Goal: Task Accomplishment & Management: Use online tool/utility

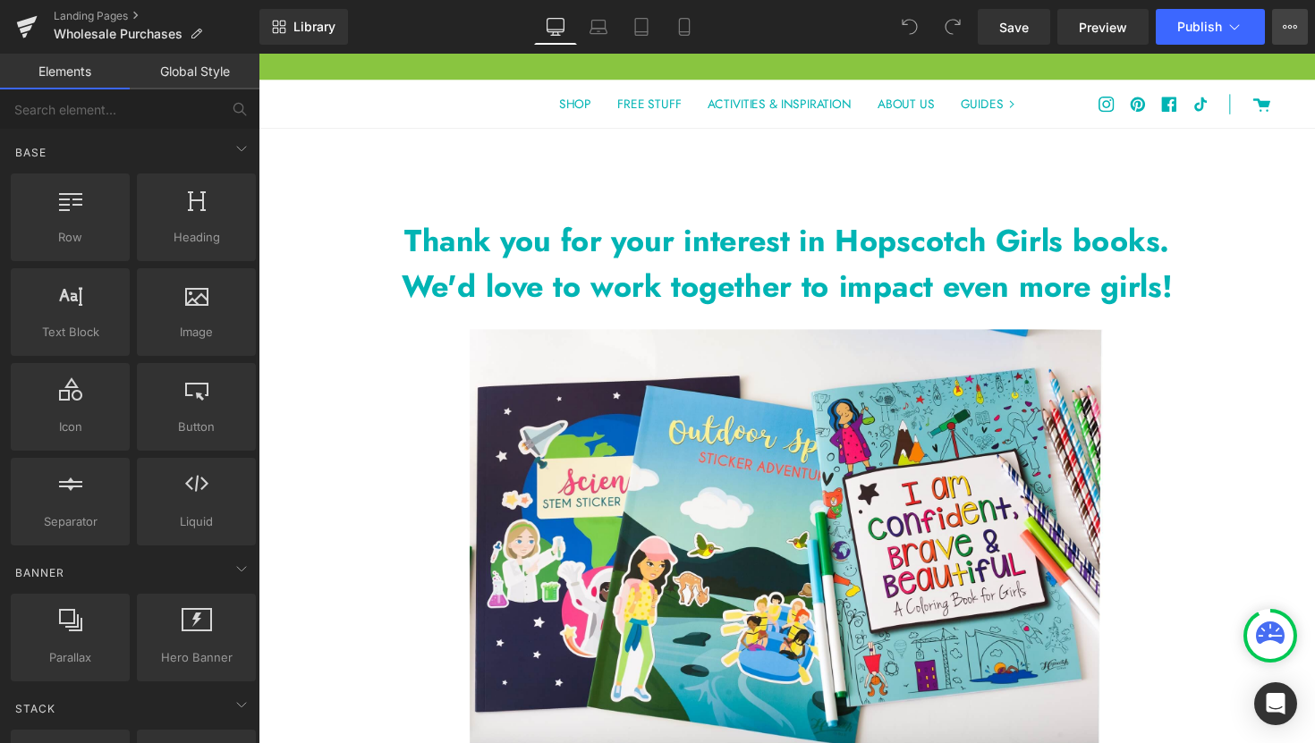
click at [1286, 31] on icon at bounding box center [1290, 27] width 14 height 14
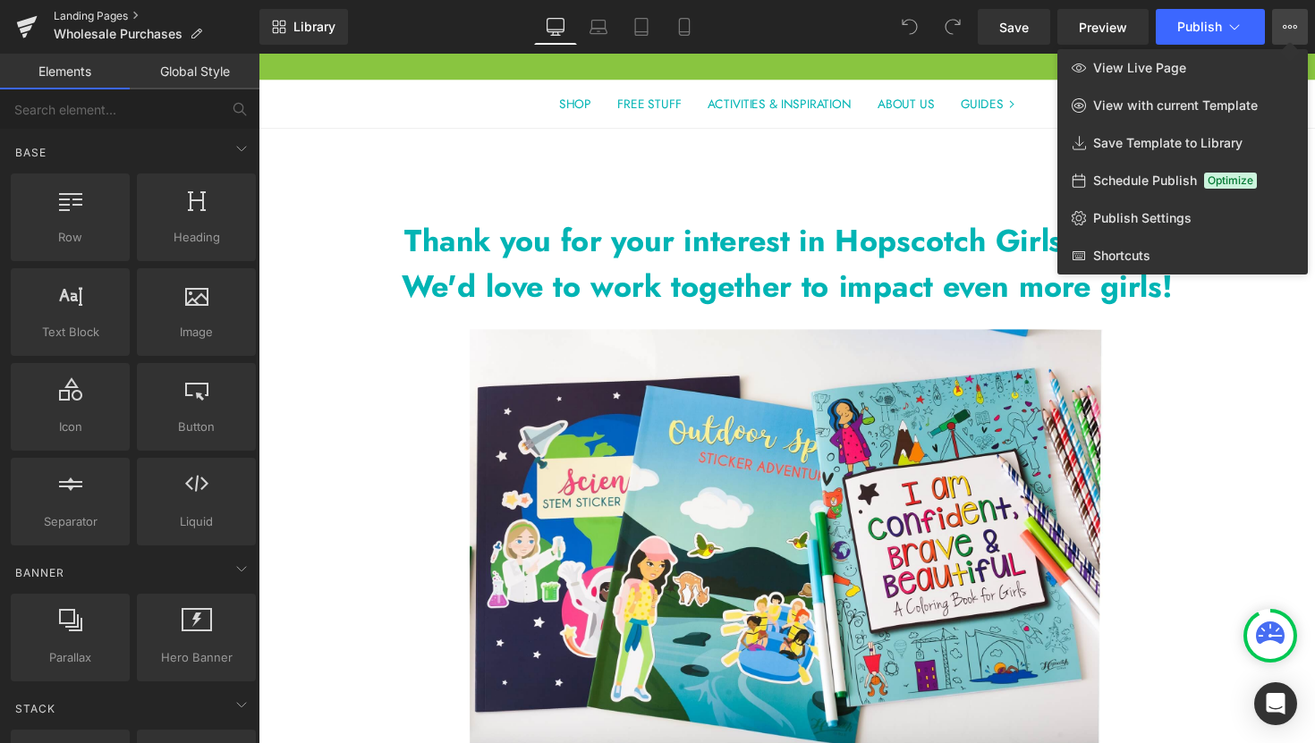
click at [100, 16] on link "Landing Pages" at bounding box center [157, 16] width 206 height 14
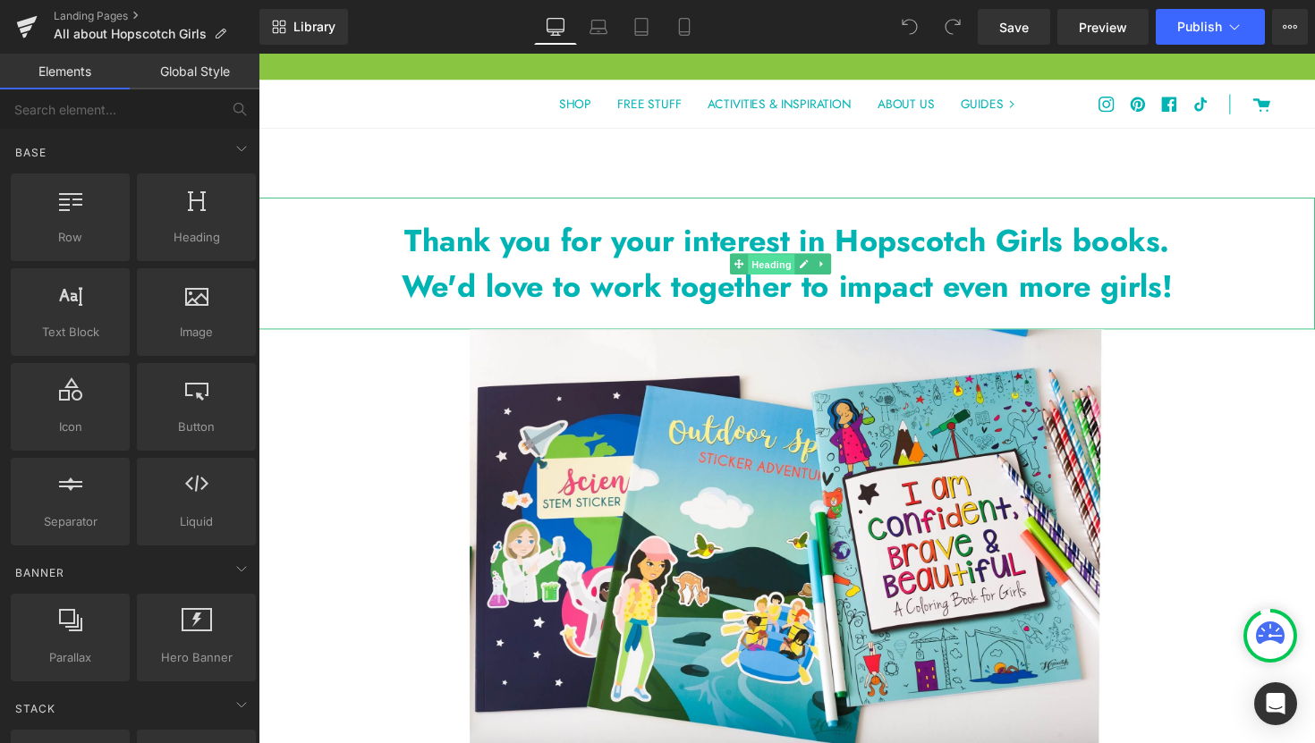
click at [772, 271] on span "Heading" at bounding box center [783, 268] width 48 height 21
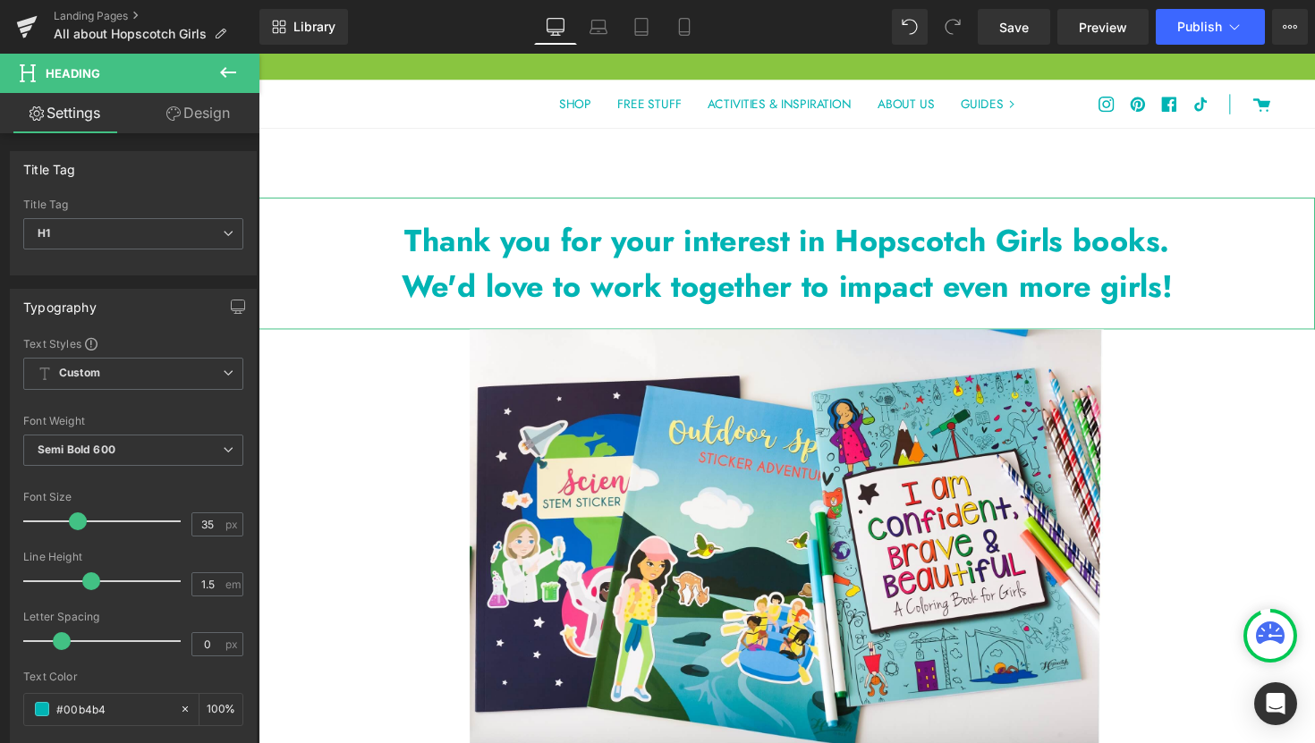
click at [198, 116] on link "Design" at bounding box center [198, 113] width 130 height 40
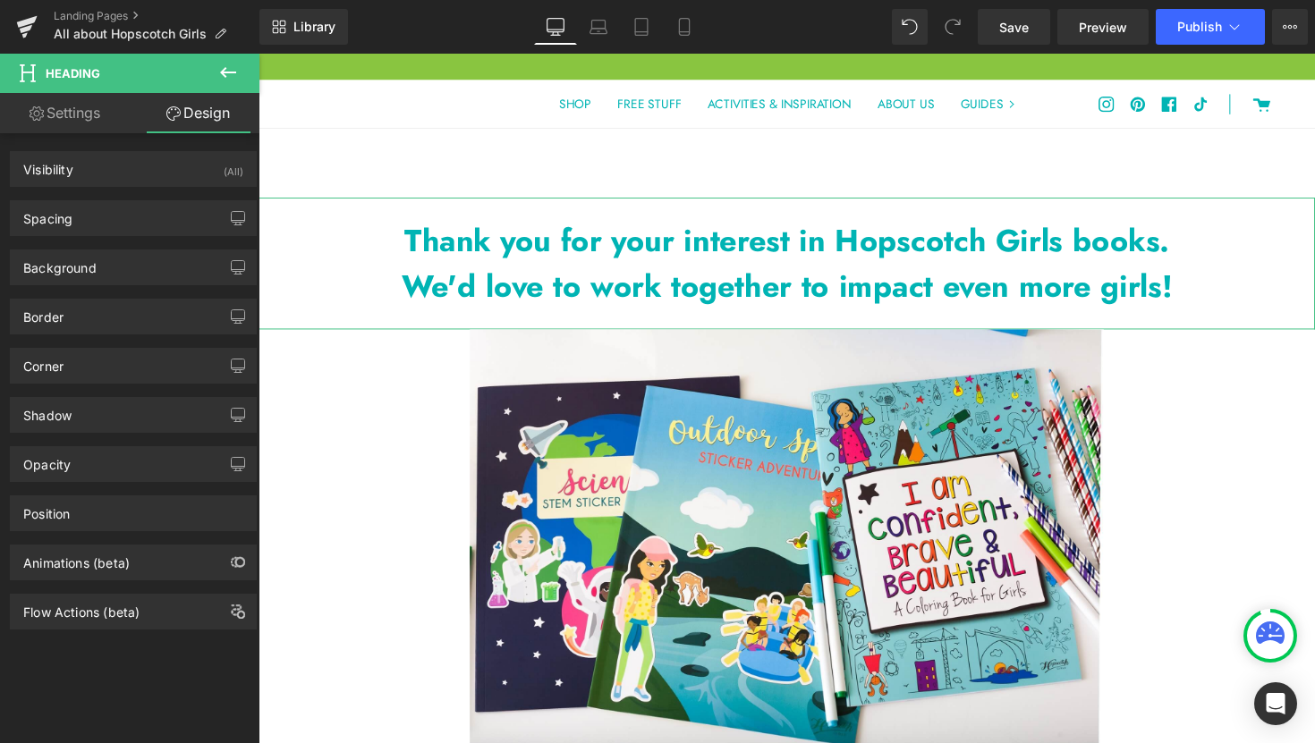
click at [79, 128] on link "Settings" at bounding box center [65, 113] width 130 height 40
type input "100"
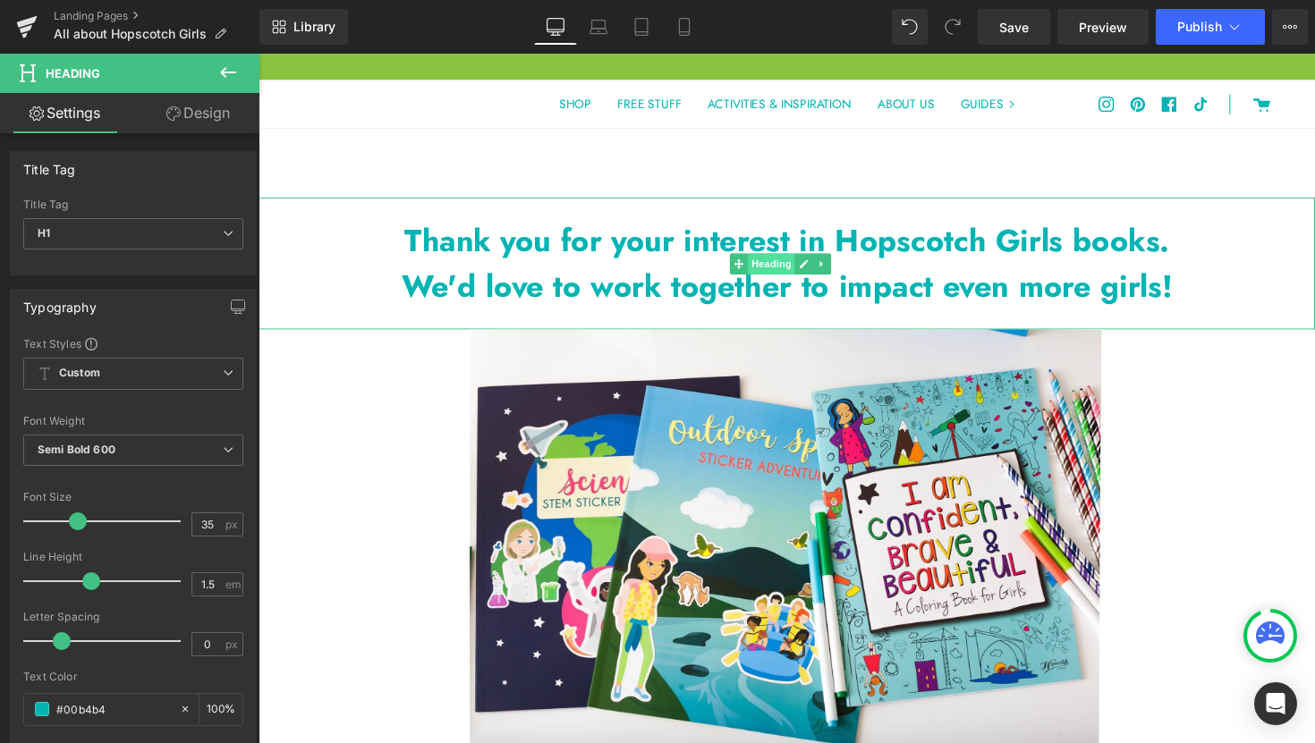
click at [778, 275] on span "Heading" at bounding box center [783, 268] width 48 height 21
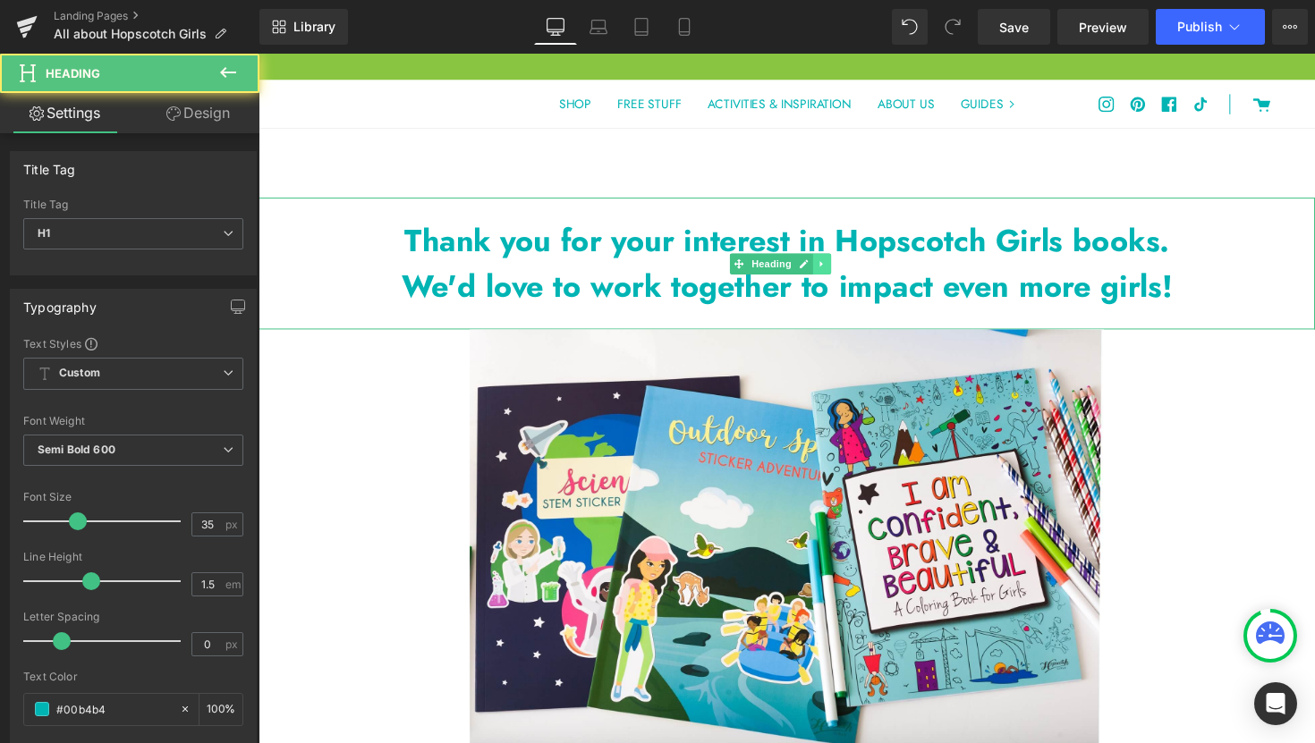
click at [834, 271] on icon at bounding box center [835, 269] width 3 height 6
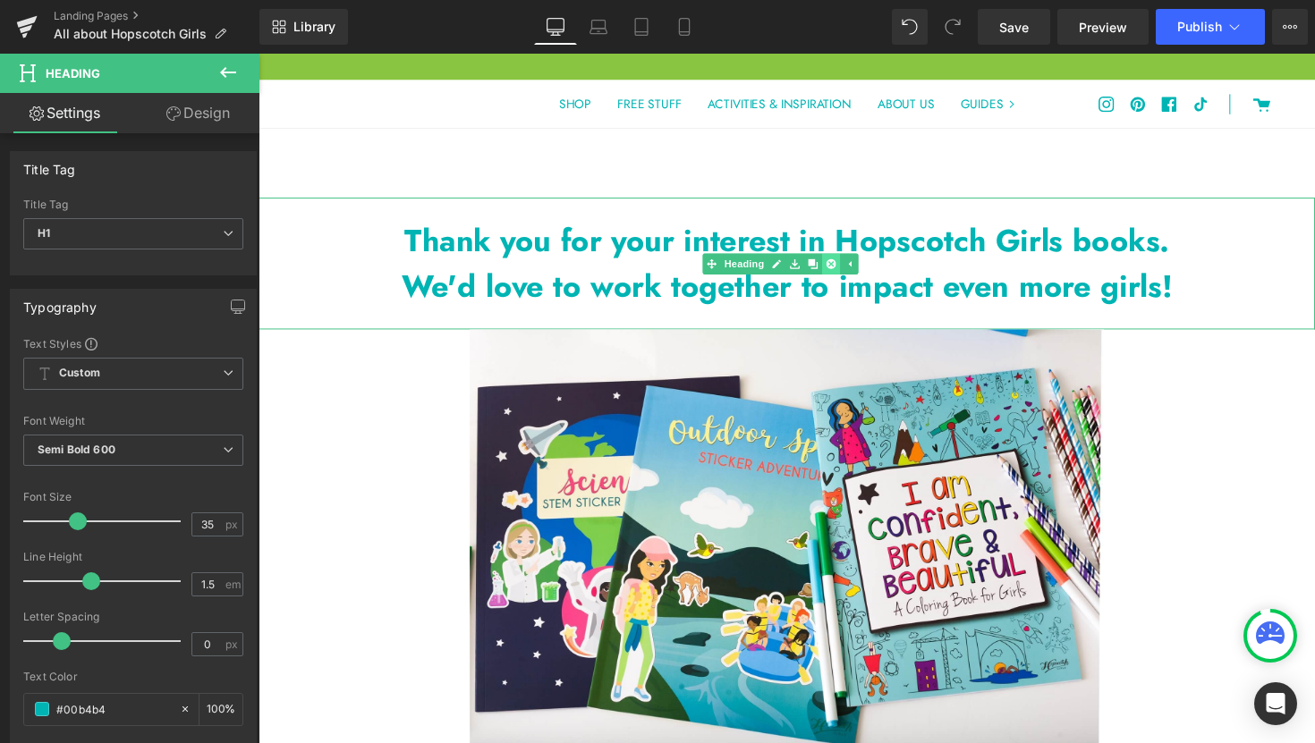
click at [844, 271] on icon at bounding box center [845, 269] width 10 height 10
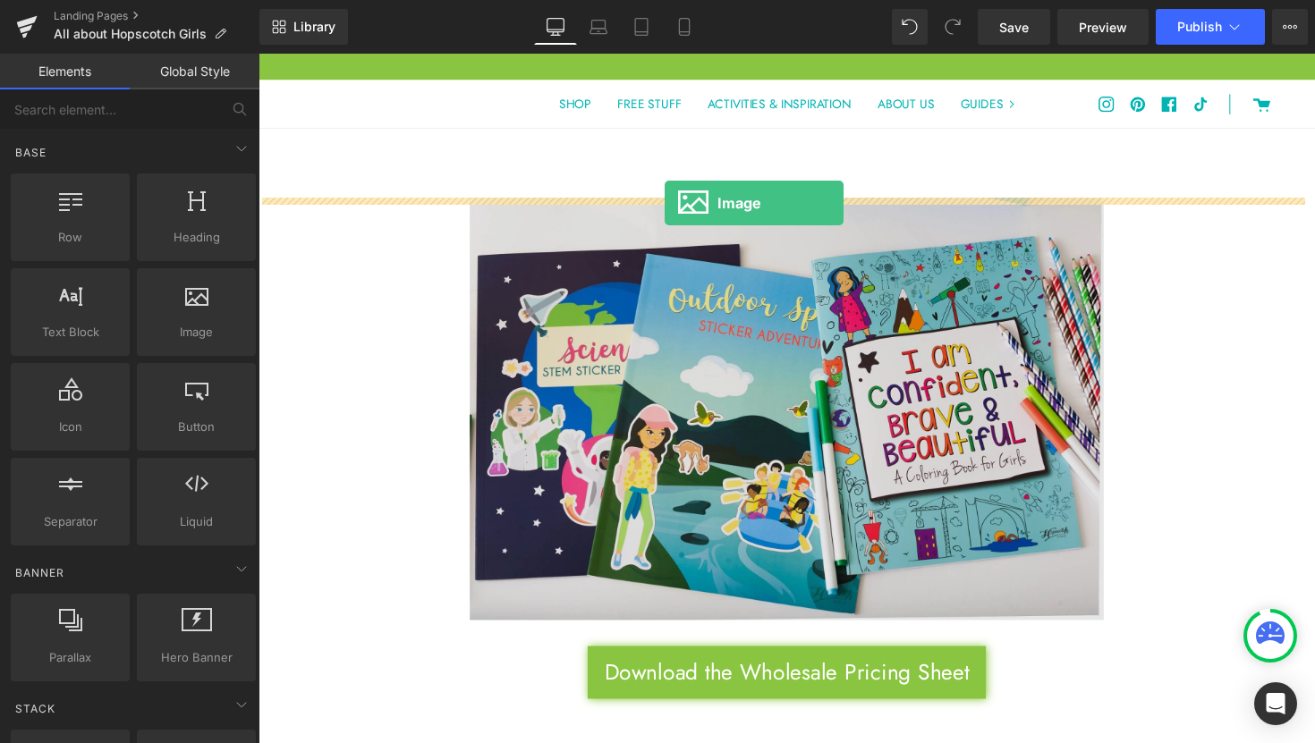
drag, startPoint x: 460, startPoint y: 376, endPoint x: 675, endPoint y: 205, distance: 275.0
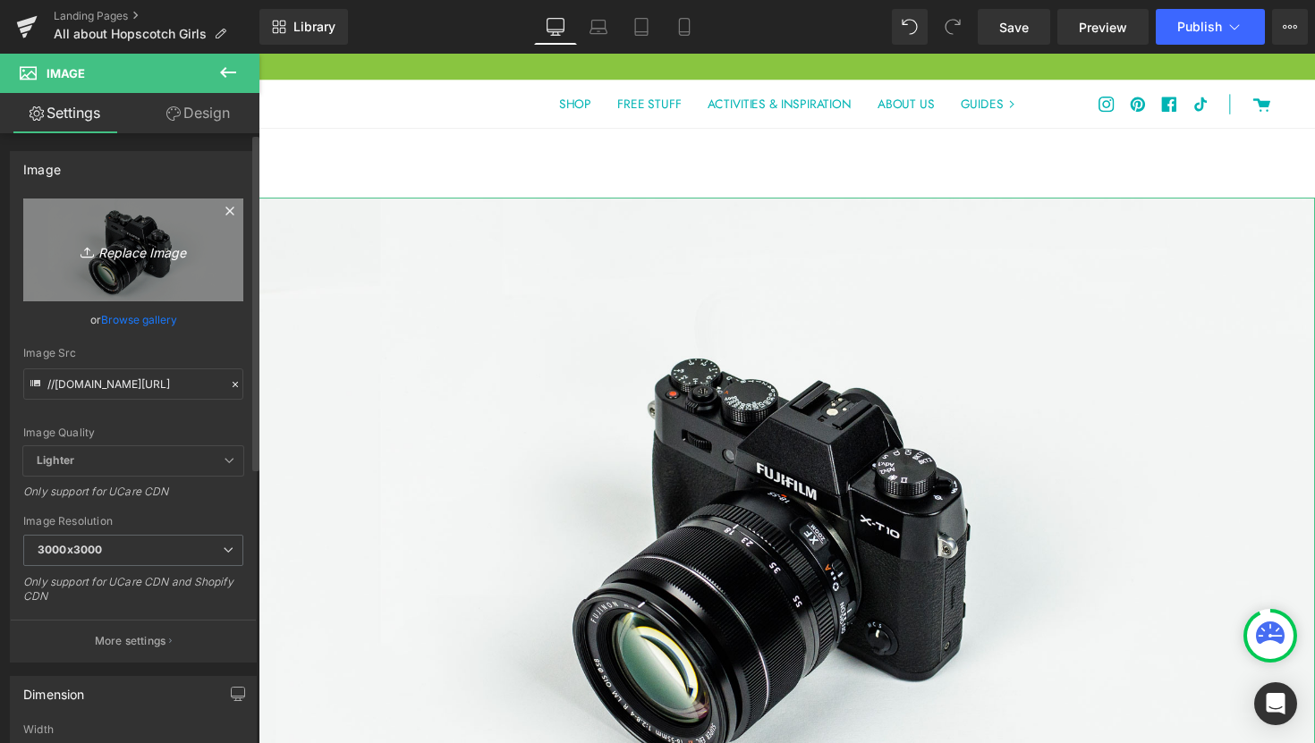
click at [136, 255] on icon "Replace Image" at bounding box center [133, 250] width 143 height 22
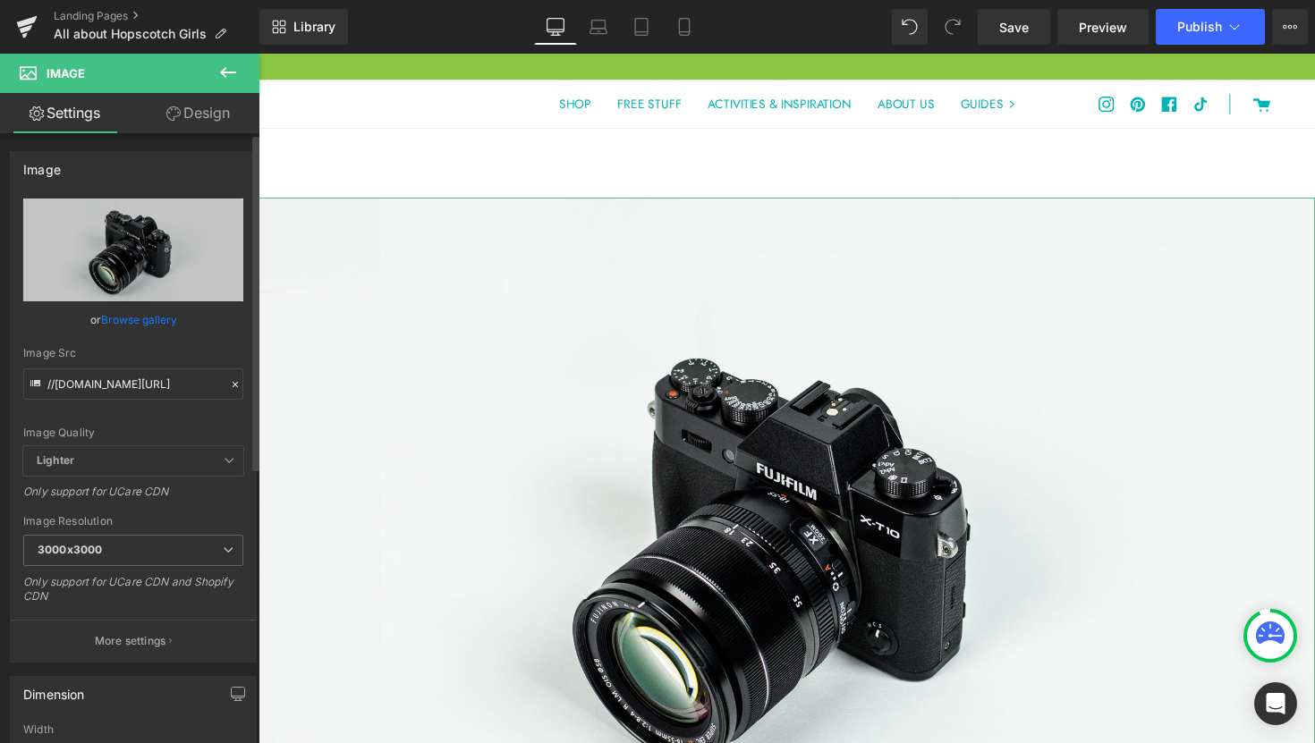
click at [145, 320] on link "Browse gallery" at bounding box center [139, 319] width 76 height 31
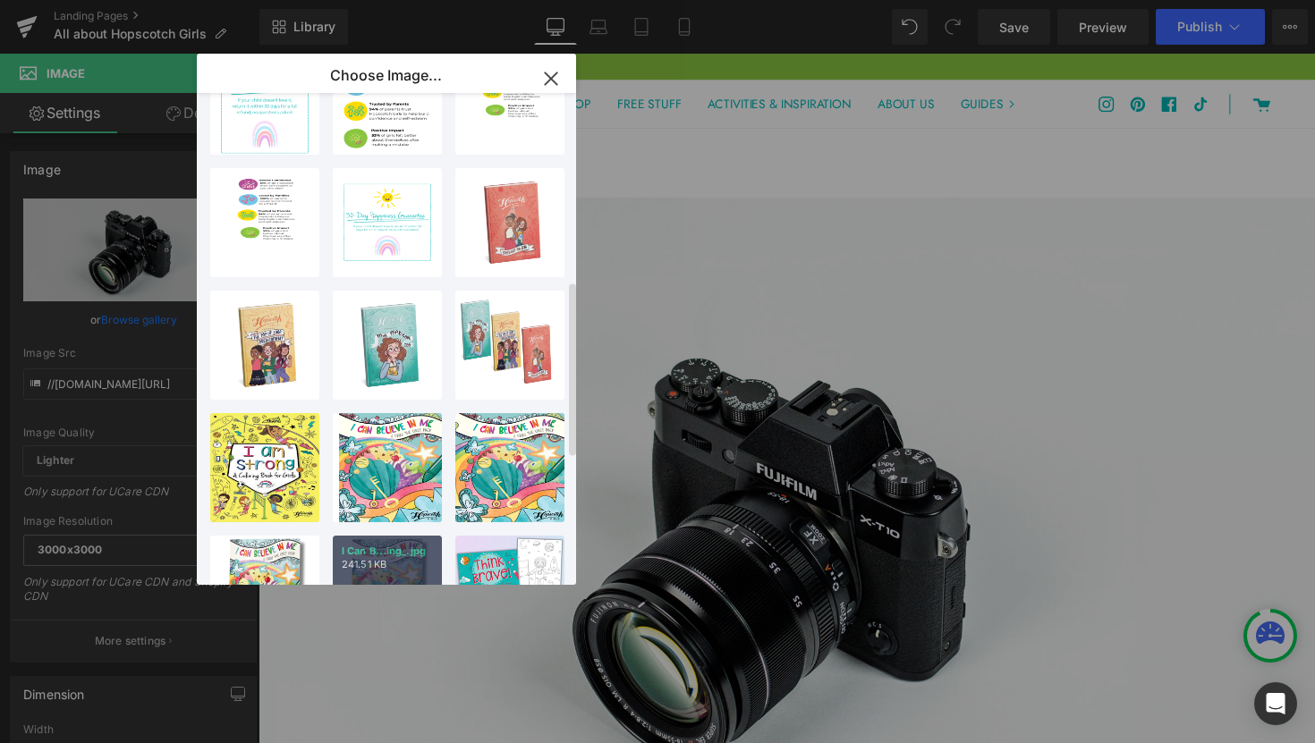
scroll to position [532, 0]
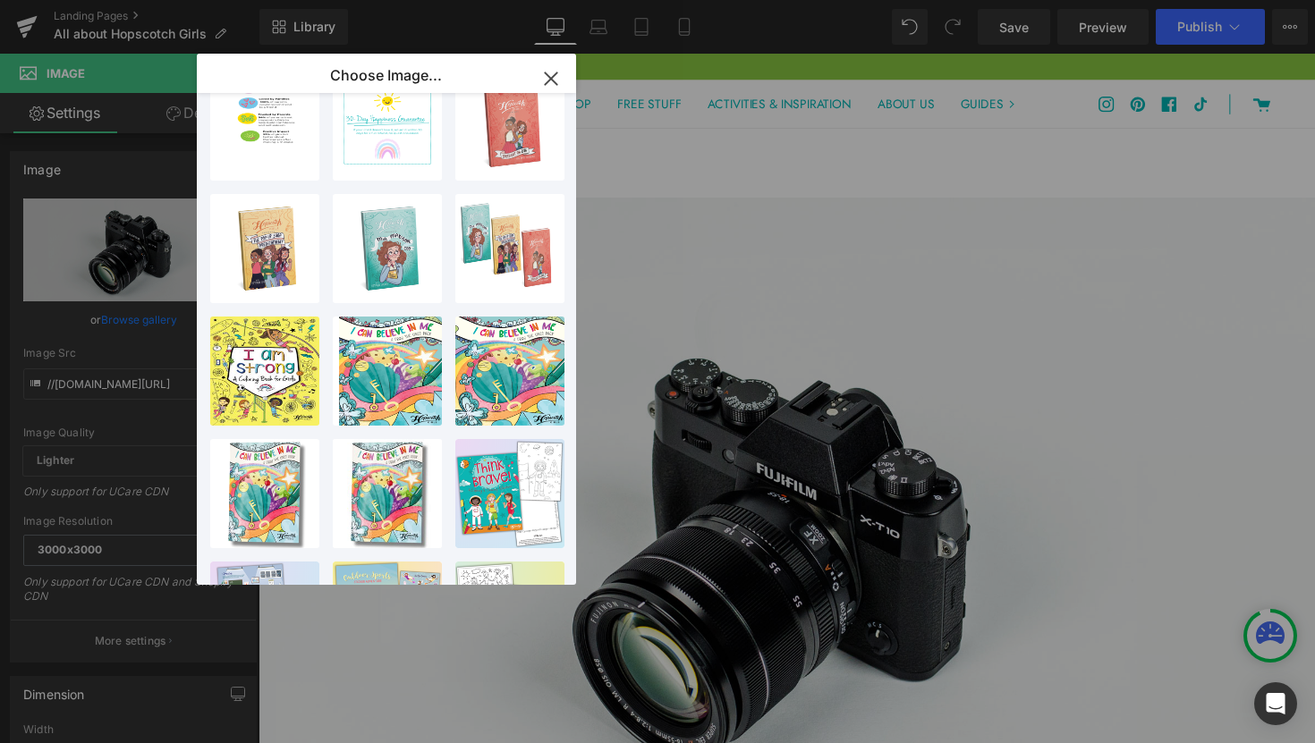
click at [555, 86] on icon "button" at bounding box center [551, 78] width 29 height 29
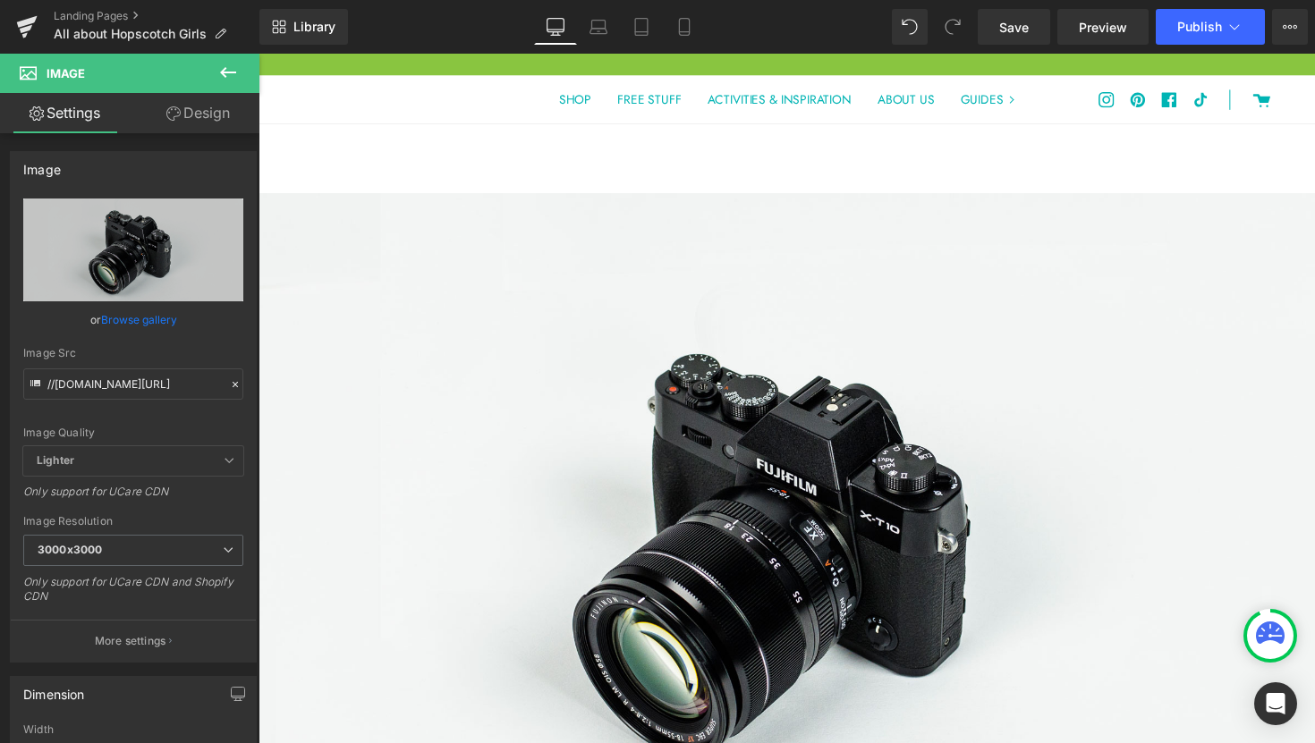
scroll to position [0, 0]
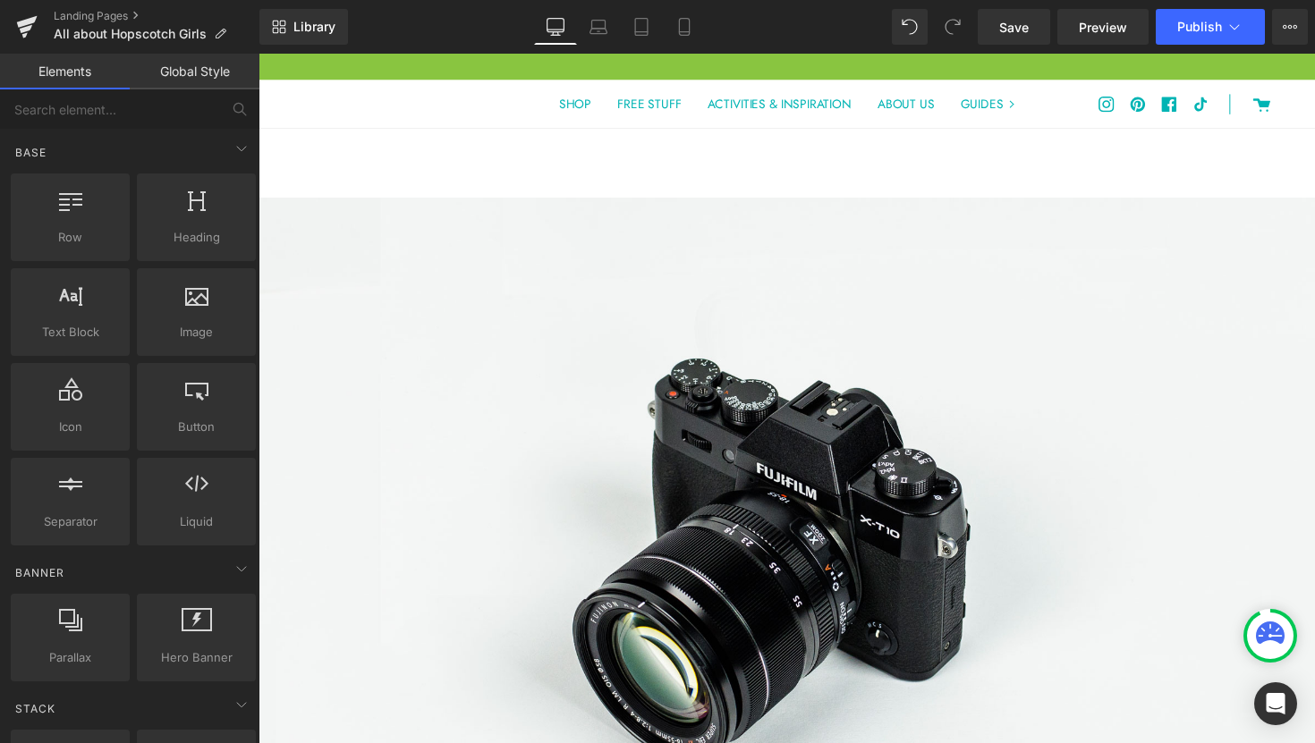
click at [578, 114] on span "SHOP" at bounding box center [582, 106] width 33 height 18
click at [97, 18] on link "Landing Pages" at bounding box center [157, 16] width 206 height 14
click at [1022, 36] on link "Save" at bounding box center [1014, 27] width 72 height 36
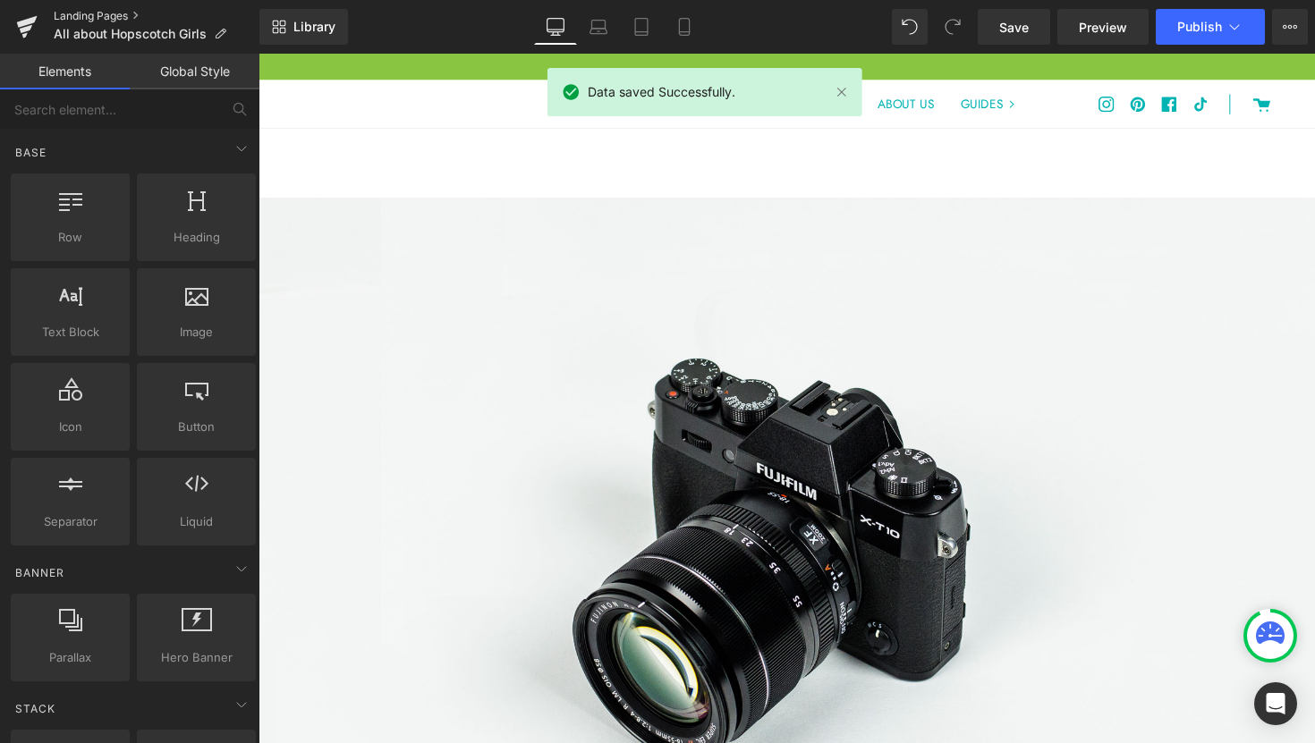
click at [83, 17] on link "Landing Pages" at bounding box center [157, 16] width 206 height 14
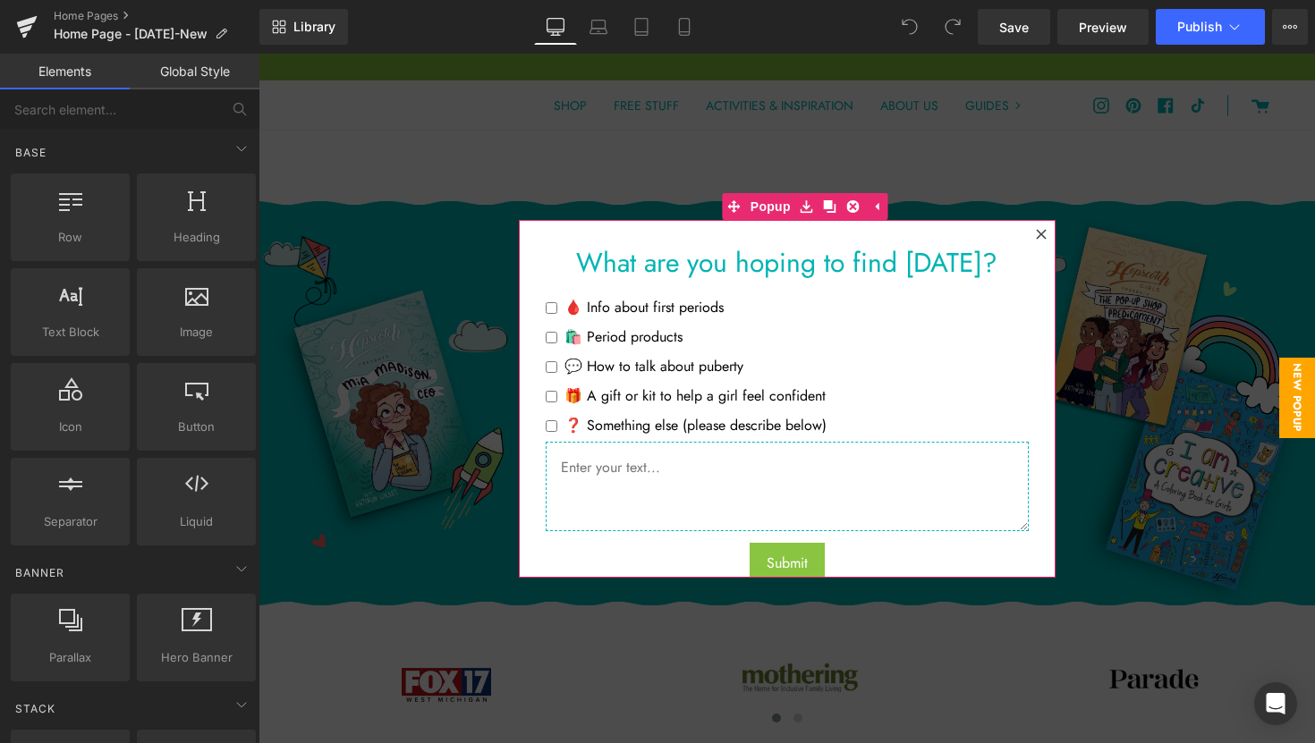
click at [1038, 235] on icon at bounding box center [1041, 234] width 11 height 11
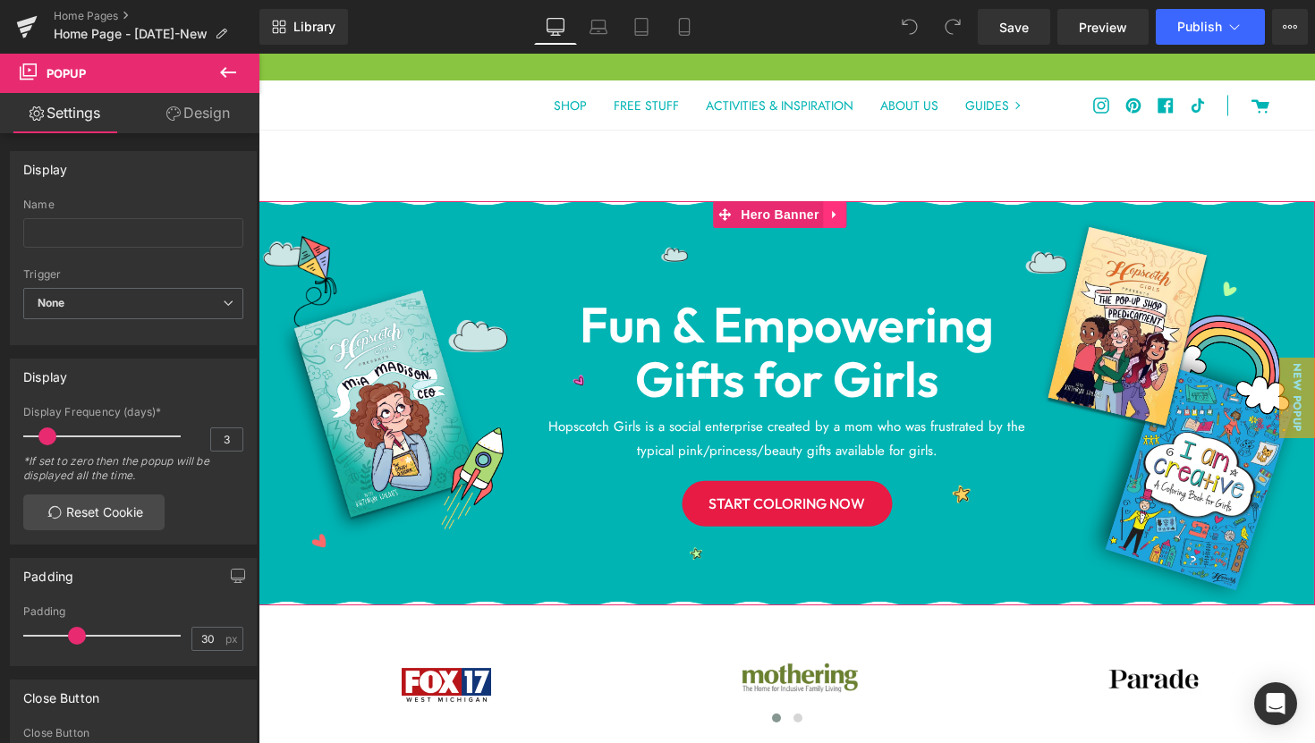
click at [841, 217] on icon at bounding box center [835, 214] width 13 height 13
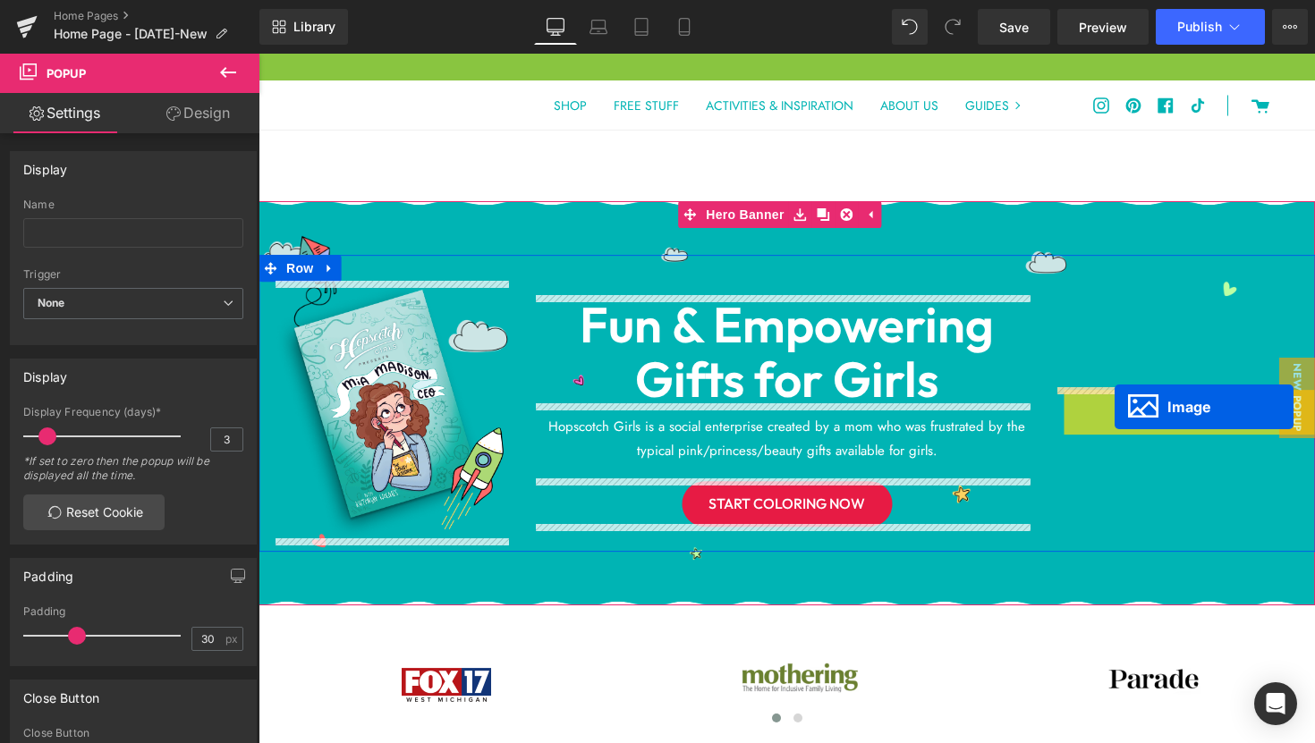
drag, startPoint x: 1129, startPoint y: 411, endPoint x: 1114, endPoint y: 407, distance: 15.0
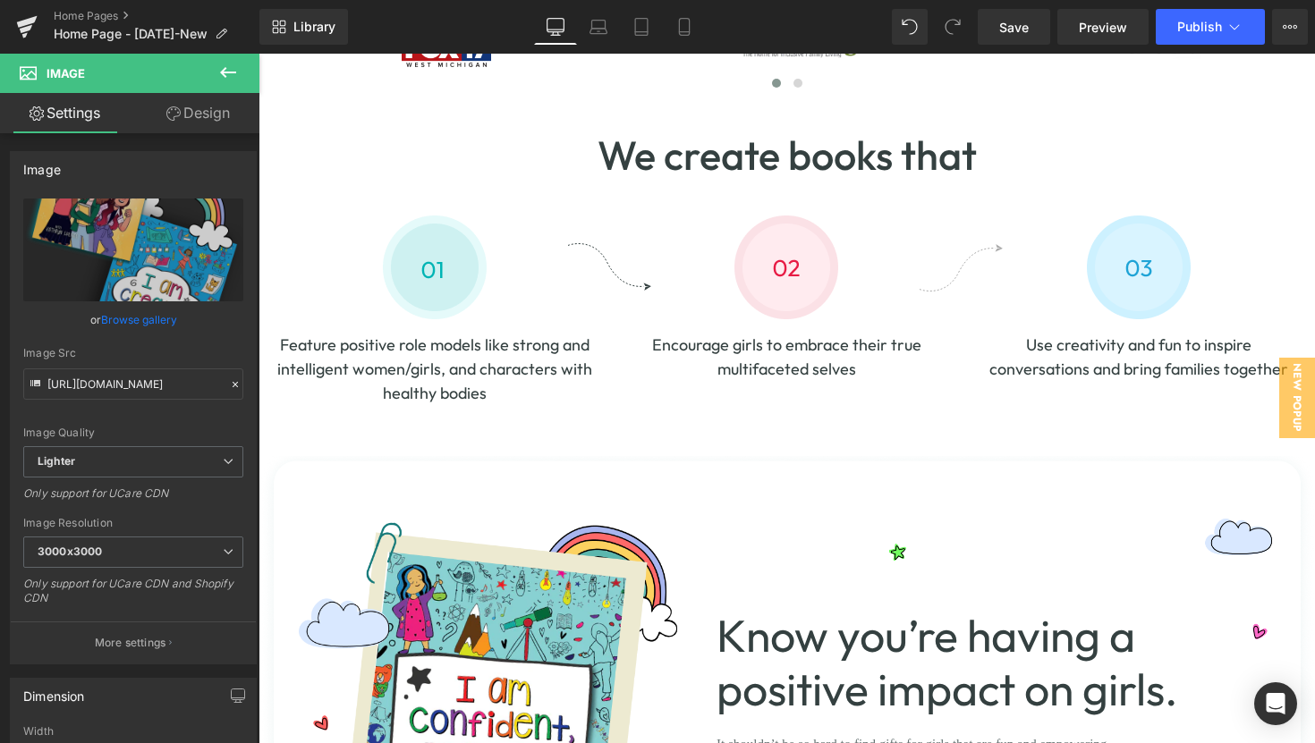
scroll to position [417, 0]
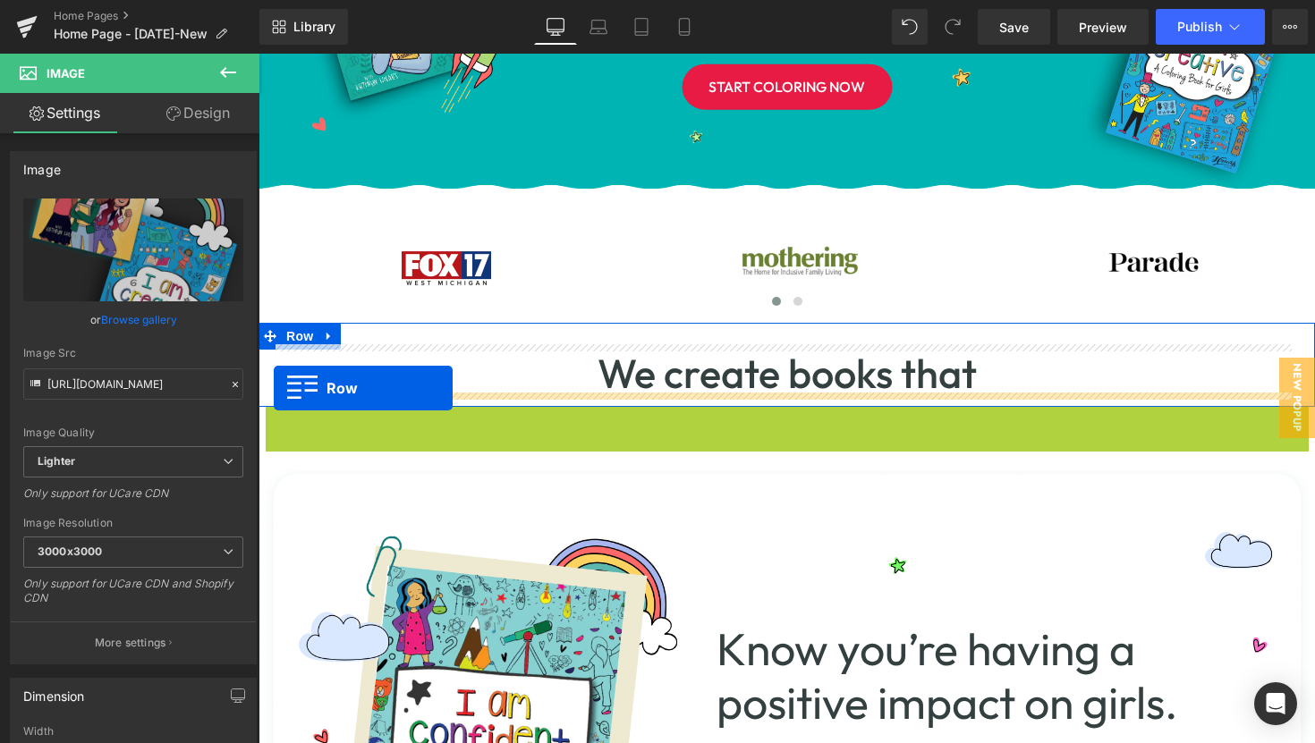
drag, startPoint x: 268, startPoint y: 420, endPoint x: 274, endPoint y: 388, distance: 32.6
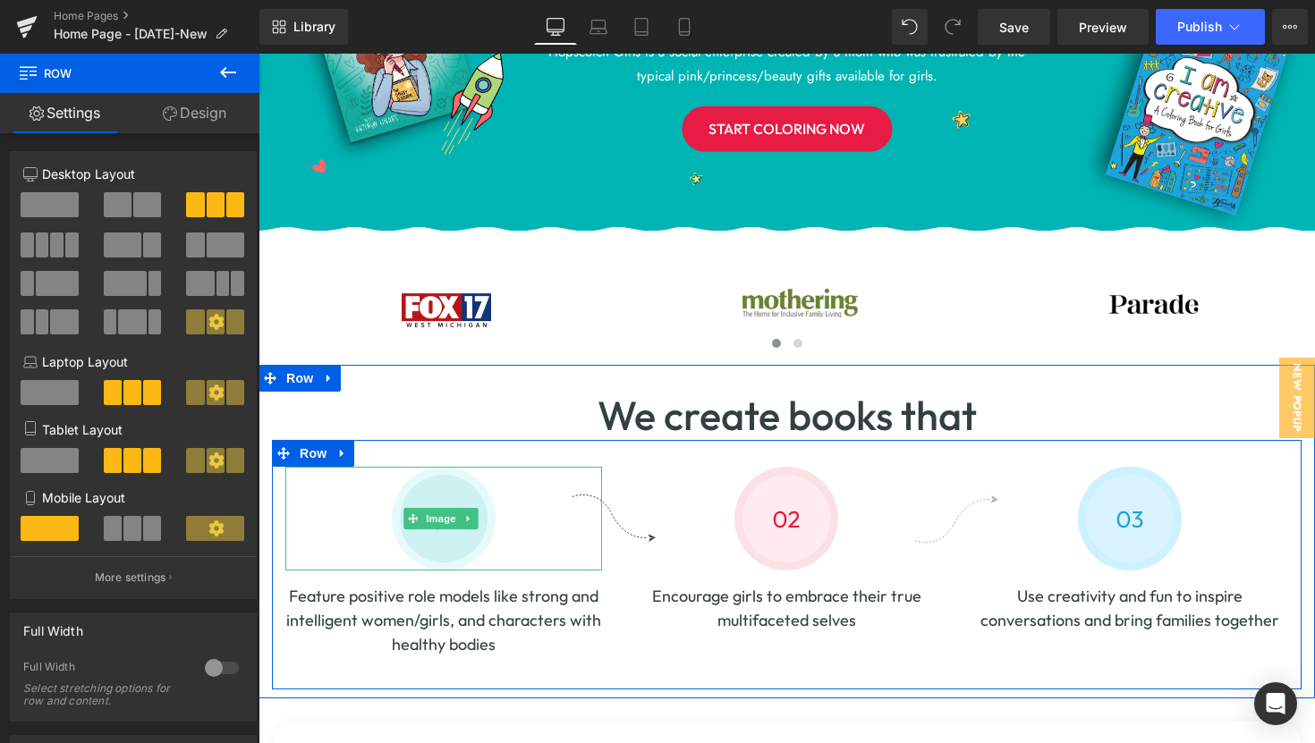
scroll to position [328, 0]
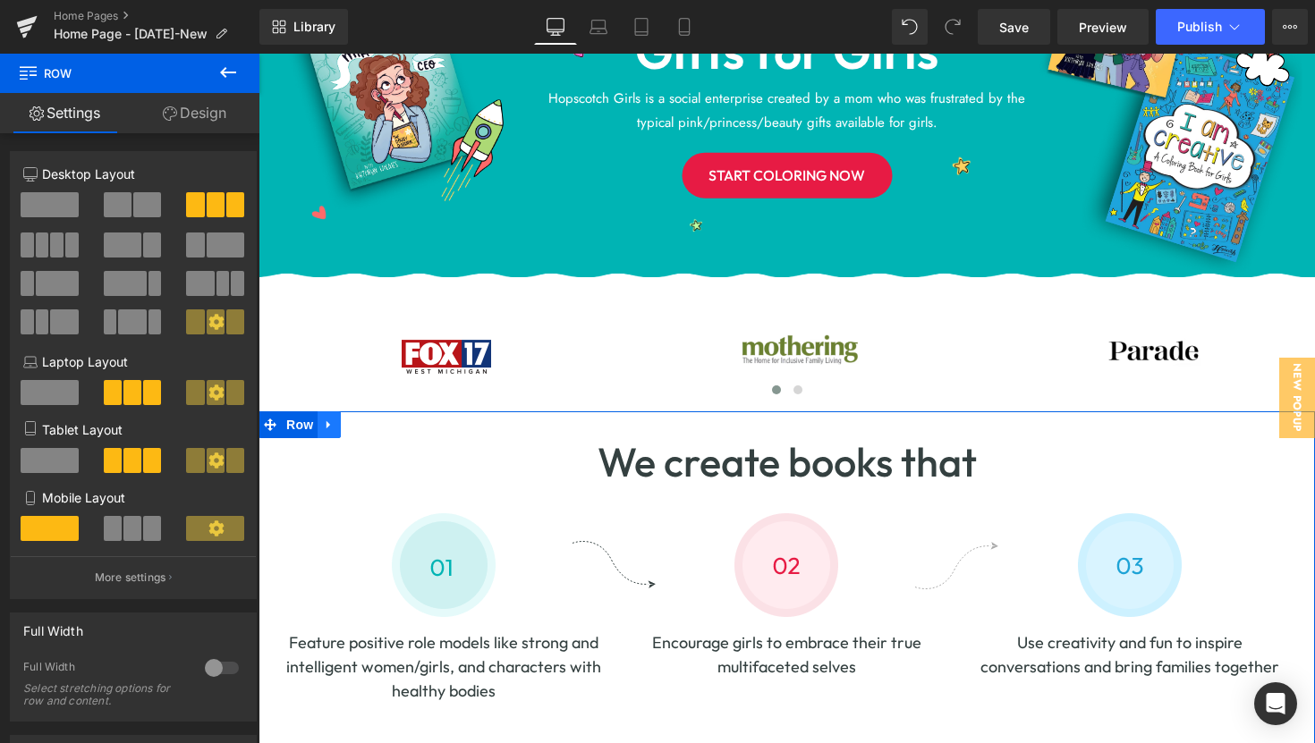
click at [331, 420] on icon at bounding box center [329, 425] width 13 height 13
click at [301, 421] on span "Row" at bounding box center [300, 424] width 36 height 27
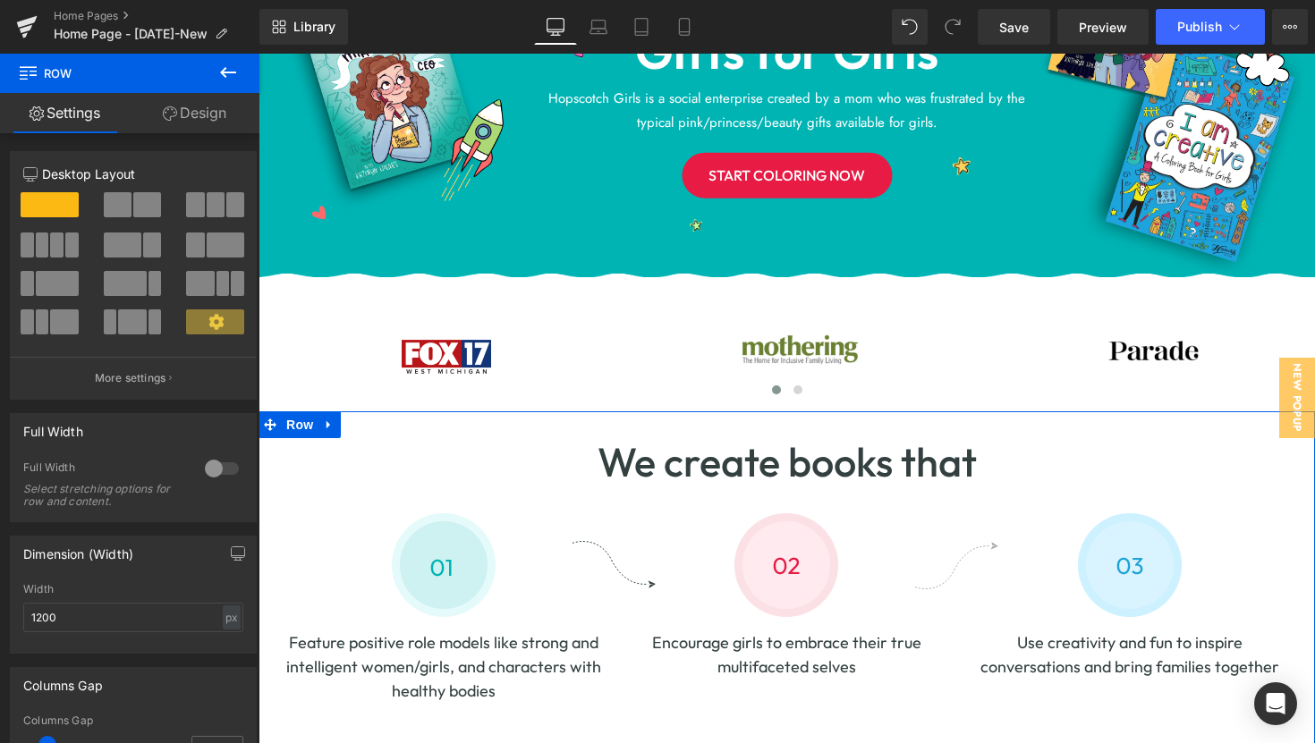
drag, startPoint x: 648, startPoint y: 785, endPoint x: 390, endPoint y: 732, distance: 264.0
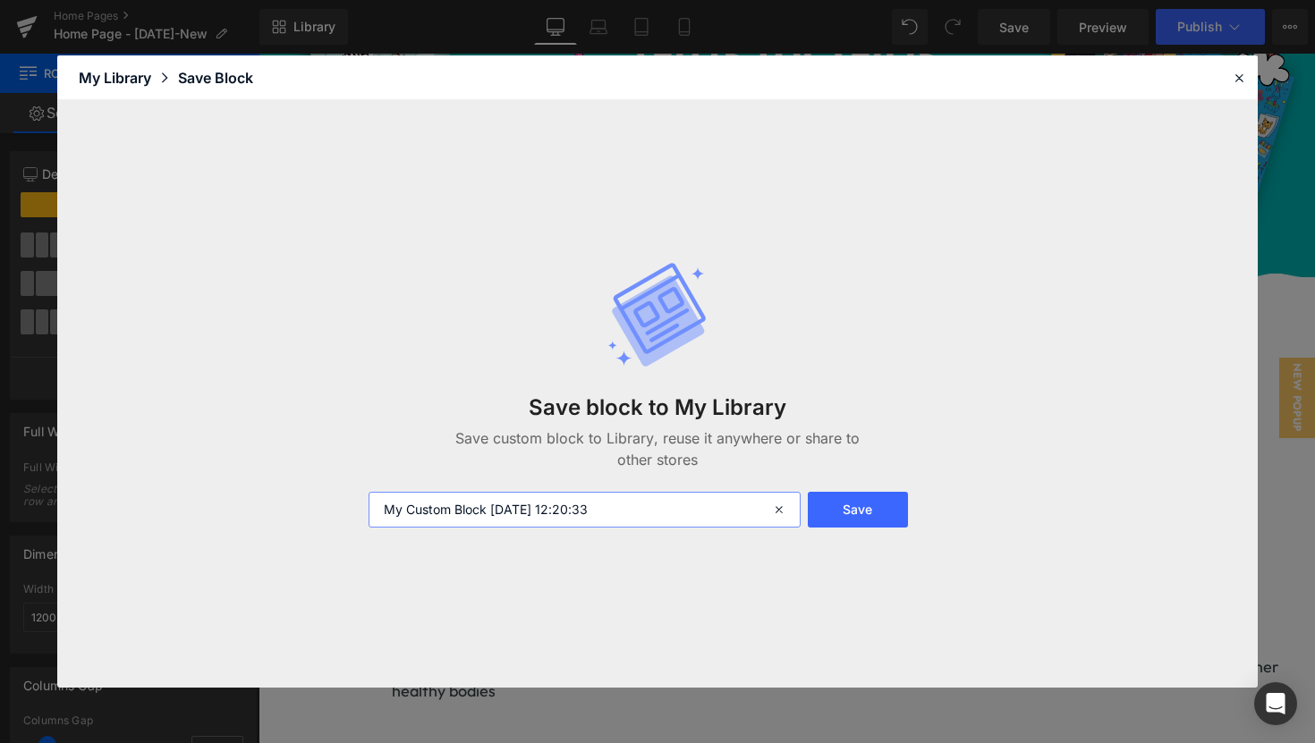
click at [637, 515] on input "My Custom Block 2025-10-08 12:20:33" at bounding box center [584, 510] width 432 height 36
type input "we create books that.."
click at [882, 519] on button "Save" at bounding box center [858, 510] width 100 height 36
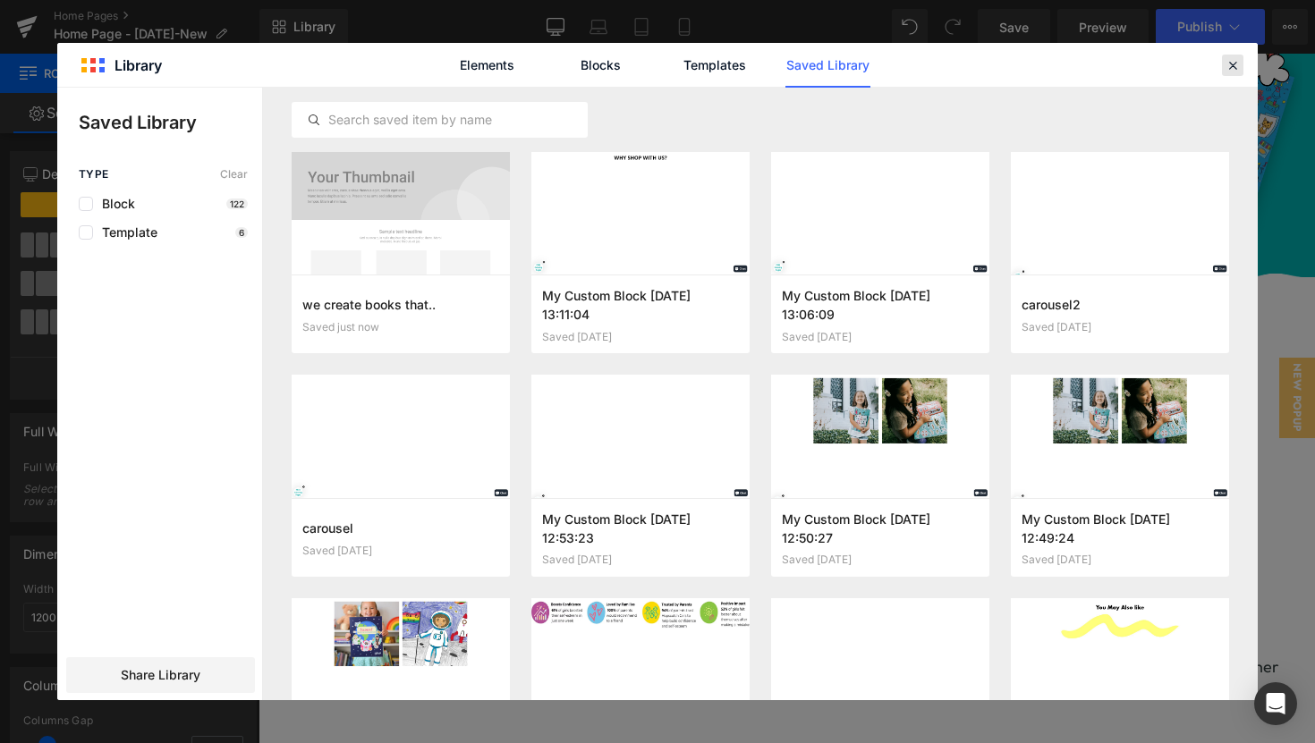
click at [1235, 61] on icon at bounding box center [1232, 65] width 16 height 16
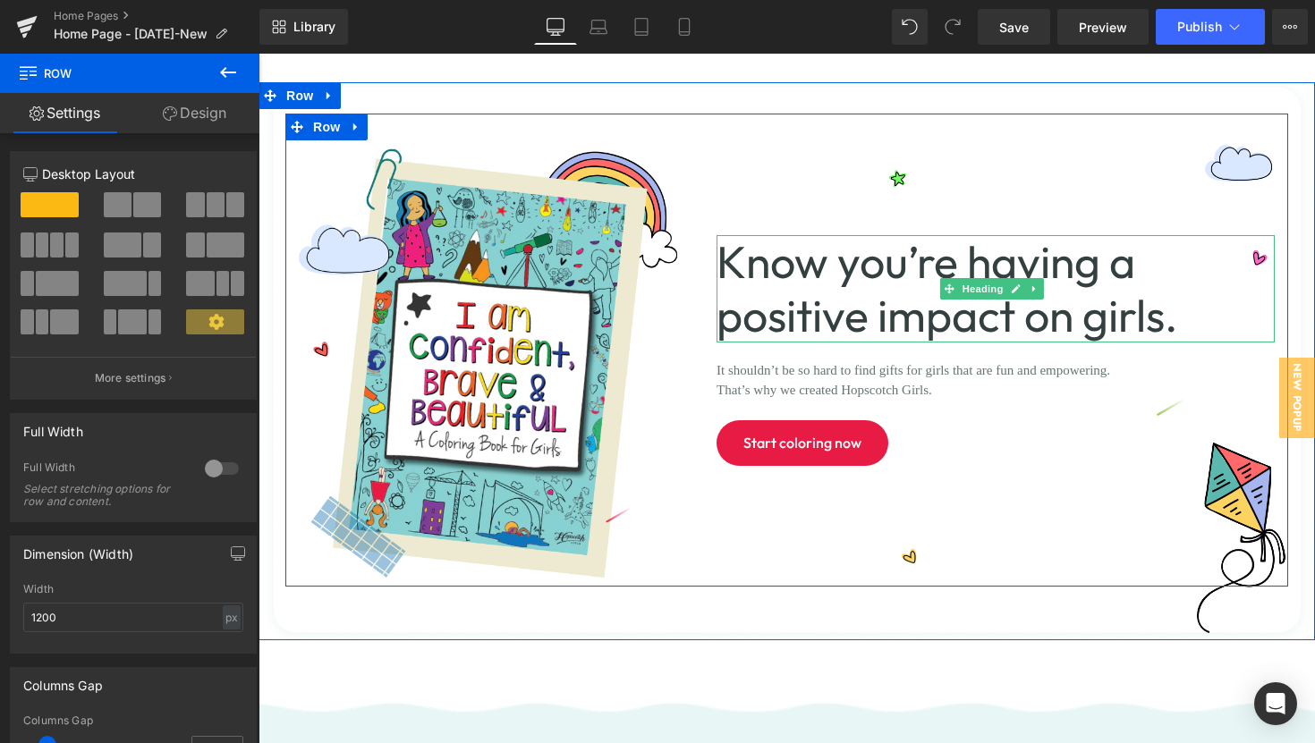
scroll to position [936, 0]
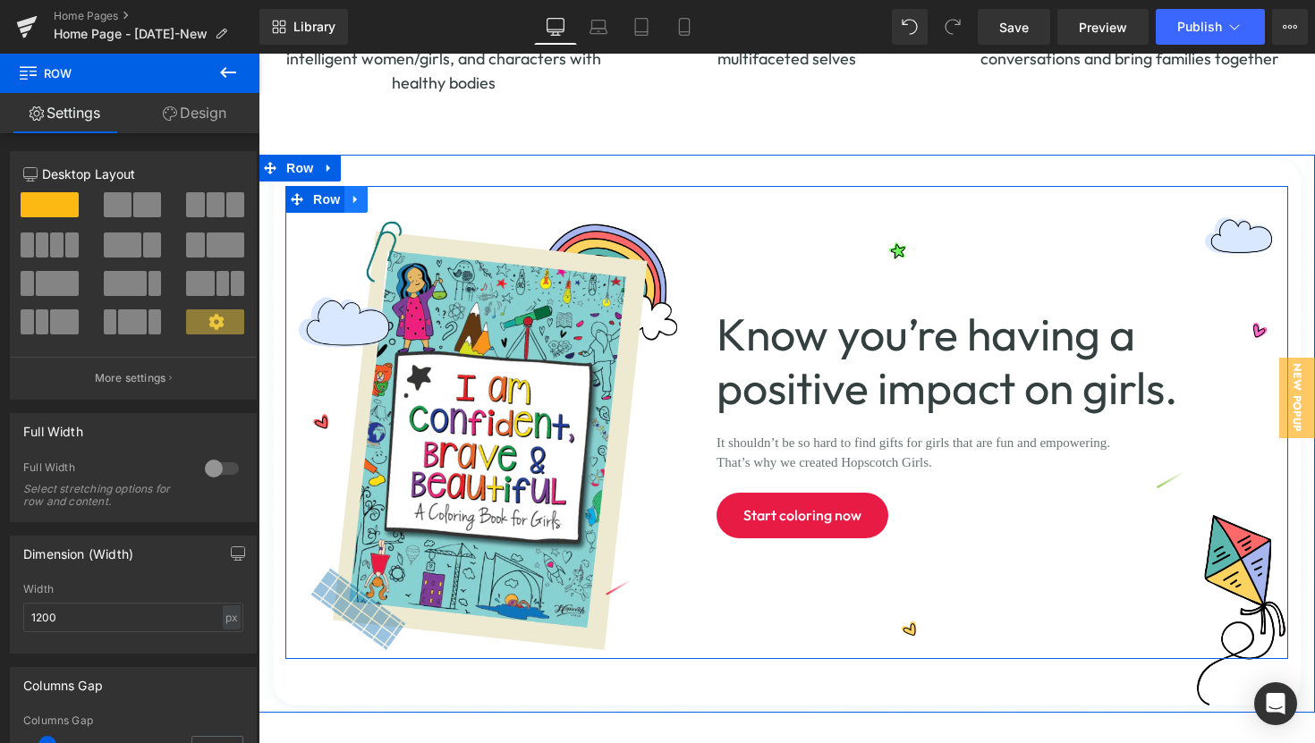
click at [362, 199] on icon at bounding box center [356, 199] width 13 height 13
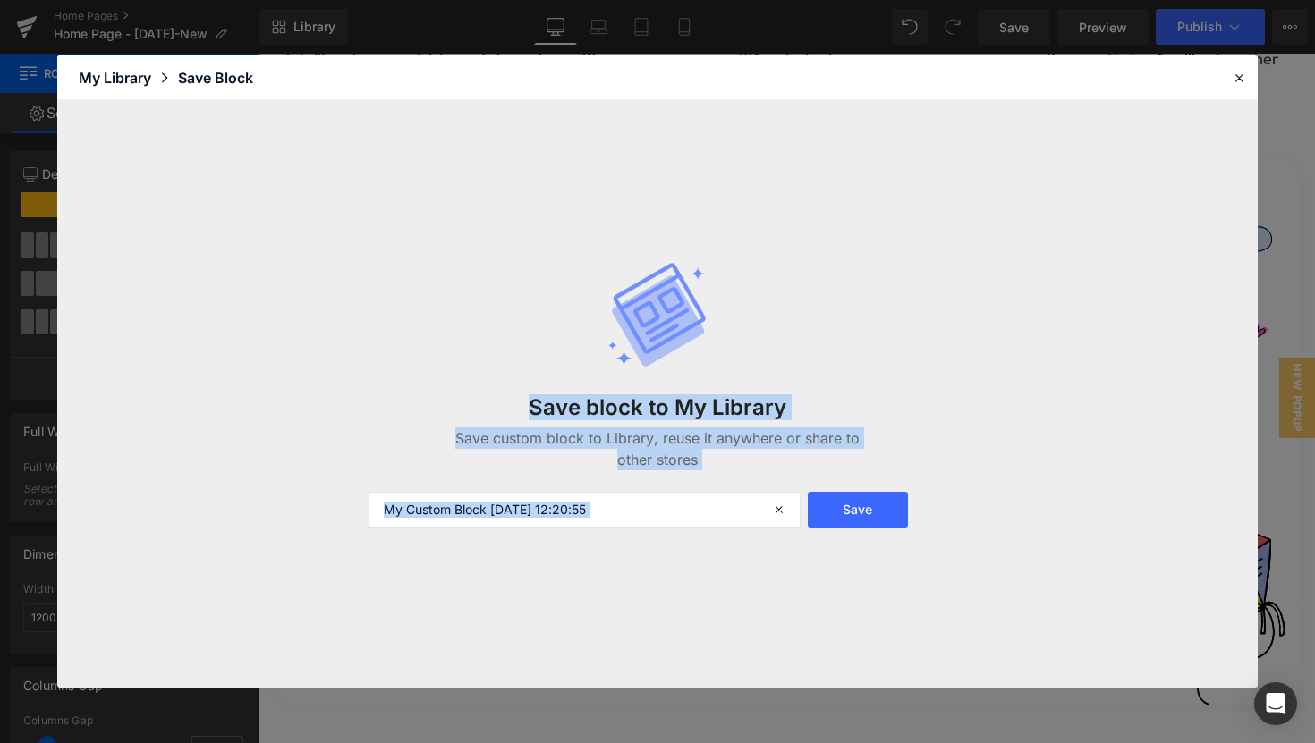
drag, startPoint x: 1093, startPoint y: 78, endPoint x: 1198, endPoint y: 536, distance: 469.9
click at [1210, 552] on div "Library Elements Blocks Templates Saved Library My Library Save Block Save bloc…" at bounding box center [657, 370] width 1200 height 631
click at [672, 523] on input "My Custom Block [DATE] 12:20:55" at bounding box center [584, 510] width 432 height 36
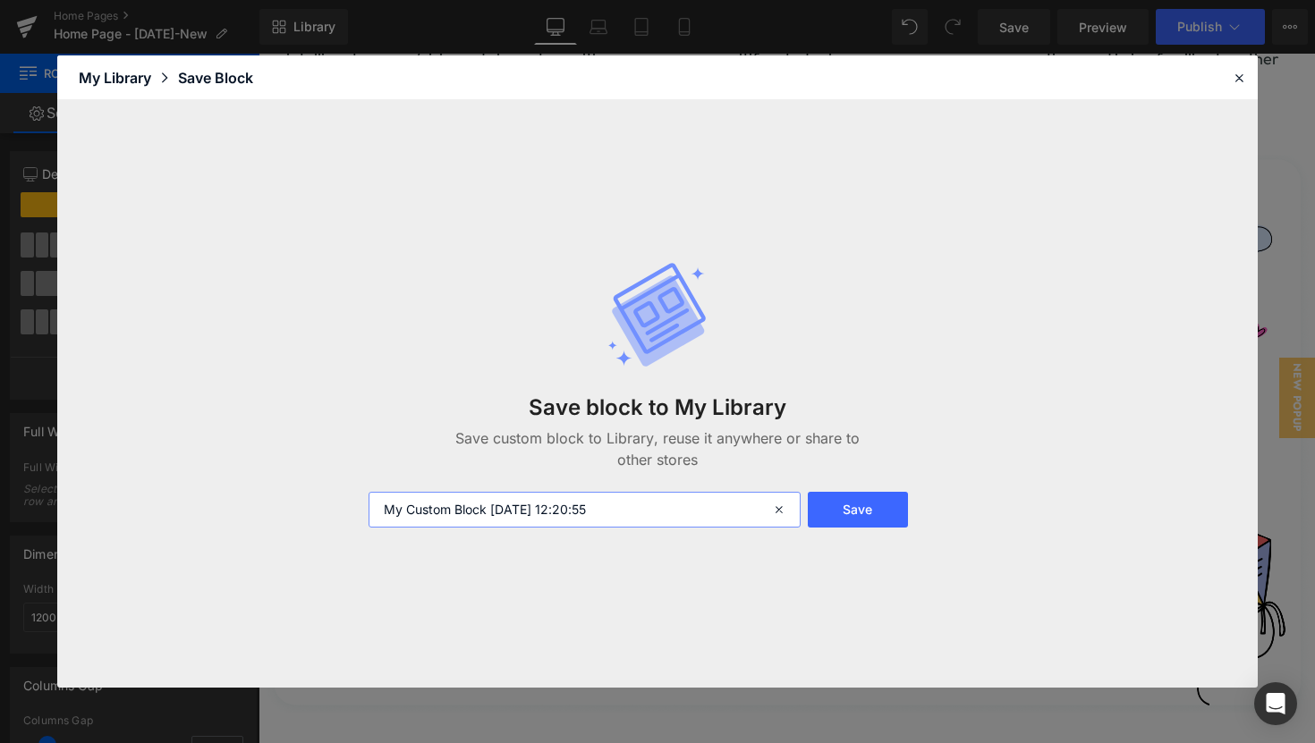
click at [672, 523] on input "My Custom Block [DATE] 12:20:55" at bounding box center [584, 510] width 432 height 36
click at [869, 513] on button "Save" at bounding box center [858, 510] width 100 height 36
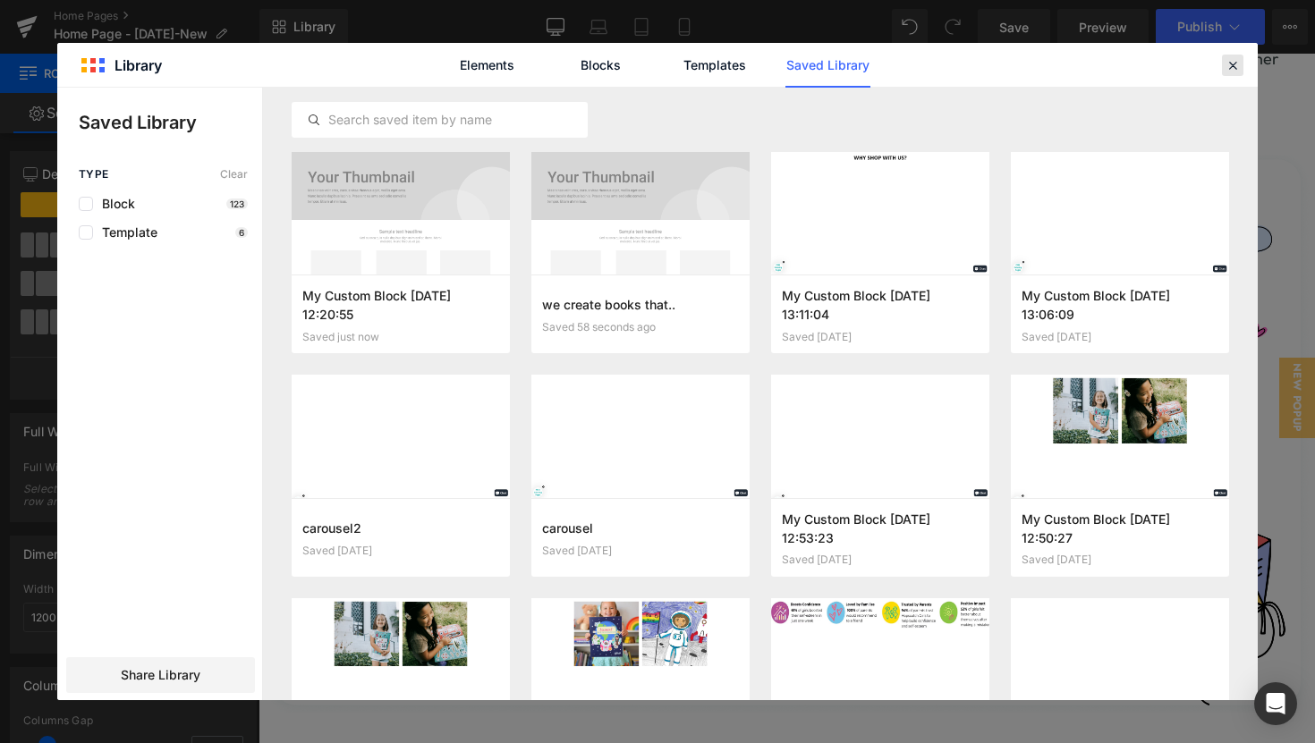
click at [1232, 67] on icon at bounding box center [1232, 65] width 16 height 16
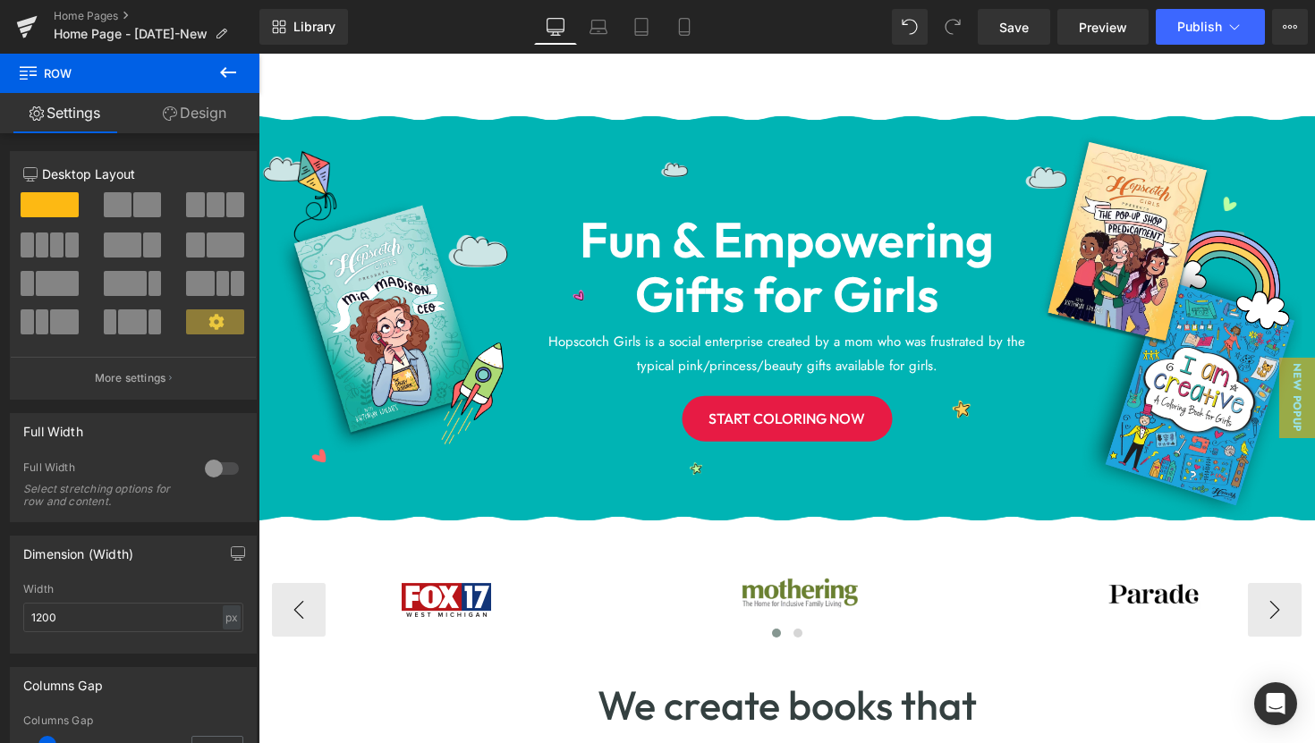
scroll to position [0, 0]
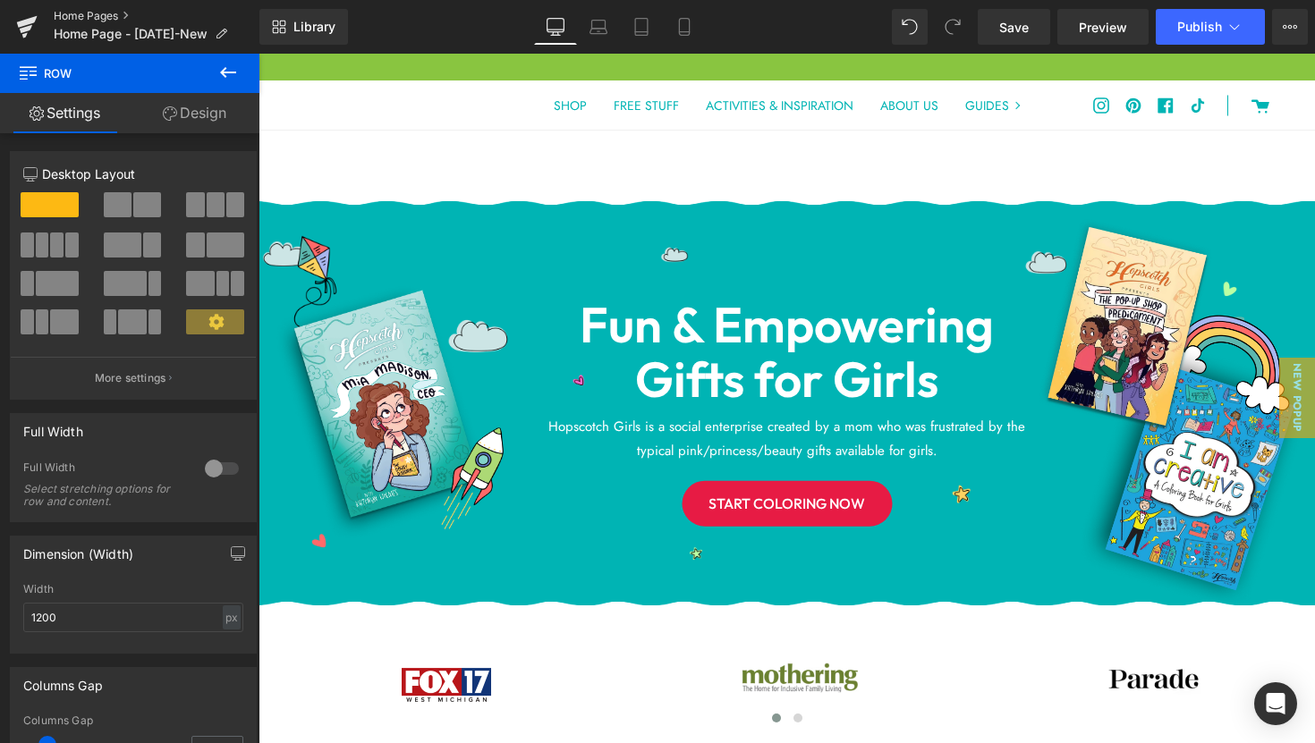
click at [71, 15] on link "Home Pages" at bounding box center [157, 16] width 206 height 14
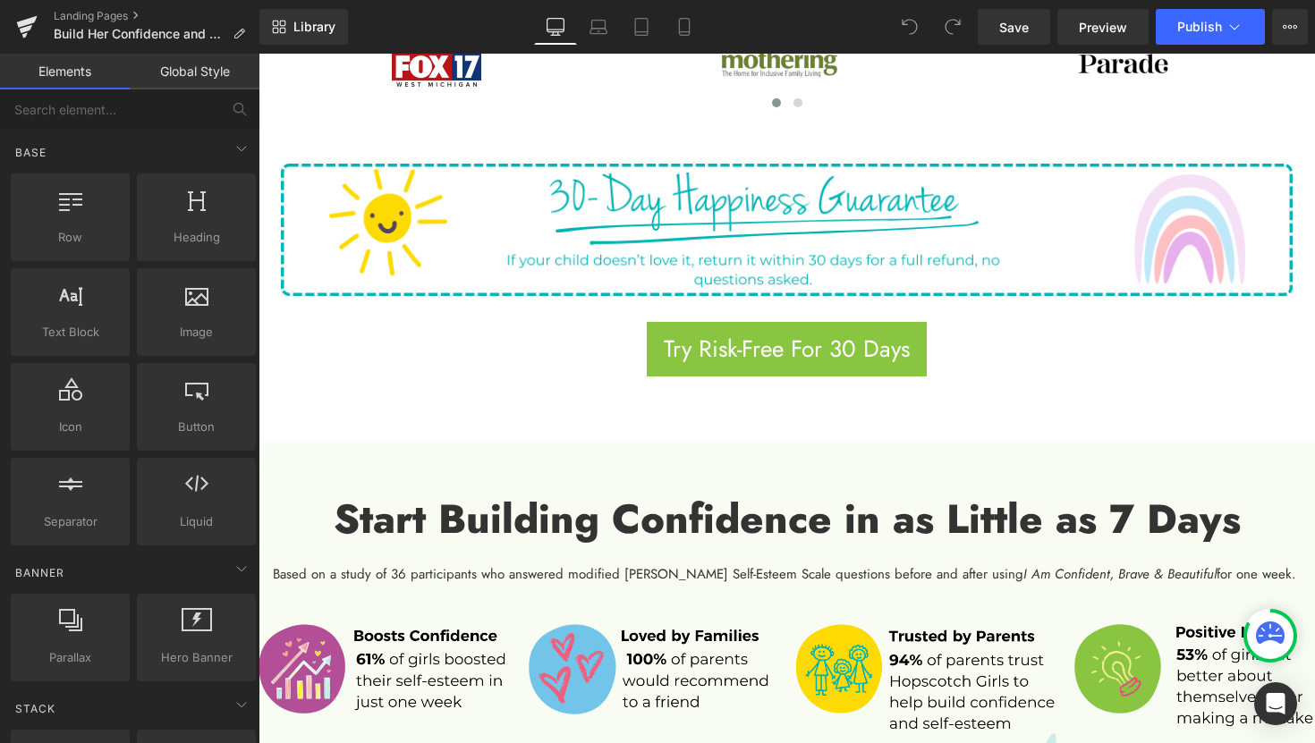
scroll to position [1099, 0]
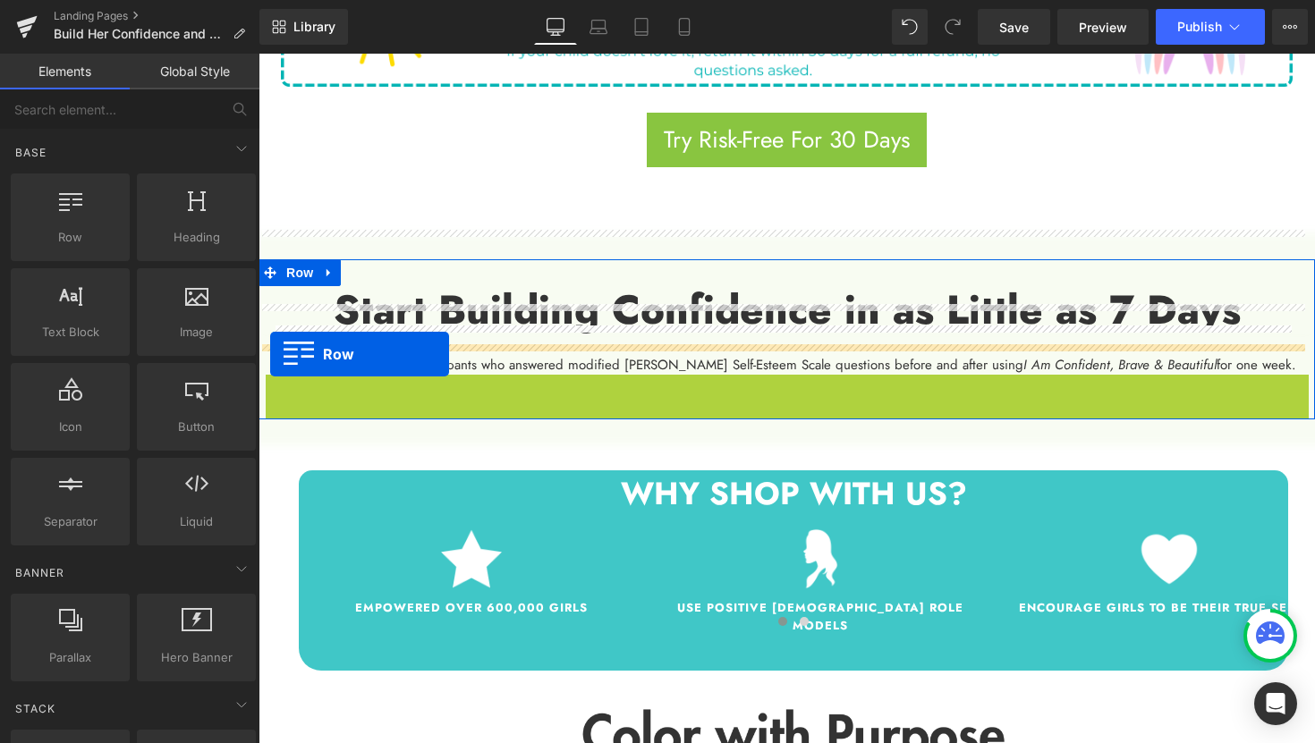
drag, startPoint x: 270, startPoint y: 363, endPoint x: 270, endPoint y: 353, distance: 9.8
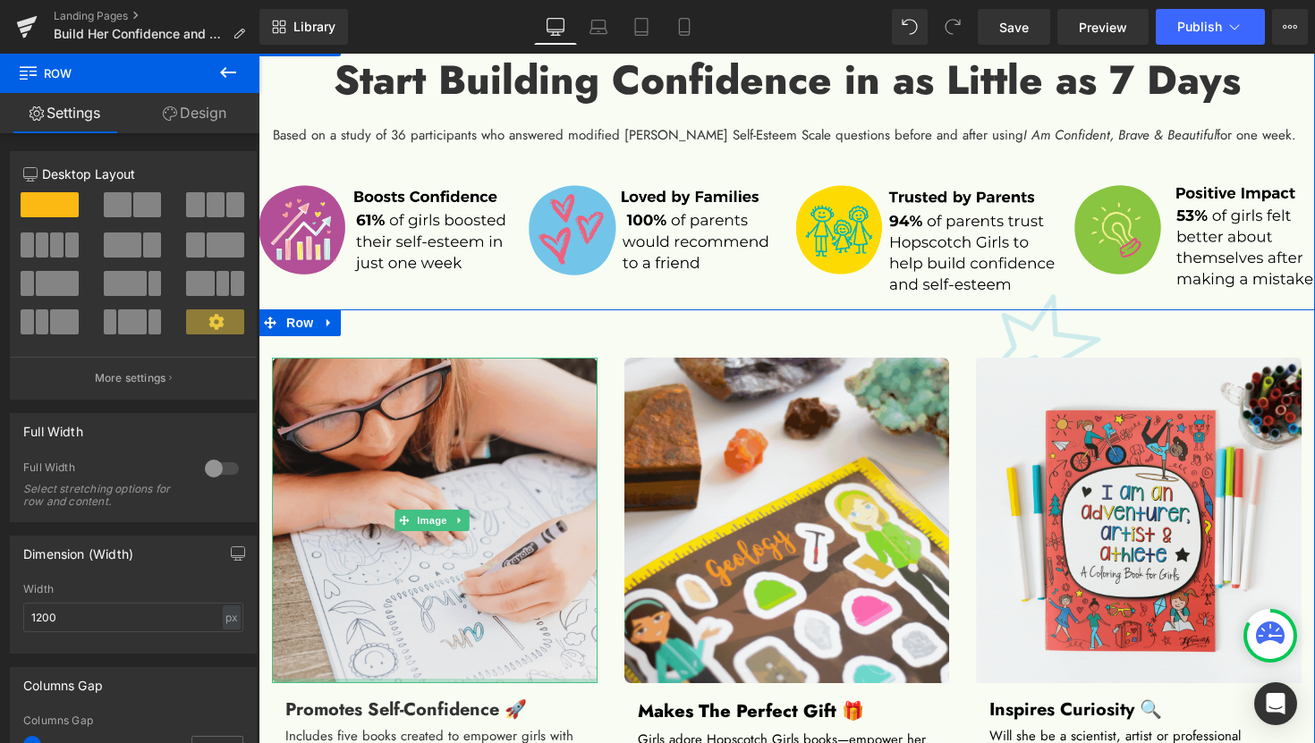
scroll to position [1228, 0]
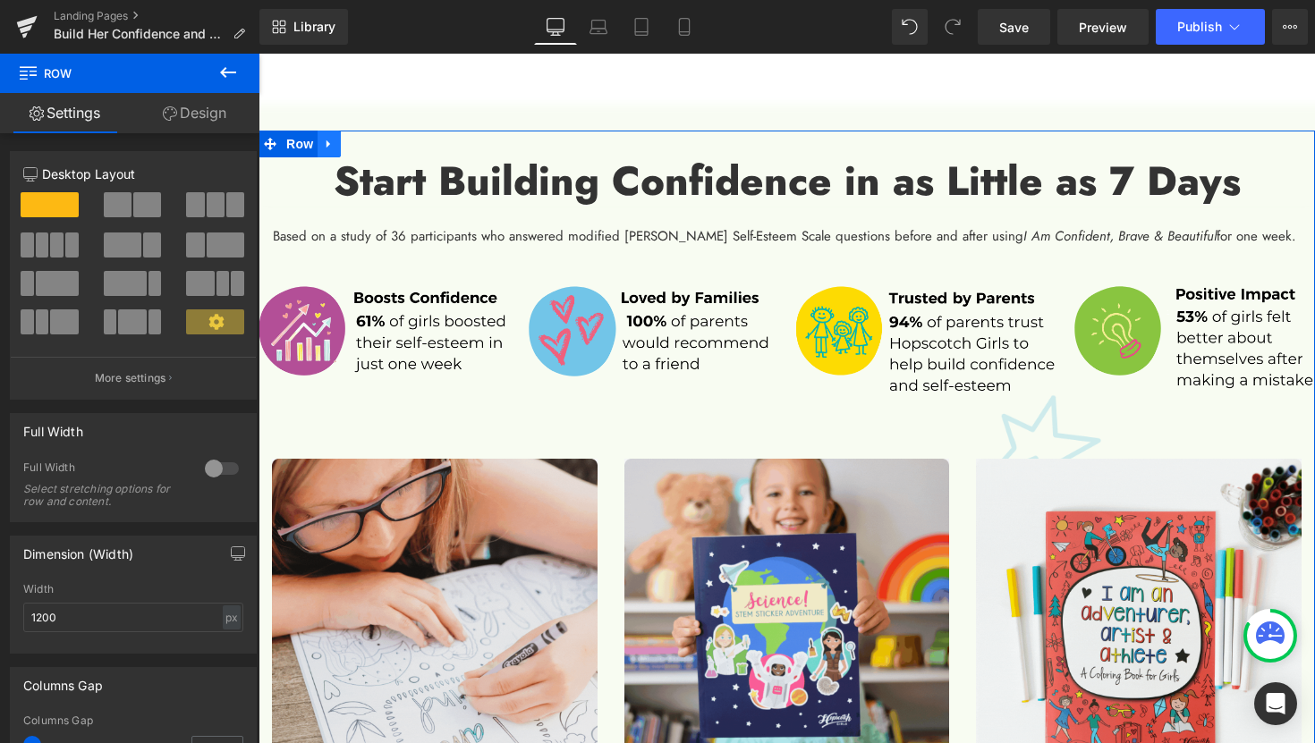
click at [333, 137] on icon at bounding box center [329, 143] width 13 height 13
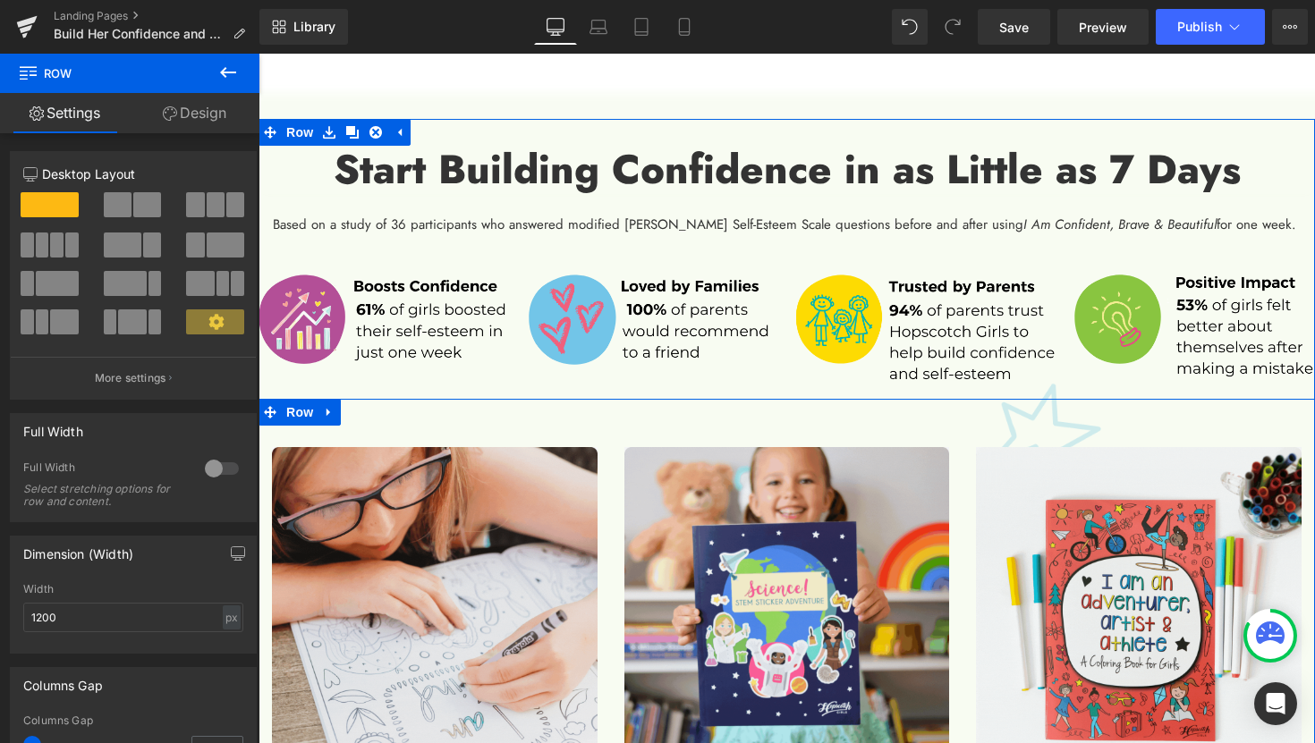
scroll to position [1134, 0]
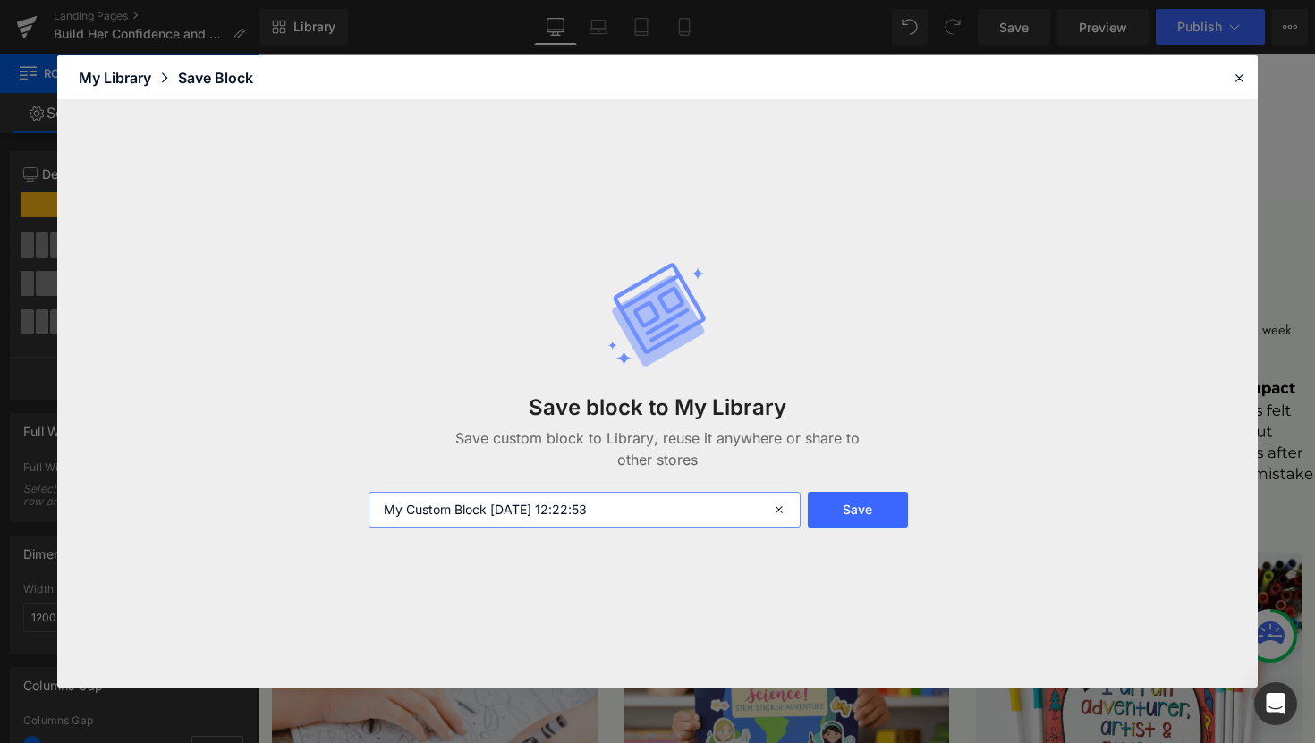
click at [605, 513] on input "My Custom Block 2025-10-08 12:22:53" at bounding box center [584, 510] width 432 height 36
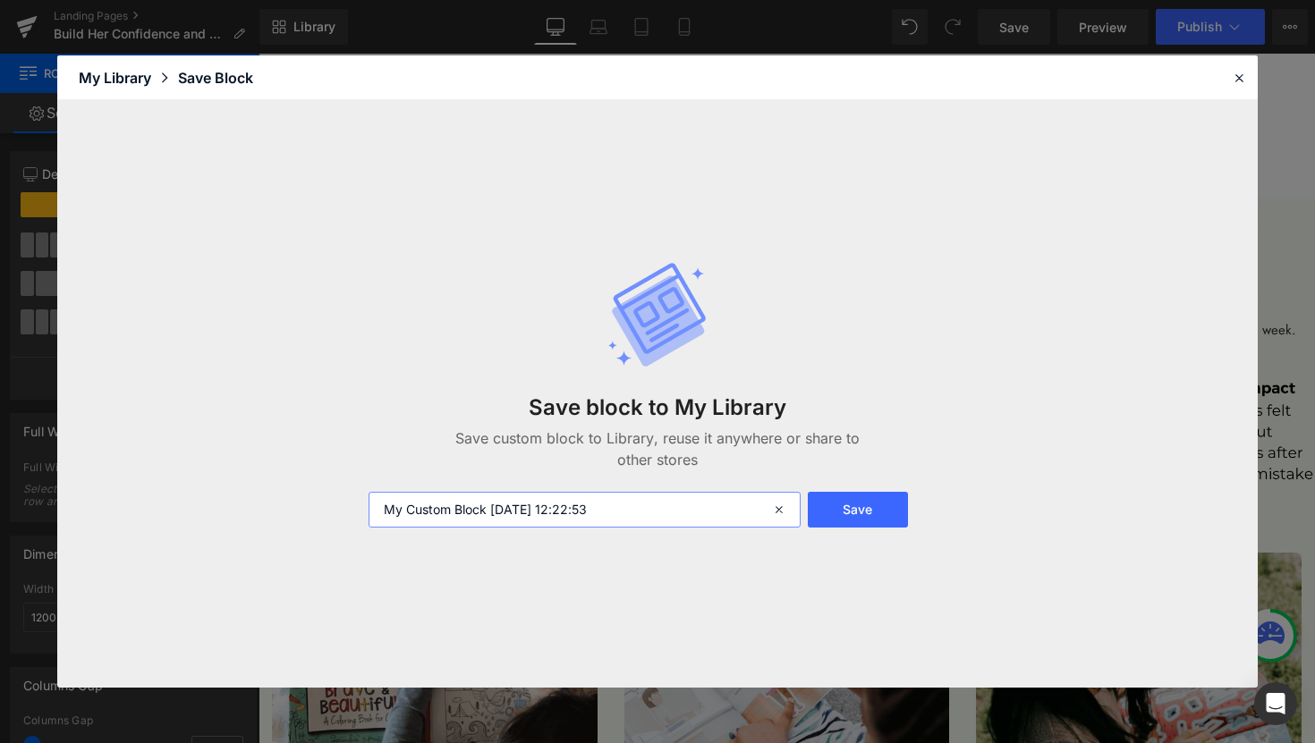
click at [605, 513] on input "My Custom Block 2025-10-08 12:22:53" at bounding box center [584, 510] width 432 height 36
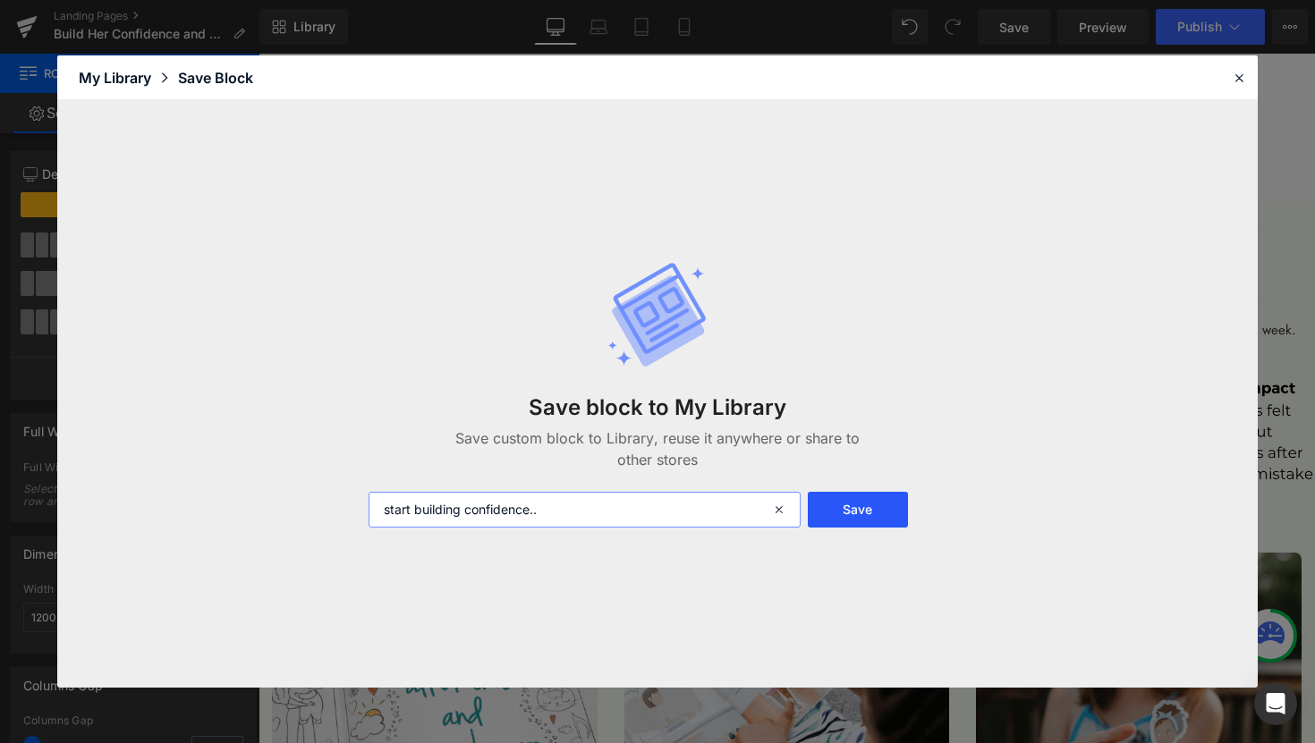
type input "start building confidence.."
click at [830, 512] on button "Save" at bounding box center [858, 510] width 100 height 36
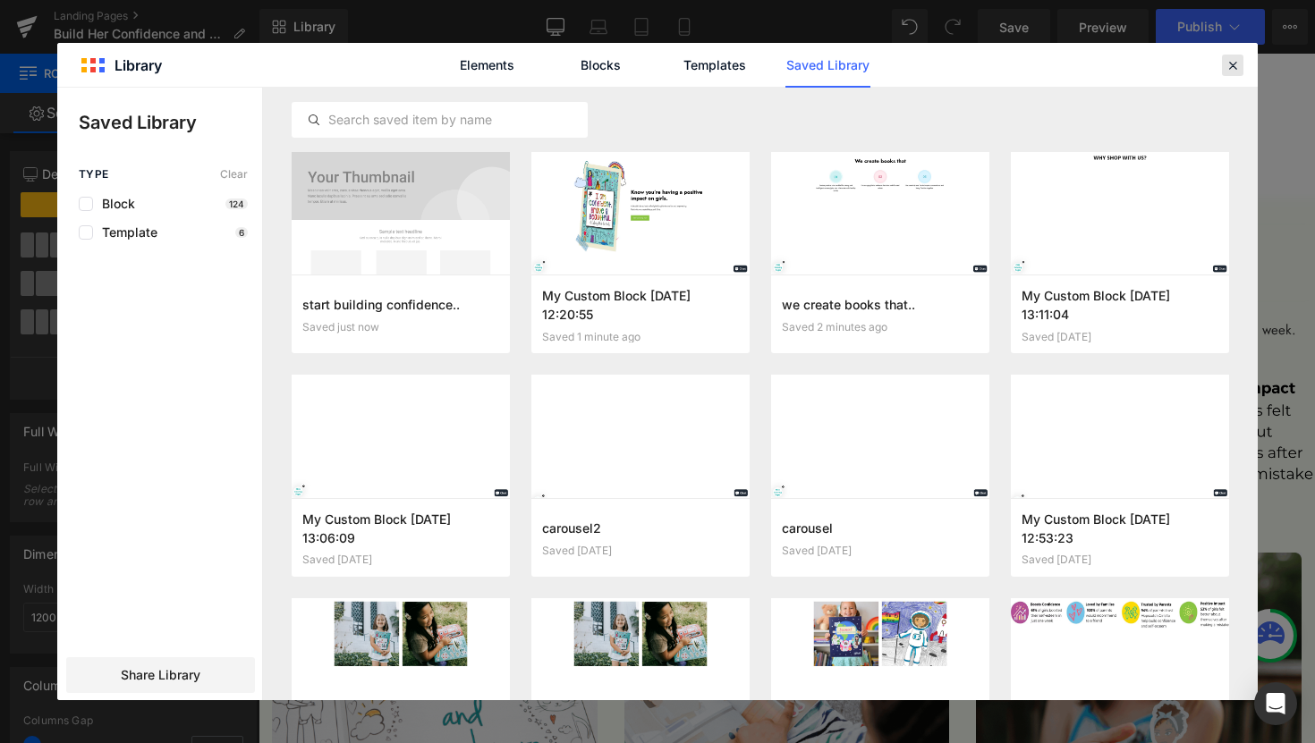
click at [1238, 69] on icon at bounding box center [1232, 65] width 16 height 16
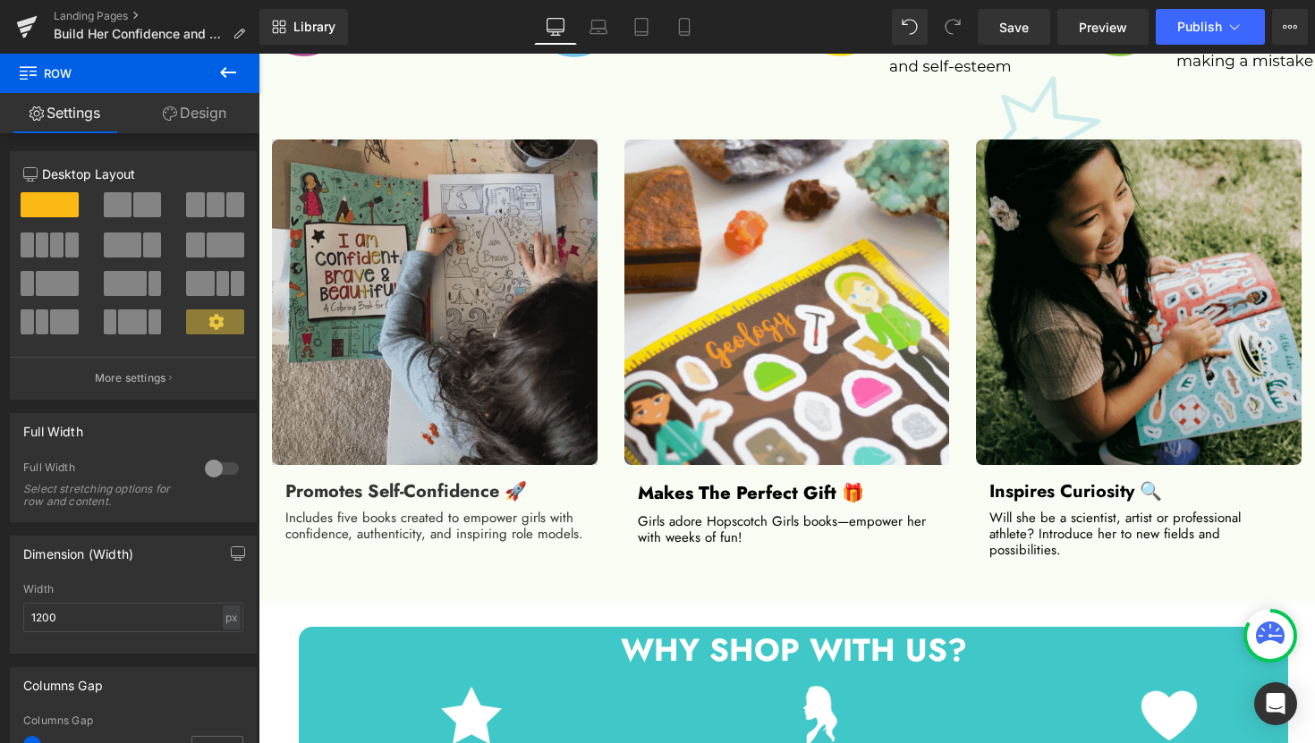
scroll to position [1312, 0]
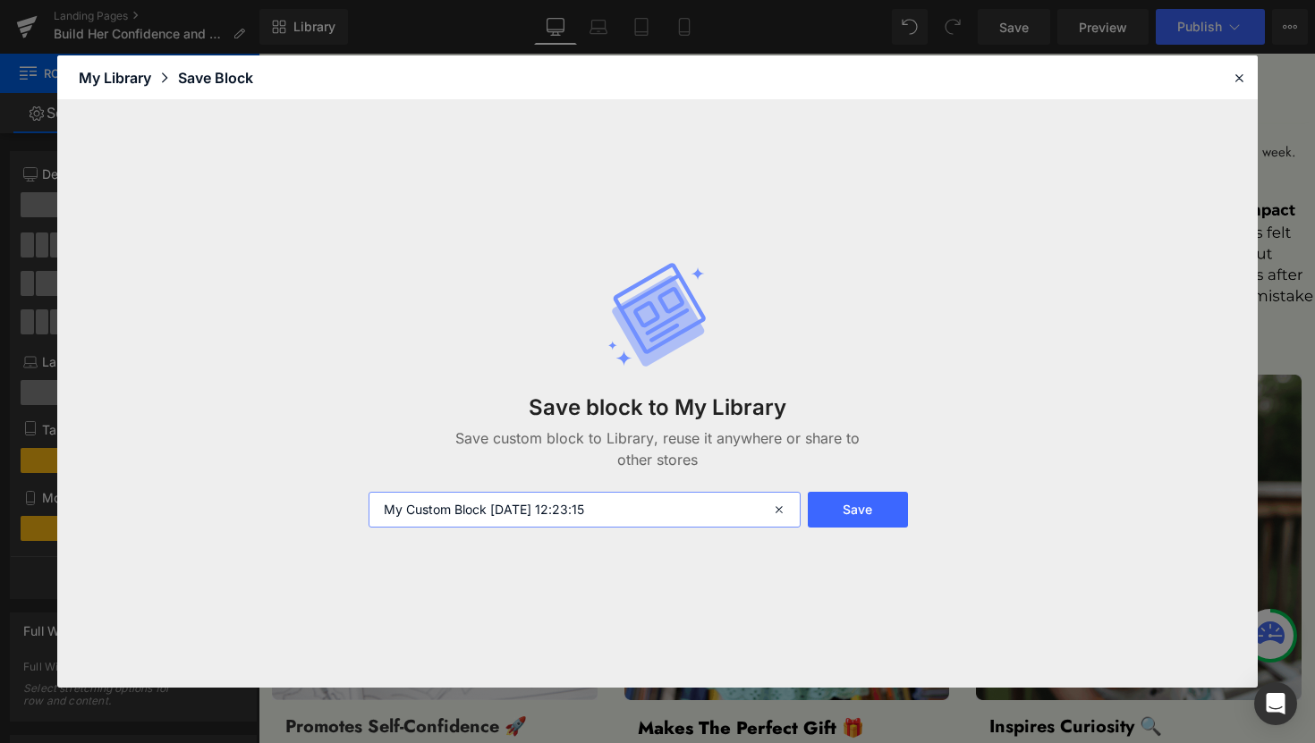
click at [536, 511] on input "My Custom Block 2025-10-08 12:23:15" at bounding box center [584, 510] width 432 height 36
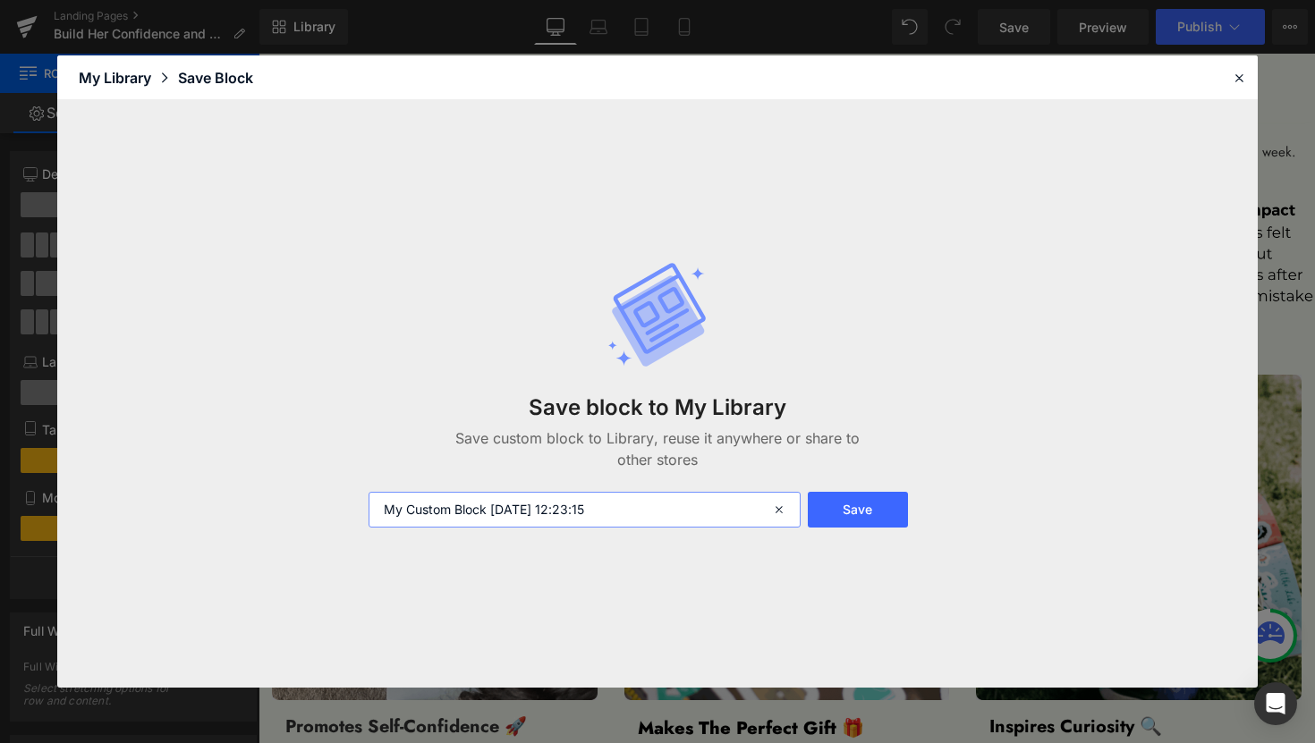
click at [536, 511] on input "My Custom Block 2025-10-08 12:23:15" at bounding box center [584, 510] width 432 height 36
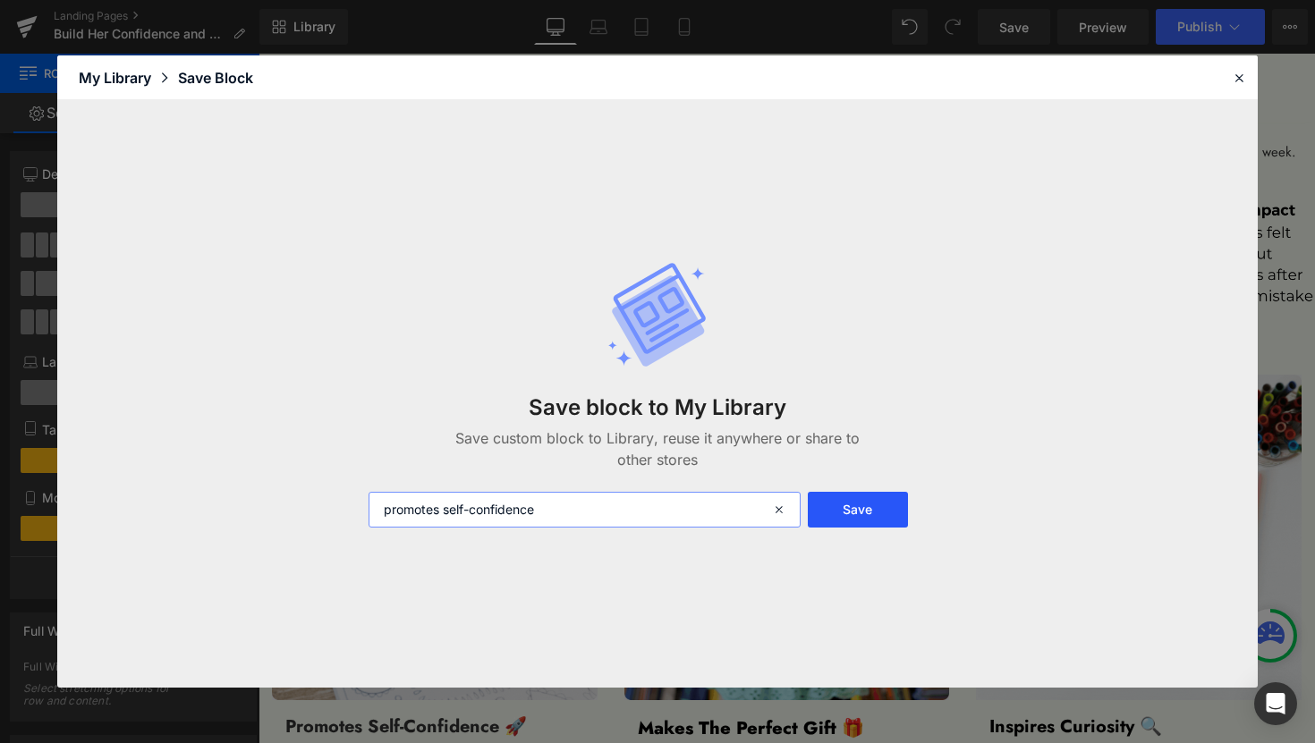
type input "promotes self-confidence"
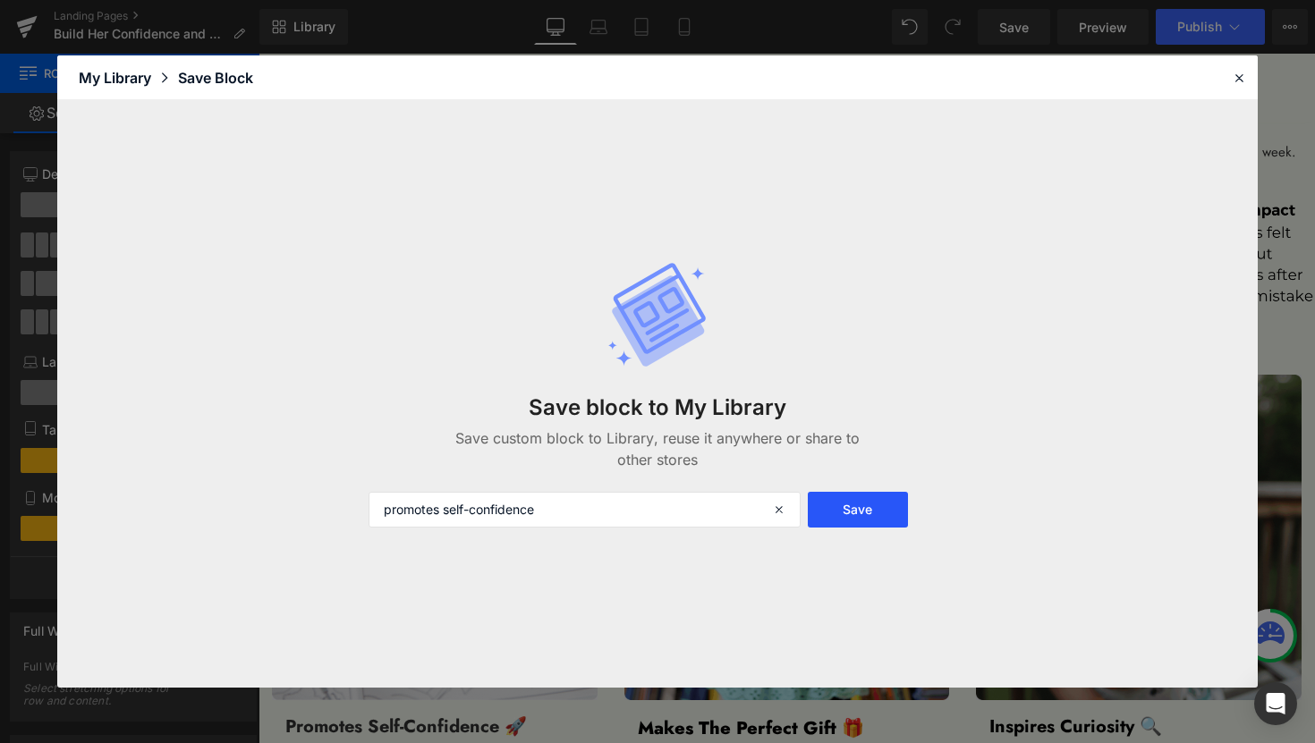
click at [892, 521] on button "Save" at bounding box center [858, 510] width 100 height 36
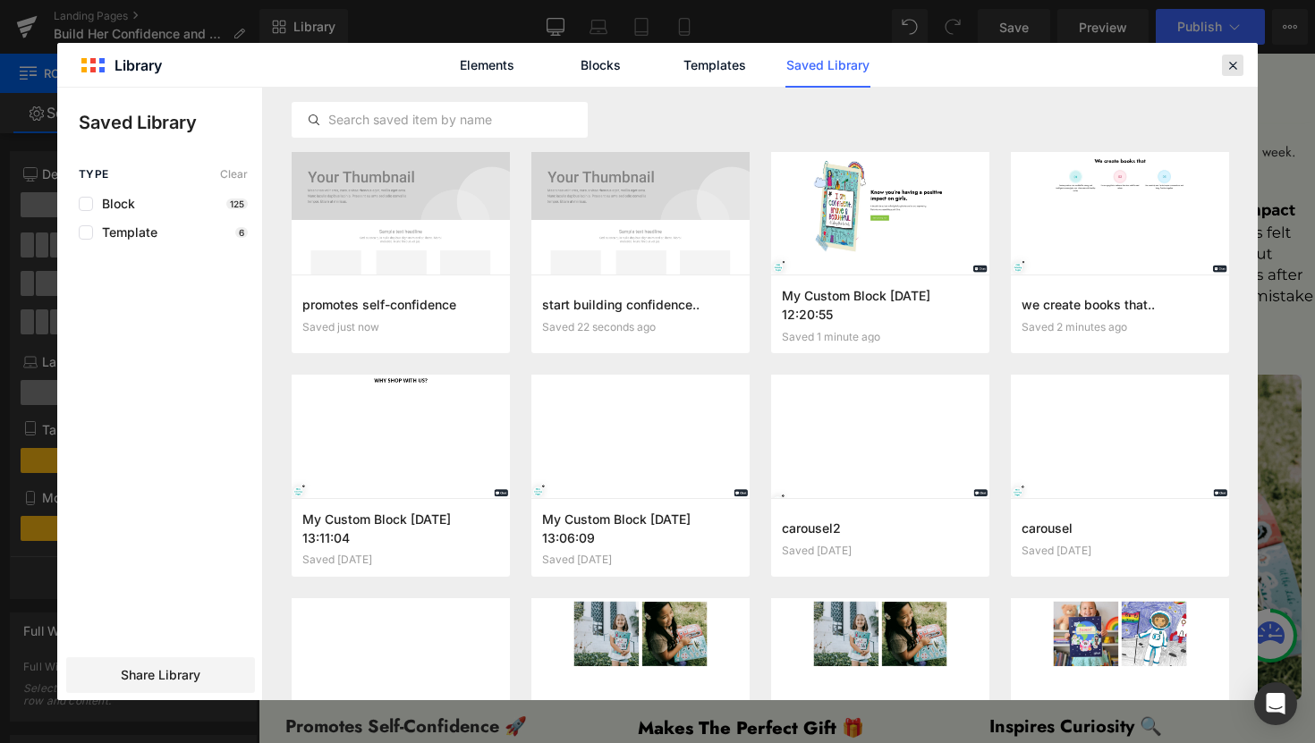
click at [1236, 63] on icon at bounding box center [1232, 65] width 16 height 16
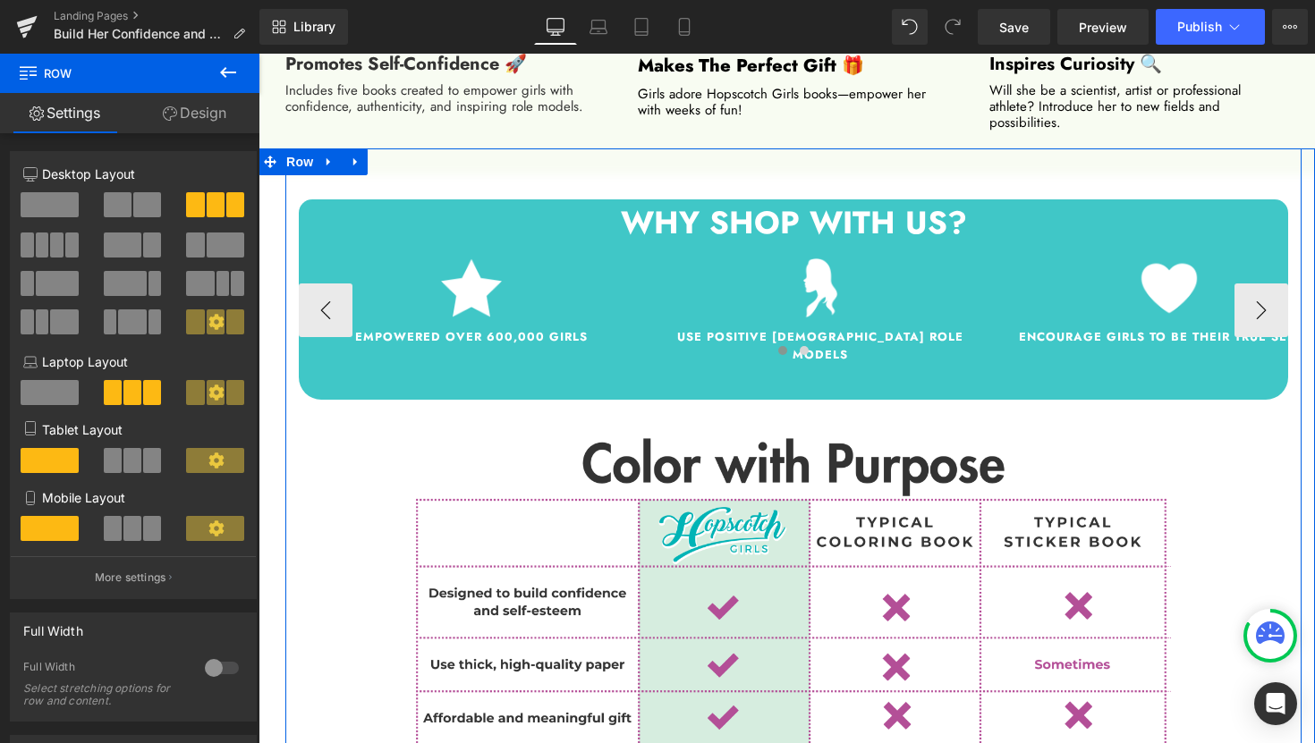
scroll to position [1909, 0]
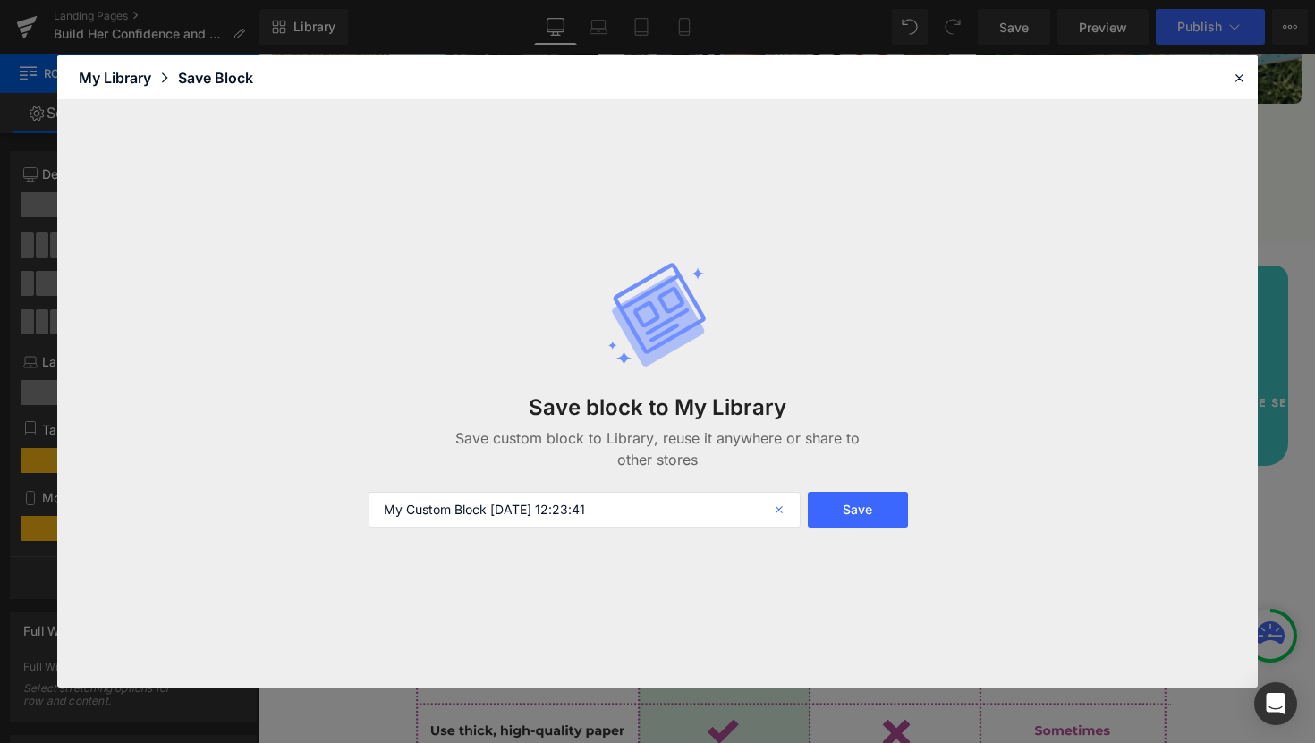
click at [777, 514] on icon at bounding box center [780, 510] width 39 height 36
type input "w"
type input "color with purpose"
click at [868, 511] on button "Save" at bounding box center [858, 510] width 100 height 36
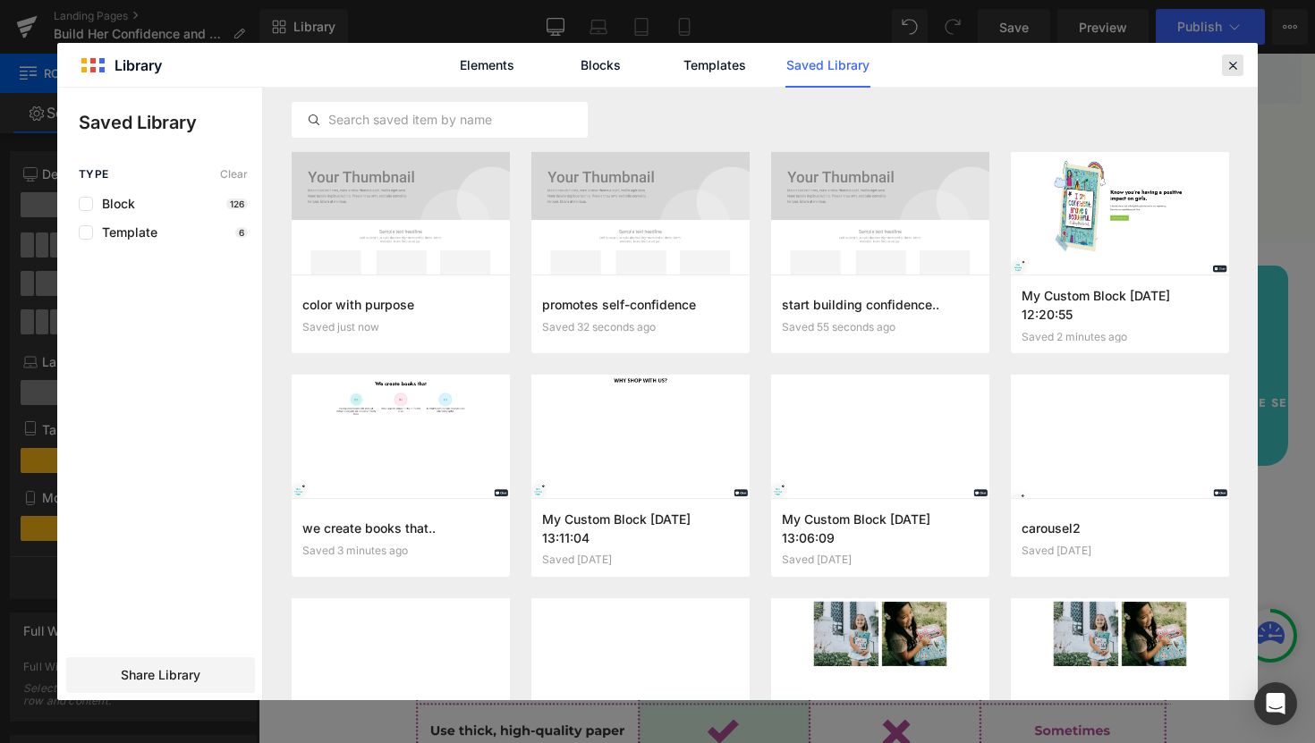
click at [1233, 72] on icon at bounding box center [1232, 65] width 16 height 16
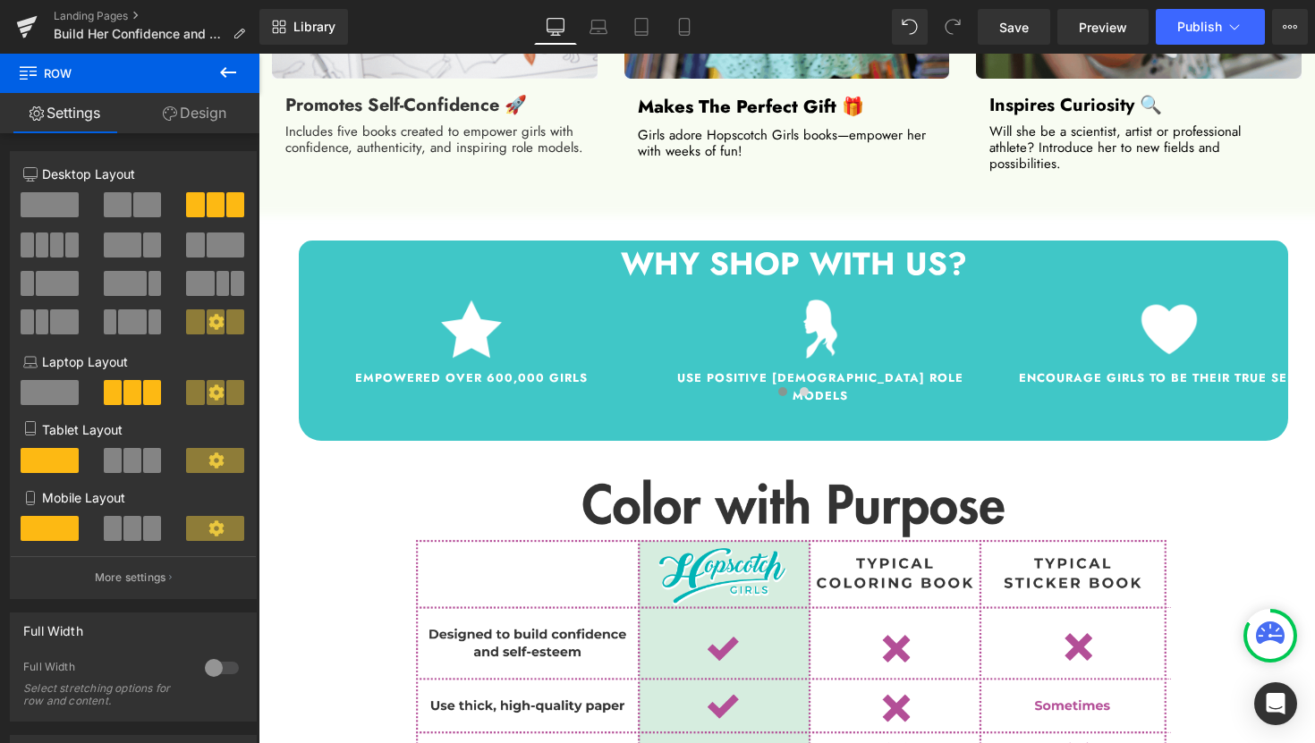
scroll to position [1900, 0]
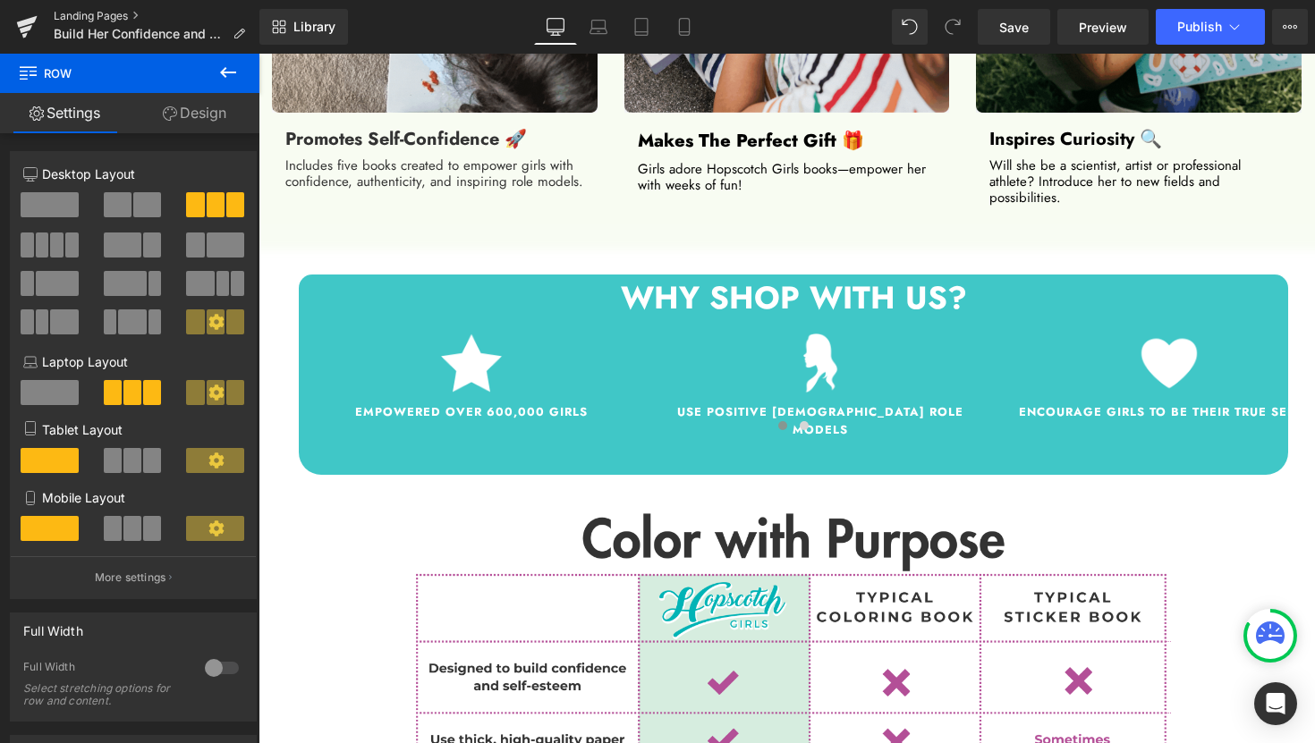
click at [111, 17] on link "Landing Pages" at bounding box center [157, 16] width 206 height 14
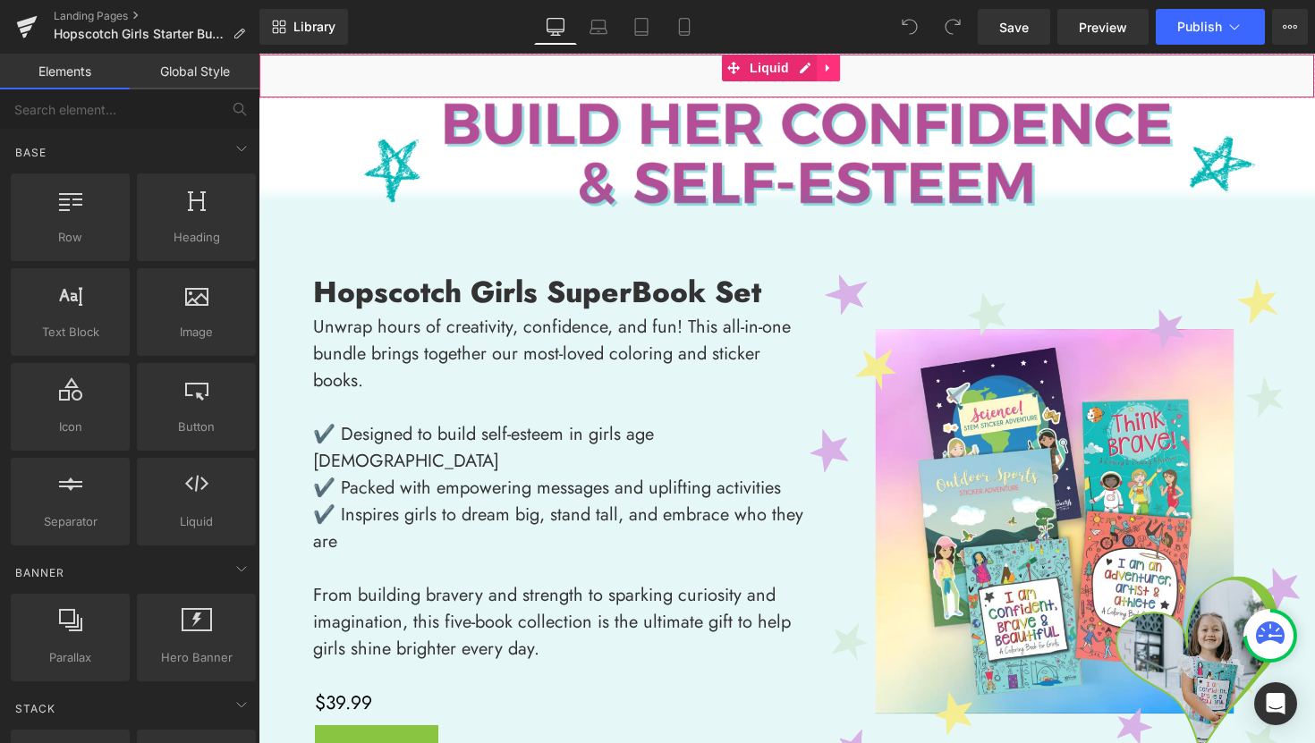
click at [834, 75] on link at bounding box center [828, 68] width 23 height 27
click at [99, 13] on link "Landing Pages" at bounding box center [157, 16] width 206 height 14
click at [834, 76] on link at bounding box center [828, 68] width 23 height 27
click at [837, 74] on link at bounding box center [839, 68] width 23 height 27
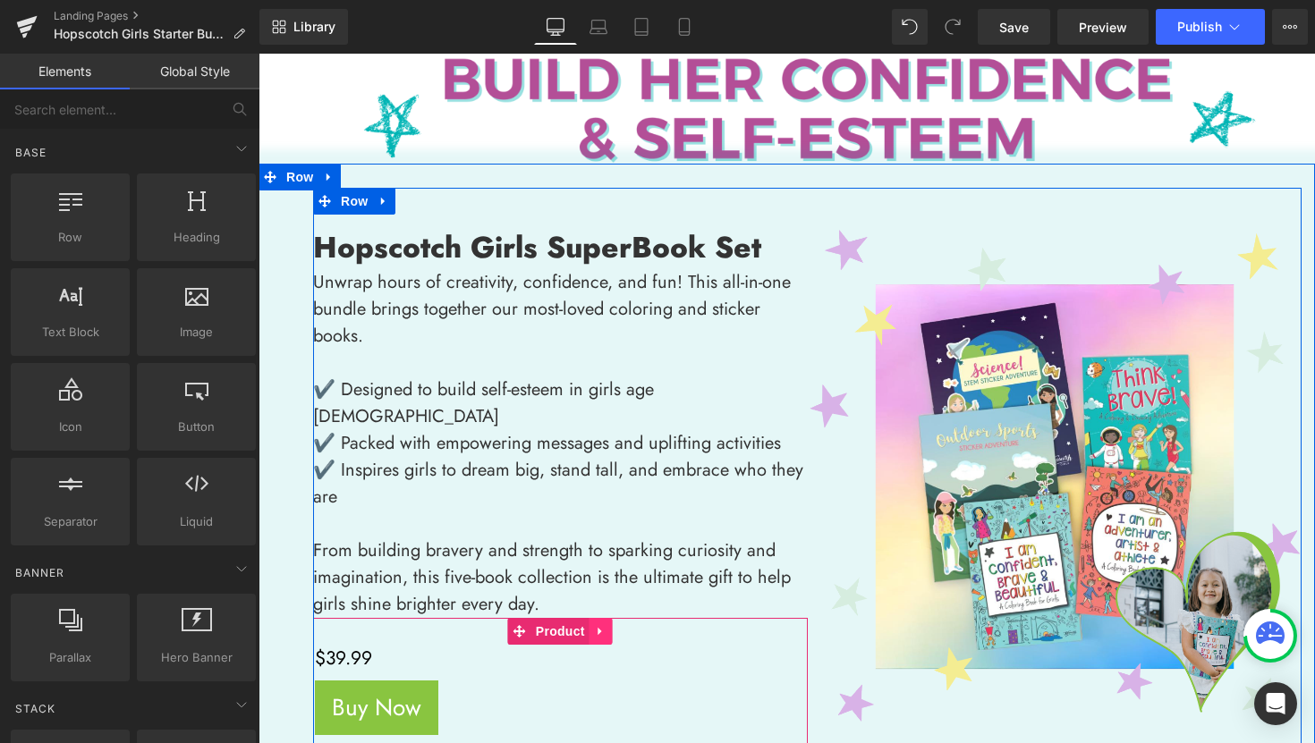
click at [601, 618] on link at bounding box center [600, 631] width 23 height 27
click at [606, 625] on icon at bounding box center [612, 631] width 13 height 13
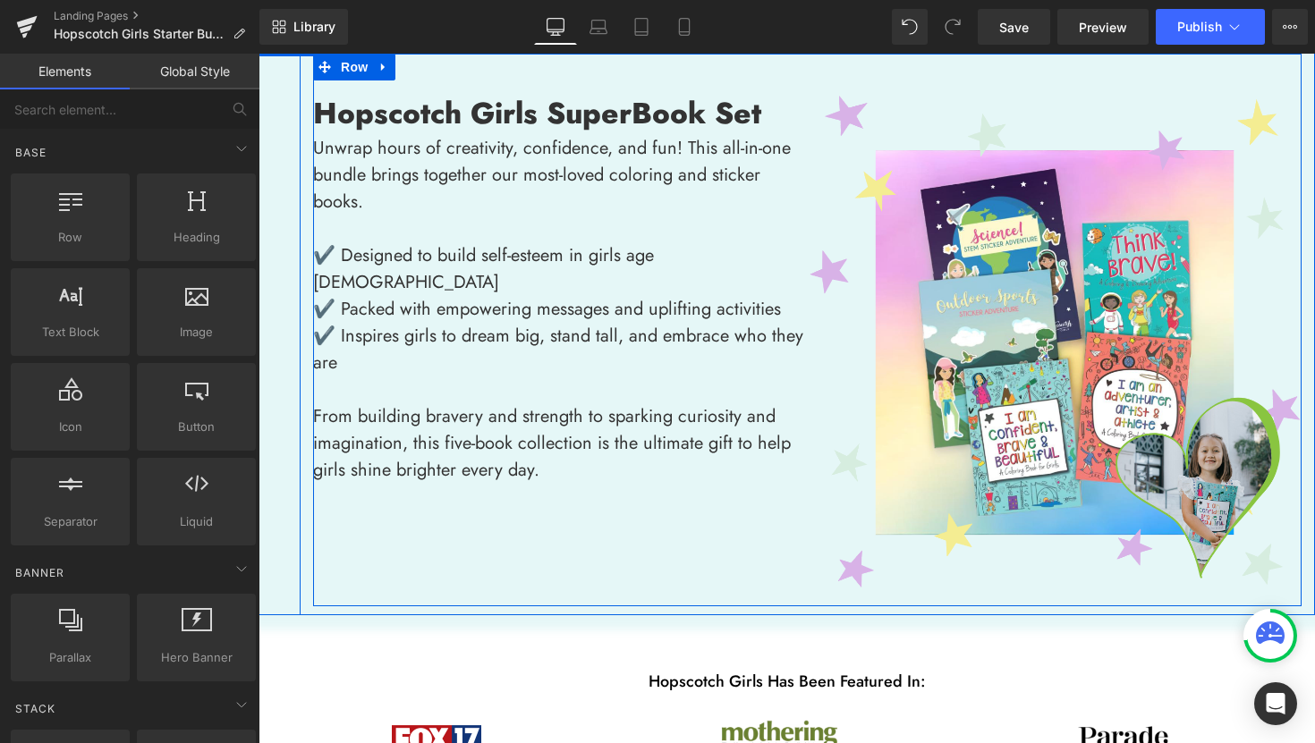
scroll to position [241, 0]
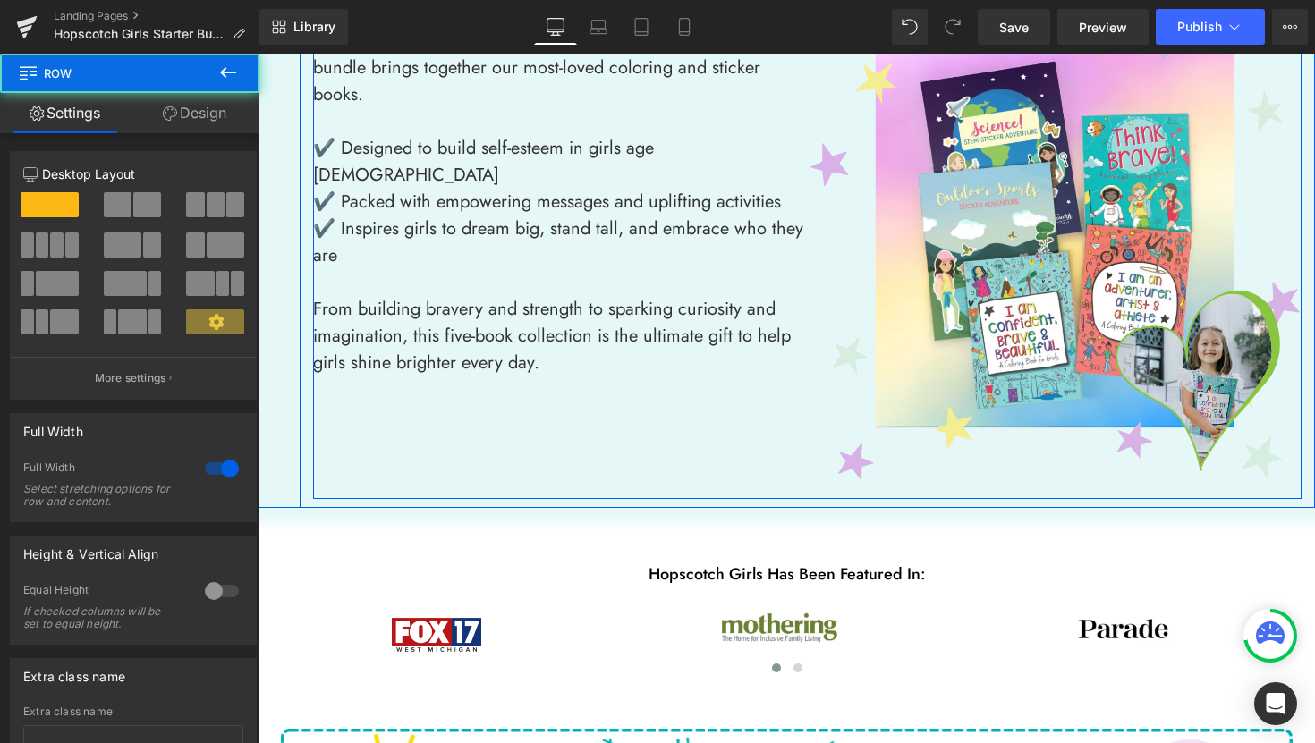
drag, startPoint x: 792, startPoint y: 505, endPoint x: 797, endPoint y: 487, distance: 18.7
click at [797, 487] on div "Hopscotch Girls Super Book Set Heading Image Unwrap hours of creativity, confid…" at bounding box center [786, 215] width 1056 height 587
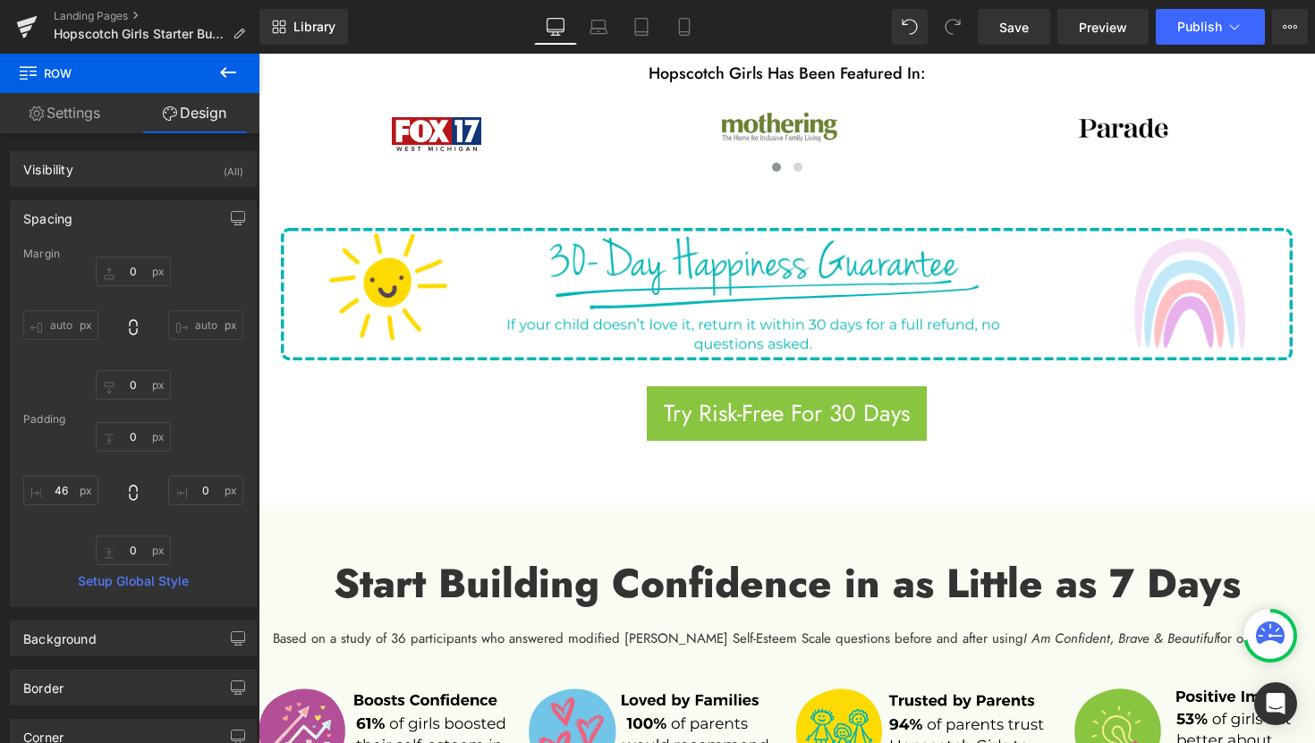
scroll to position [748, 0]
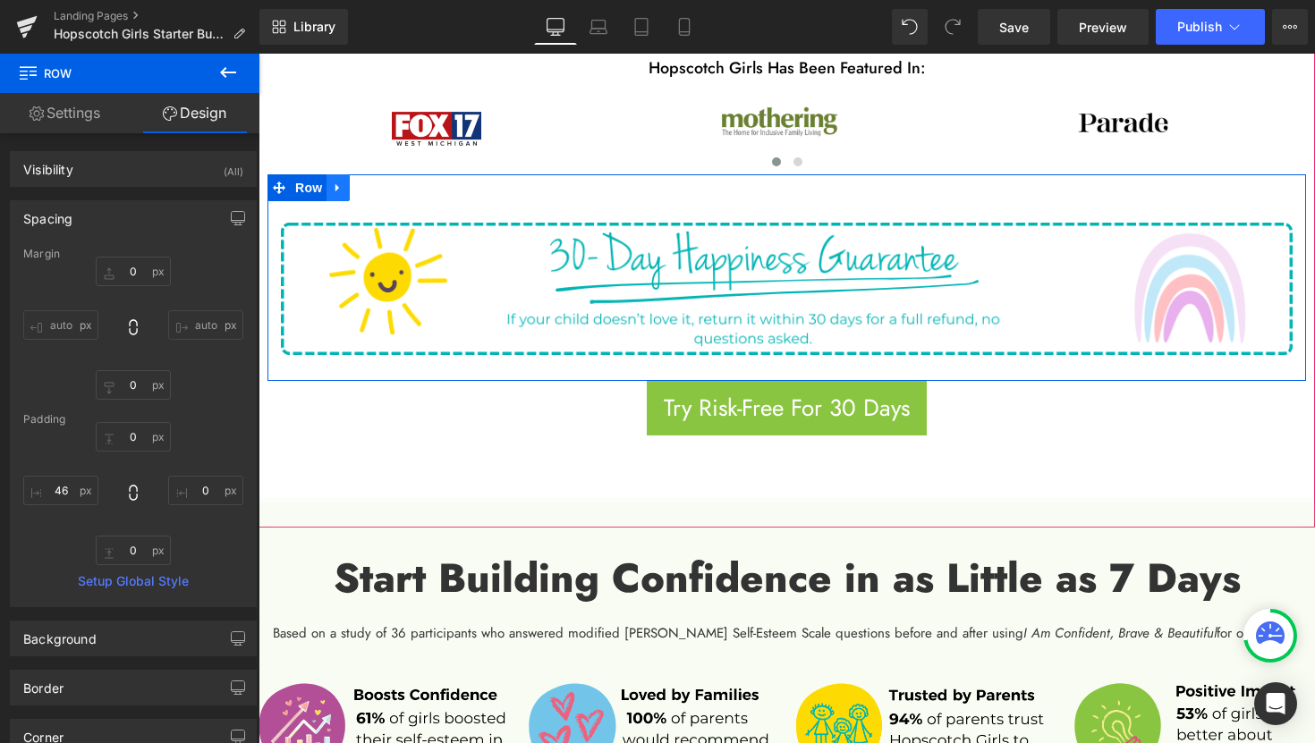
click at [339, 189] on icon at bounding box center [338, 188] width 13 height 13
click at [382, 187] on icon at bounding box center [384, 188] width 13 height 13
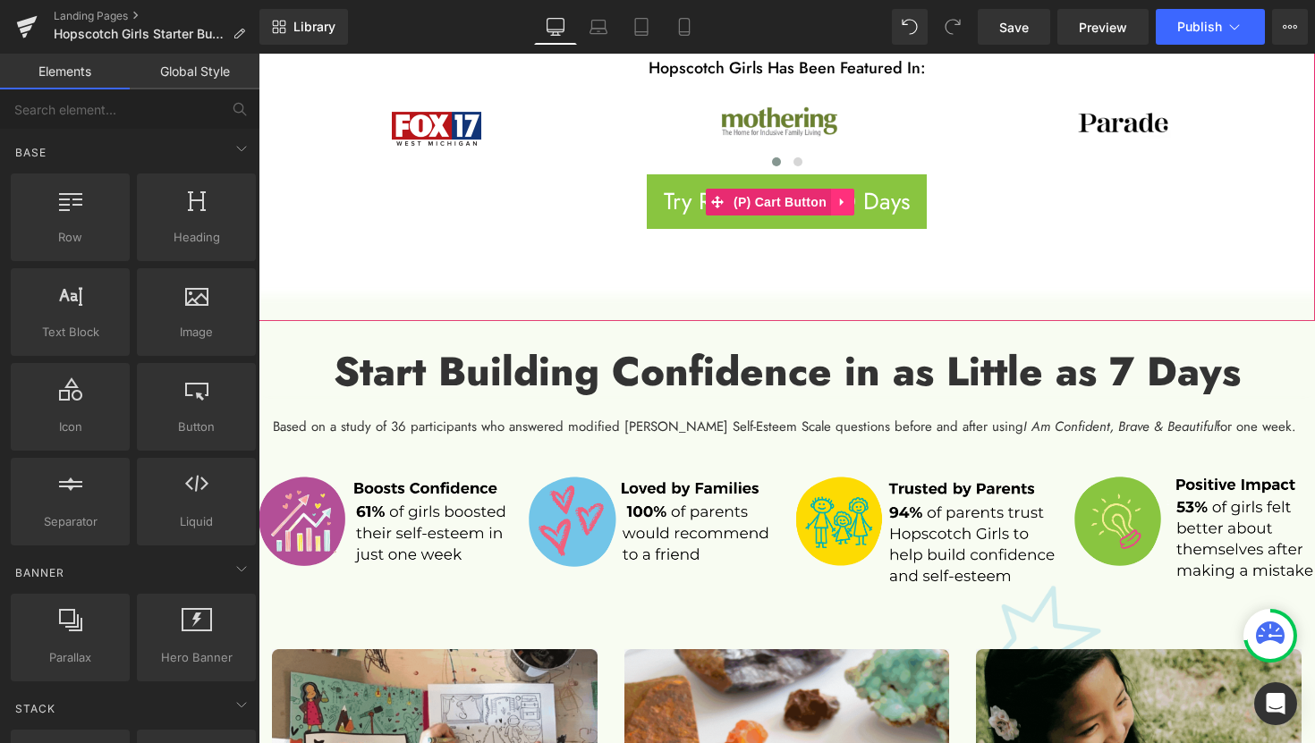
click at [846, 201] on icon at bounding box center [842, 201] width 13 height 13
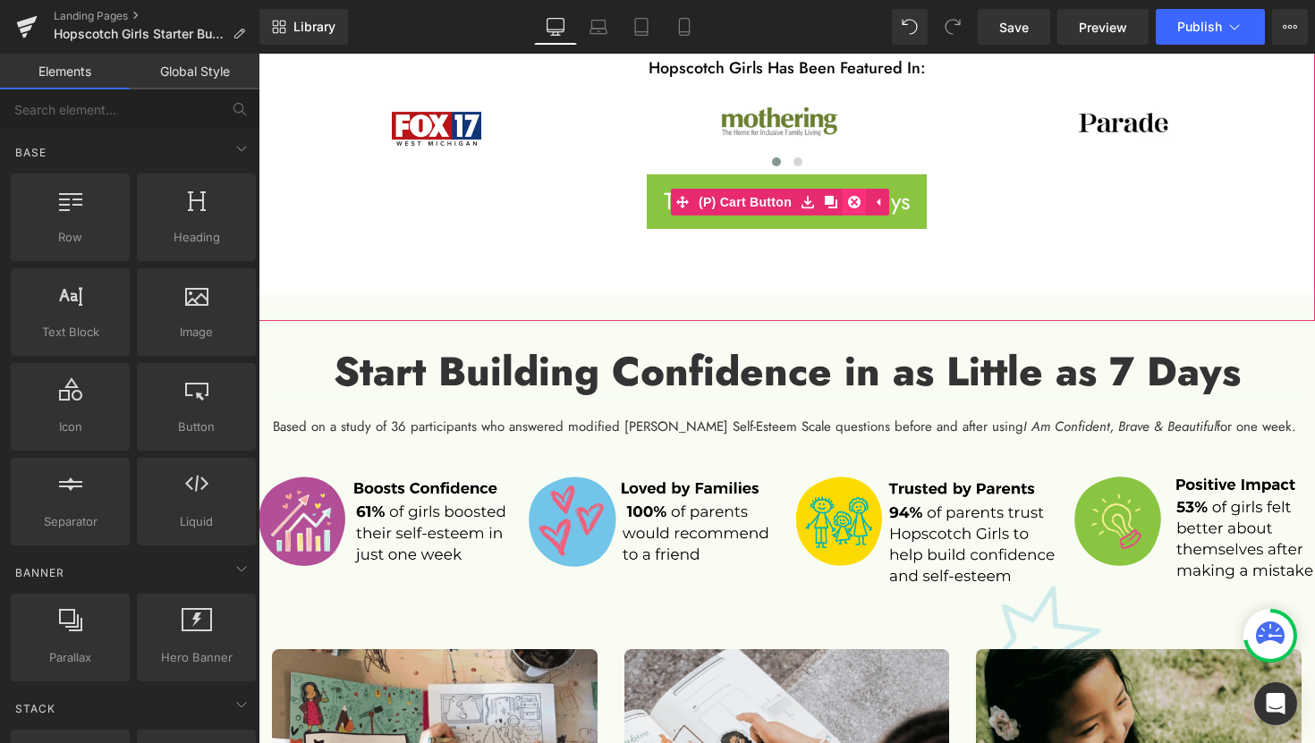
click at [854, 203] on icon at bounding box center [854, 202] width 13 height 13
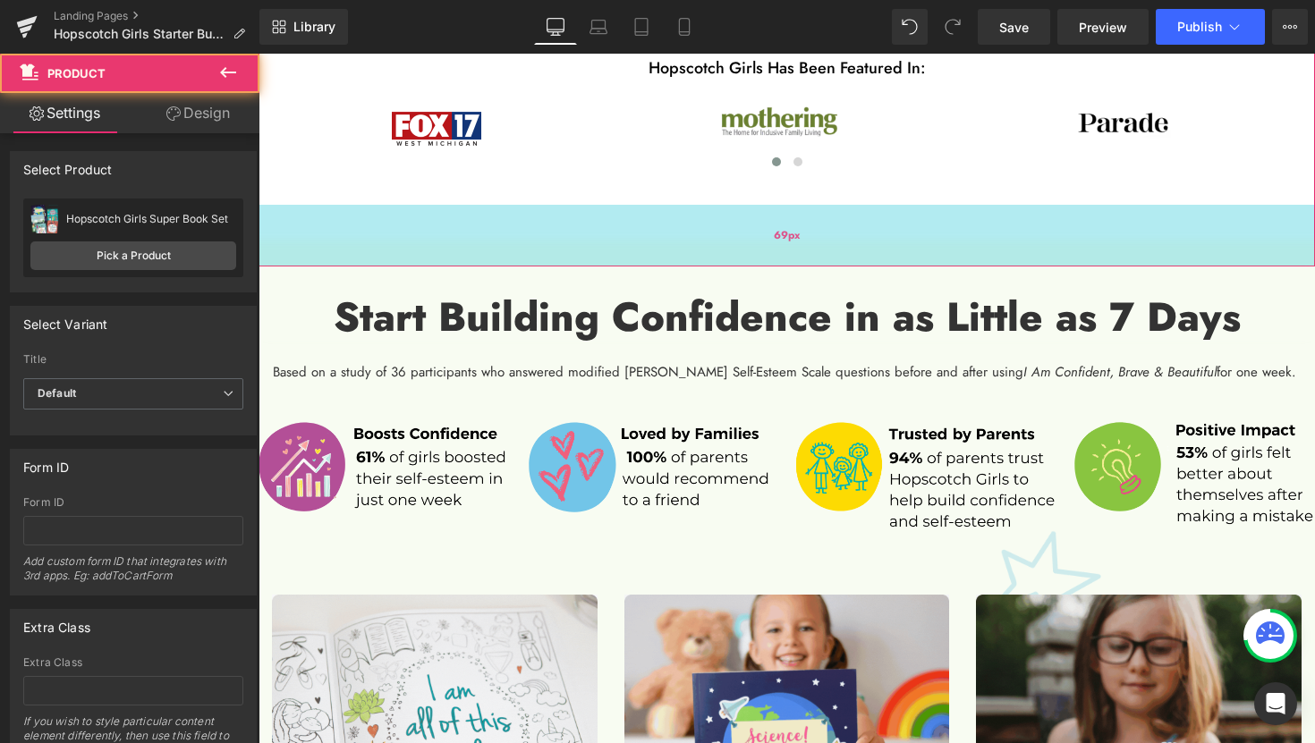
drag, startPoint x: 1025, startPoint y: 260, endPoint x: 1025, endPoint y: 228, distance: 32.2
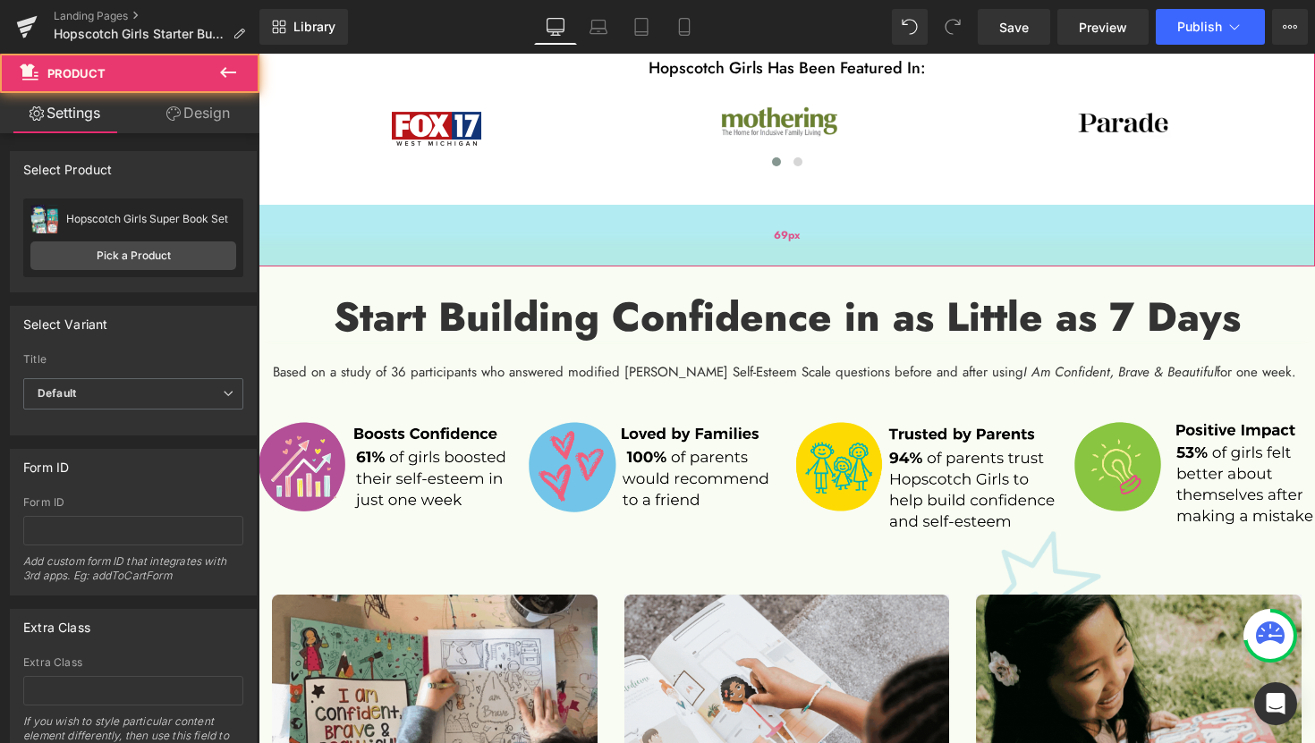
click at [1025, 229] on div "69px" at bounding box center [786, 236] width 1056 height 62
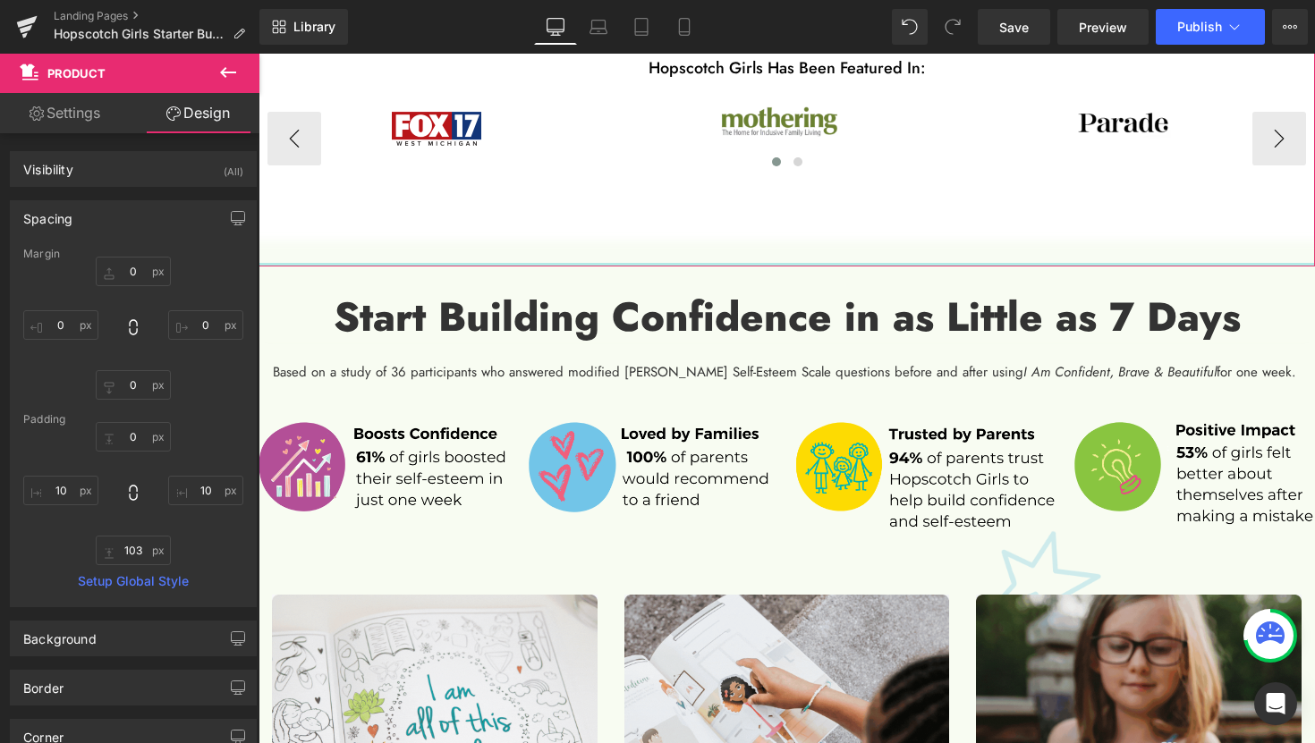
drag, startPoint x: 1026, startPoint y: 216, endPoint x: 1016, endPoint y: 114, distance: 103.3
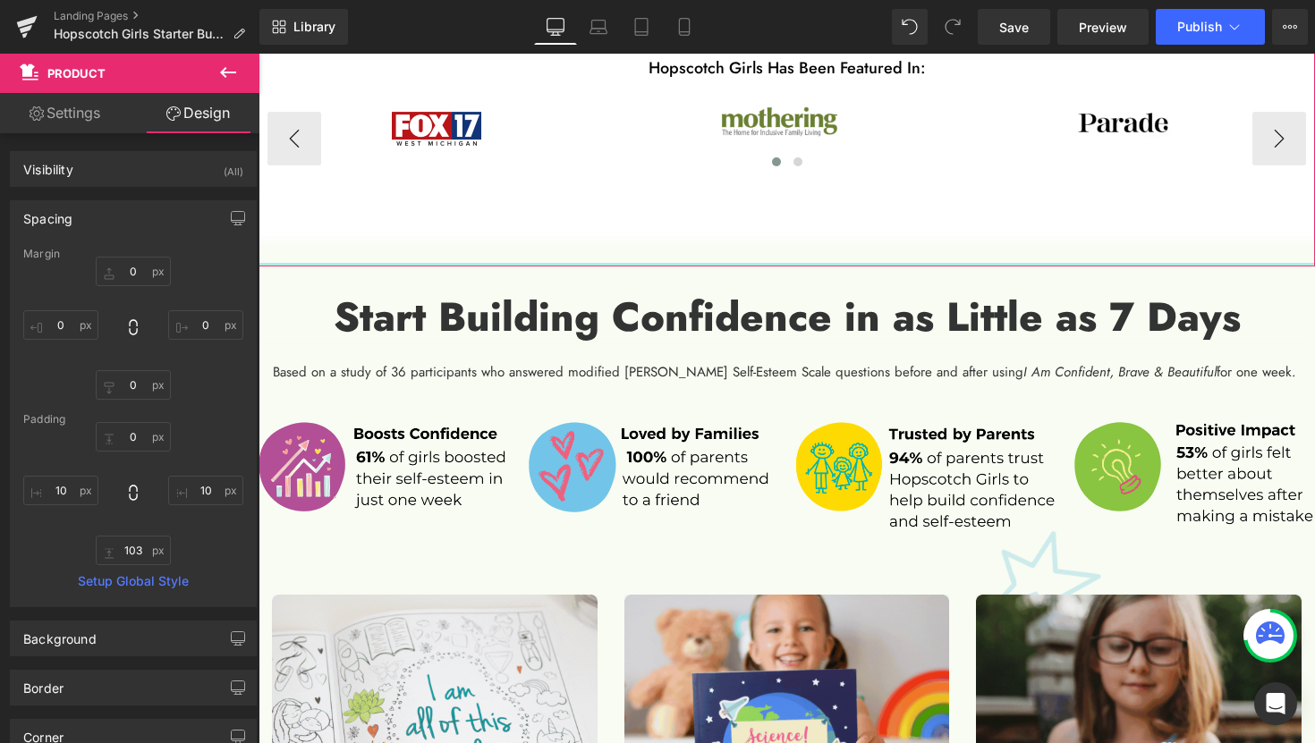
click at [1016, 114] on div "Hopscotch Girls Has Been Featured In: Text Block Image Image Image Image Image …" at bounding box center [786, 134] width 1056 height 265
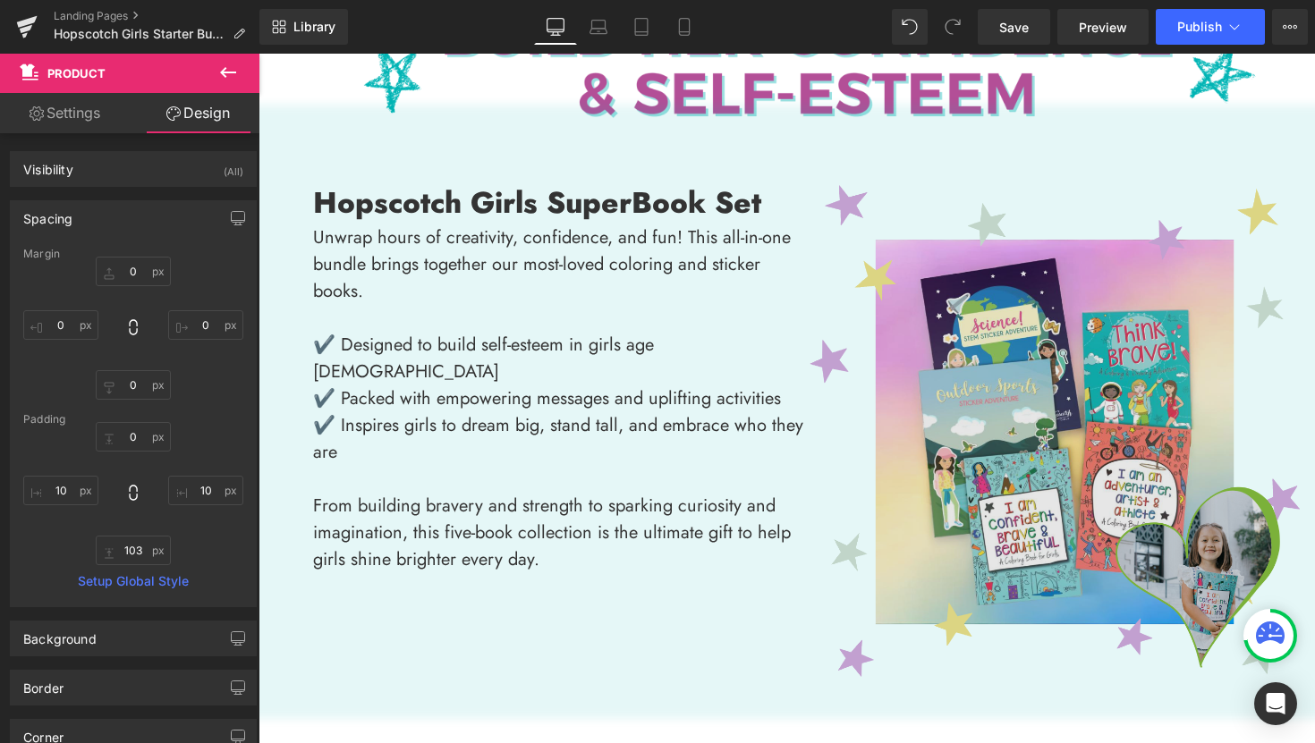
scroll to position [0, 0]
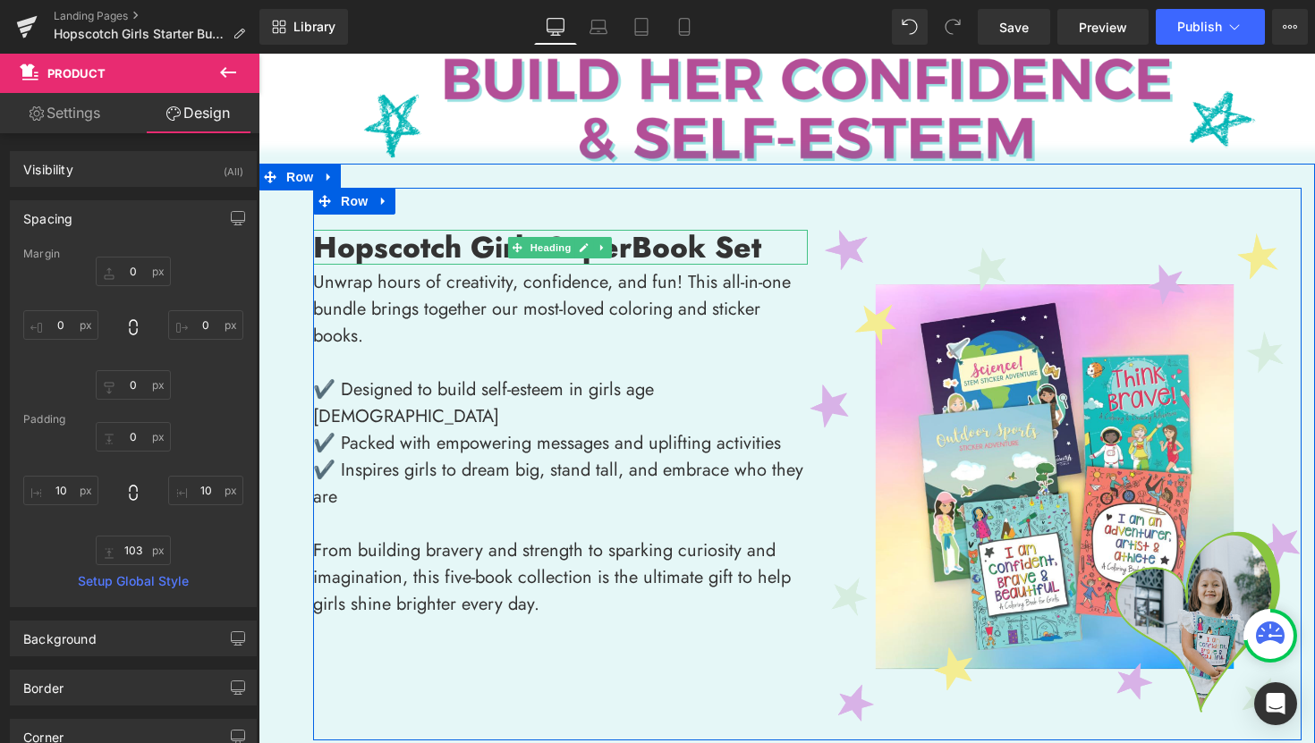
click at [765, 250] on h1 "Hopscotch Girls Super Book Set" at bounding box center [560, 248] width 495 height 36
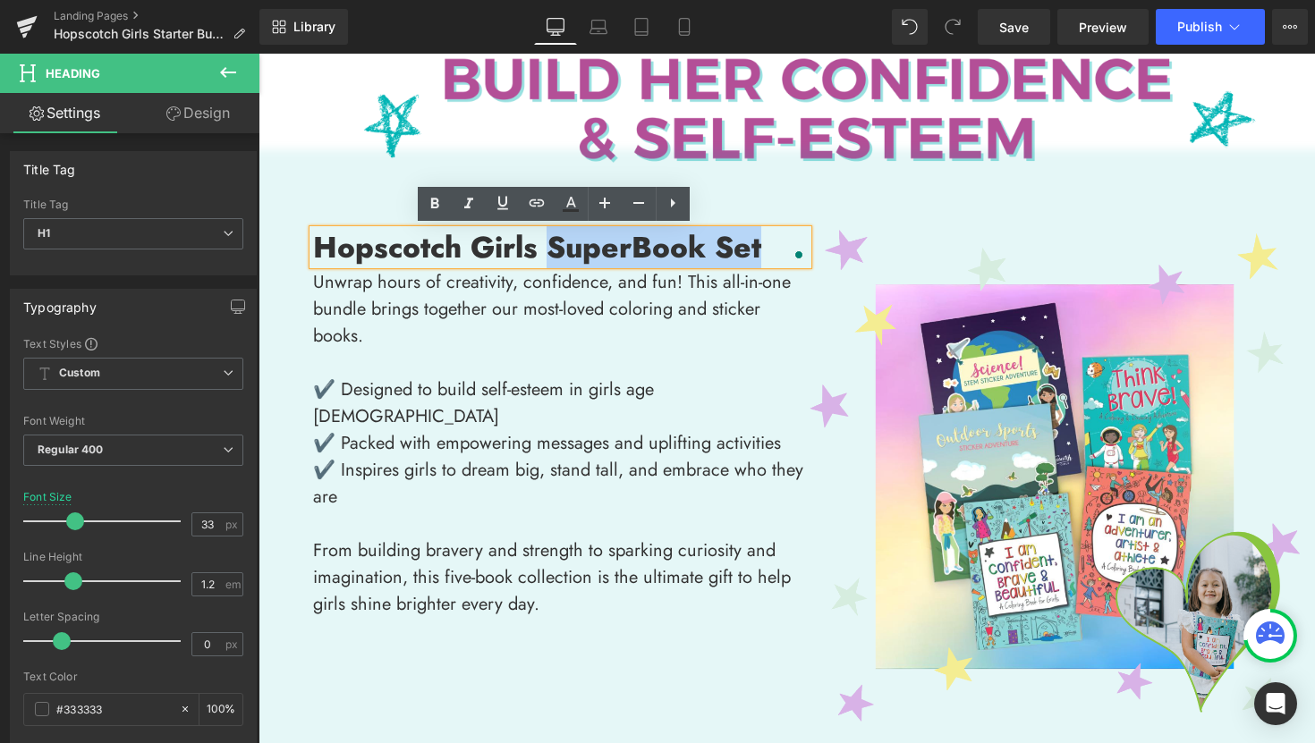
drag, startPoint x: 771, startPoint y: 250, endPoint x: 538, endPoint y: 250, distance: 233.4
click at [538, 250] on h1 "Hopscotch Girls Super Book Set" at bounding box center [560, 248] width 495 height 36
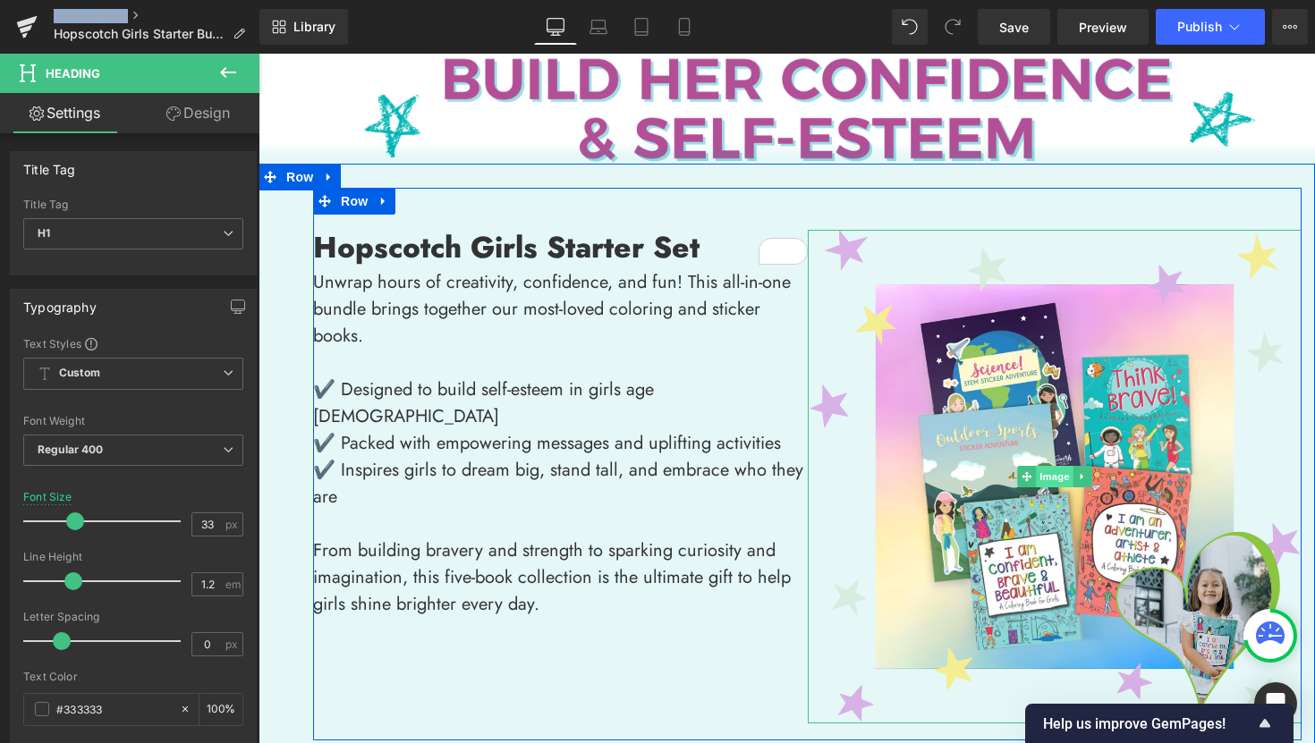
click at [1046, 484] on span "Image" at bounding box center [1055, 476] width 38 height 21
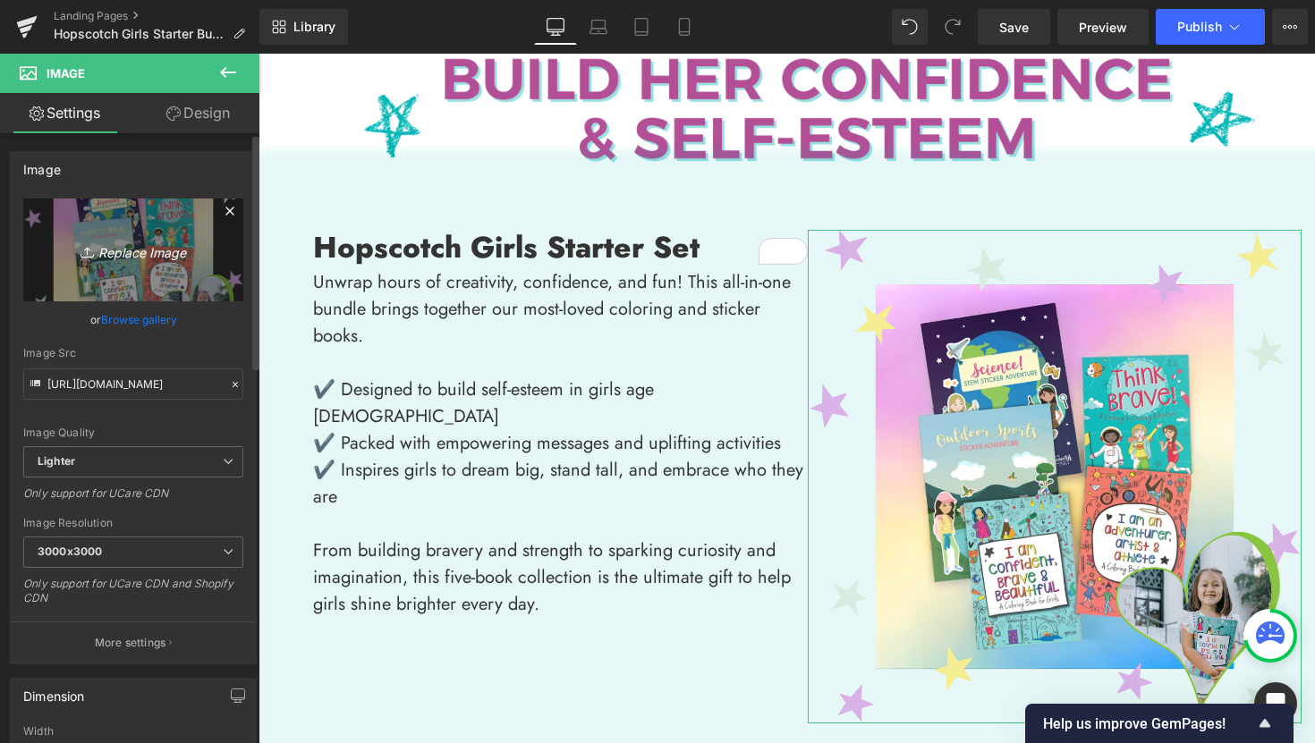
click at [134, 257] on icon "Replace Image" at bounding box center [133, 250] width 143 height 22
type input "C:\fakepath\Super Book Set (2).png"
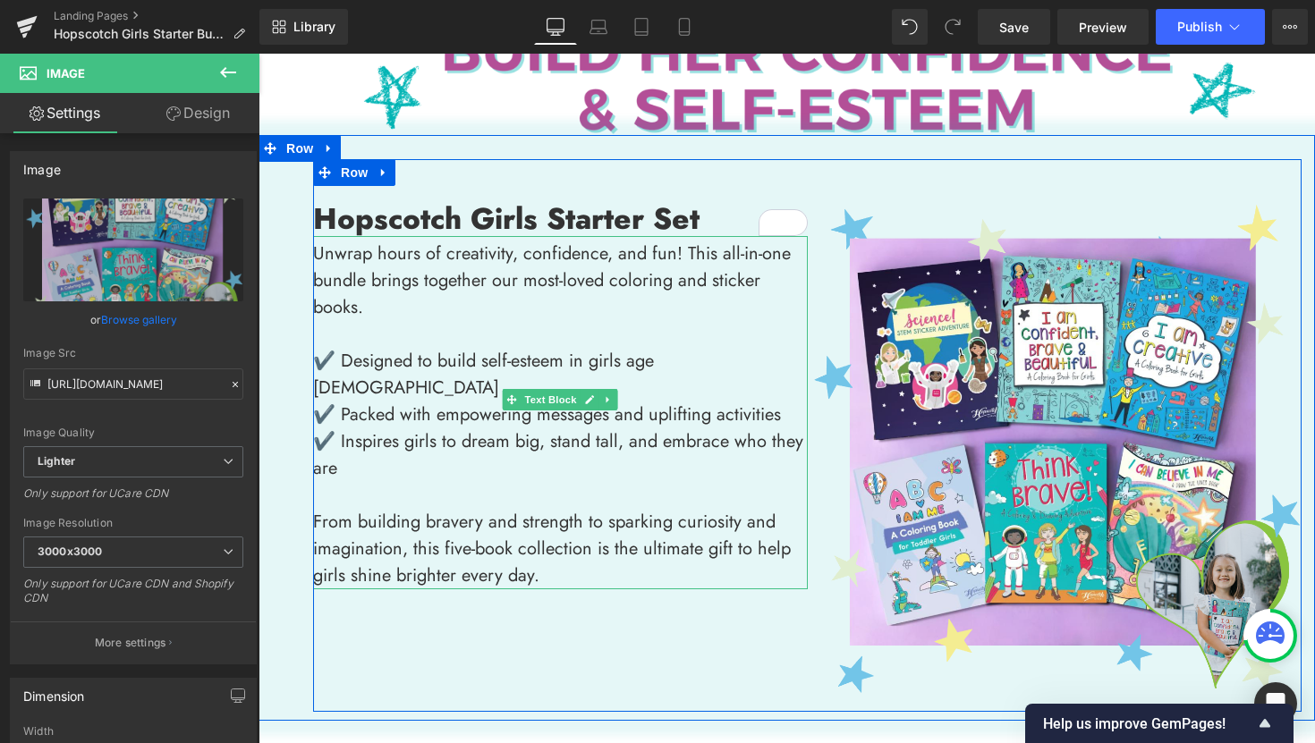
scroll to position [74, 0]
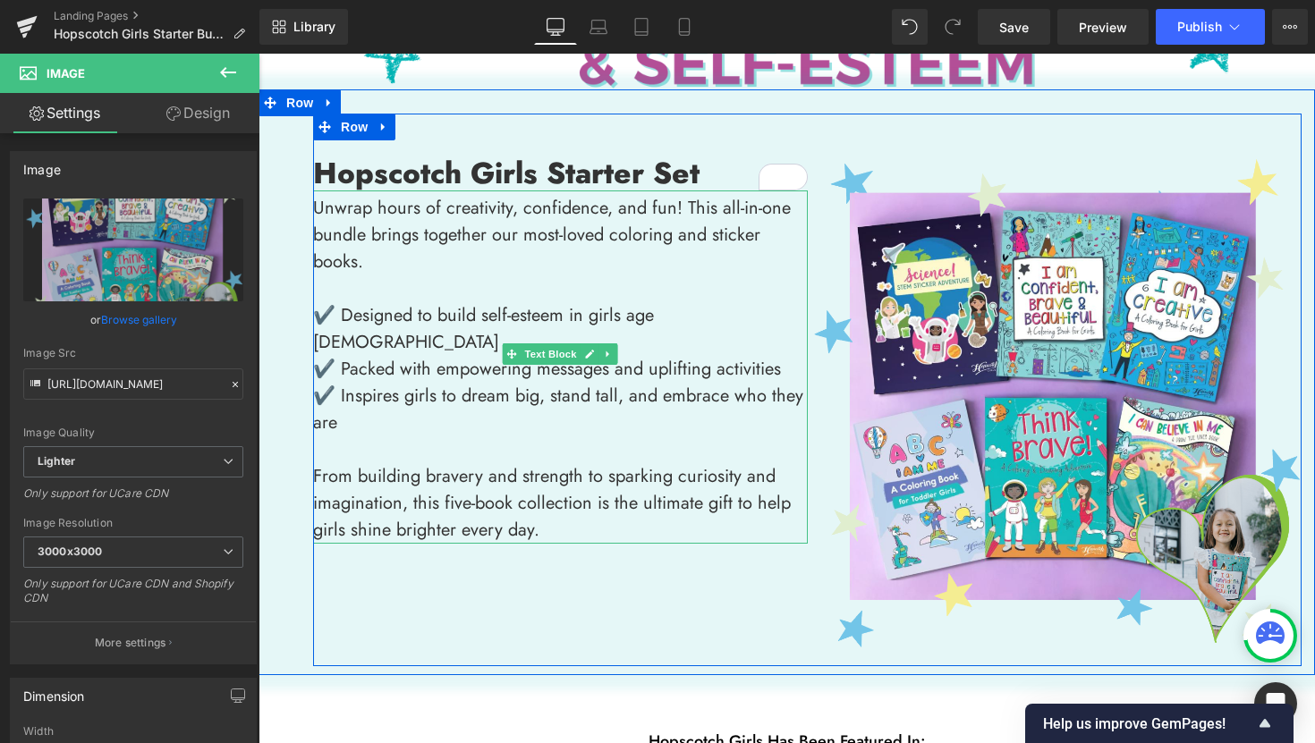
click at [661, 316] on p "✔️ Designed to build self-esteem in girls age 5 to 12" at bounding box center [560, 329] width 495 height 54
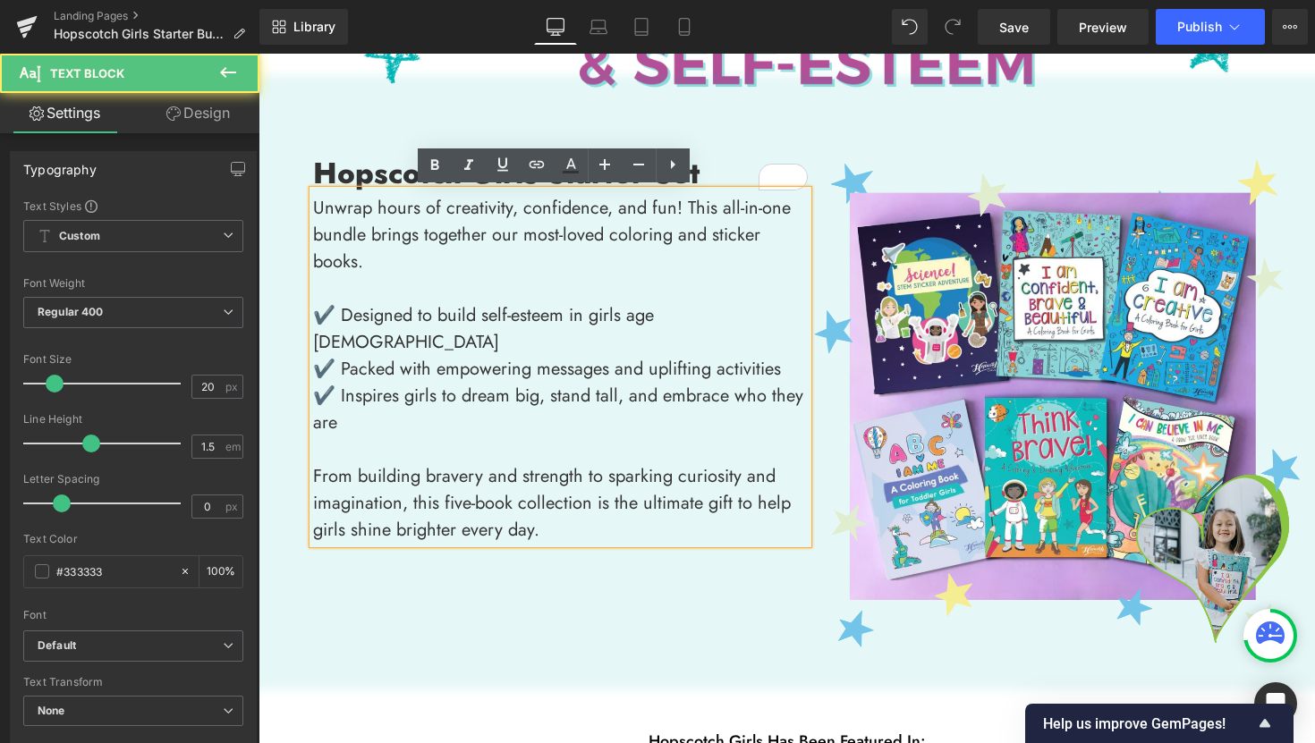
click at [656, 314] on p "✔️ Designed to build self-esteem in girls age 5 to 12" at bounding box center [560, 329] width 495 height 54
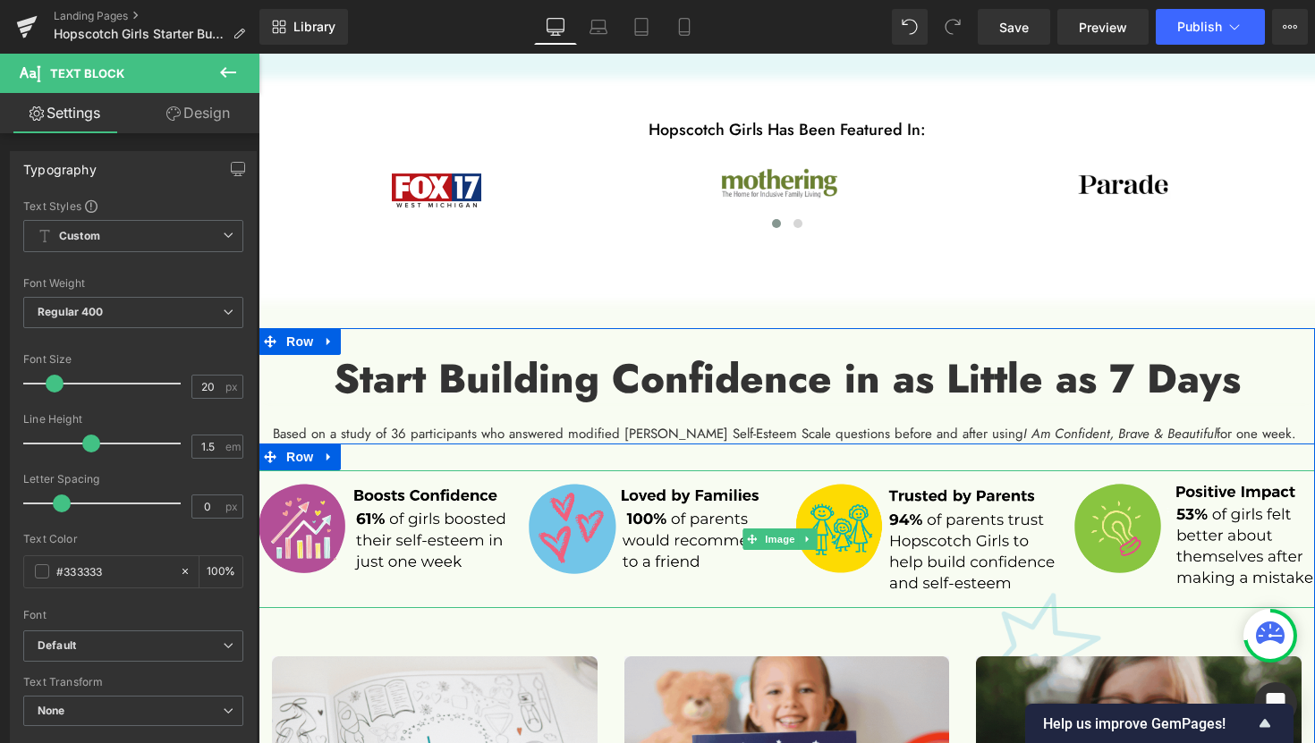
scroll to position [790, 0]
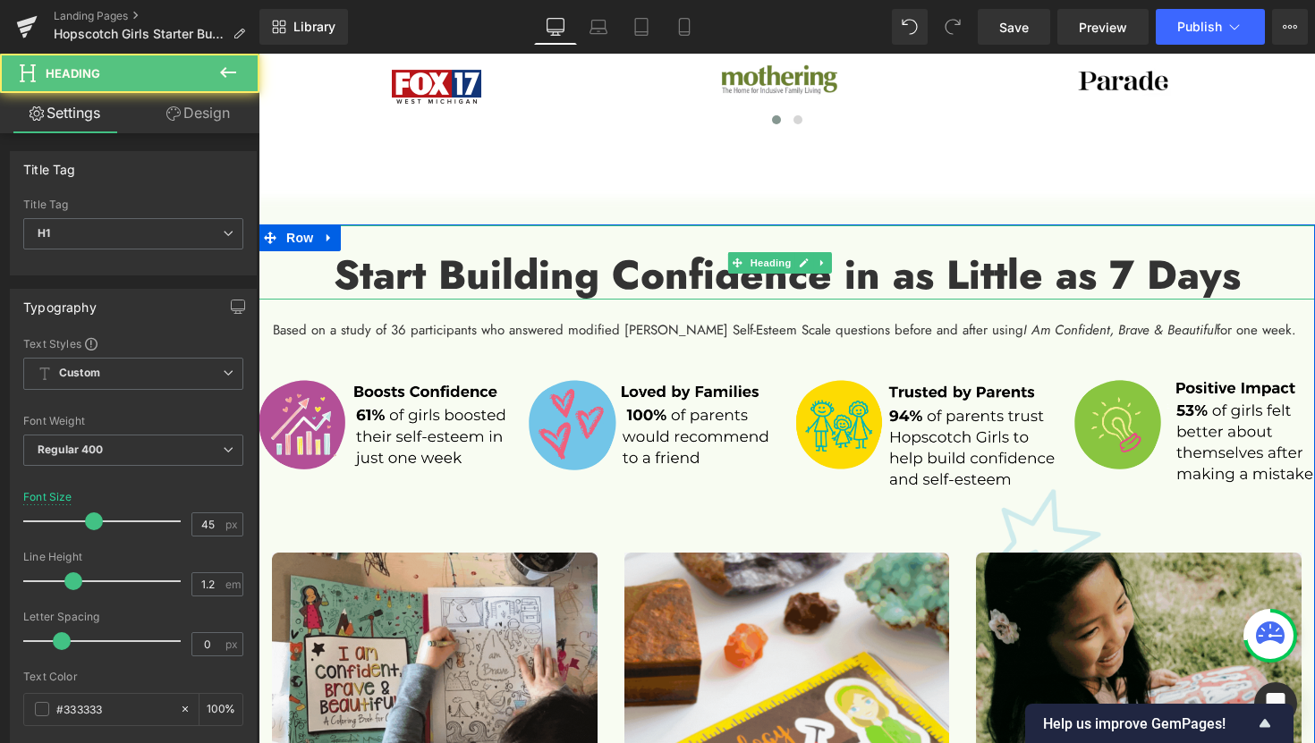
click at [600, 281] on strong "Start Building Confidence in as Little as 7 Days" at bounding box center [787, 275] width 907 height 58
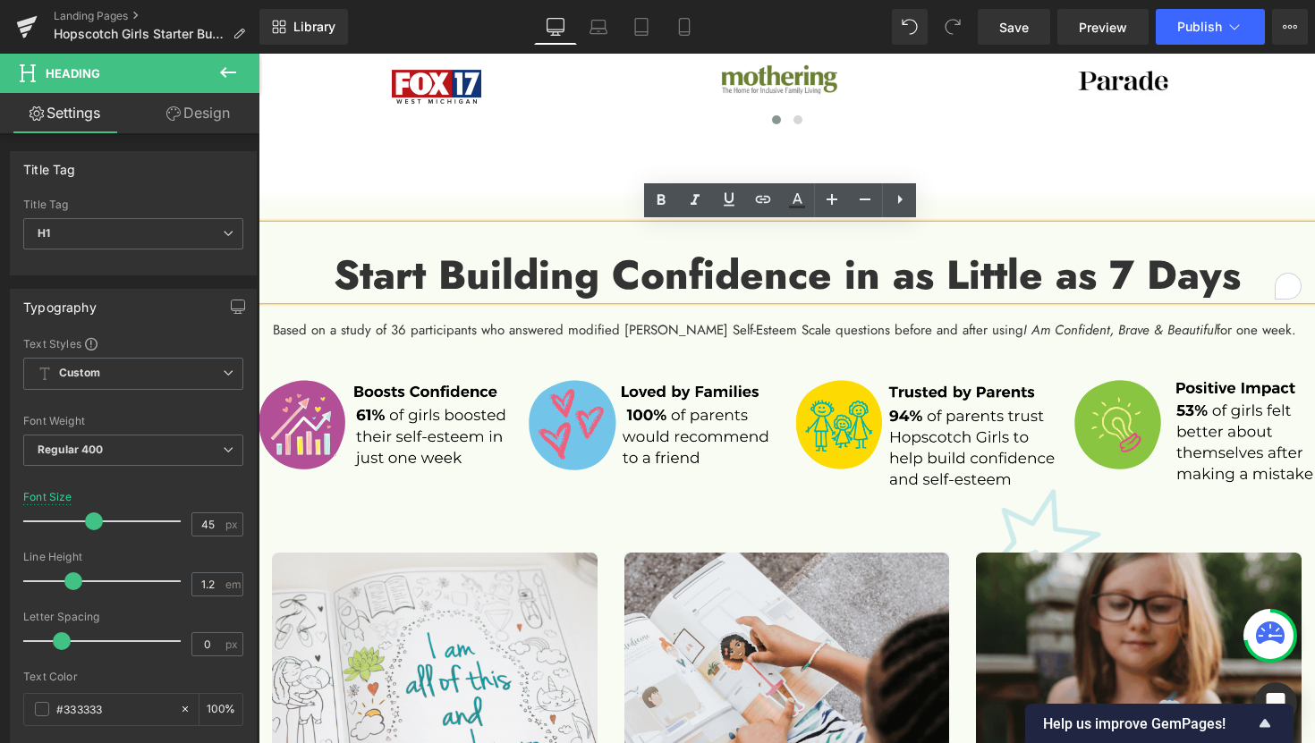
click at [605, 280] on strong "Start Building Confidence in as Little as 7 Days" at bounding box center [787, 275] width 907 height 58
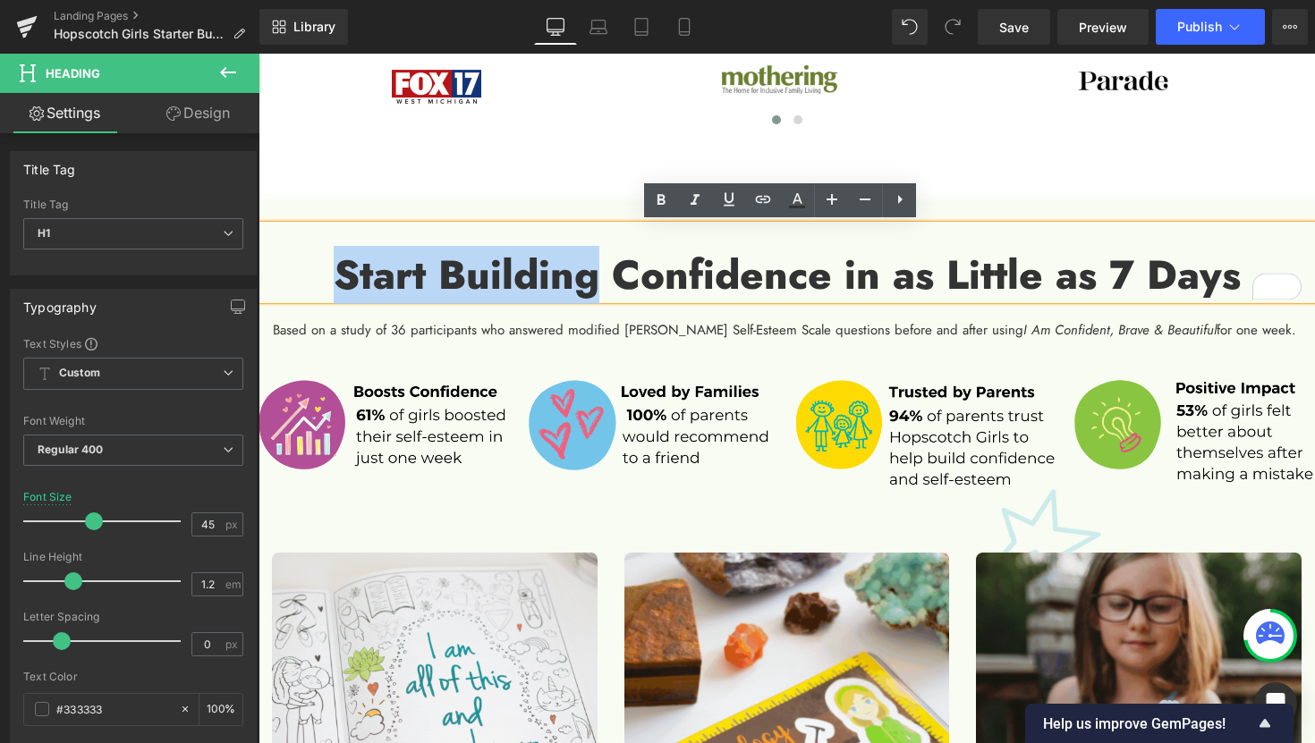
drag, startPoint x: 600, startPoint y: 280, endPoint x: 334, endPoint y: 284, distance: 265.6
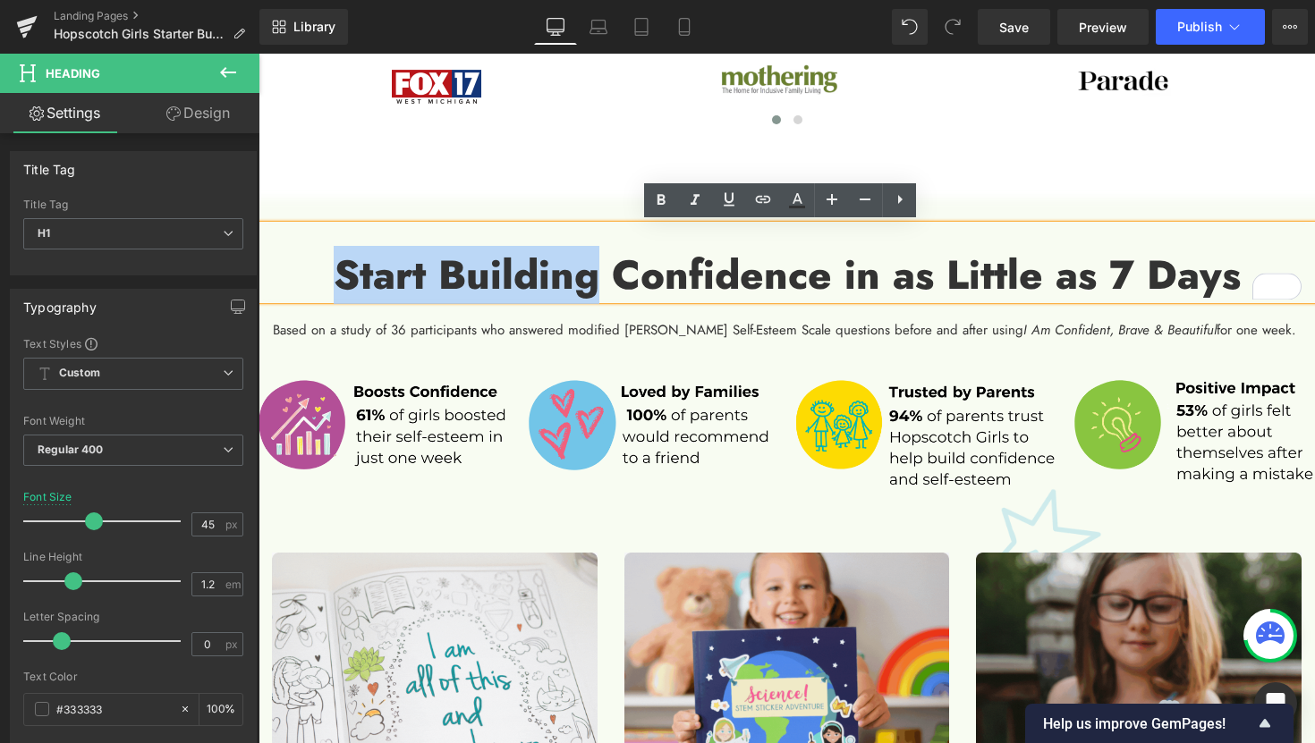
click at [334, 284] on strong "Start Building Confidence in as Little as 7 Days" at bounding box center [787, 275] width 907 height 58
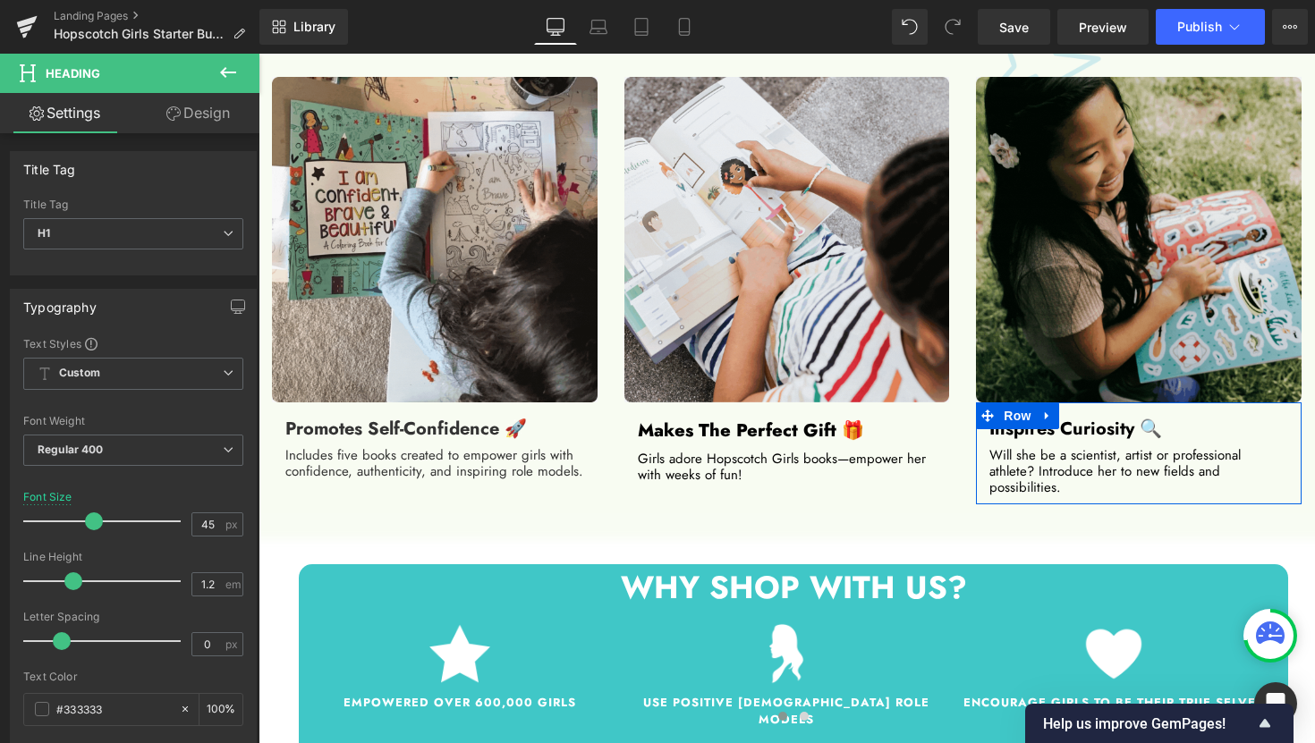
scroll to position [1465, 0]
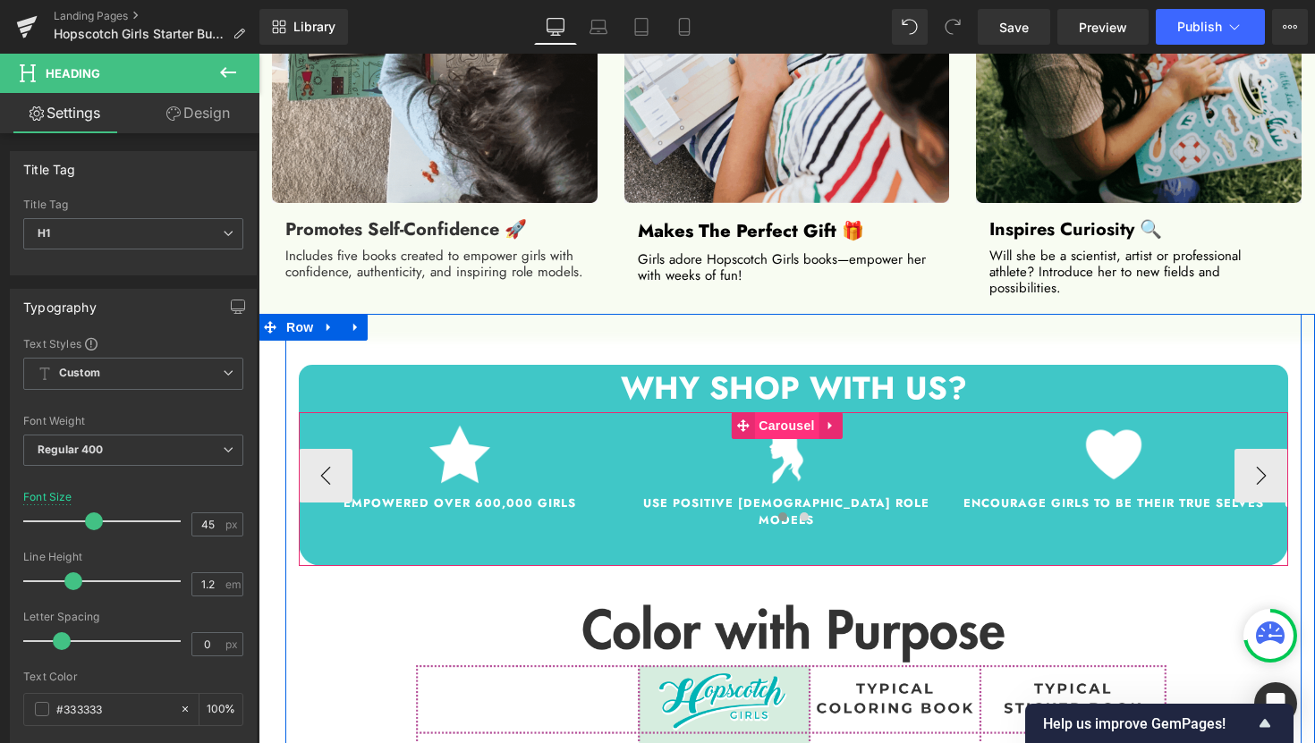
click at [800, 419] on span "Carousel" at bounding box center [786, 425] width 64 height 27
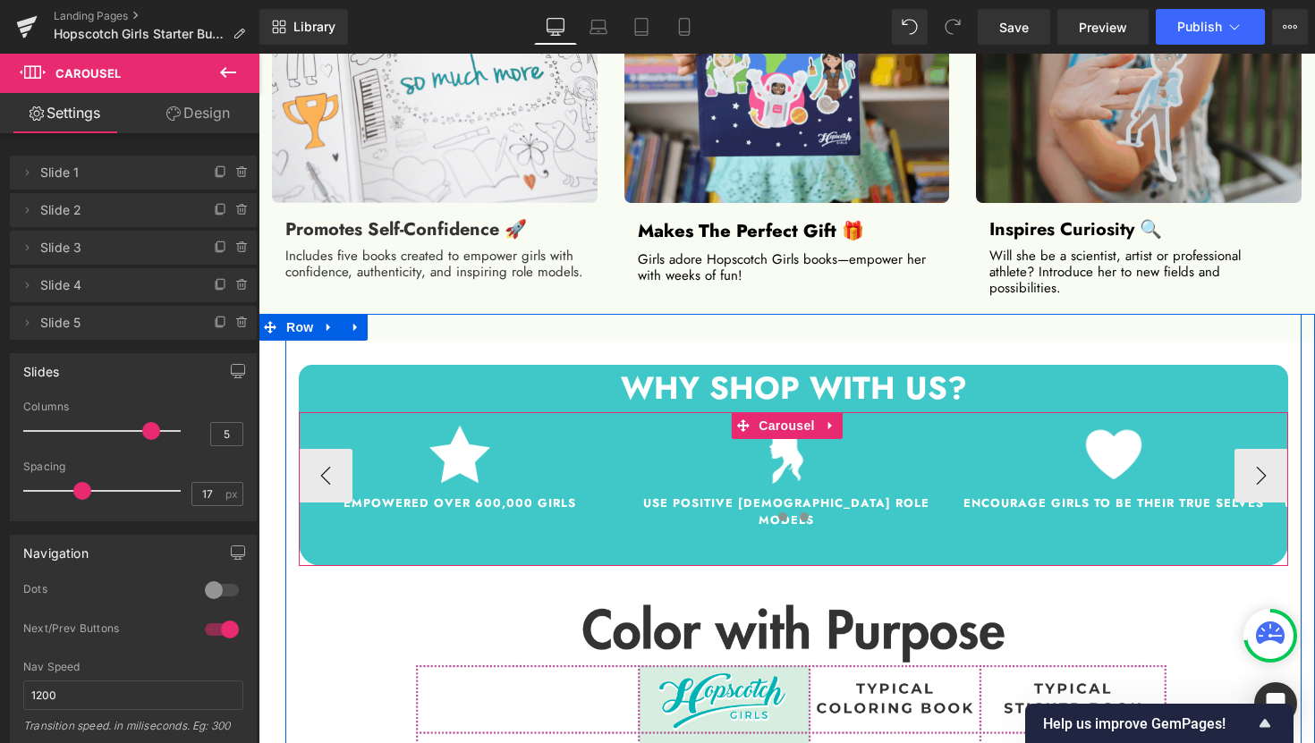
click at [800, 512] on span at bounding box center [804, 516] width 9 height 9
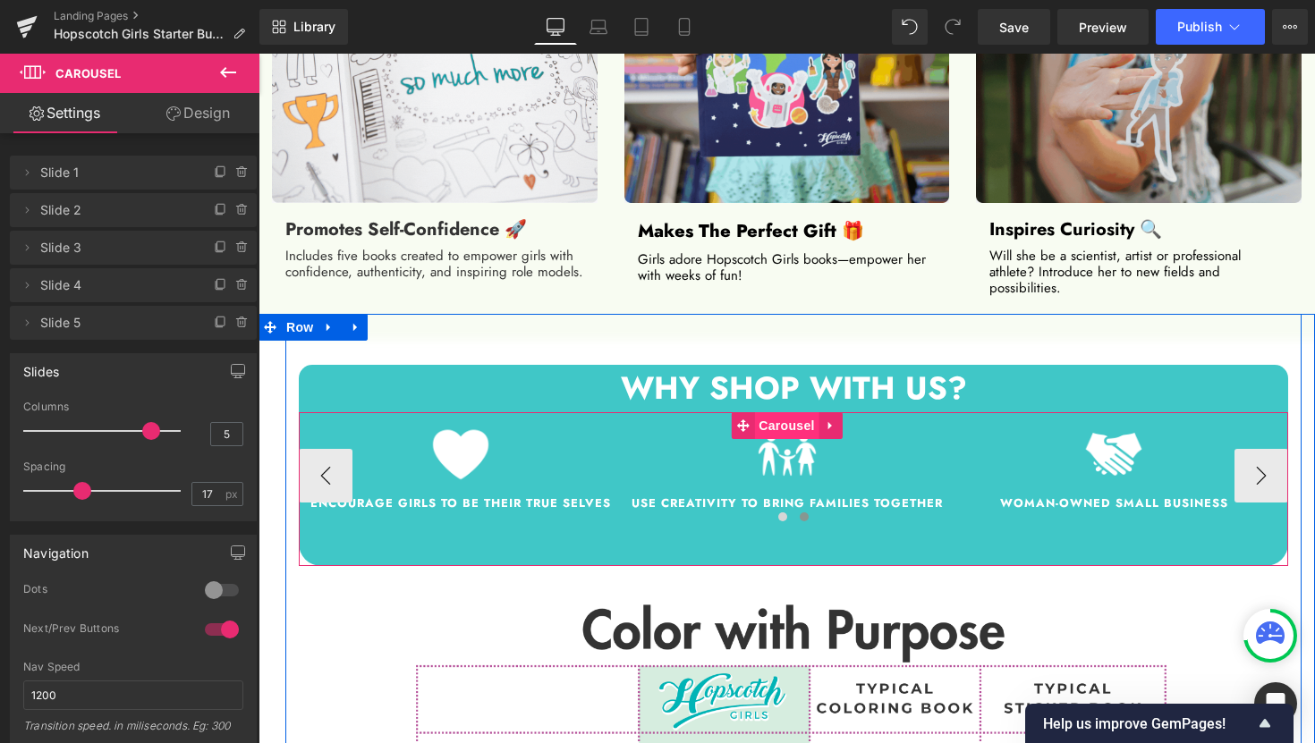
click at [800, 413] on span "Carousel" at bounding box center [786, 425] width 64 height 27
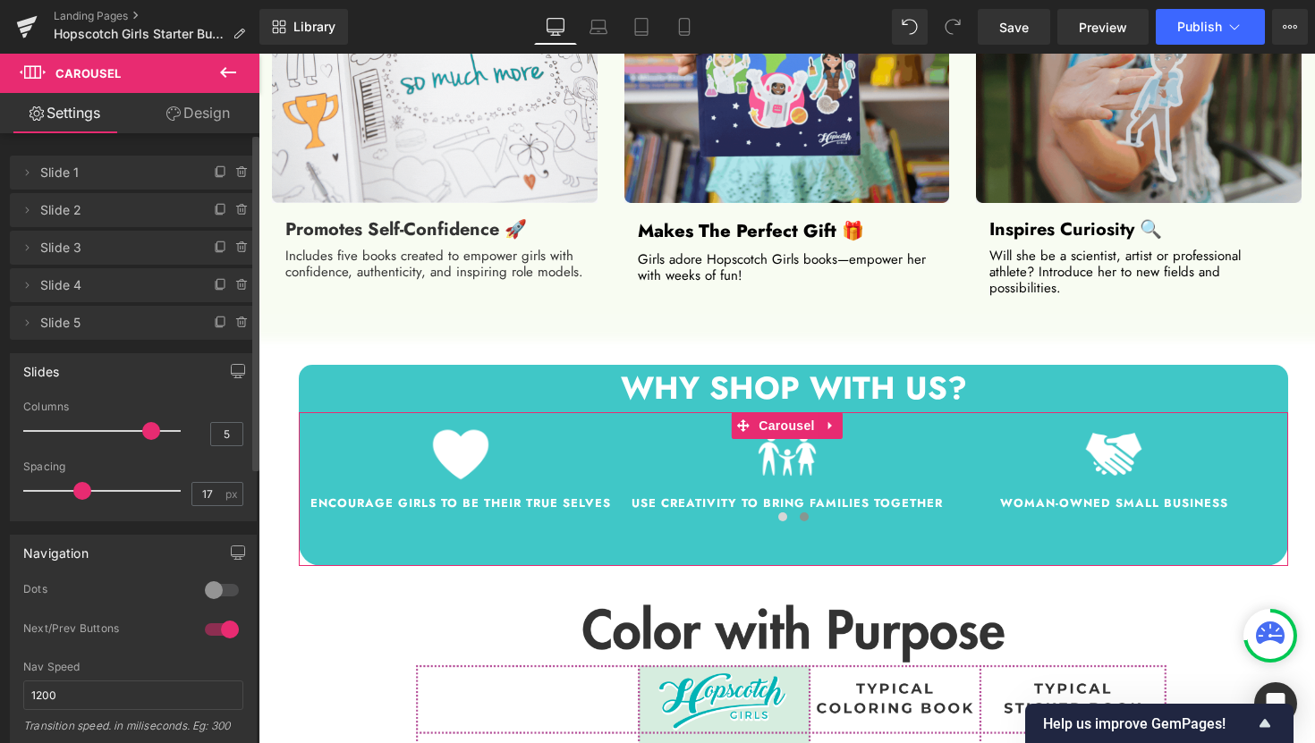
click at [224, 632] on div at bounding box center [221, 629] width 43 height 29
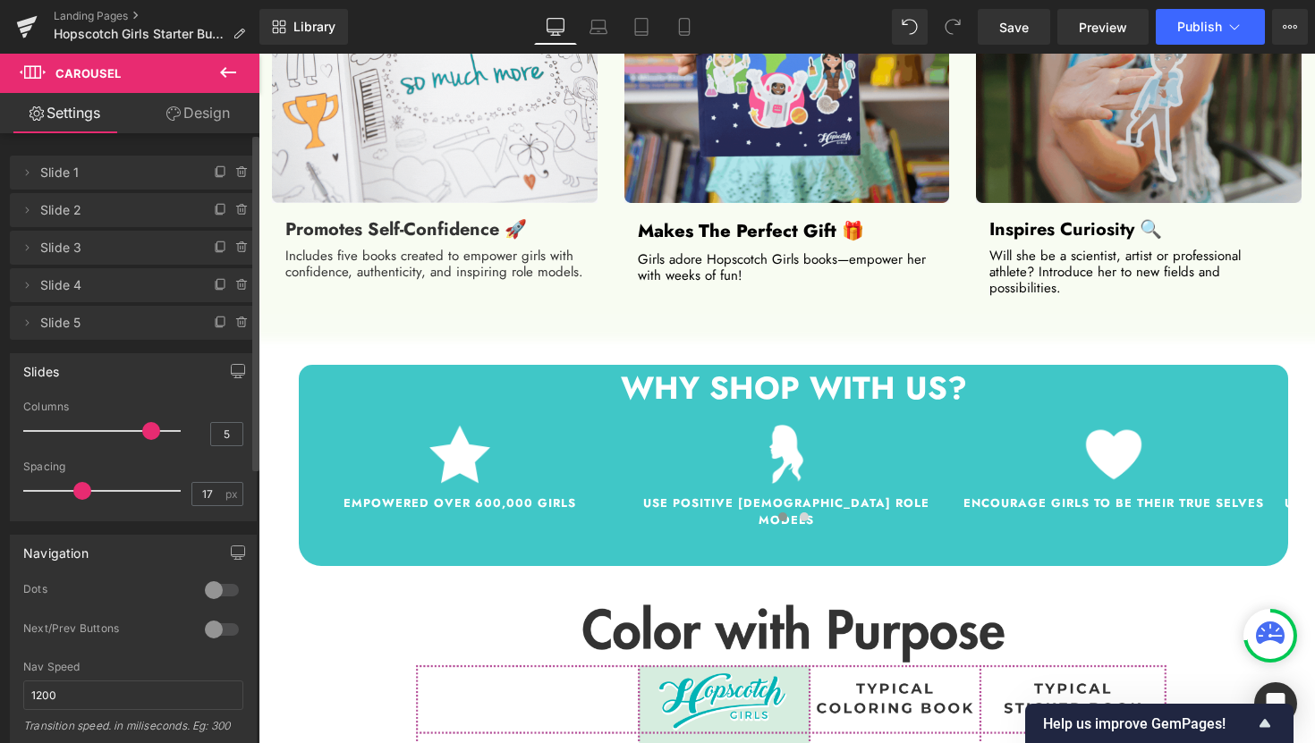
click at [211, 587] on div at bounding box center [221, 590] width 43 height 29
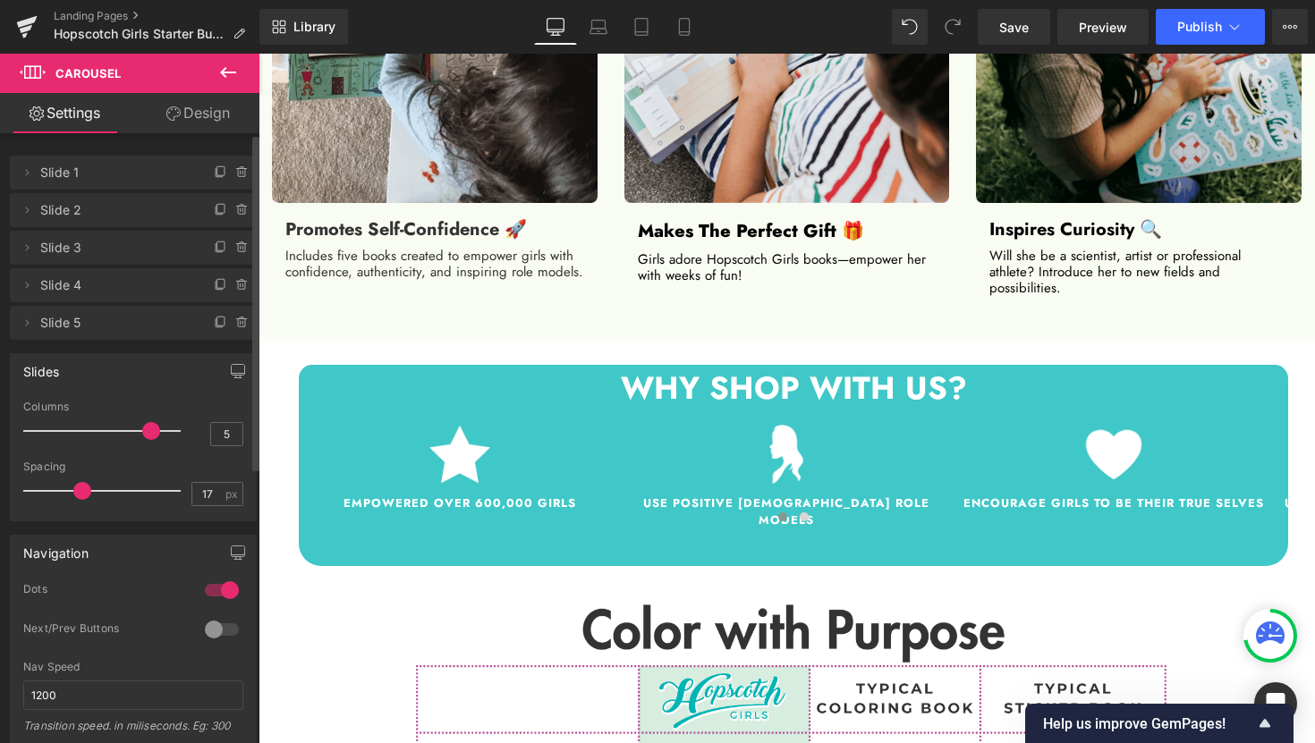
click at [211, 588] on div at bounding box center [221, 590] width 43 height 29
click at [211, 631] on div at bounding box center [221, 629] width 43 height 29
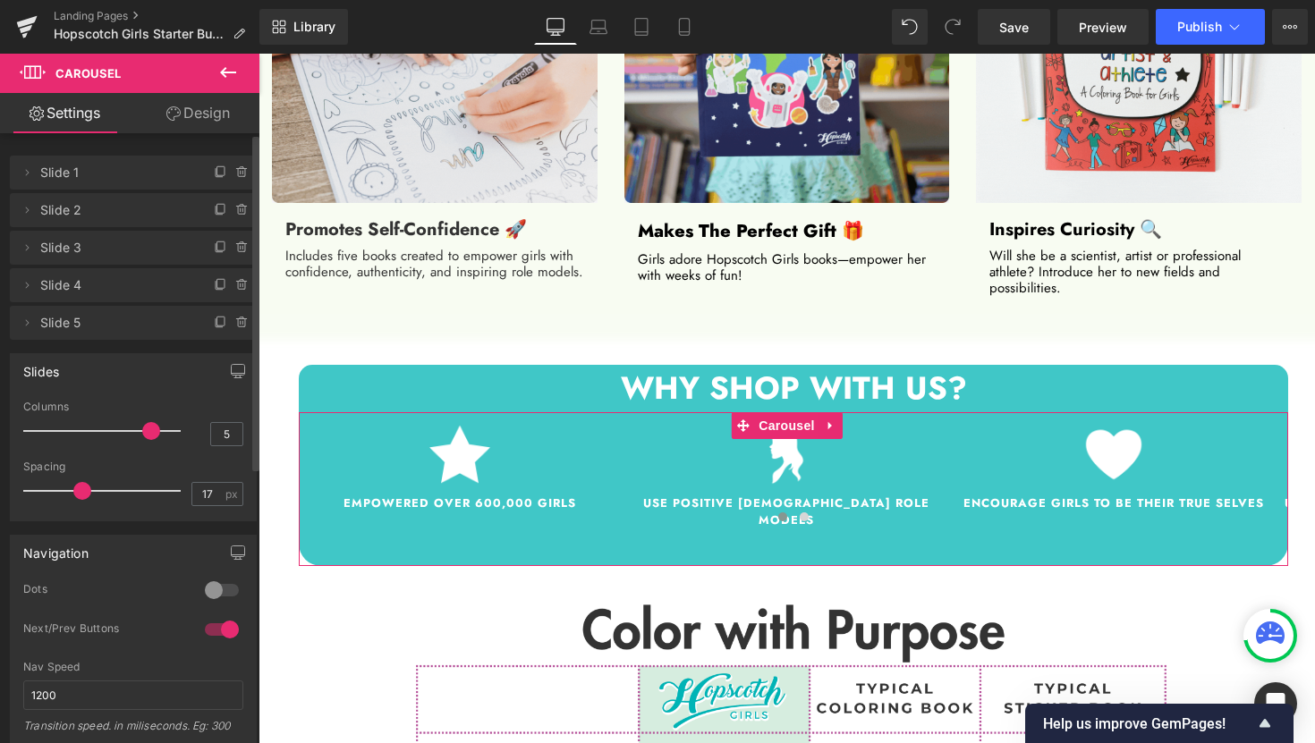
drag, startPoint x: 149, startPoint y: 434, endPoint x: 162, endPoint y: 434, distance: 12.5
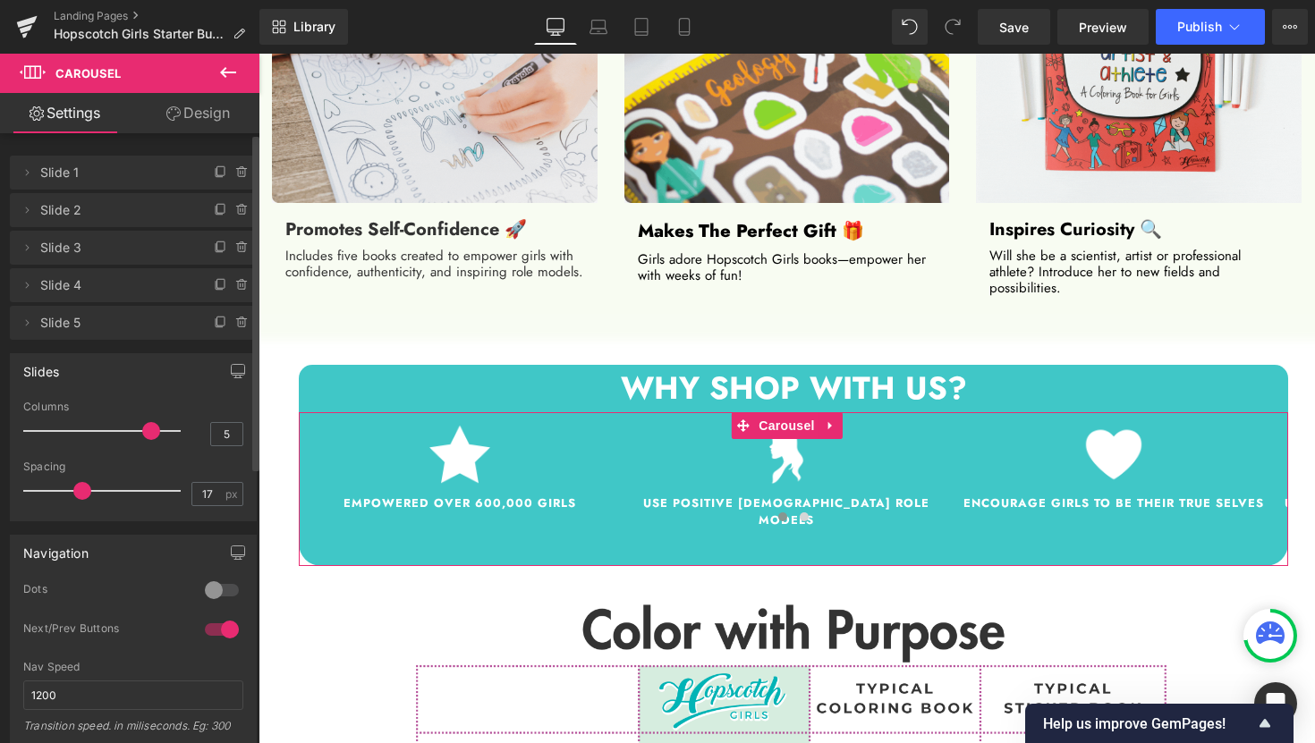
click at [162, 434] on div at bounding box center [106, 431] width 148 height 36
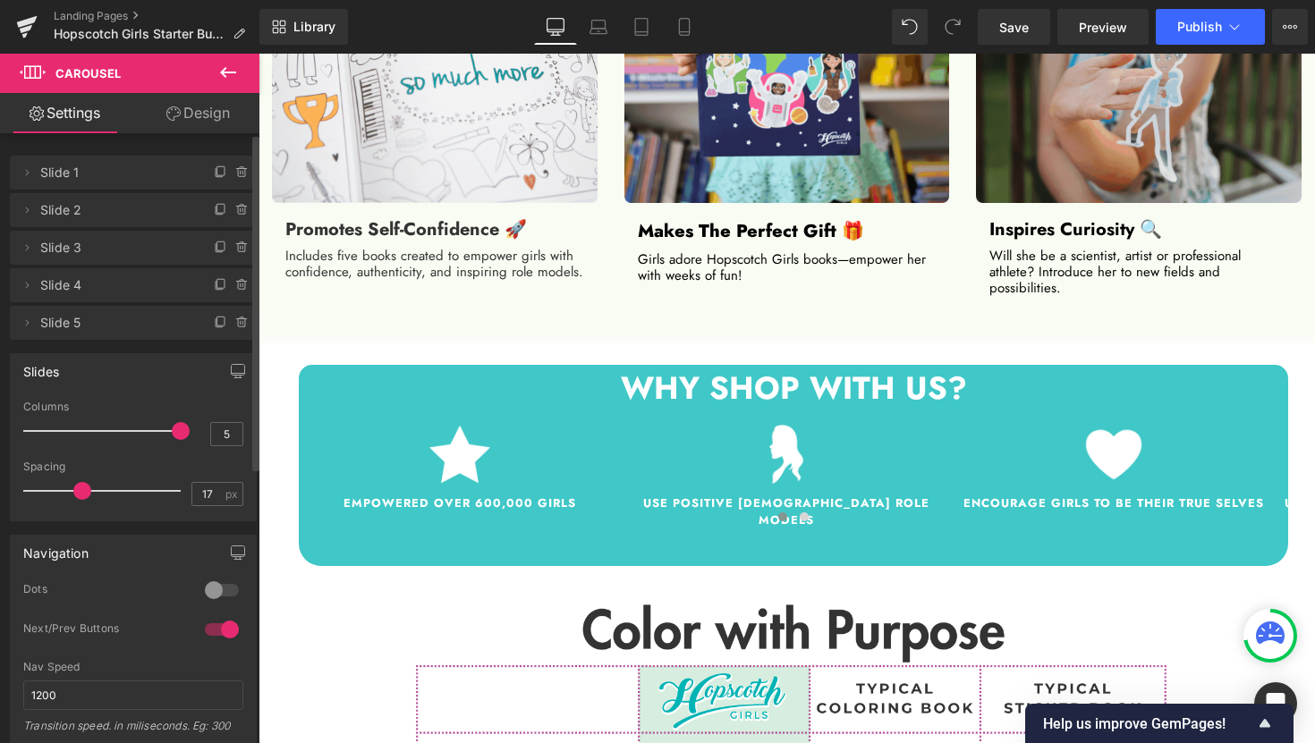
drag, startPoint x: 148, startPoint y: 433, endPoint x: 166, endPoint y: 432, distance: 17.9
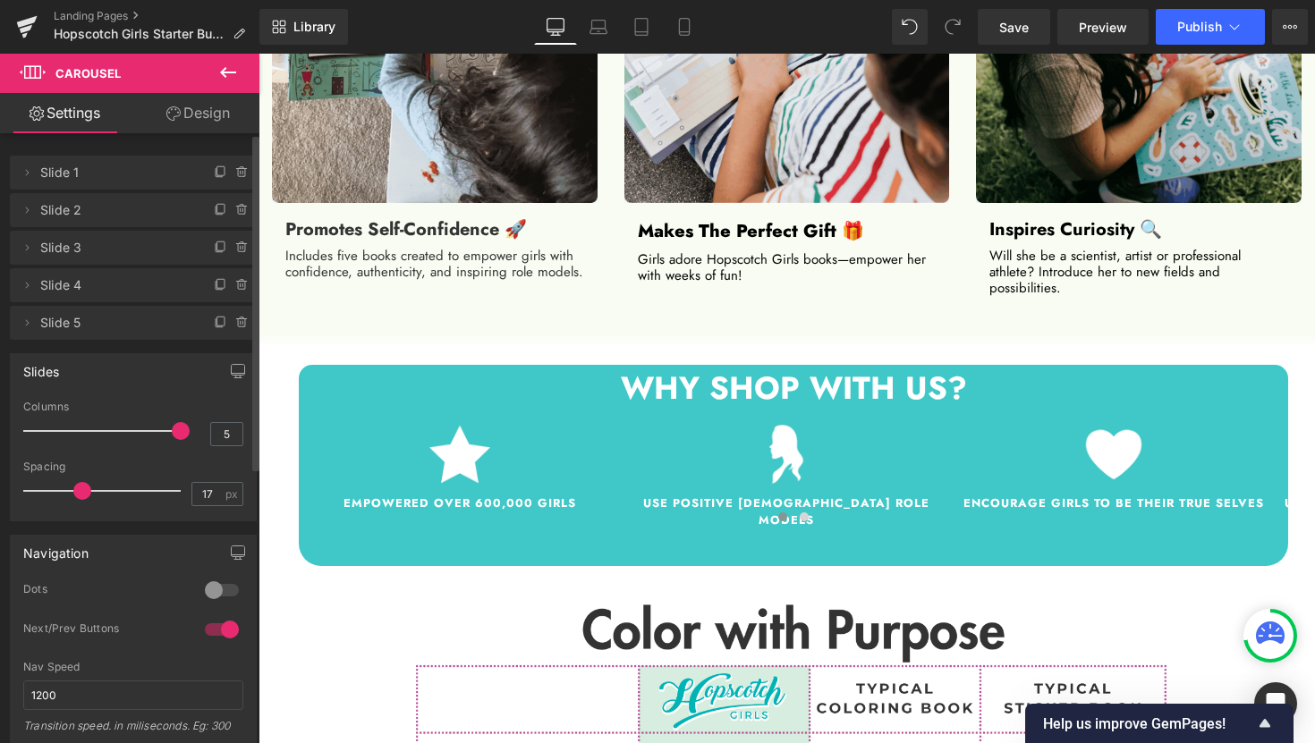
click at [172, 432] on span at bounding box center [181, 431] width 18 height 18
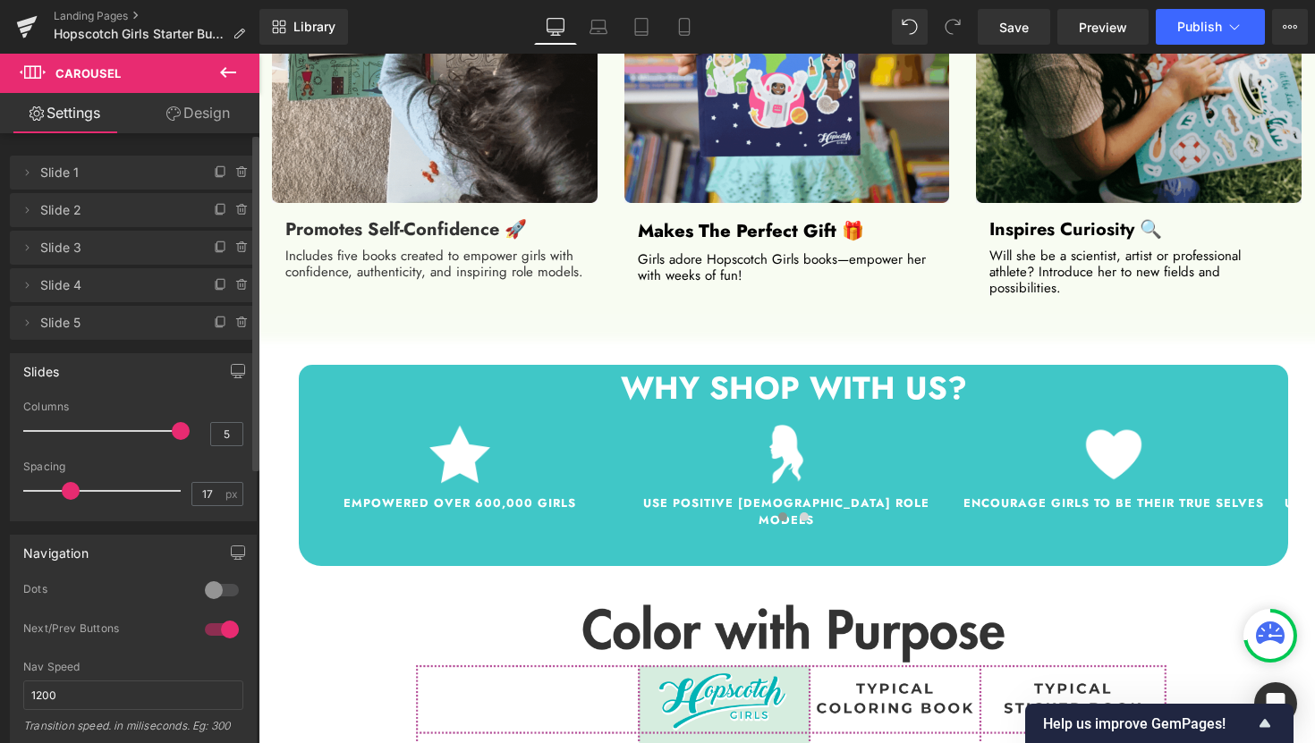
drag, startPoint x: 83, startPoint y: 490, endPoint x: 72, endPoint y: 491, distance: 10.8
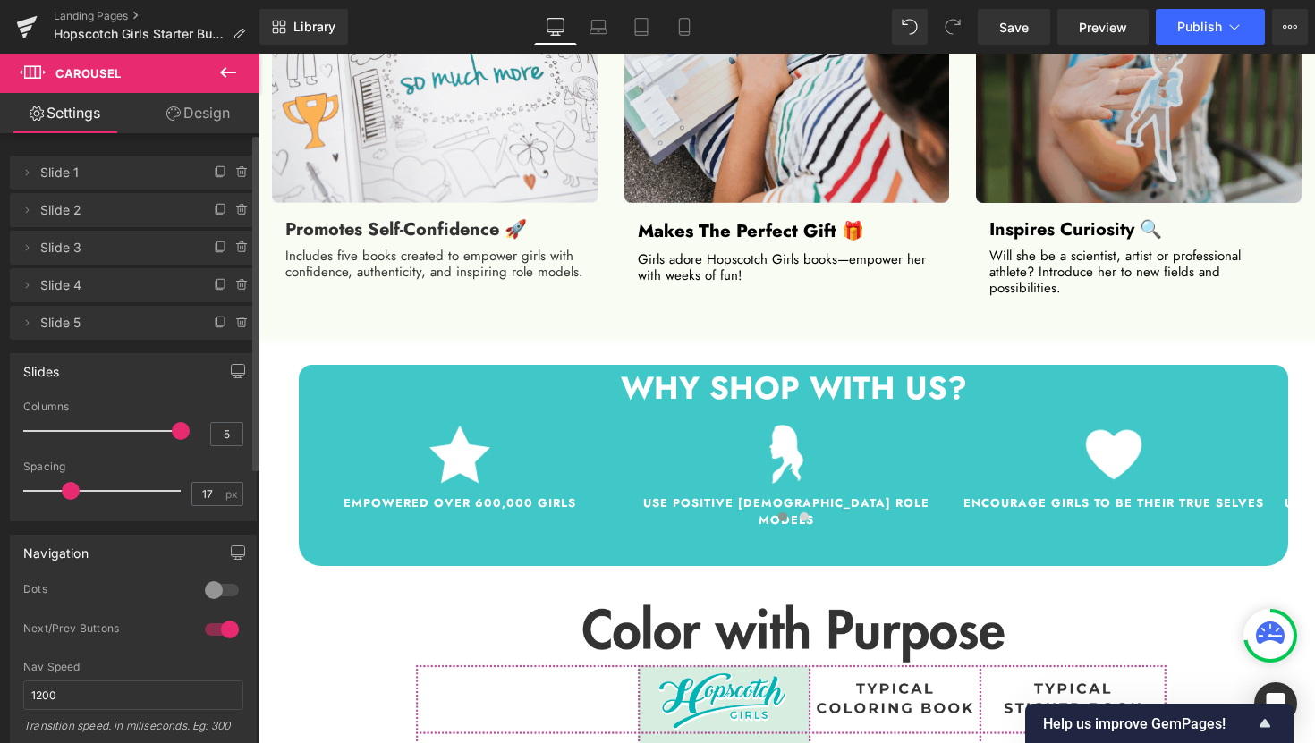
click at [72, 491] on span at bounding box center [71, 491] width 18 height 18
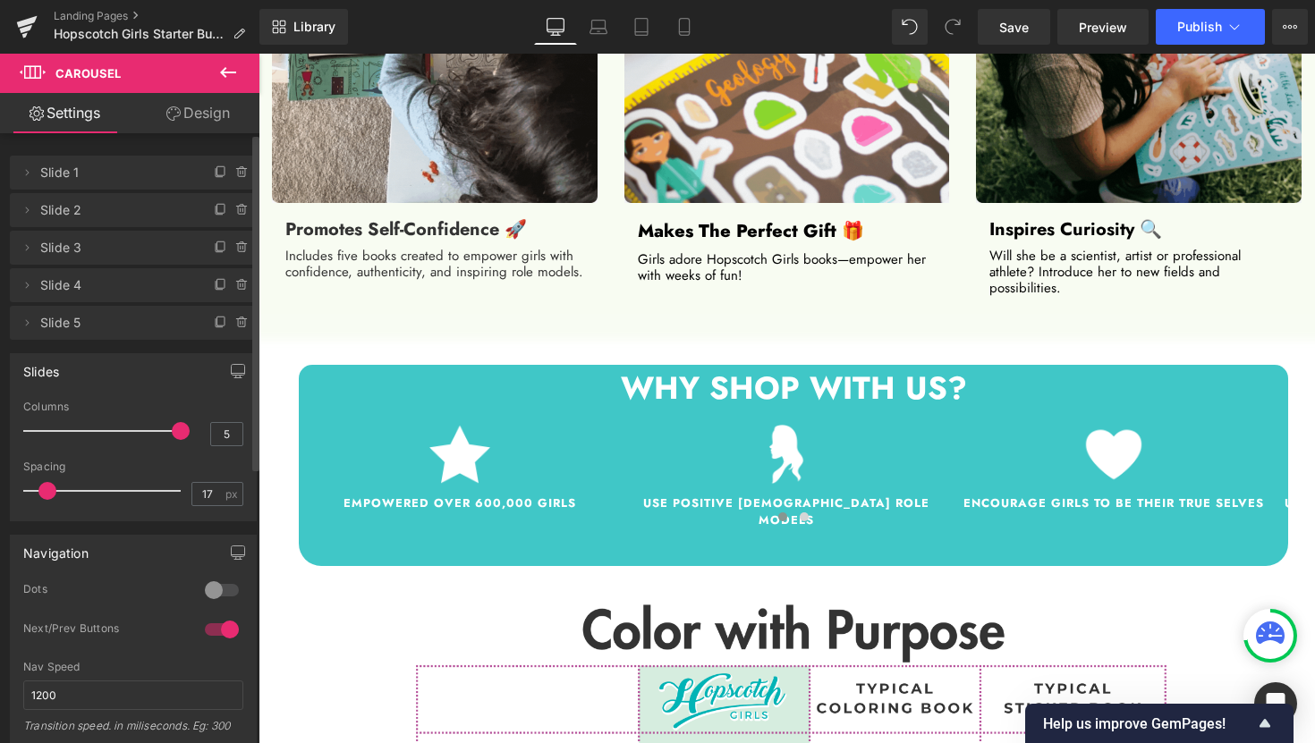
drag, startPoint x: 72, startPoint y: 491, endPoint x: 49, endPoint y: 492, distance: 23.3
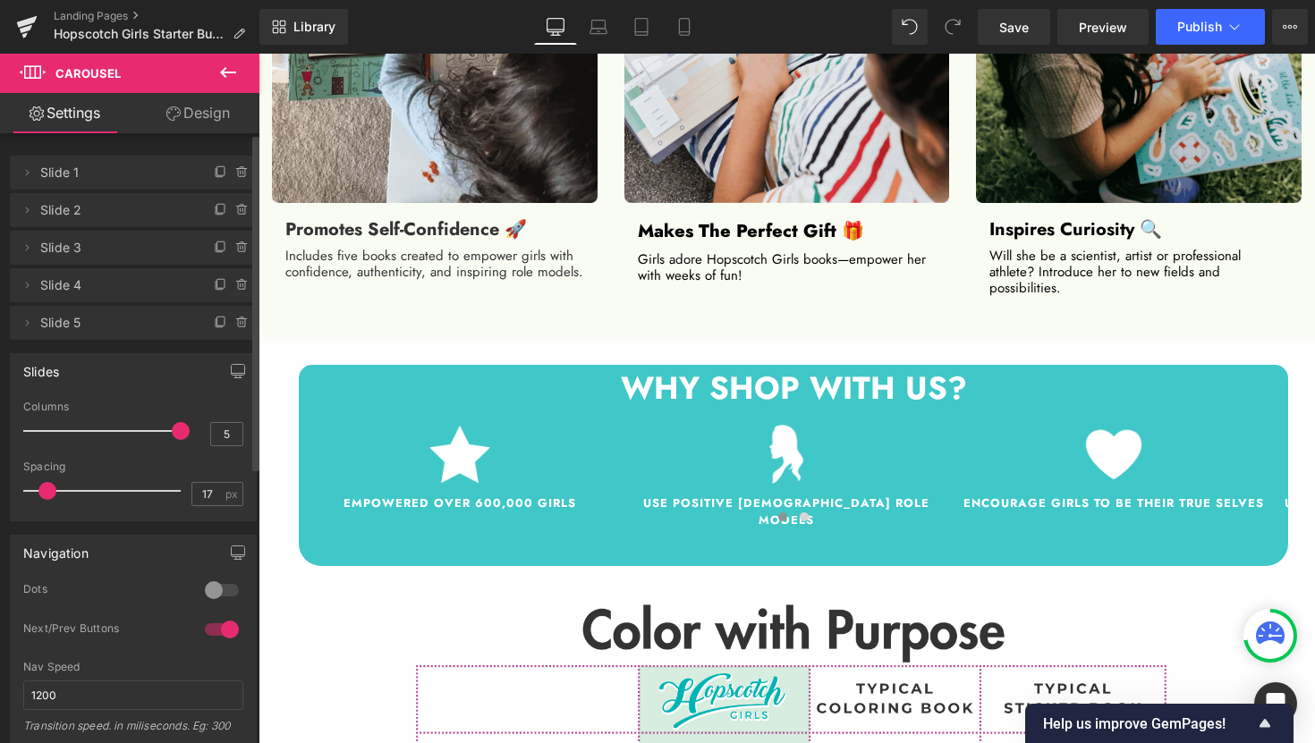
click at [49, 492] on span at bounding box center [47, 491] width 18 height 18
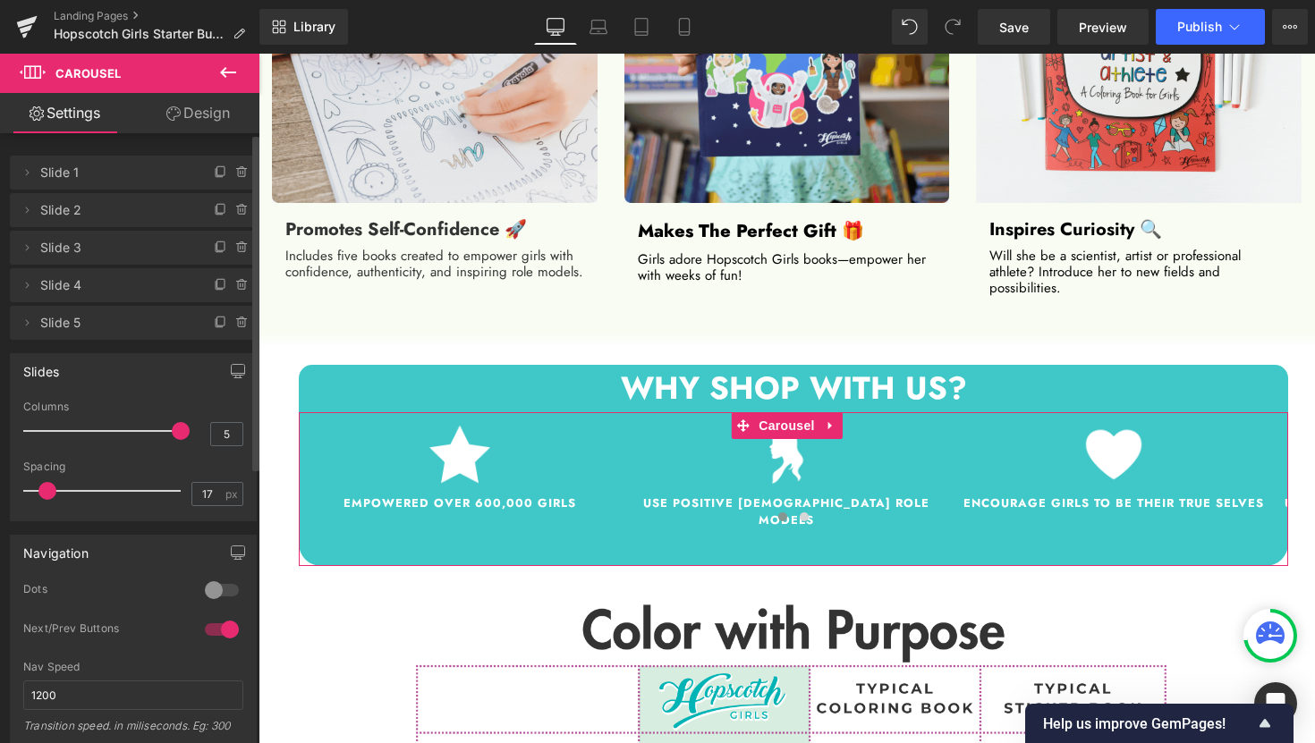
click at [229, 622] on div at bounding box center [221, 629] width 43 height 29
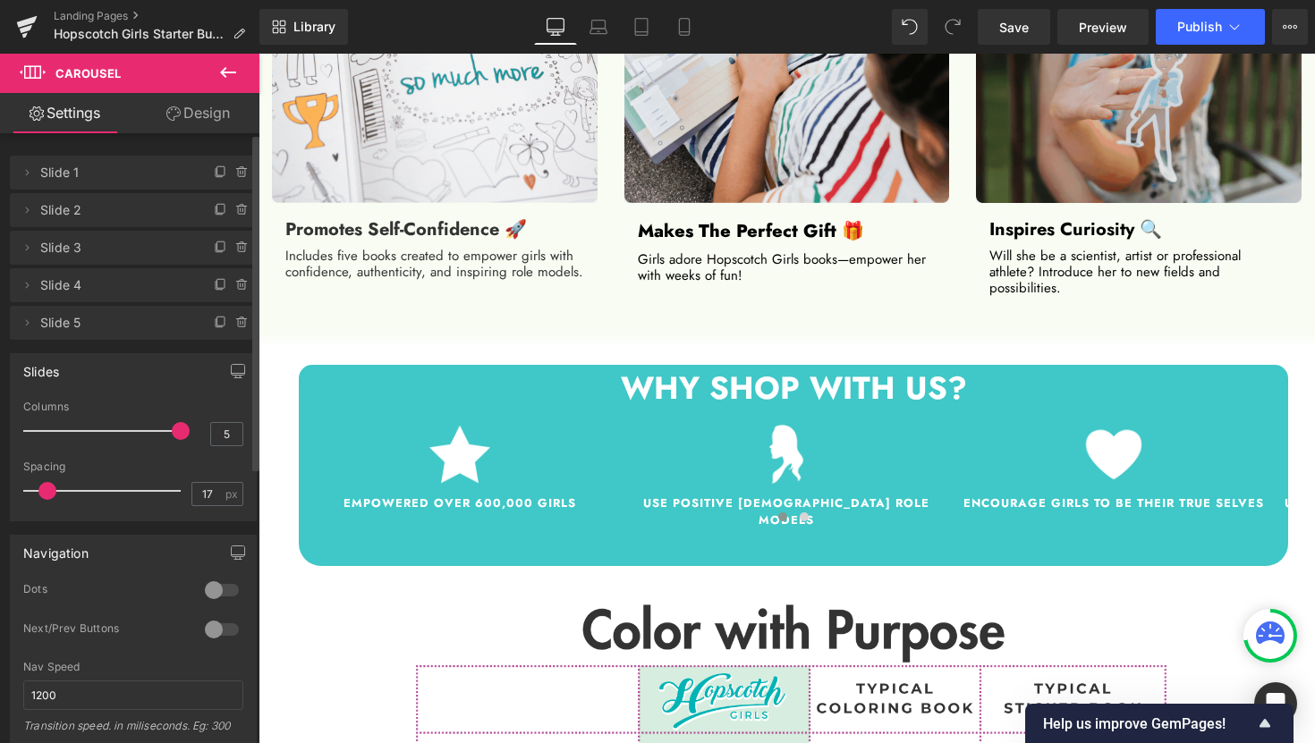
drag, startPoint x: 176, startPoint y: 434, endPoint x: 242, endPoint y: 439, distance: 66.4
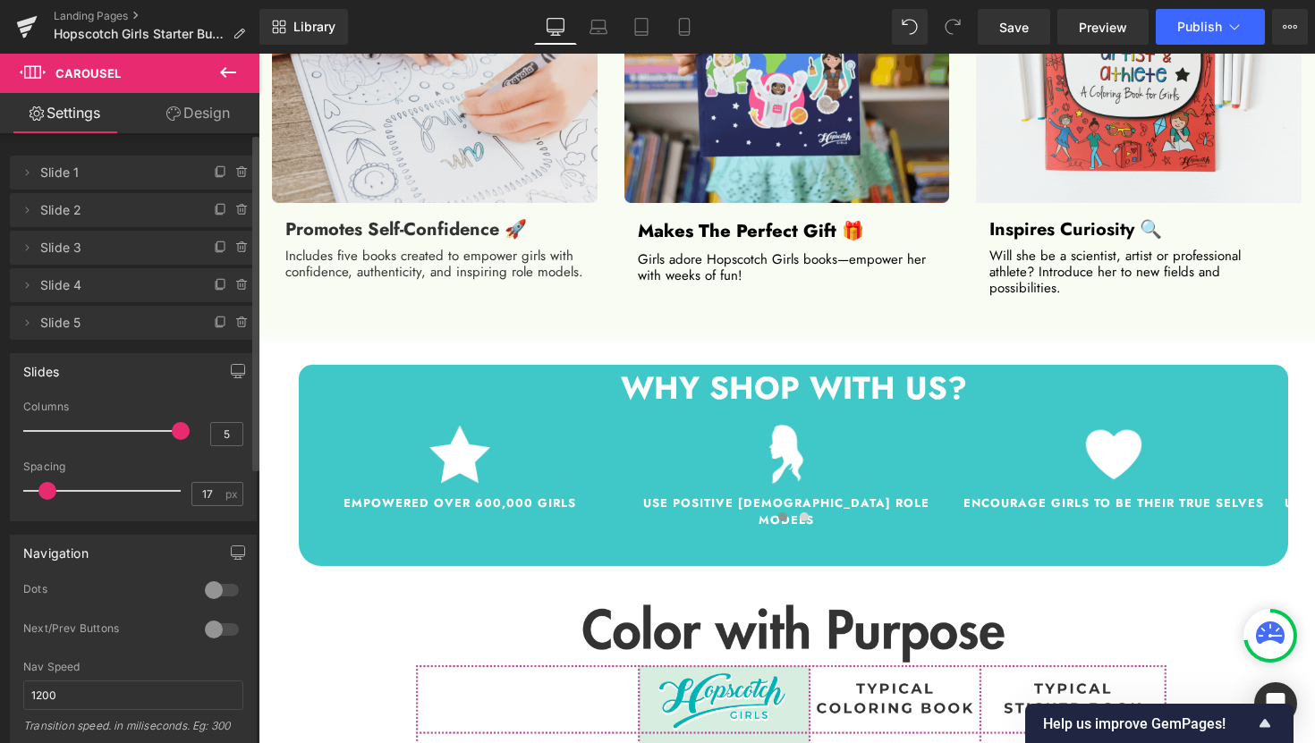
click at [178, 435] on span at bounding box center [181, 431] width 18 height 18
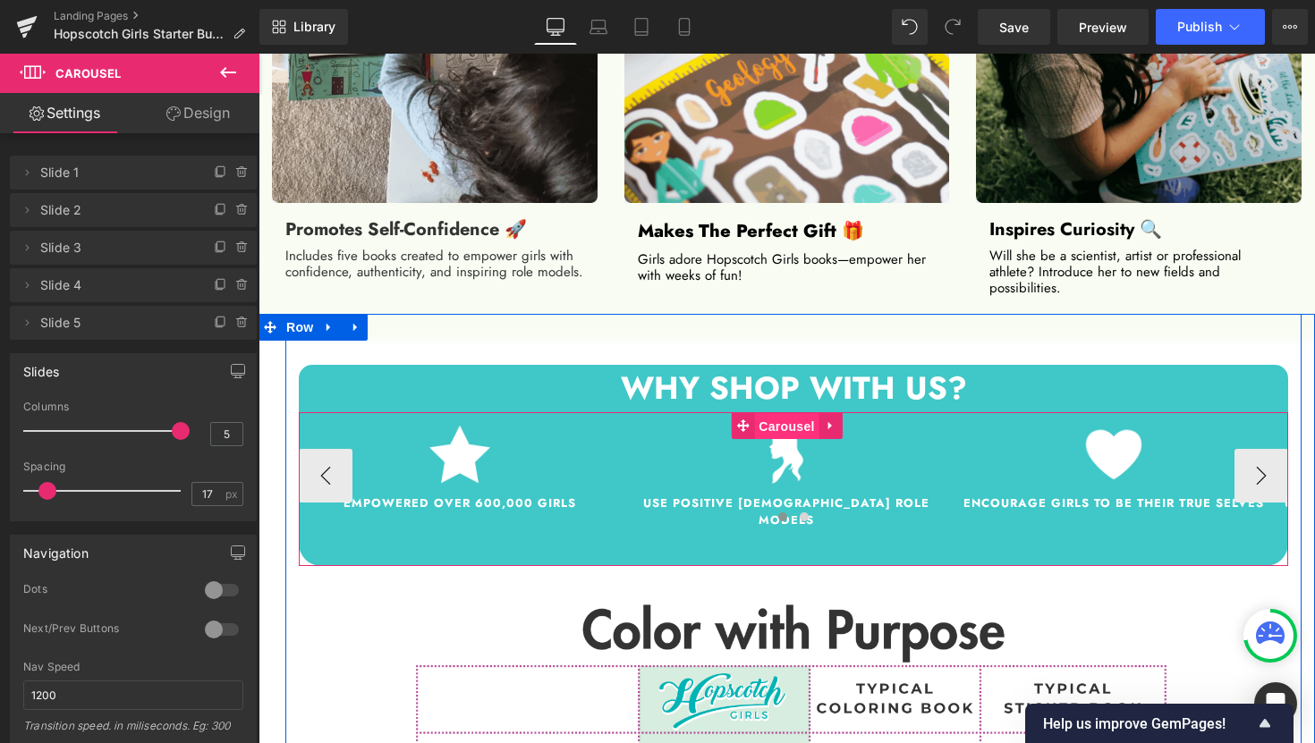
click at [786, 423] on span "Carousel" at bounding box center [786, 426] width 64 height 27
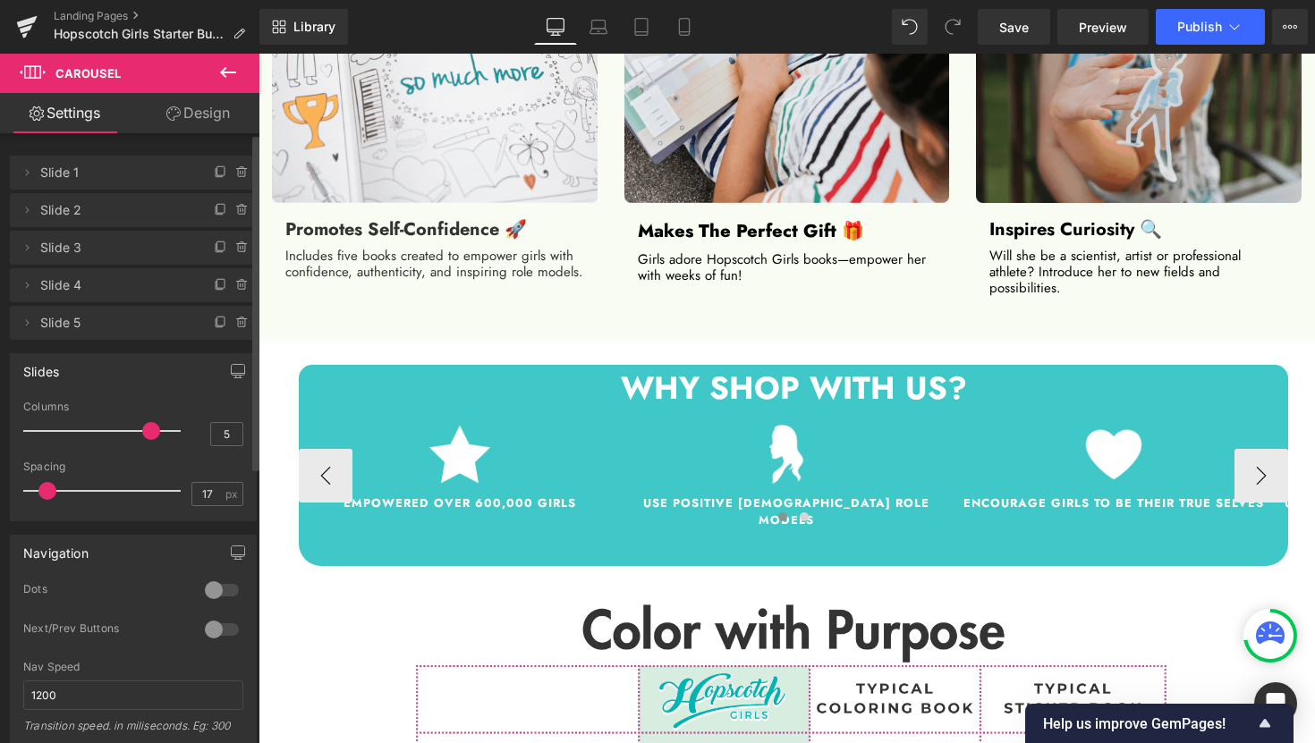
drag, startPoint x: 171, startPoint y: 432, endPoint x: 157, endPoint y: 431, distance: 14.3
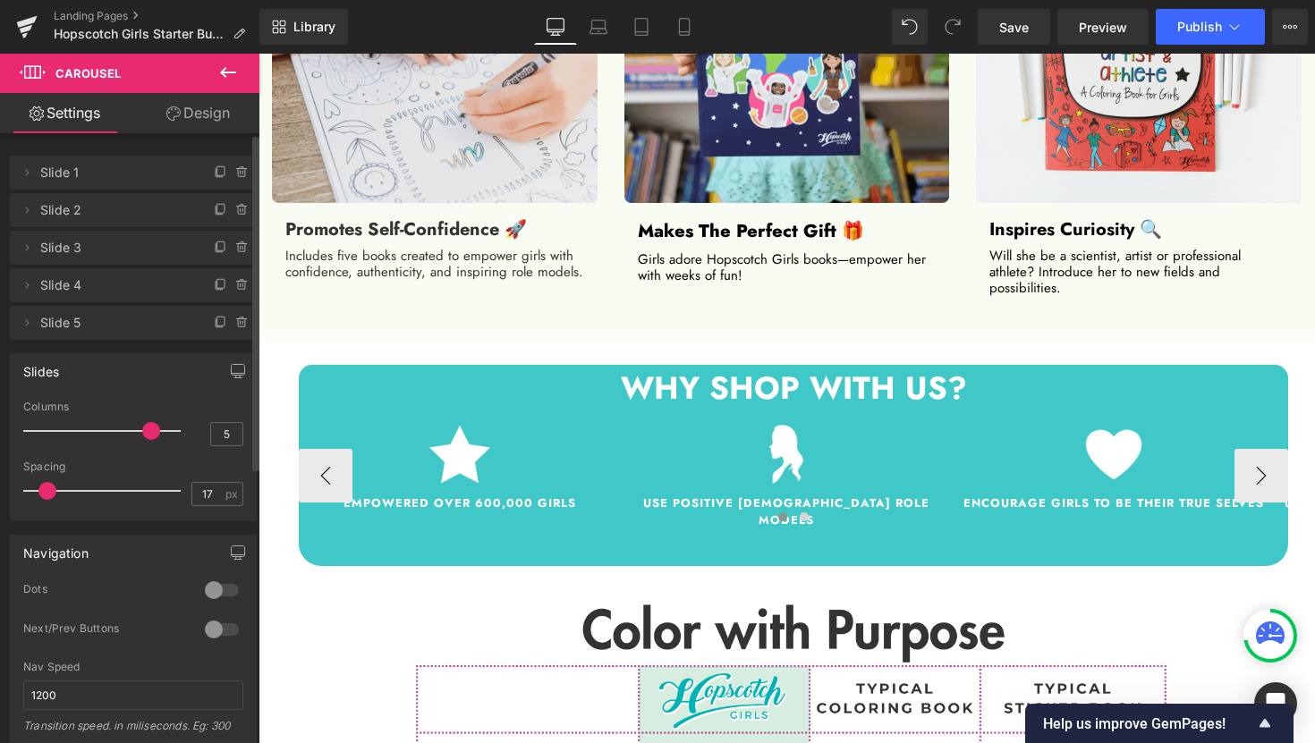
click at [157, 431] on div at bounding box center [106, 431] width 148 height 36
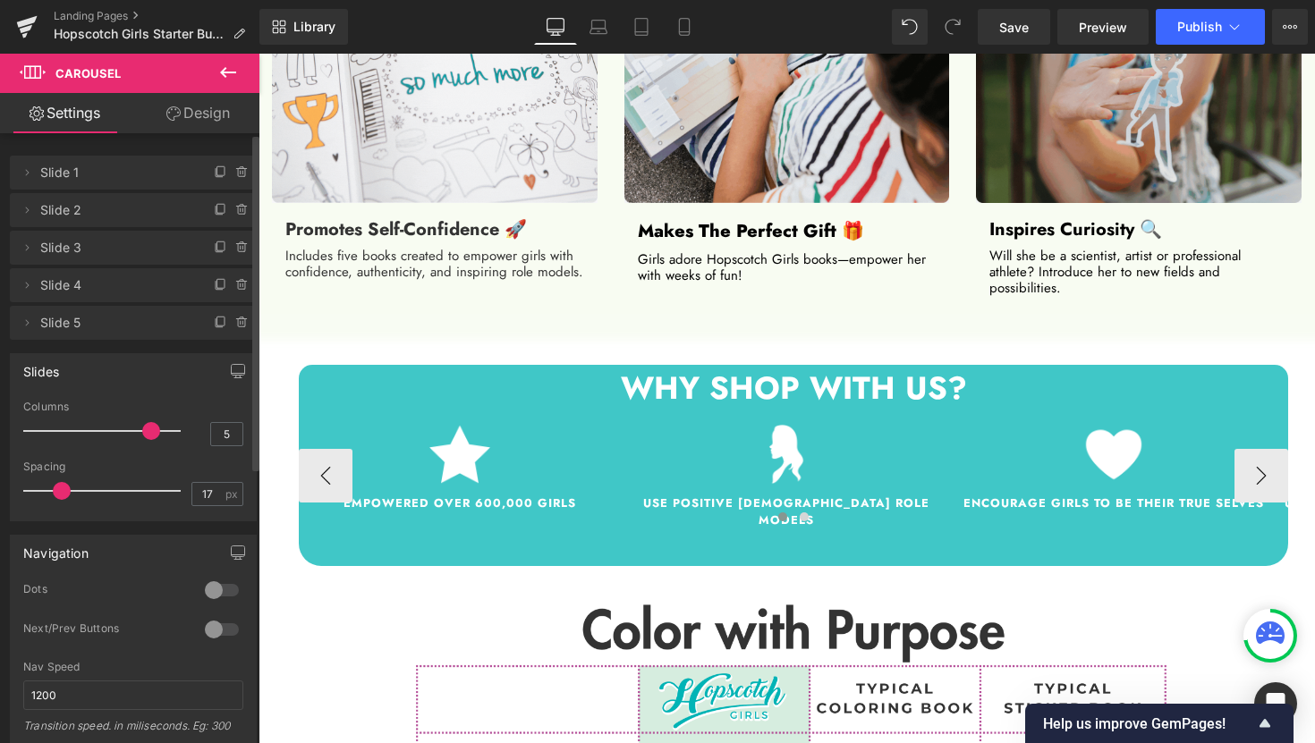
drag, startPoint x: 51, startPoint y: 496, endPoint x: 66, endPoint y: 495, distance: 15.2
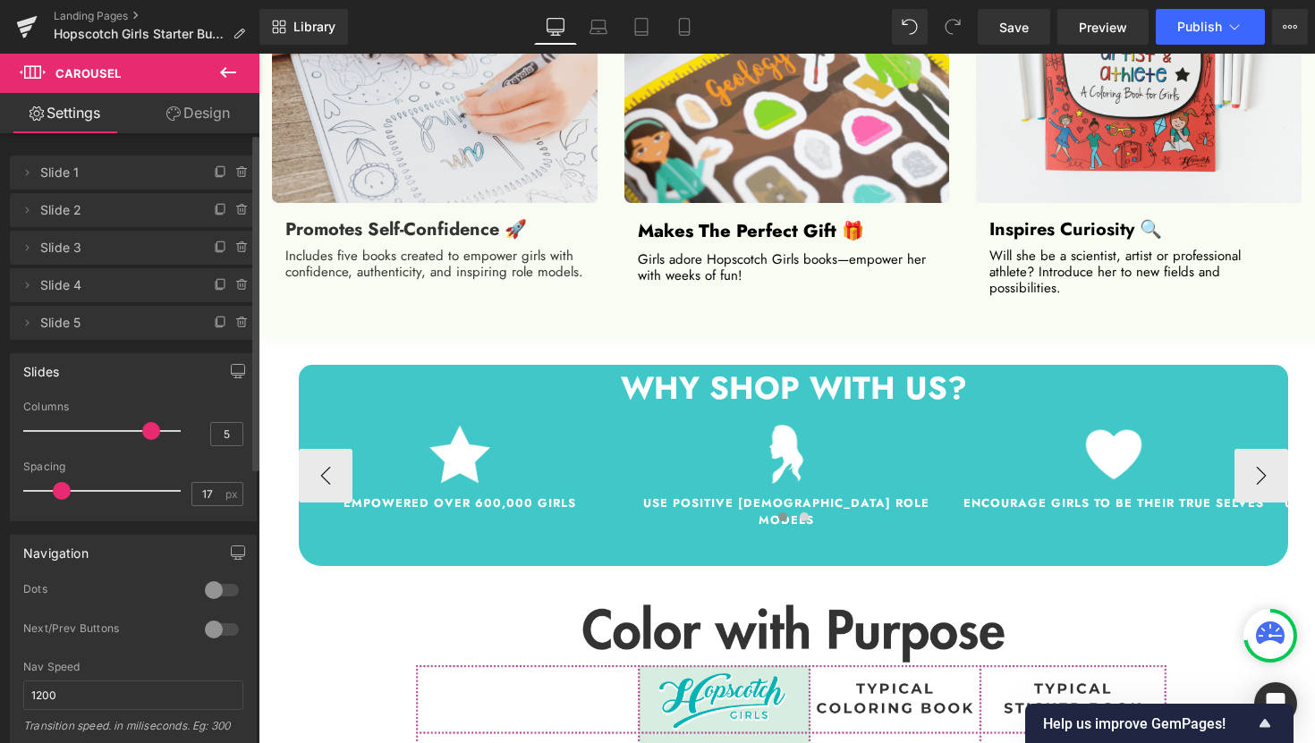
click at [66, 495] on span at bounding box center [62, 491] width 18 height 18
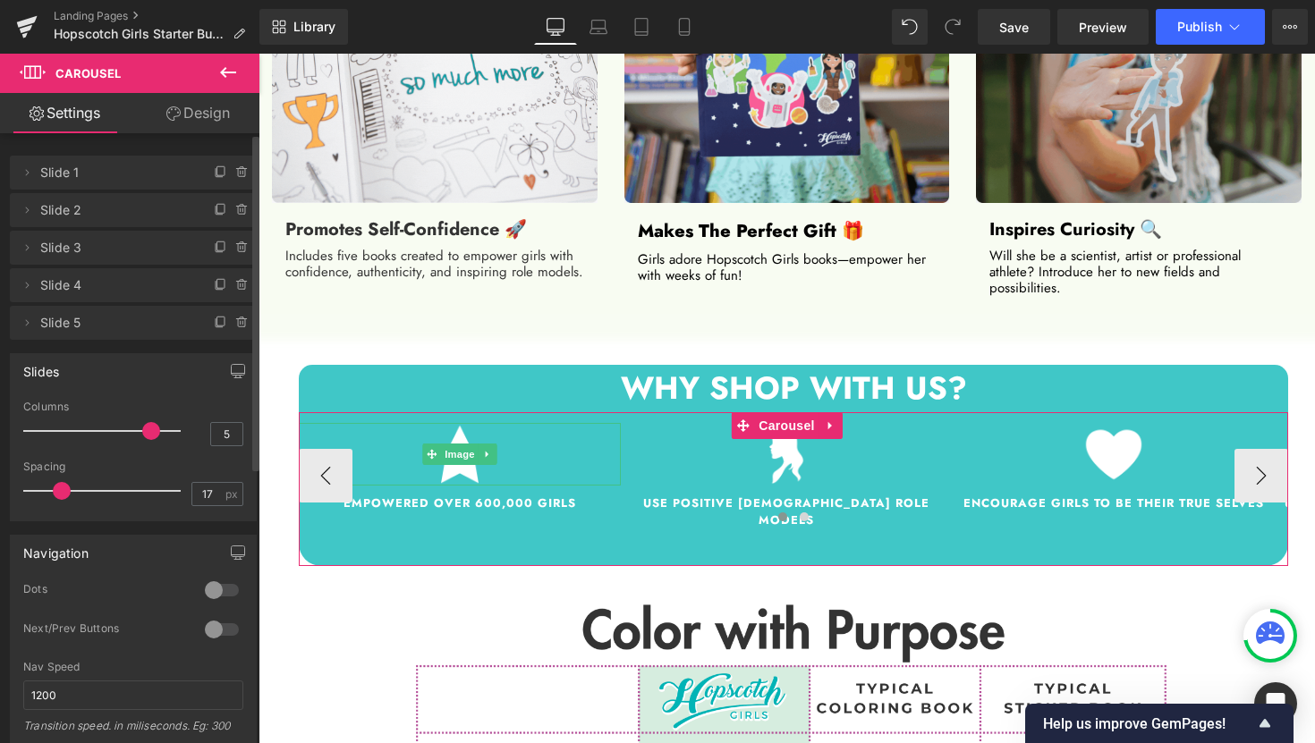
click at [117, 183] on span "Slide 1" at bounding box center [115, 173] width 150 height 34
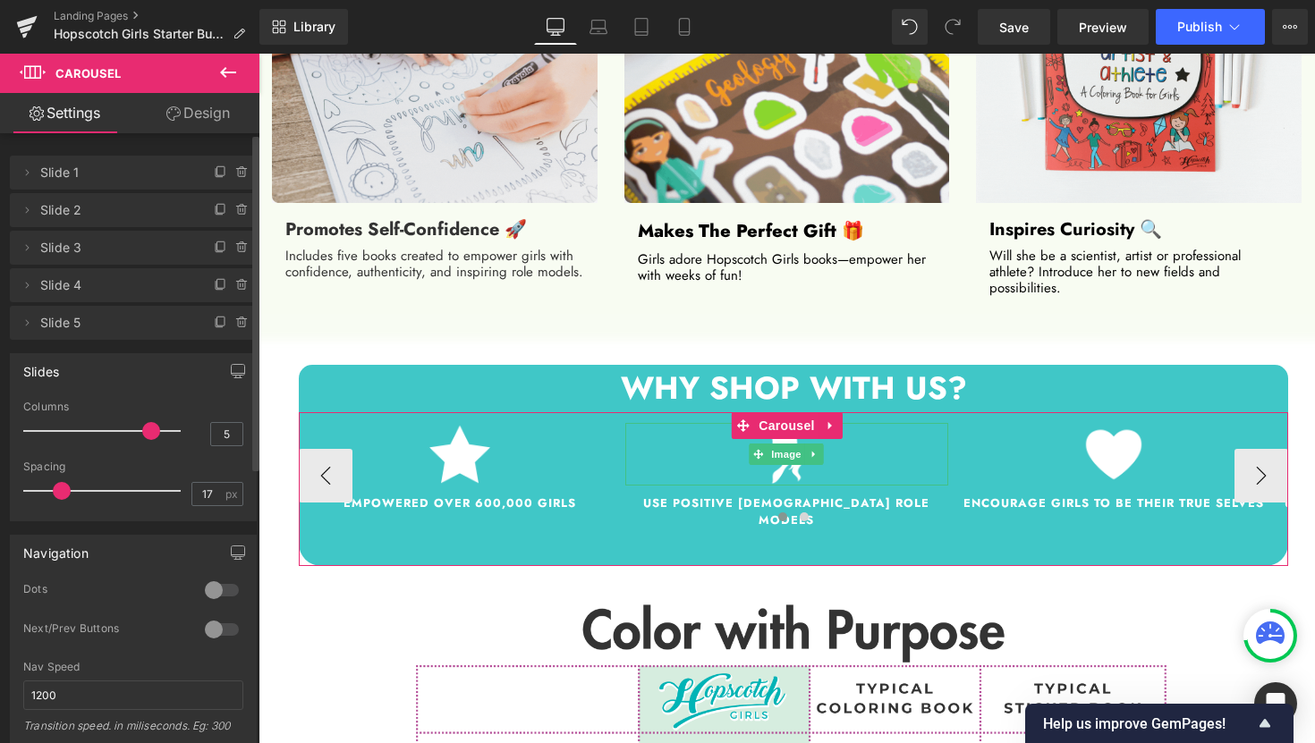
click at [117, 215] on span "Slide 2" at bounding box center [115, 210] width 150 height 34
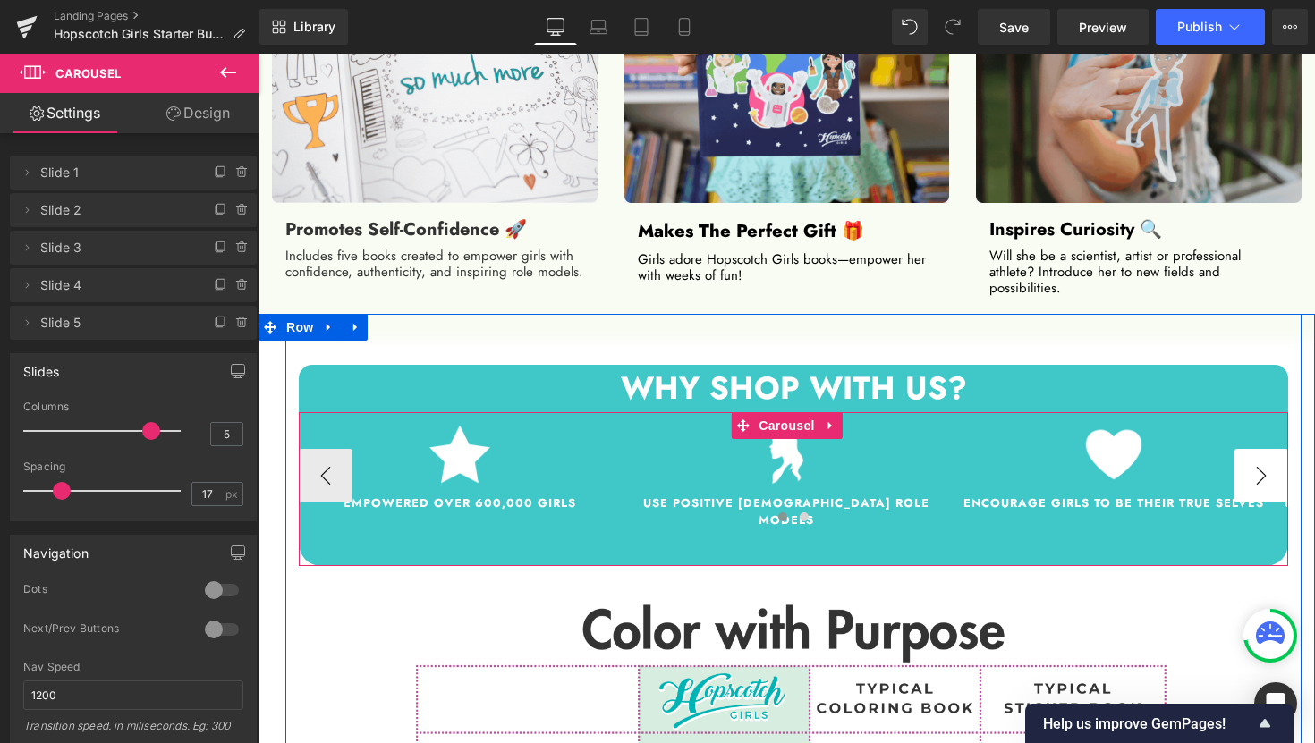
click at [1257, 468] on button "›" at bounding box center [1261, 476] width 54 height 54
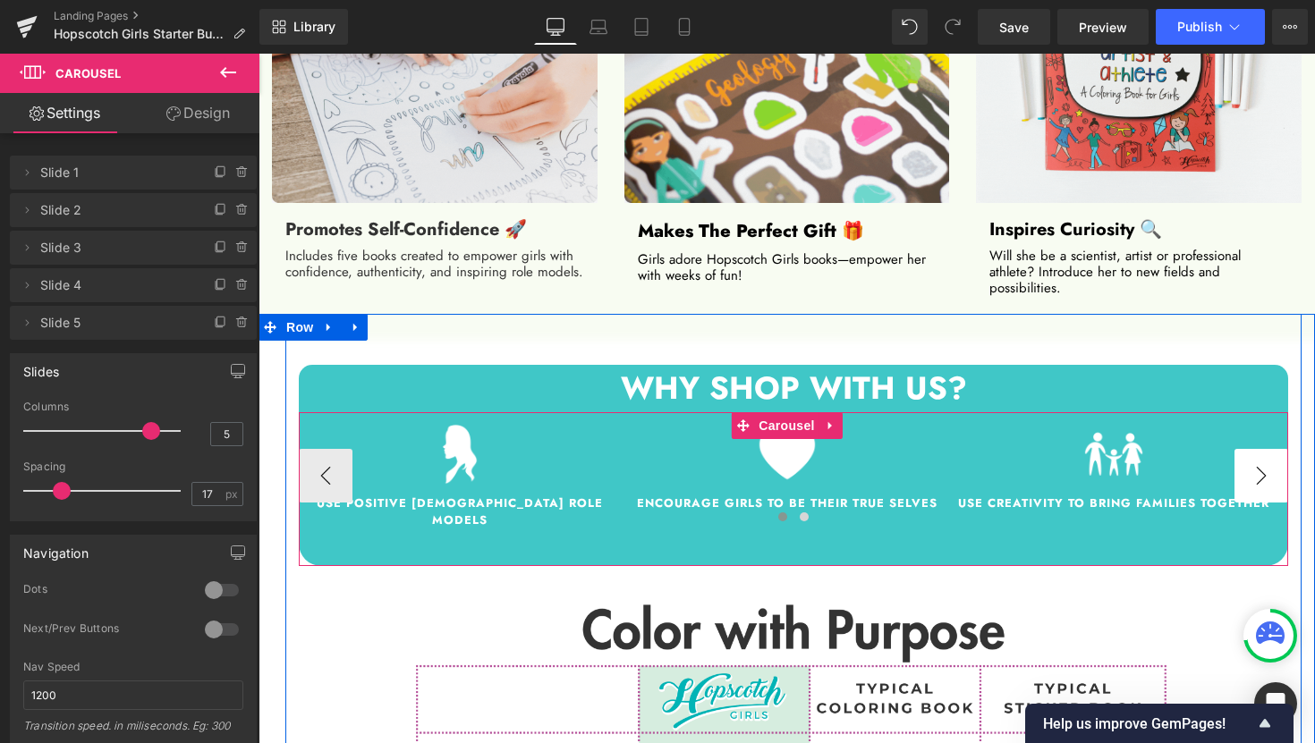
click at [1257, 468] on button "›" at bounding box center [1261, 476] width 54 height 54
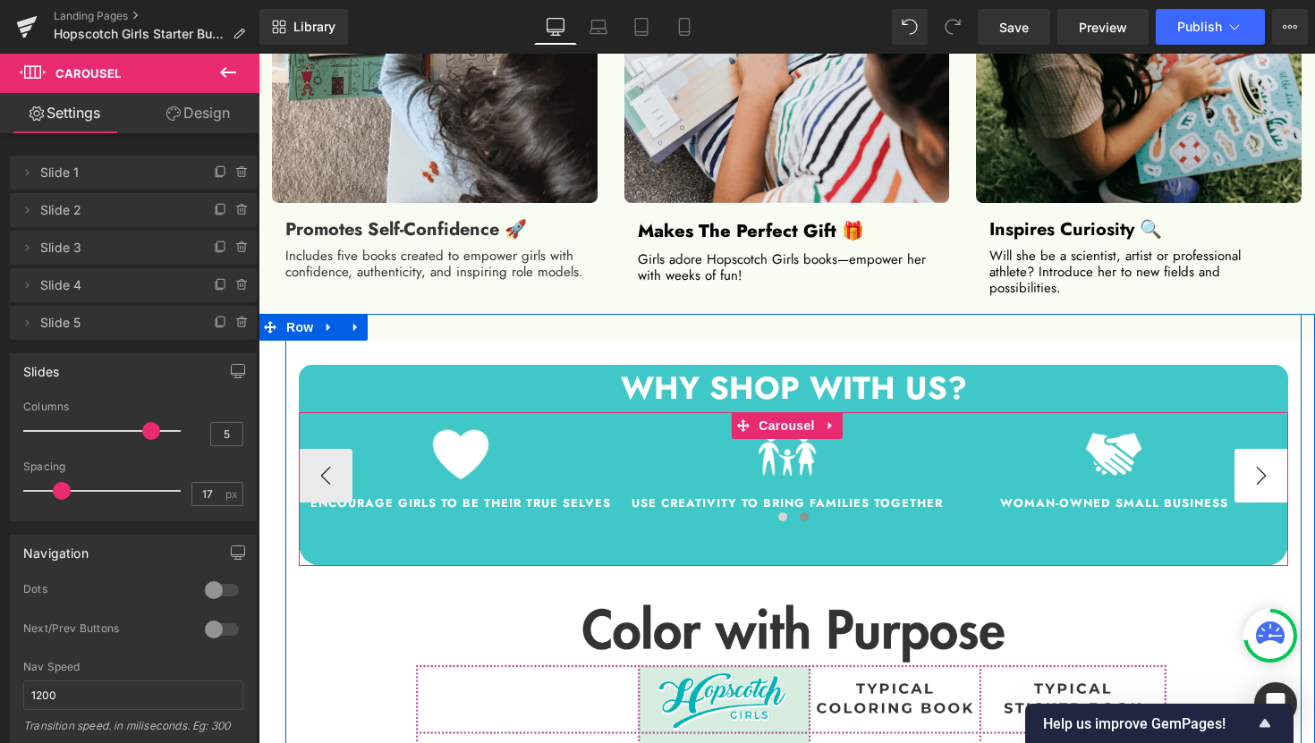
click at [1257, 468] on button "›" at bounding box center [1261, 476] width 54 height 54
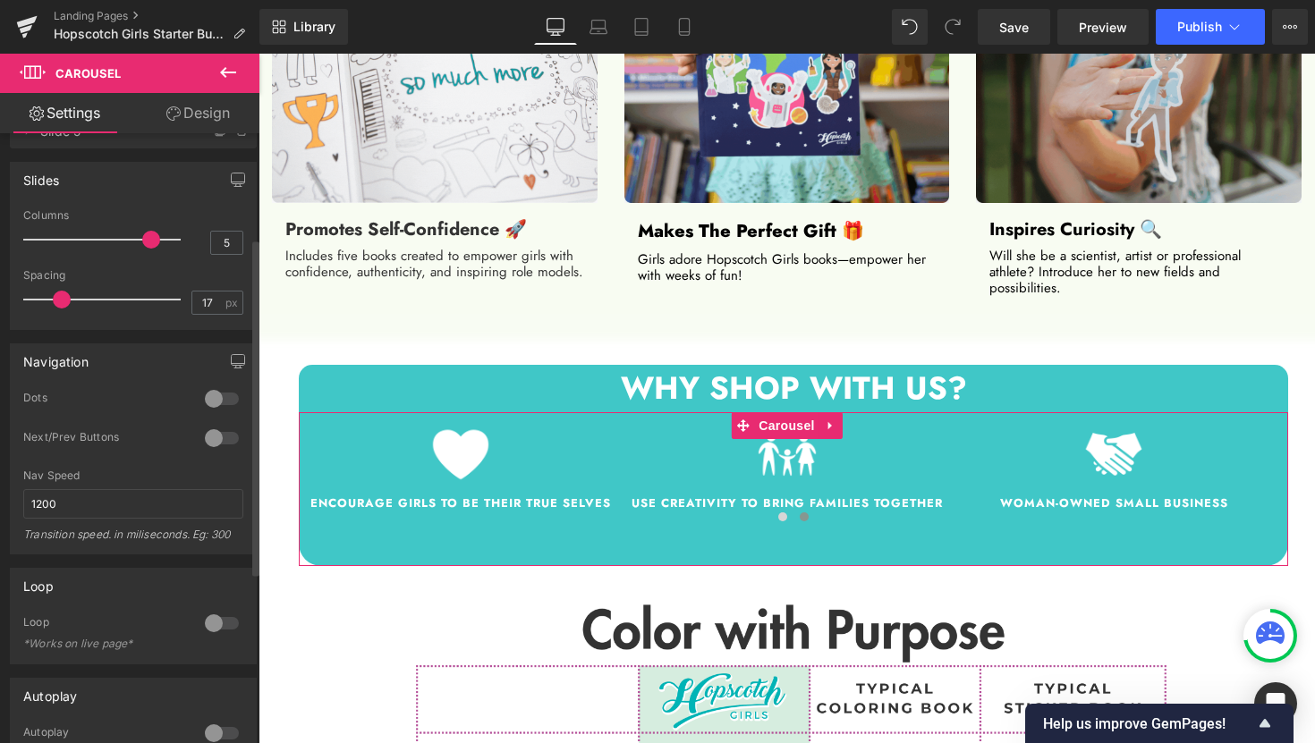
scroll to position [0, 0]
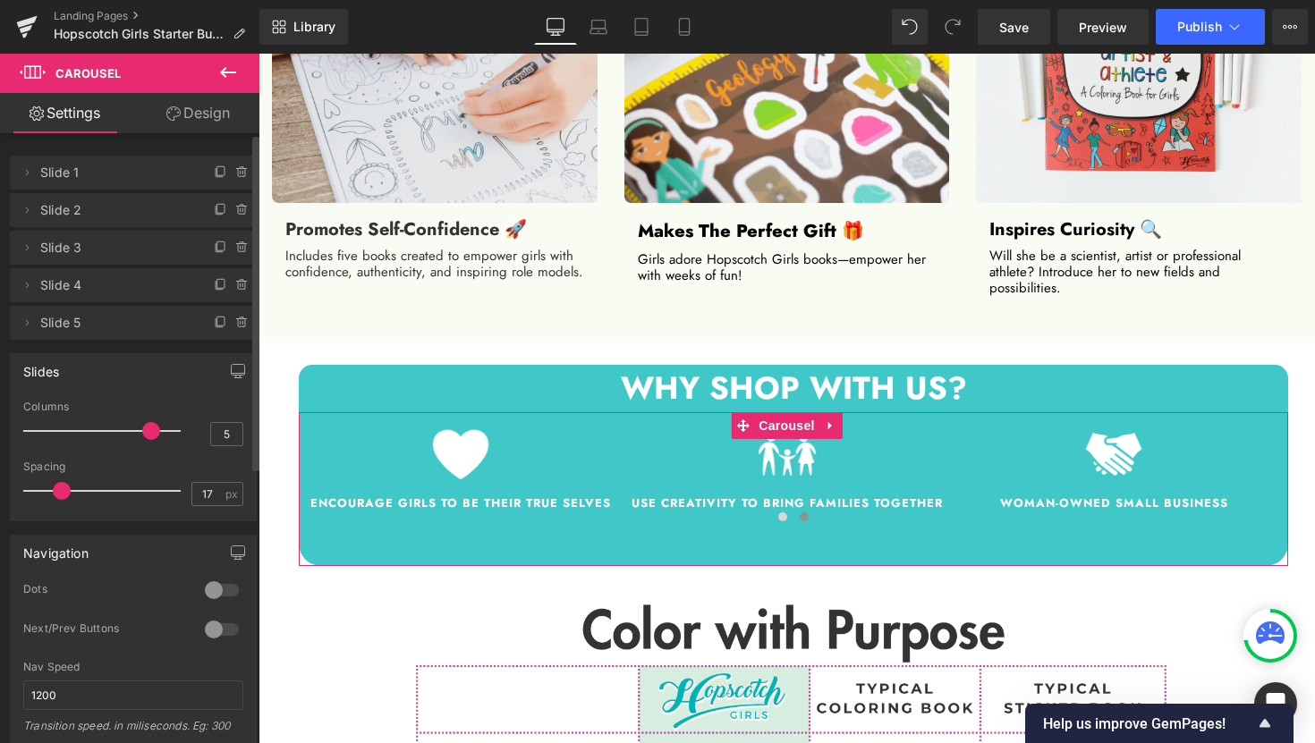
click at [208, 629] on div at bounding box center [221, 629] width 43 height 29
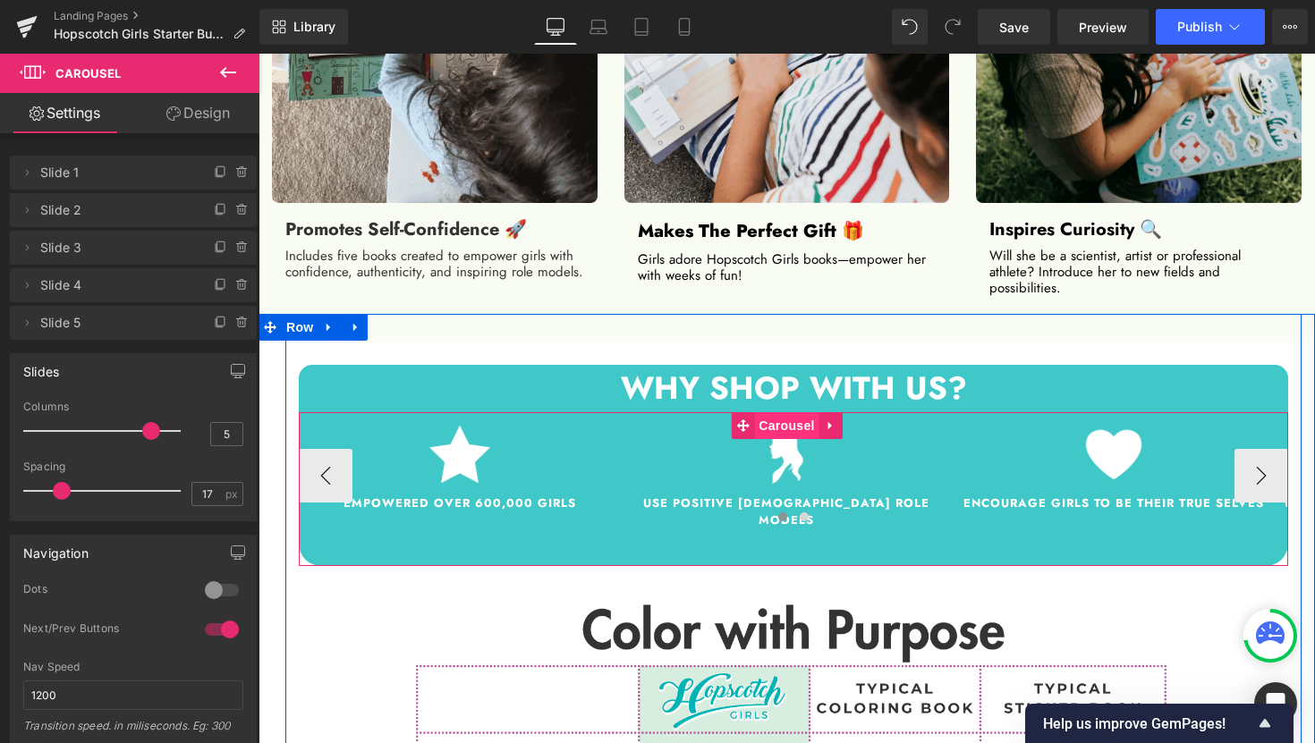
click at [790, 424] on span "Carousel" at bounding box center [786, 425] width 64 height 27
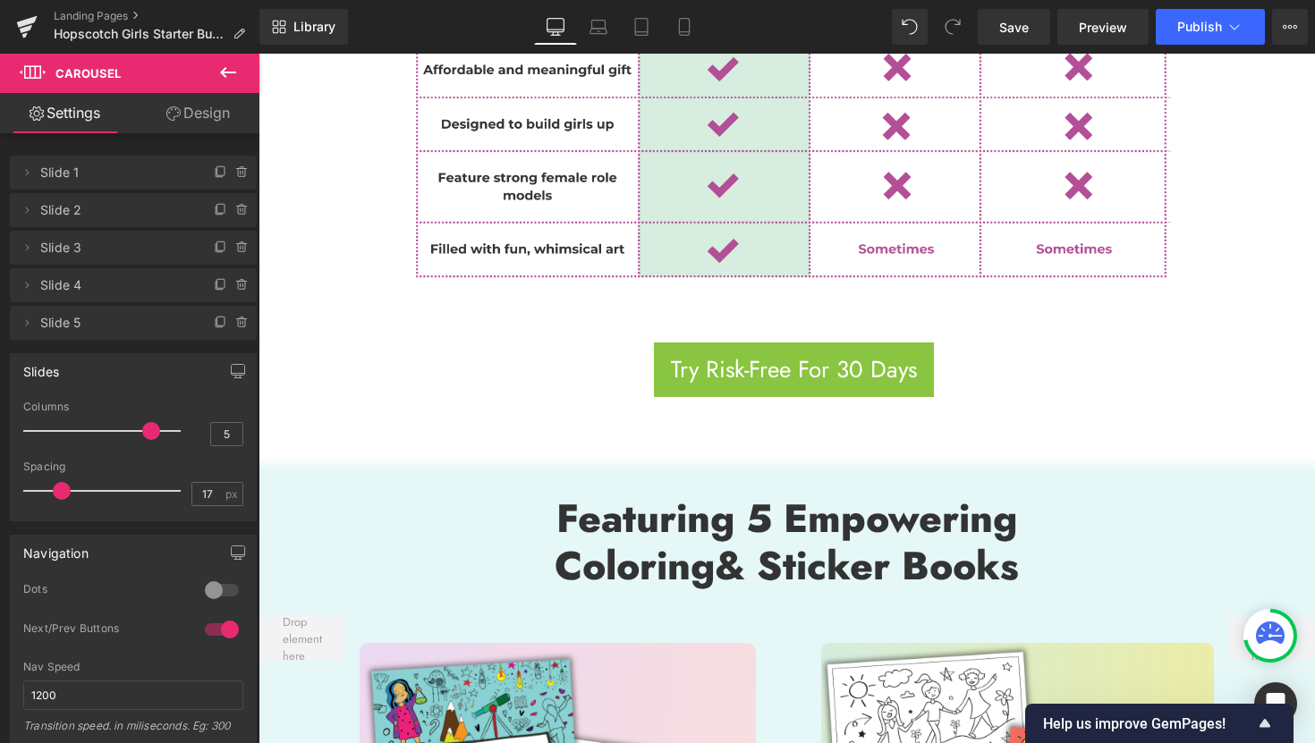
scroll to position [2281, 0]
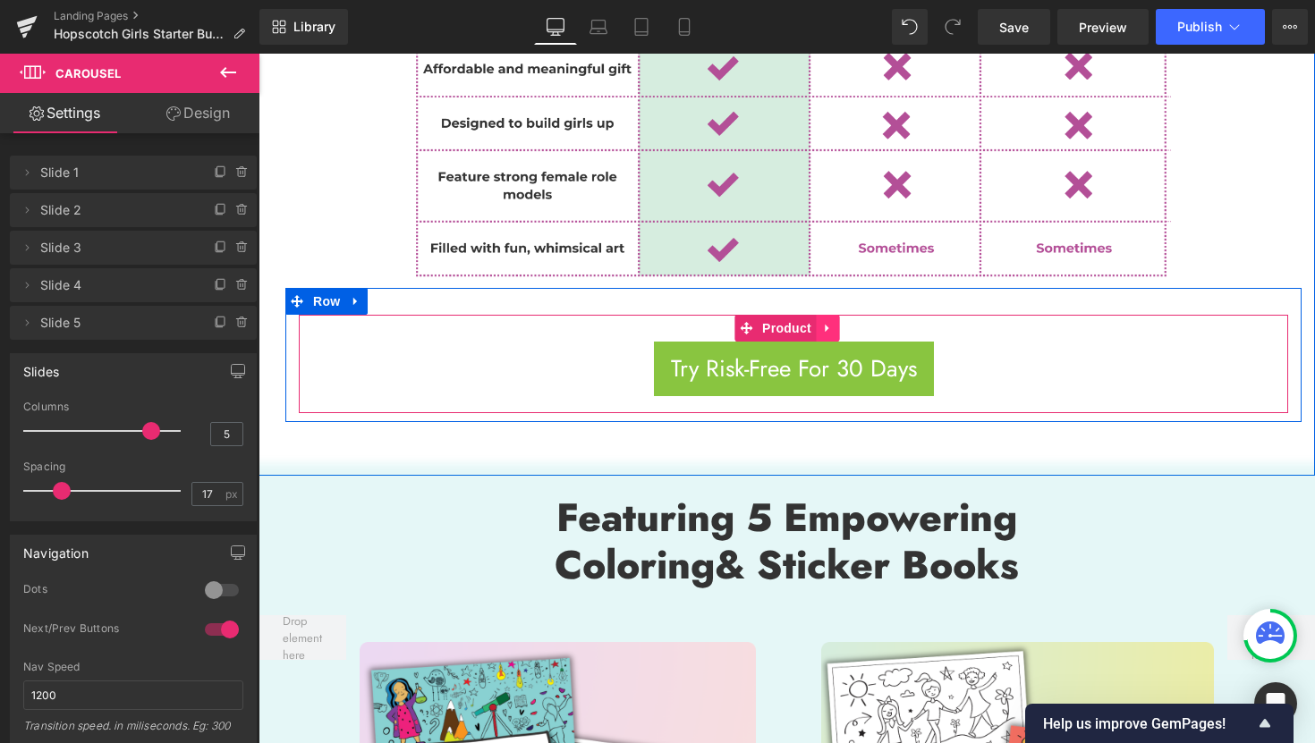
click at [832, 321] on icon at bounding box center [827, 327] width 13 height 13
click at [838, 321] on icon at bounding box center [839, 327] width 13 height 13
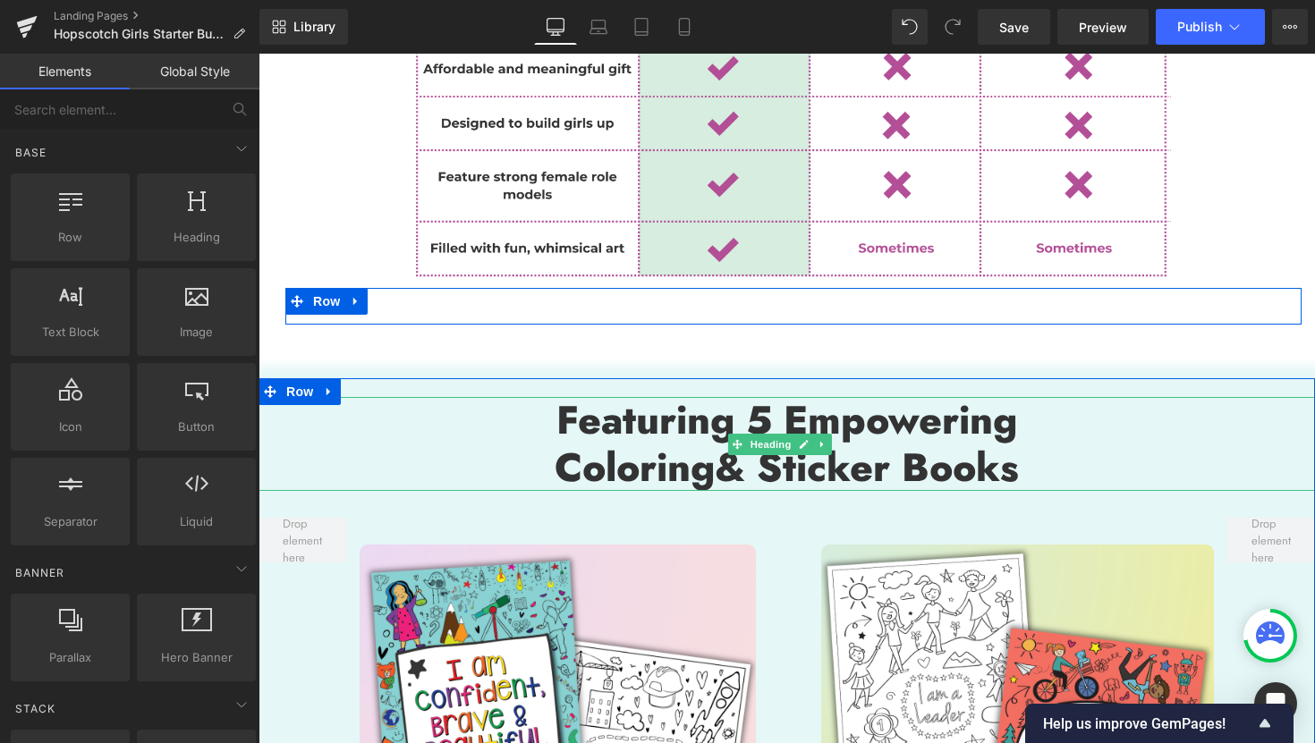
click at [756, 393] on strong "Featuring 5 Empowering" at bounding box center [786, 420] width 461 height 57
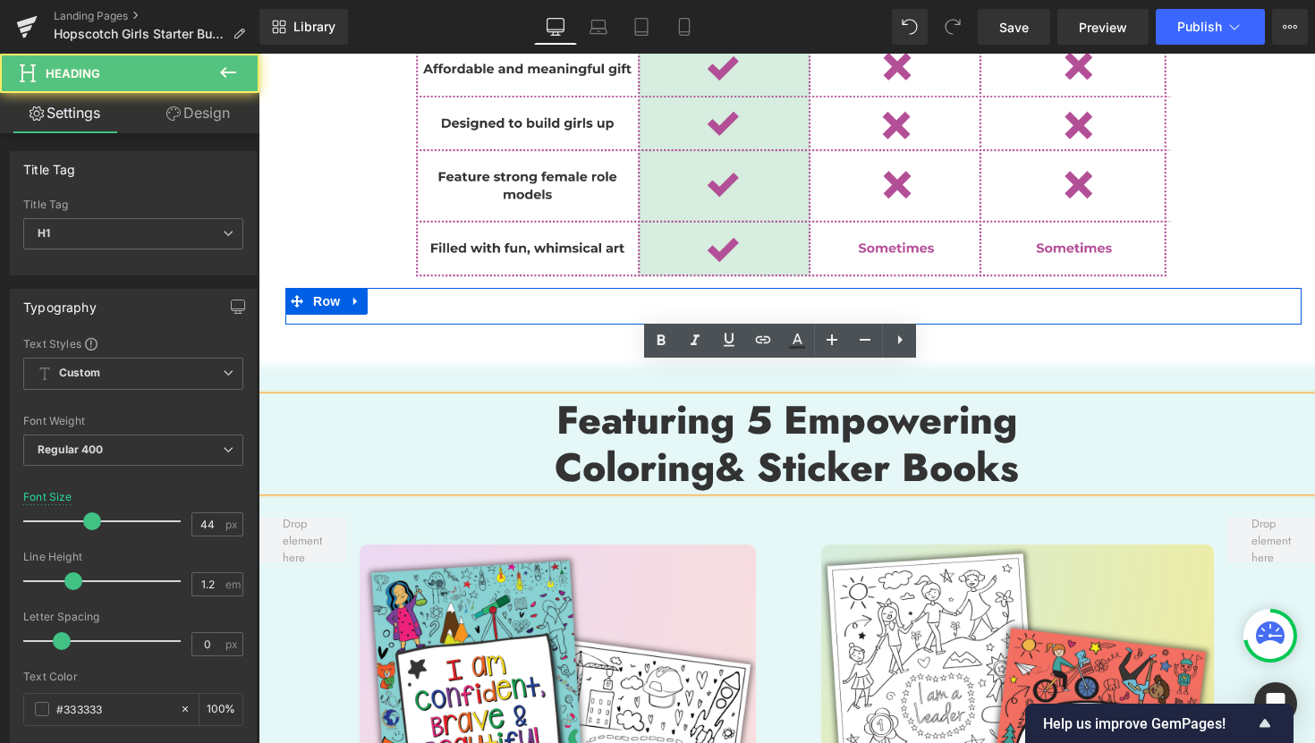
click at [757, 394] on strong "Featuring 5 Empowering" at bounding box center [786, 420] width 461 height 57
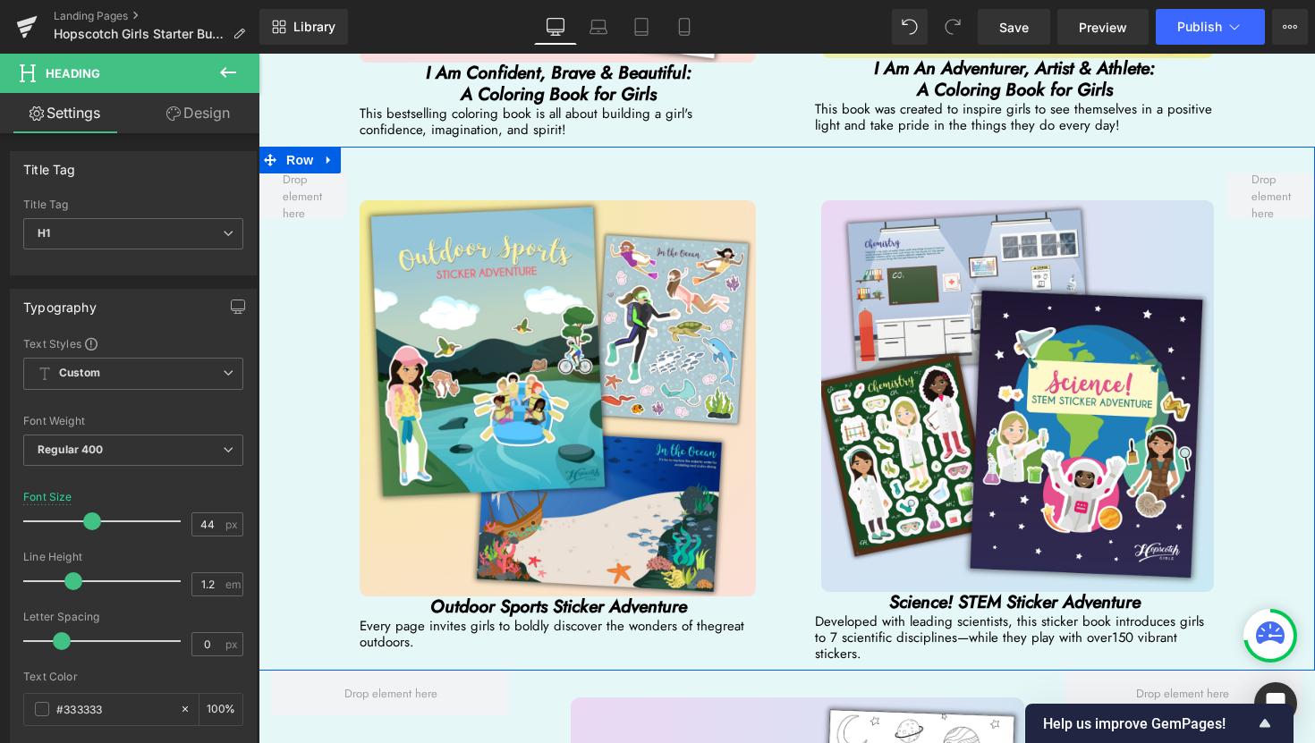
scroll to position [3380, 0]
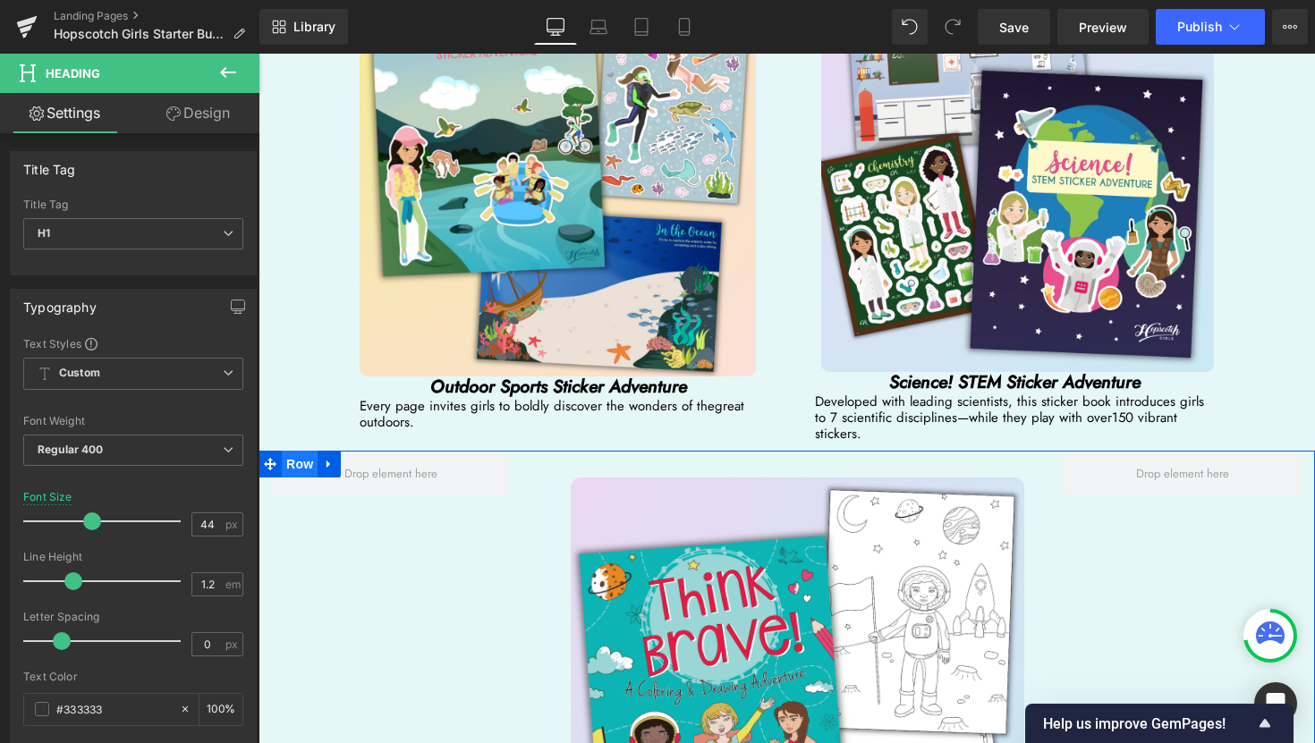
click at [292, 451] on span "Row" at bounding box center [300, 464] width 36 height 27
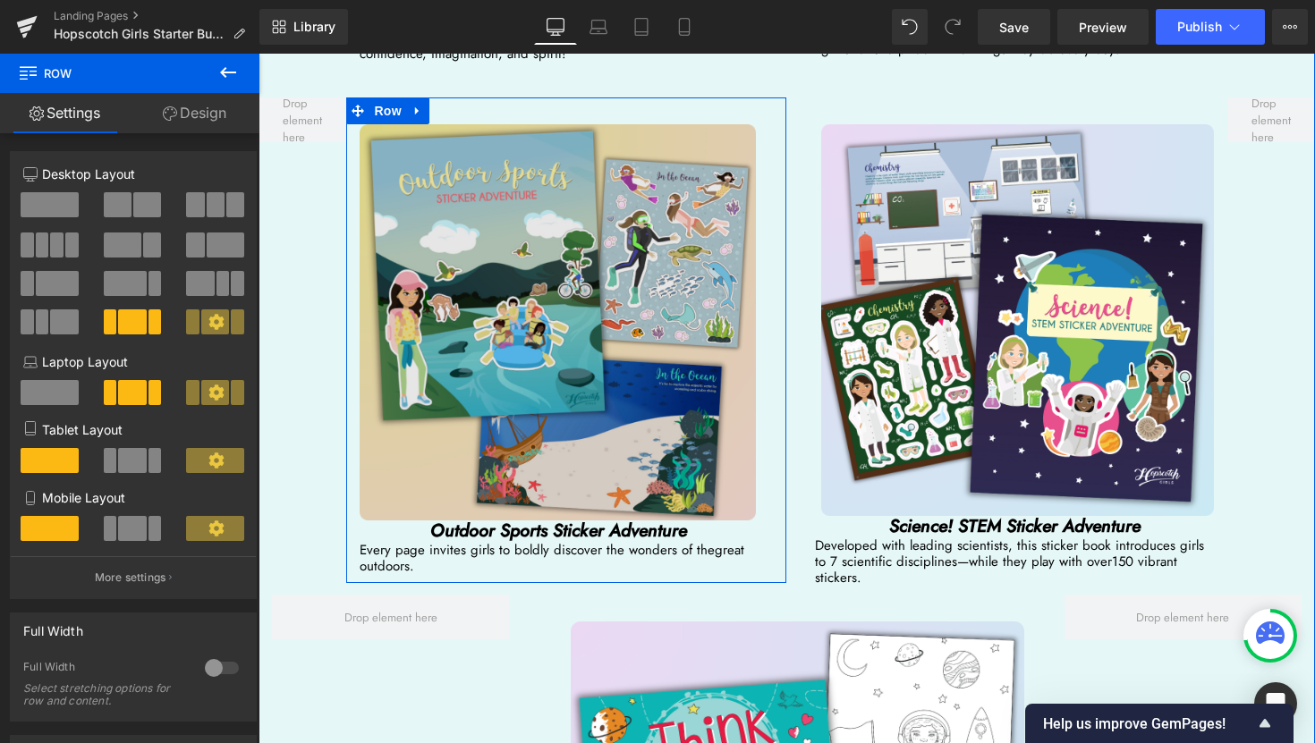
scroll to position [3071, 0]
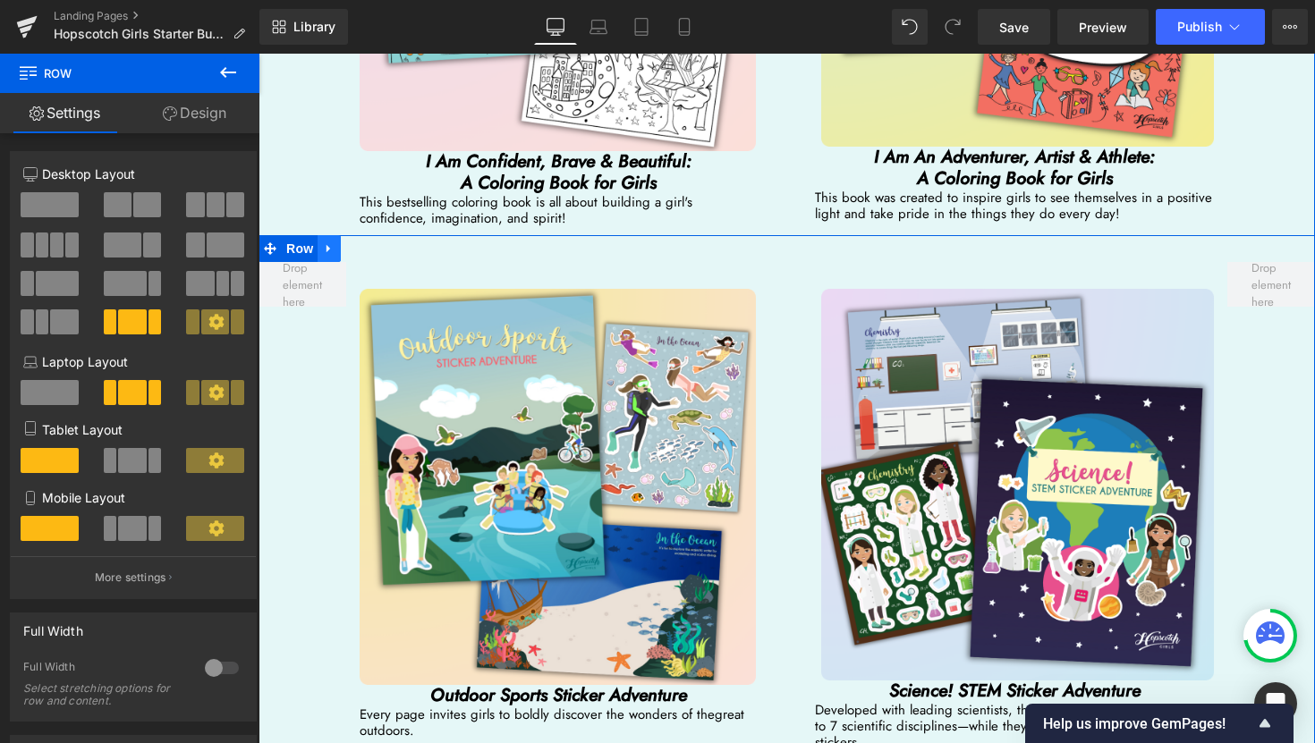
click at [333, 241] on icon at bounding box center [329, 247] width 13 height 13
click at [352, 241] on icon at bounding box center [352, 247] width 13 height 13
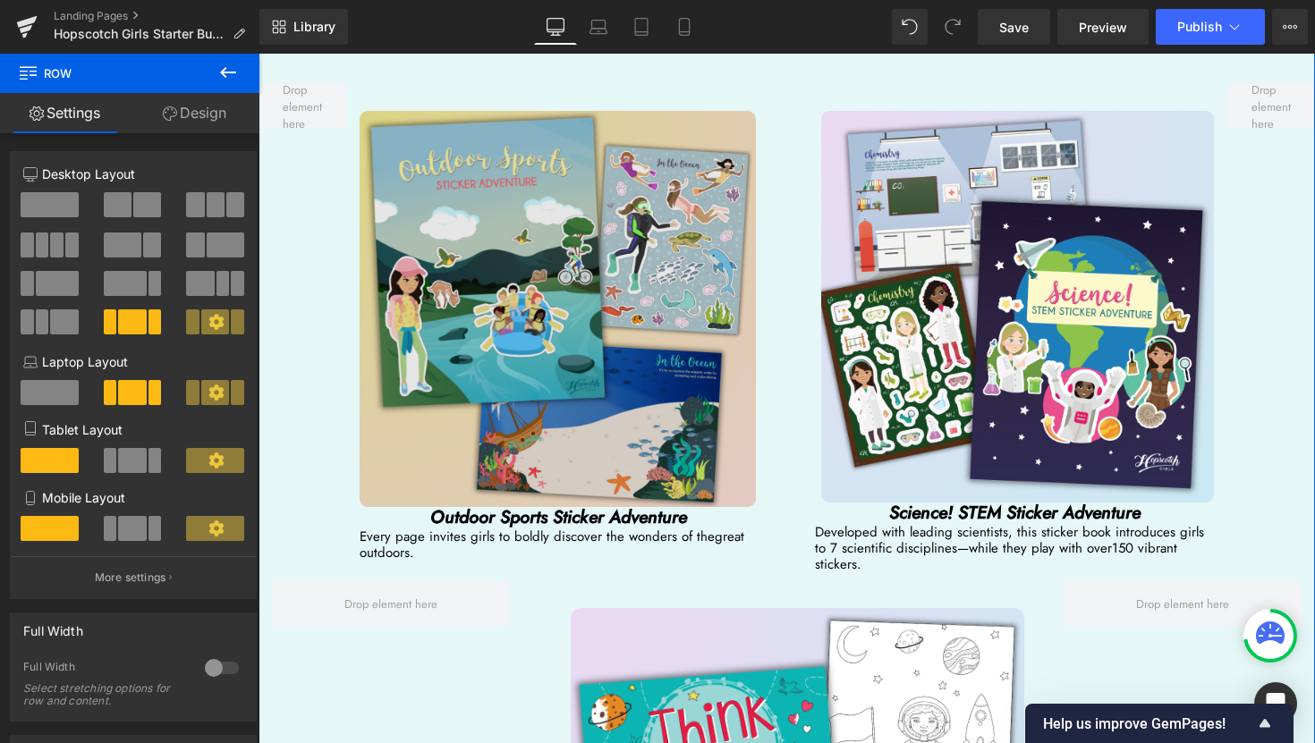
scroll to position [3674, 0]
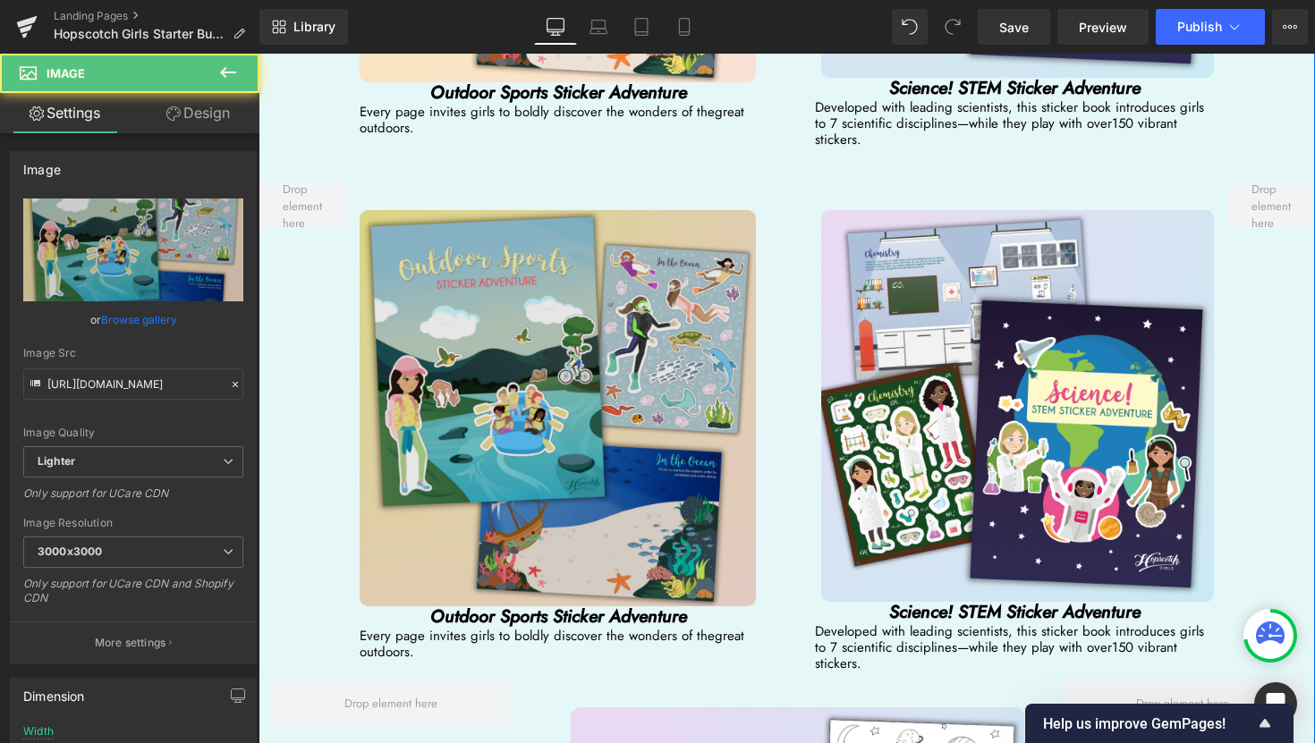
click at [648, 210] on img at bounding box center [559, 408] width 398 height 396
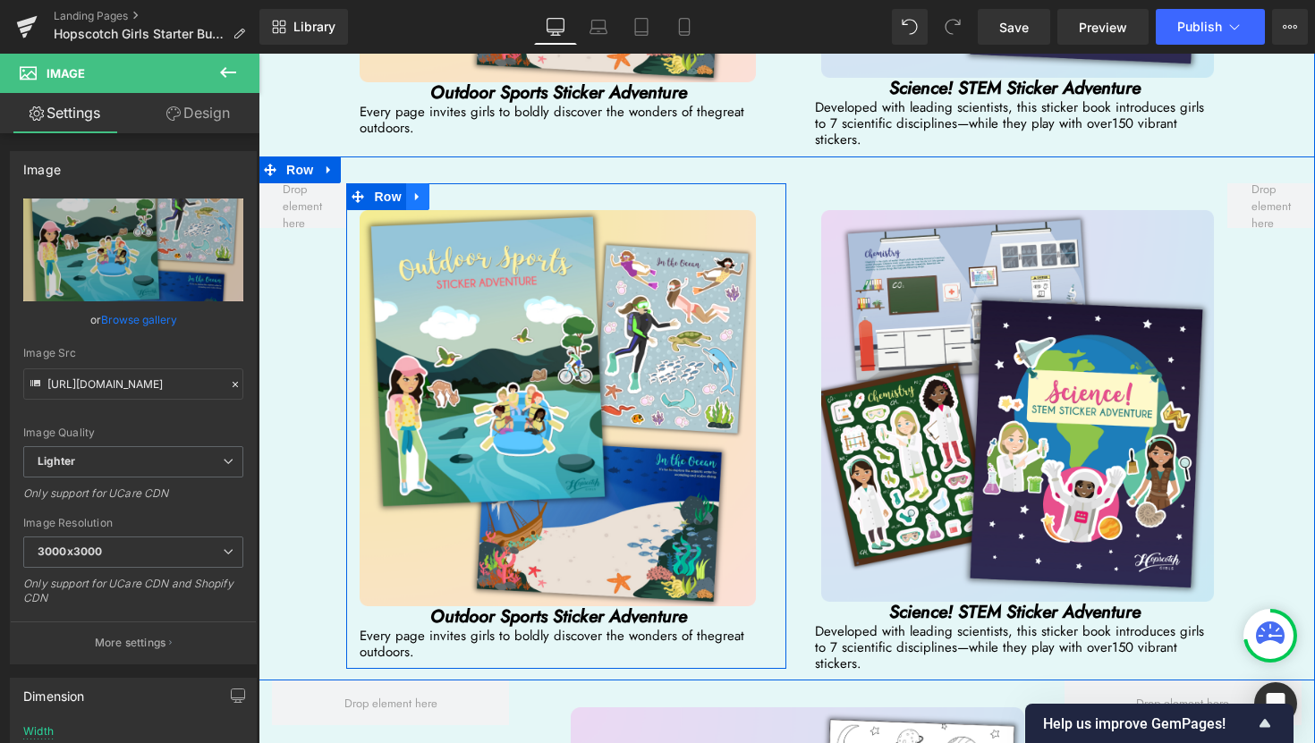
click at [417, 190] on icon at bounding box center [417, 196] width 13 height 13
click at [459, 190] on icon at bounding box center [464, 196] width 13 height 13
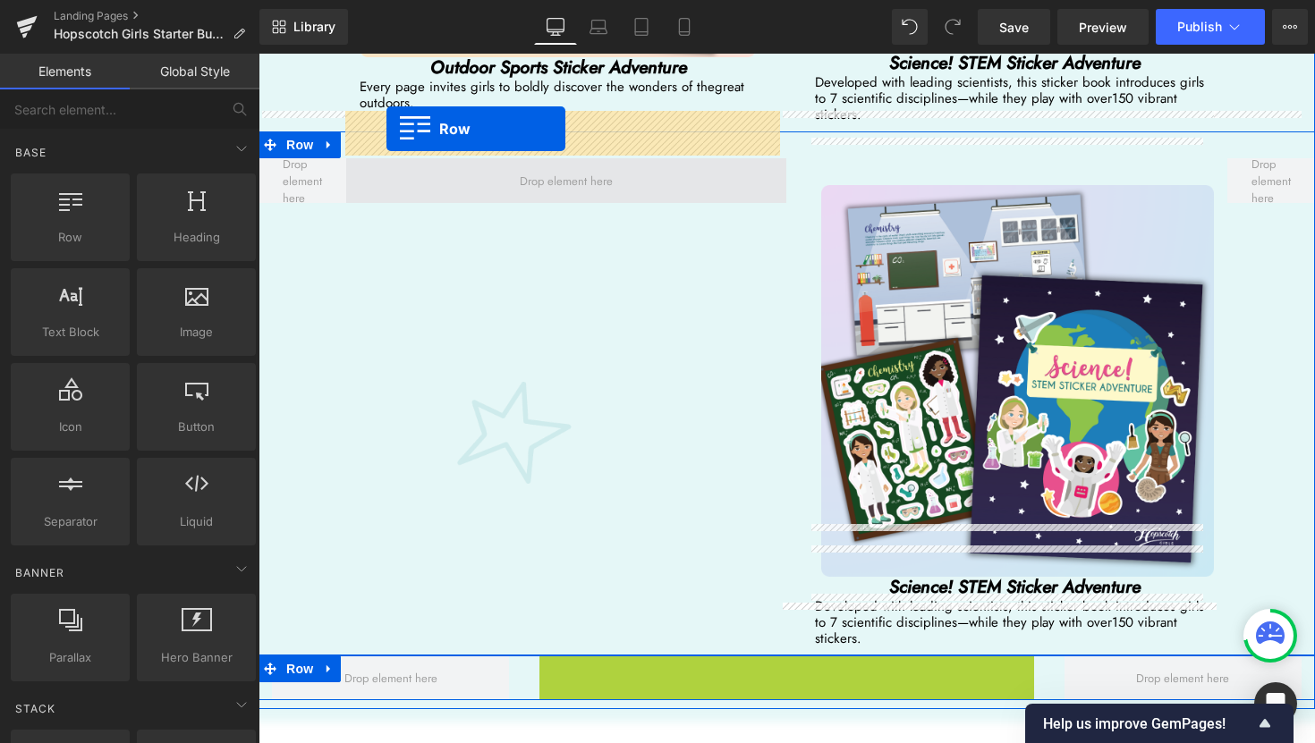
scroll to position [3696, 0]
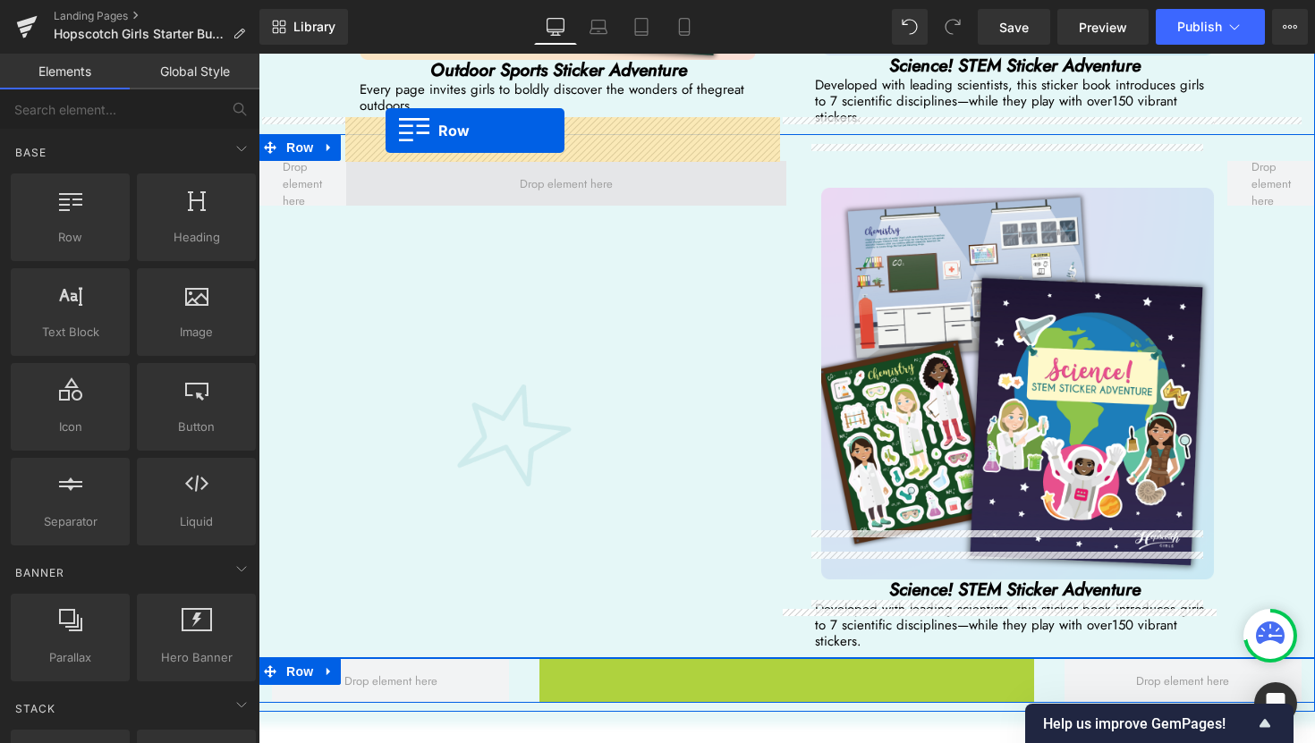
drag, startPoint x: 545, startPoint y: 558, endPoint x: 385, endPoint y: 131, distance: 456.2
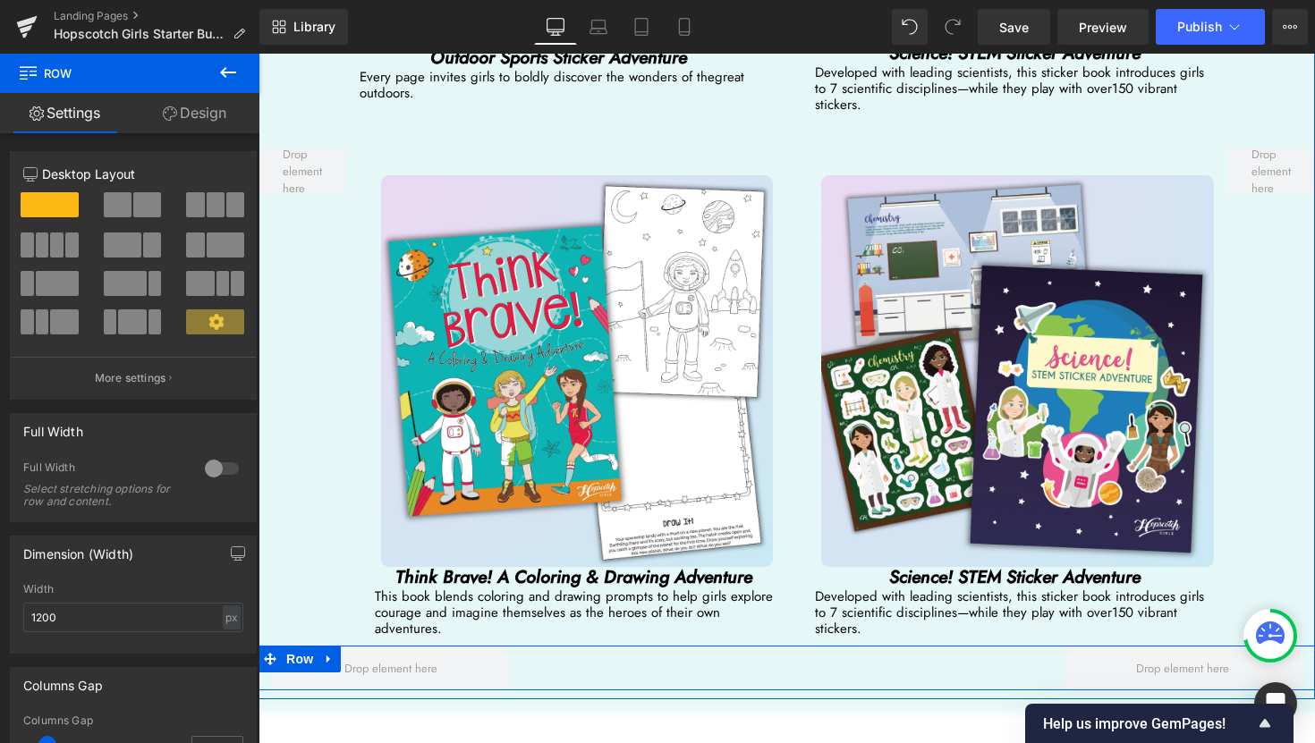
scroll to position [4212, 0]
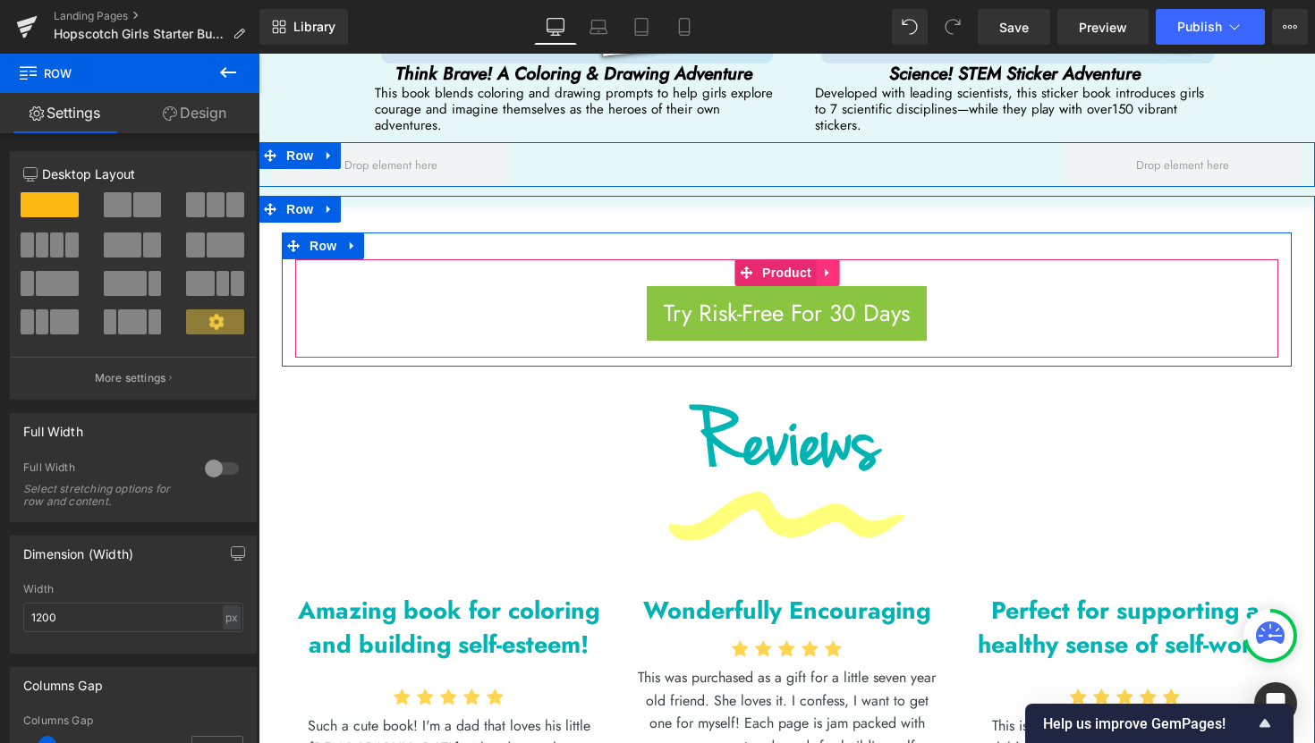
click at [824, 266] on icon at bounding box center [827, 272] width 13 height 13
click at [837, 267] on icon at bounding box center [839, 273] width 13 height 13
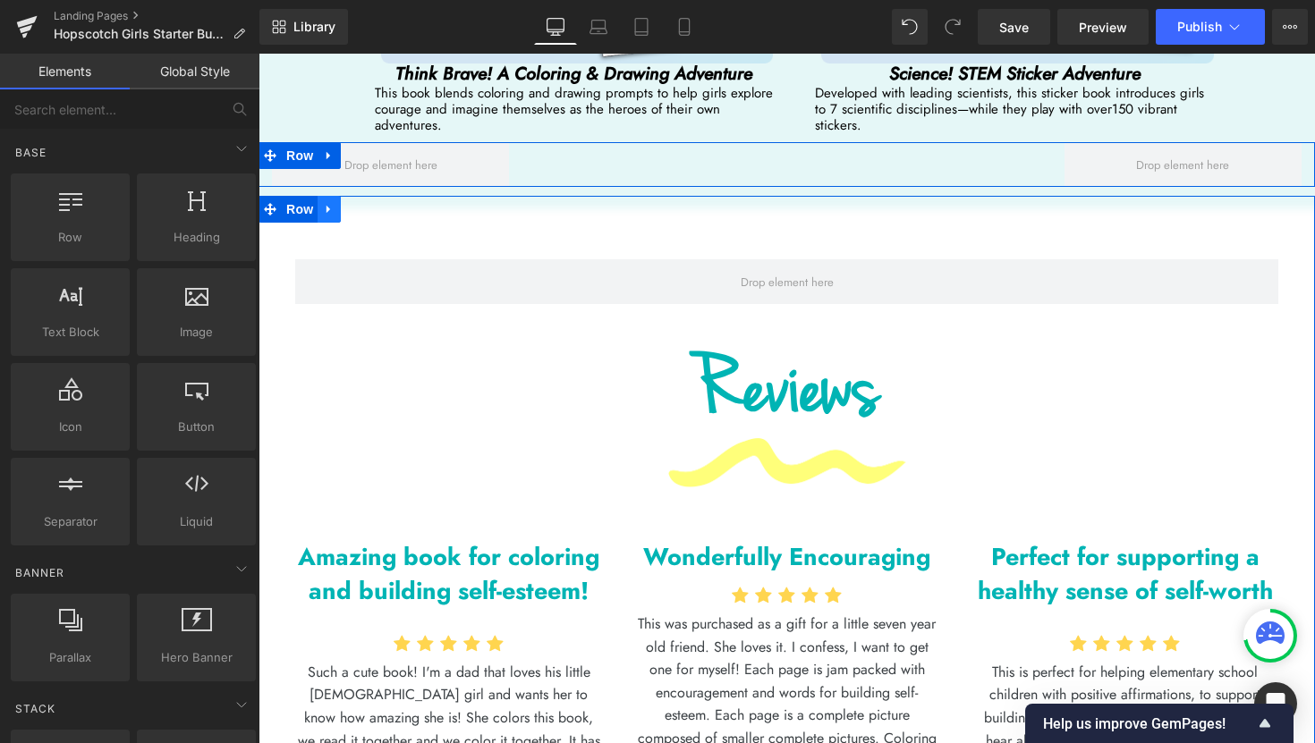
click at [333, 196] on link at bounding box center [328, 209] width 23 height 27
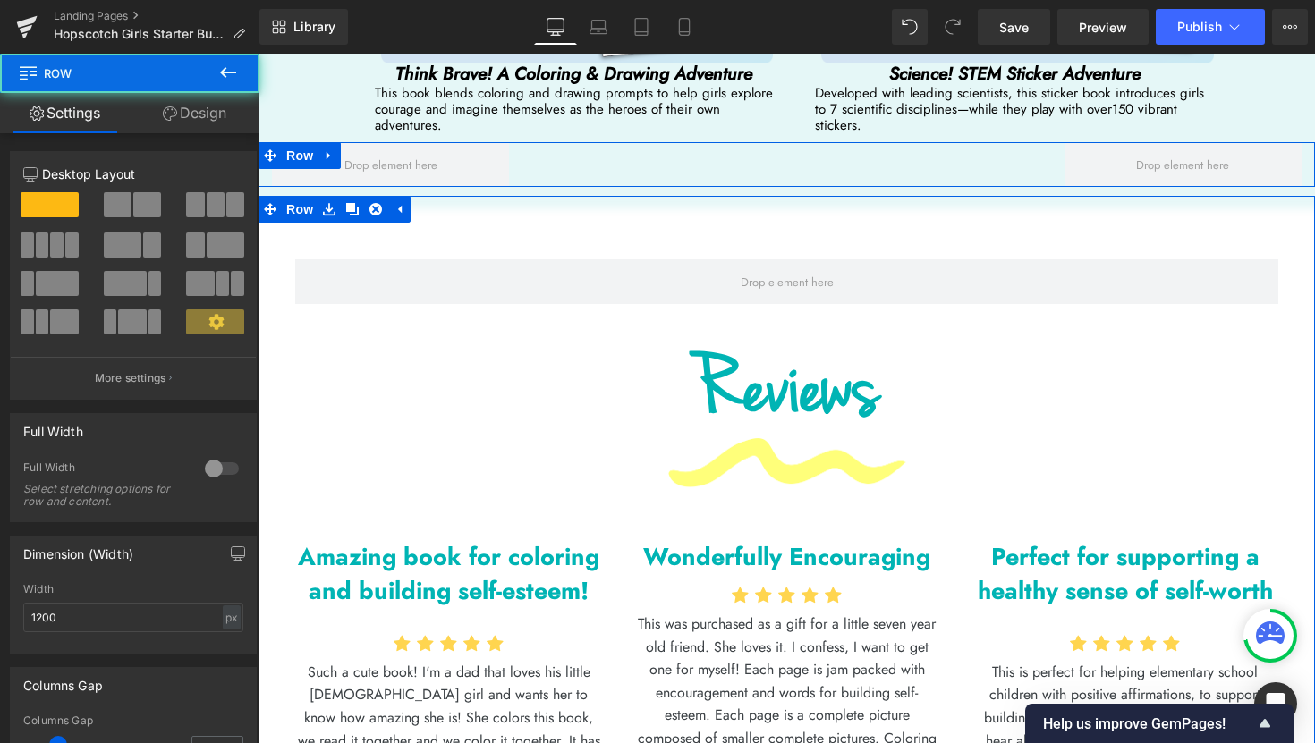
click at [538, 196] on div "Row Reviews Heading Image Amazing book for coloring and building self-esteem! T…" at bounding box center [786, 555] width 1056 height 719
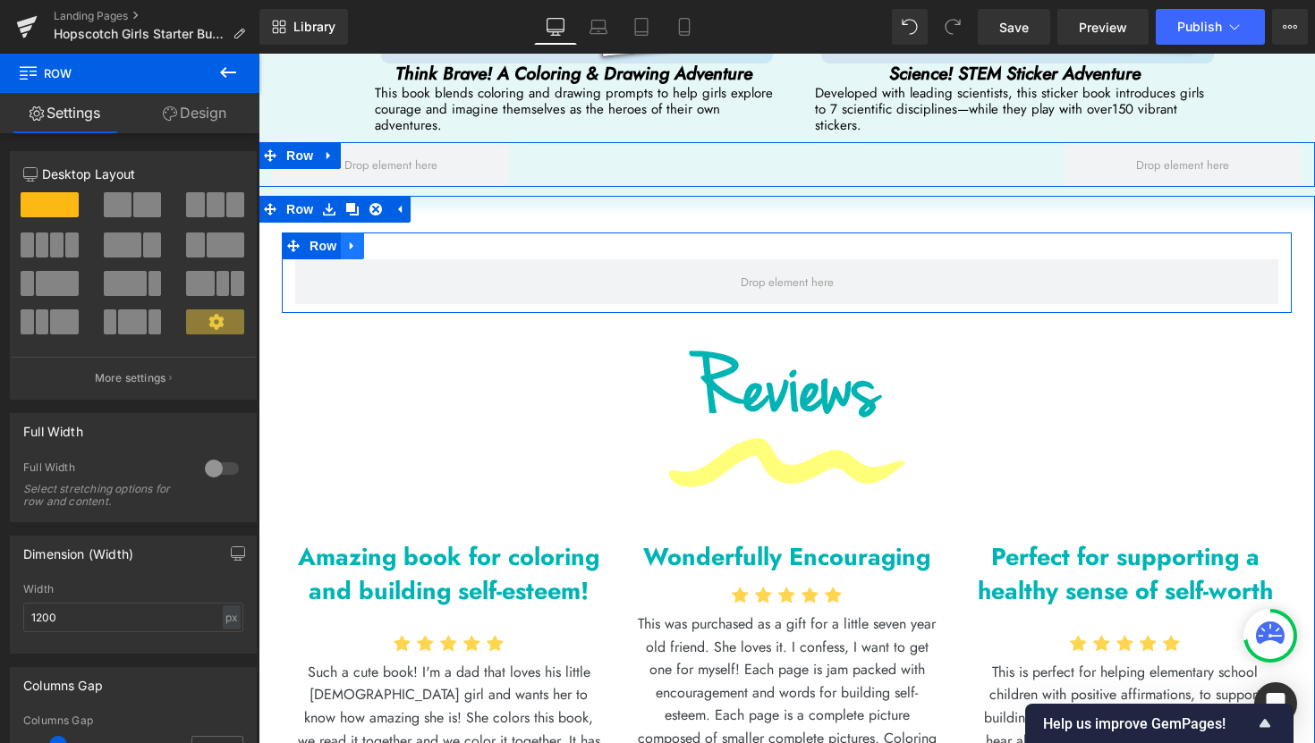
click at [347, 239] on icon at bounding box center [352, 245] width 13 height 13
click at [397, 240] on icon at bounding box center [399, 246] width 13 height 13
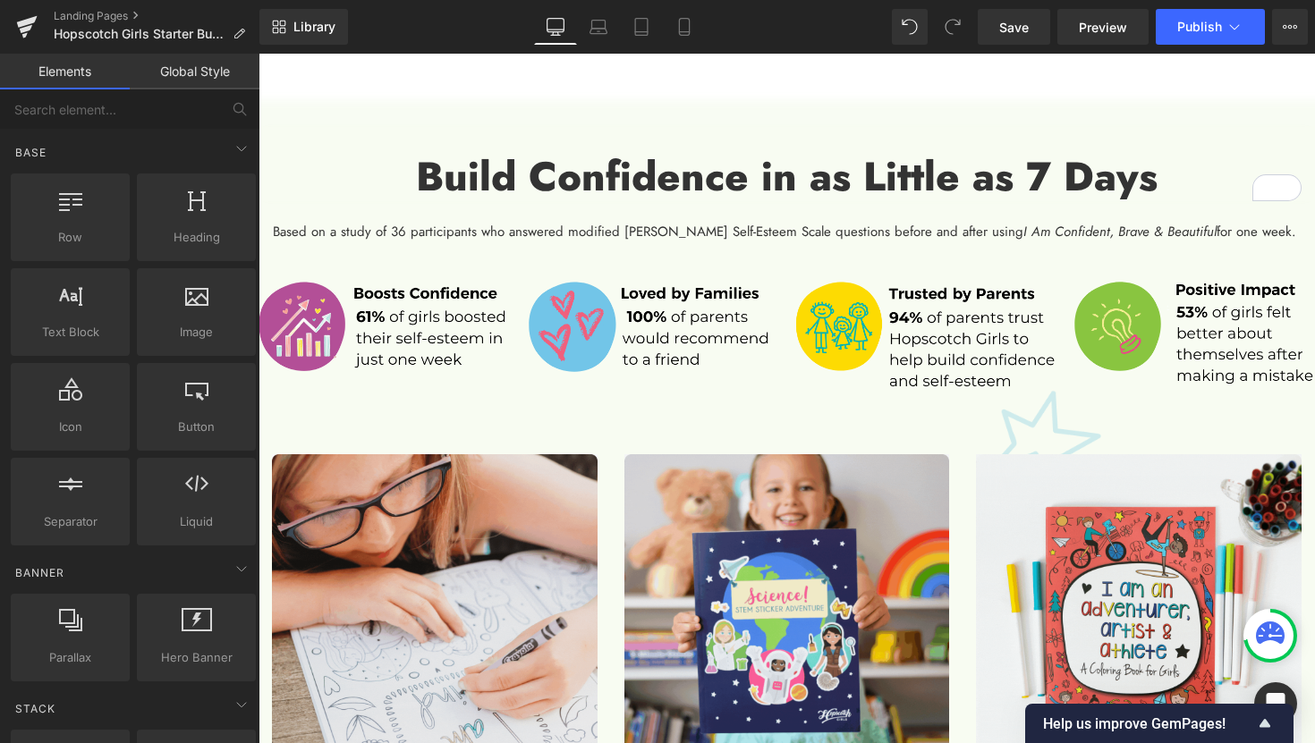
scroll to position [356, 0]
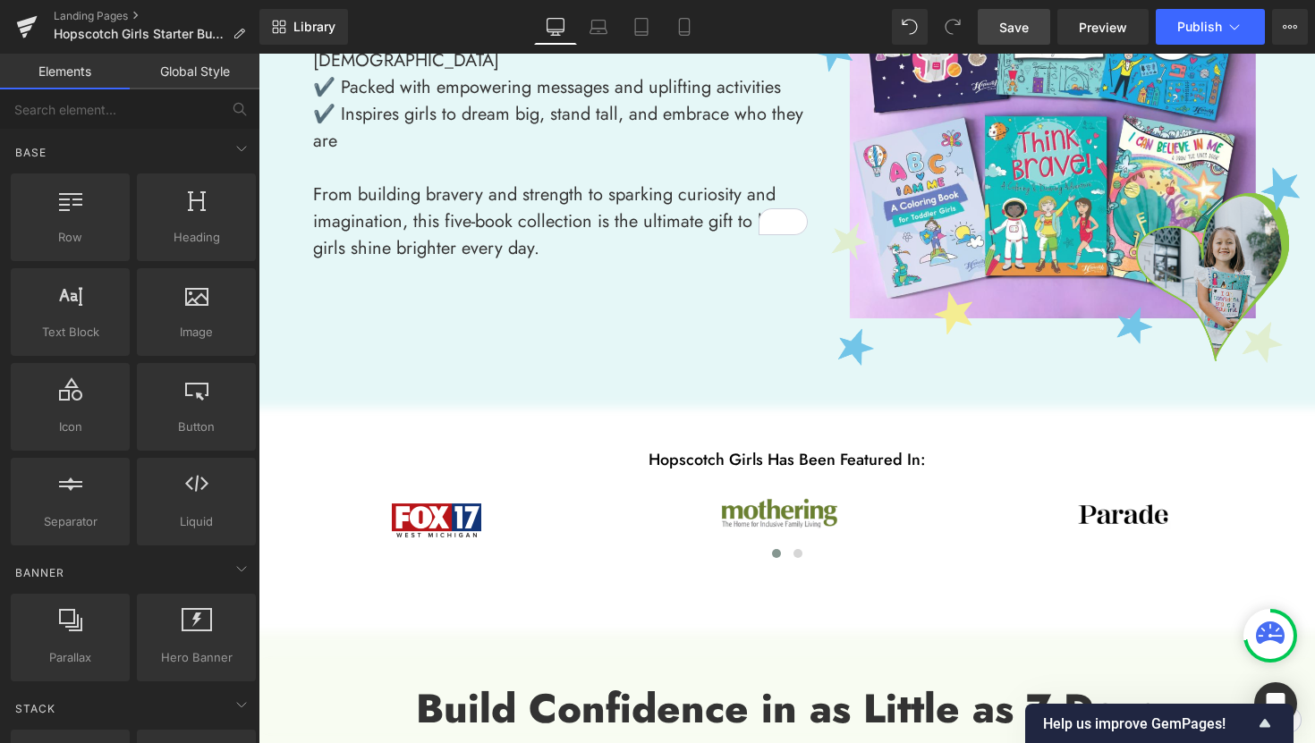
drag, startPoint x: 1013, startPoint y: 37, endPoint x: 746, endPoint y: 279, distance: 360.9
click at [1013, 37] on link "Save" at bounding box center [1014, 27] width 72 height 36
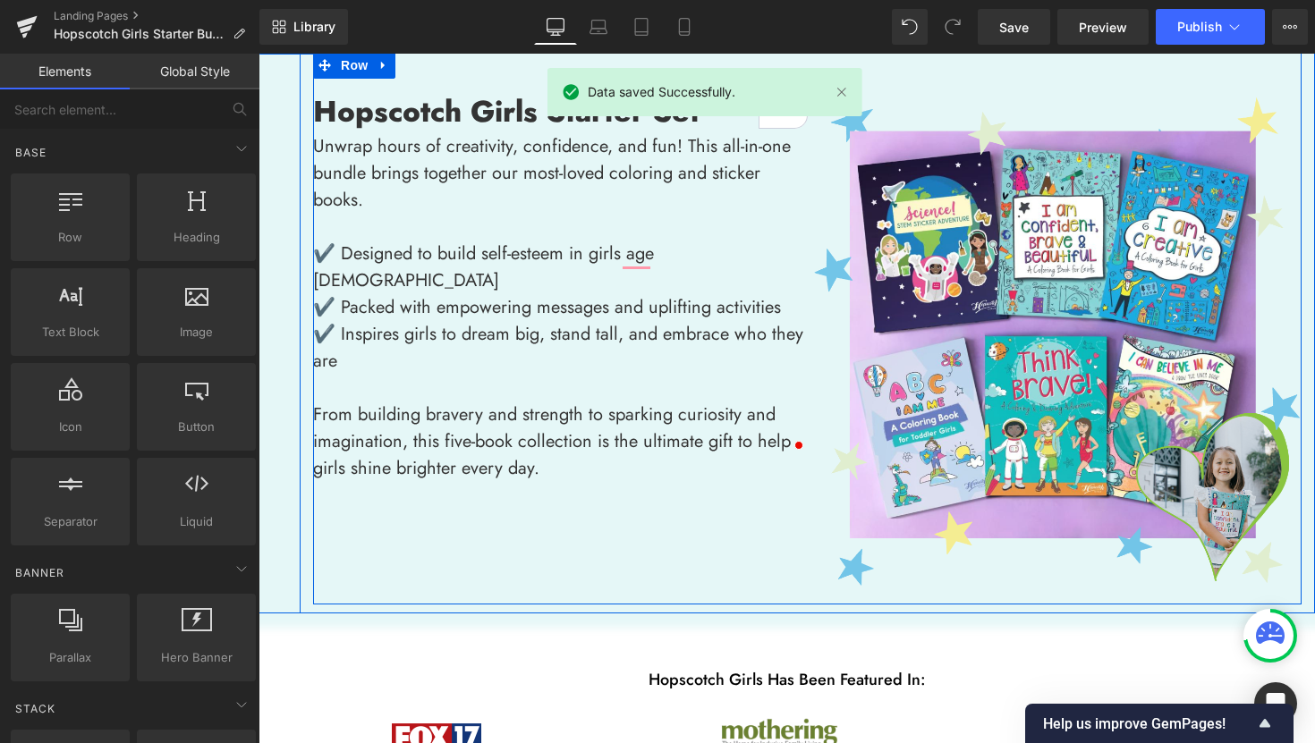
scroll to position [173, 0]
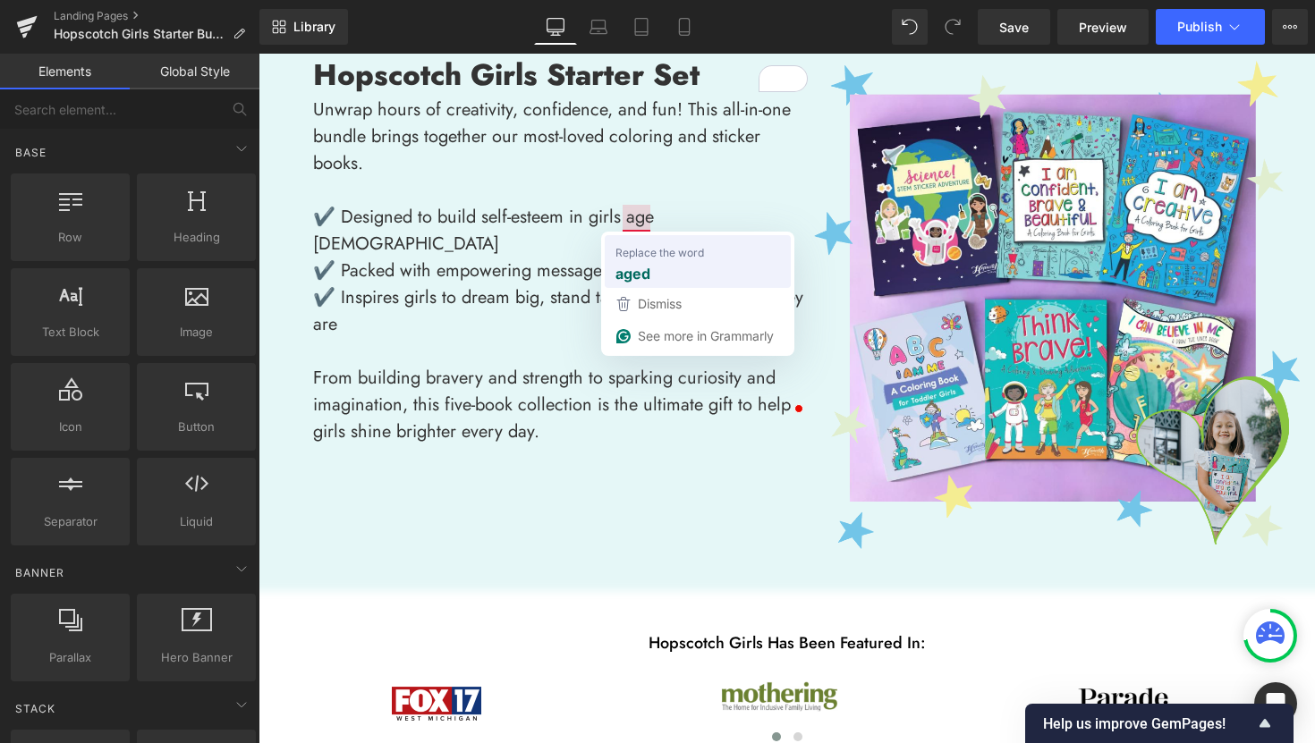
click at [637, 271] on strong "aged" at bounding box center [632, 273] width 35 height 22
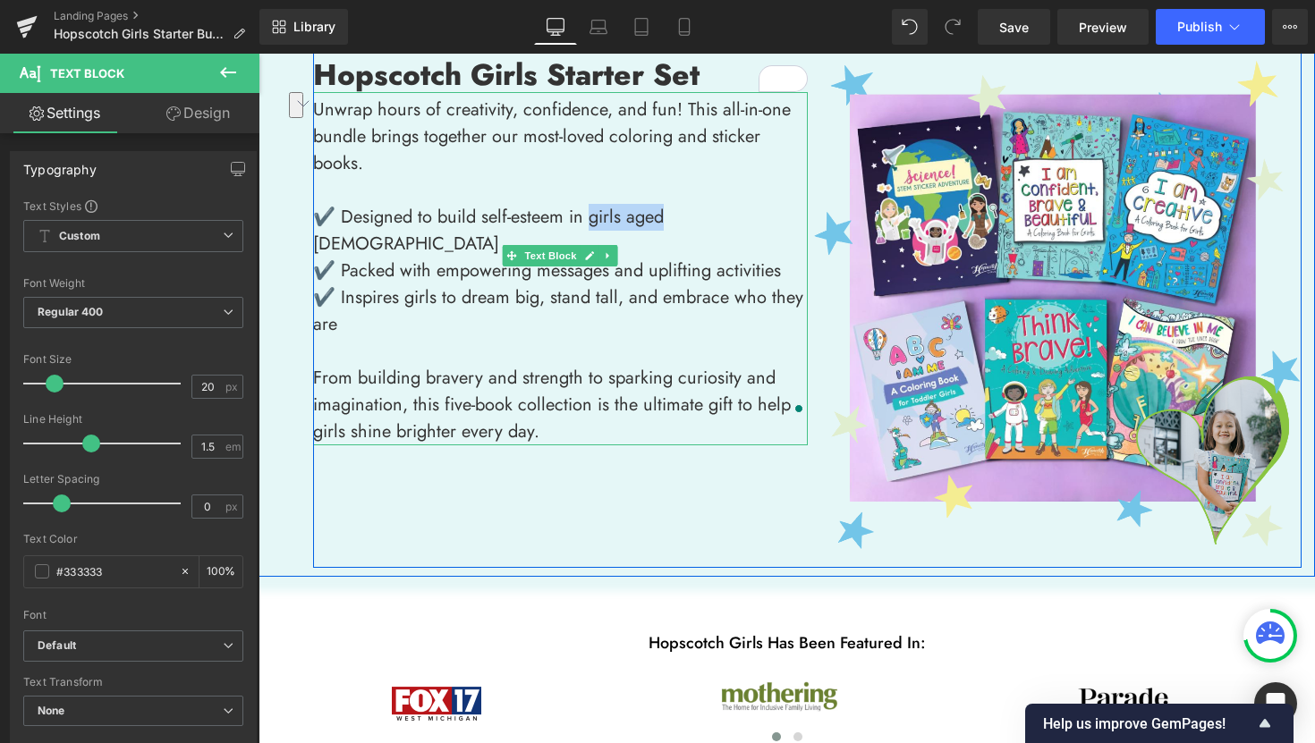
drag, startPoint x: 655, startPoint y: 217, endPoint x: 579, endPoint y: 218, distance: 76.0
click at [579, 218] on p "✔️ Designed to build self-esteem in girls aged 3 to 12" at bounding box center [560, 231] width 495 height 54
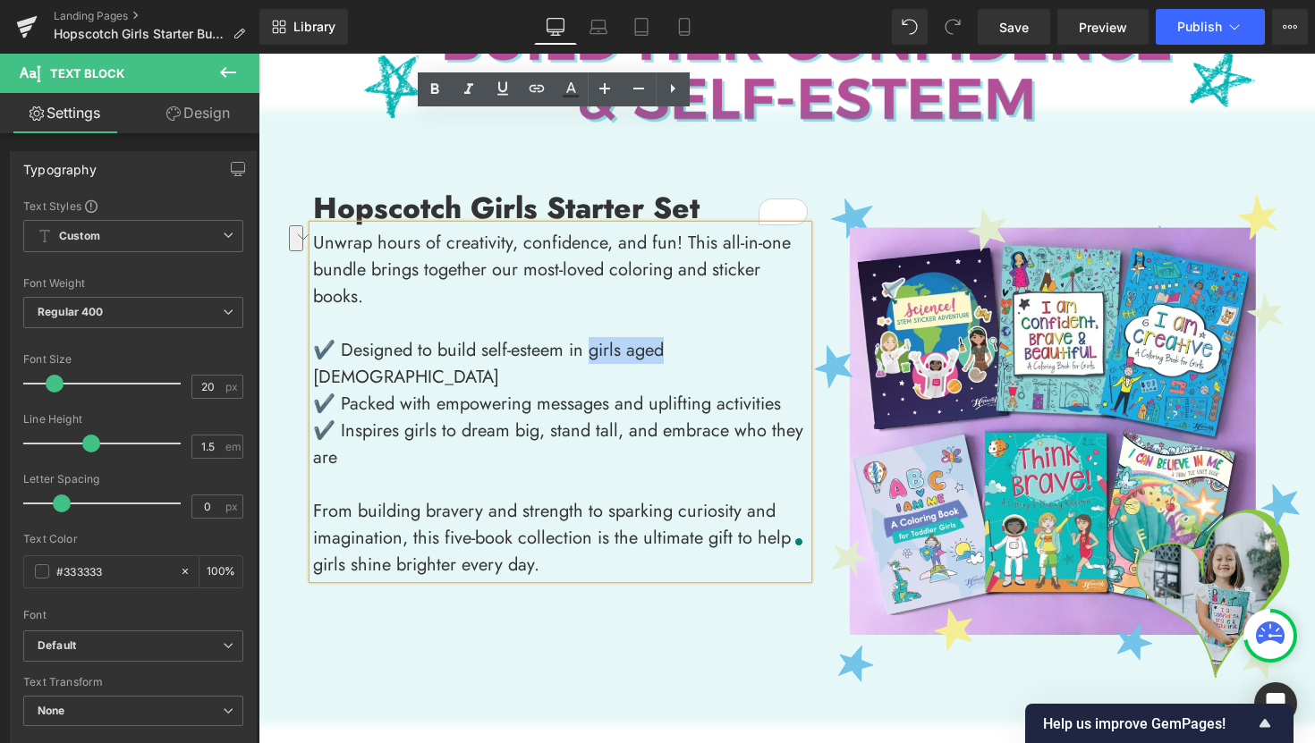
scroll to position [0, 0]
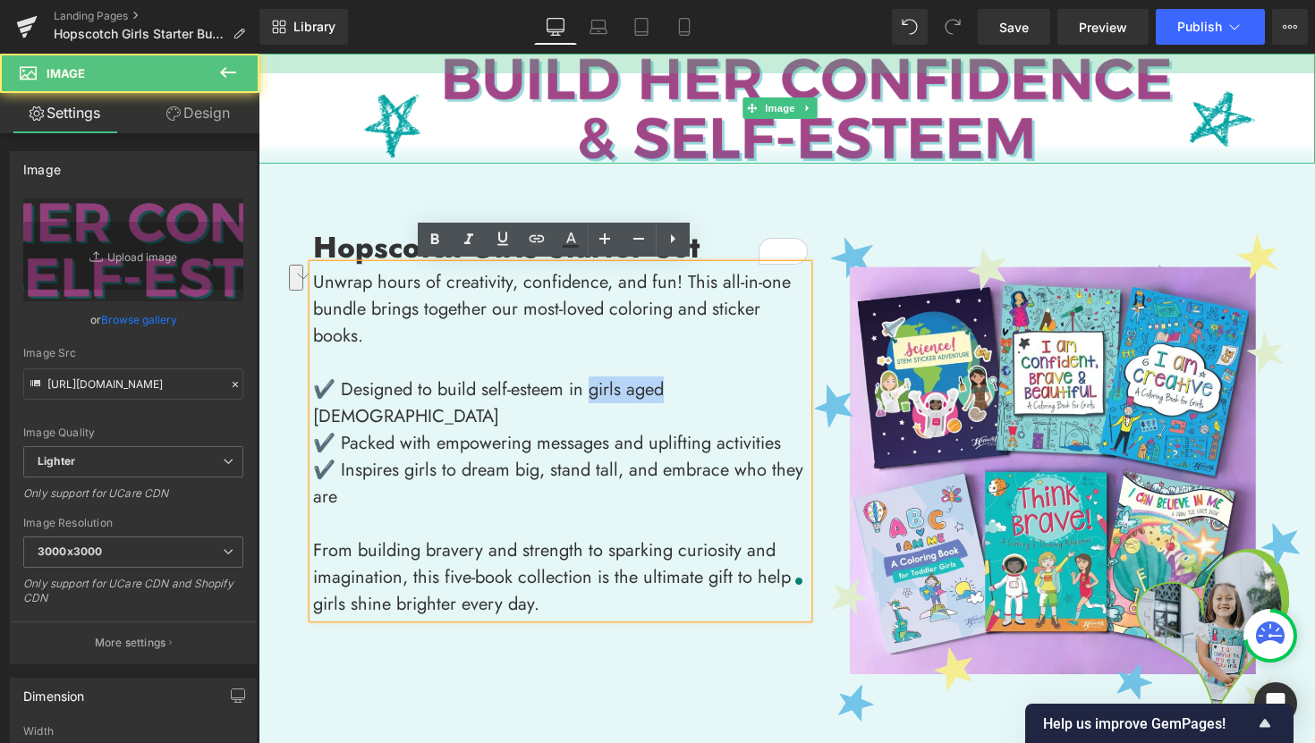
drag, startPoint x: 807, startPoint y: 55, endPoint x: 807, endPoint y: 75, distance: 19.7
click at [807, 75] on div "Image" at bounding box center [786, 109] width 1056 height 110
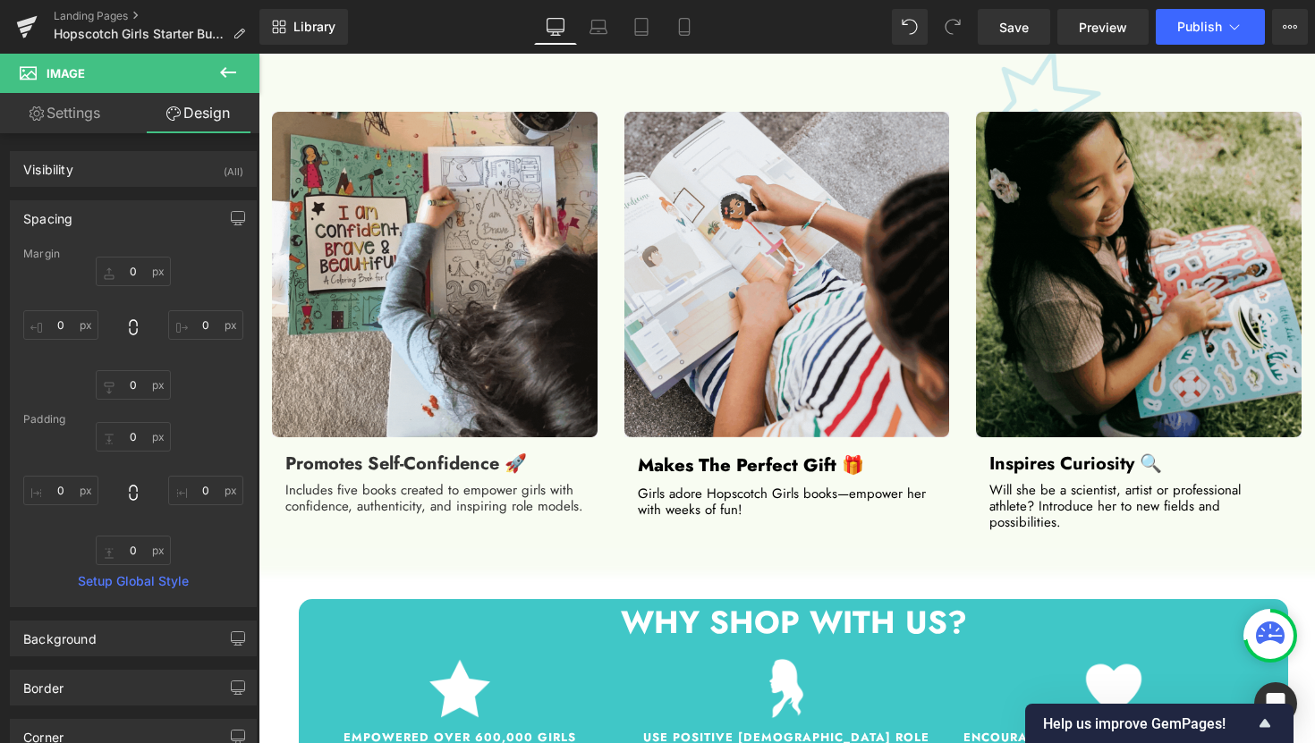
scroll to position [1298, 0]
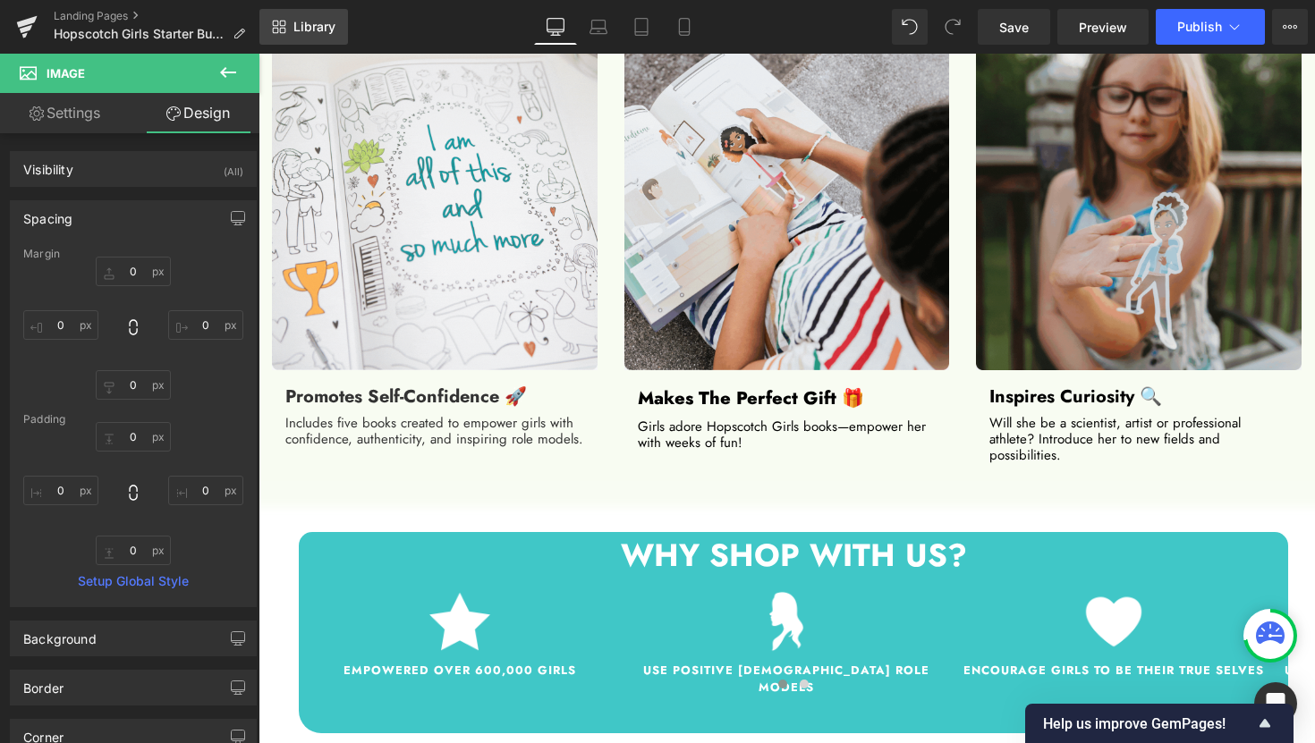
click at [326, 26] on span "Library" at bounding box center [314, 27] width 42 height 16
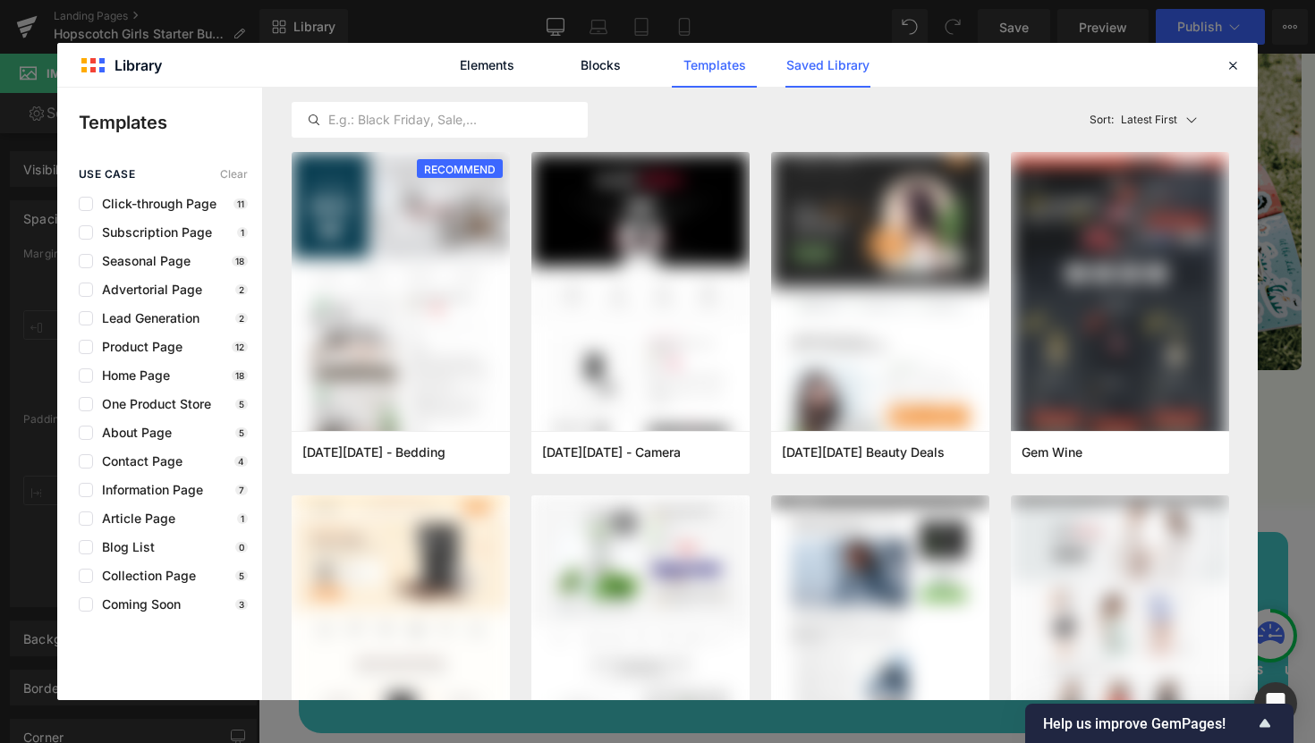
click at [843, 64] on link "Saved Library" at bounding box center [827, 65] width 85 height 45
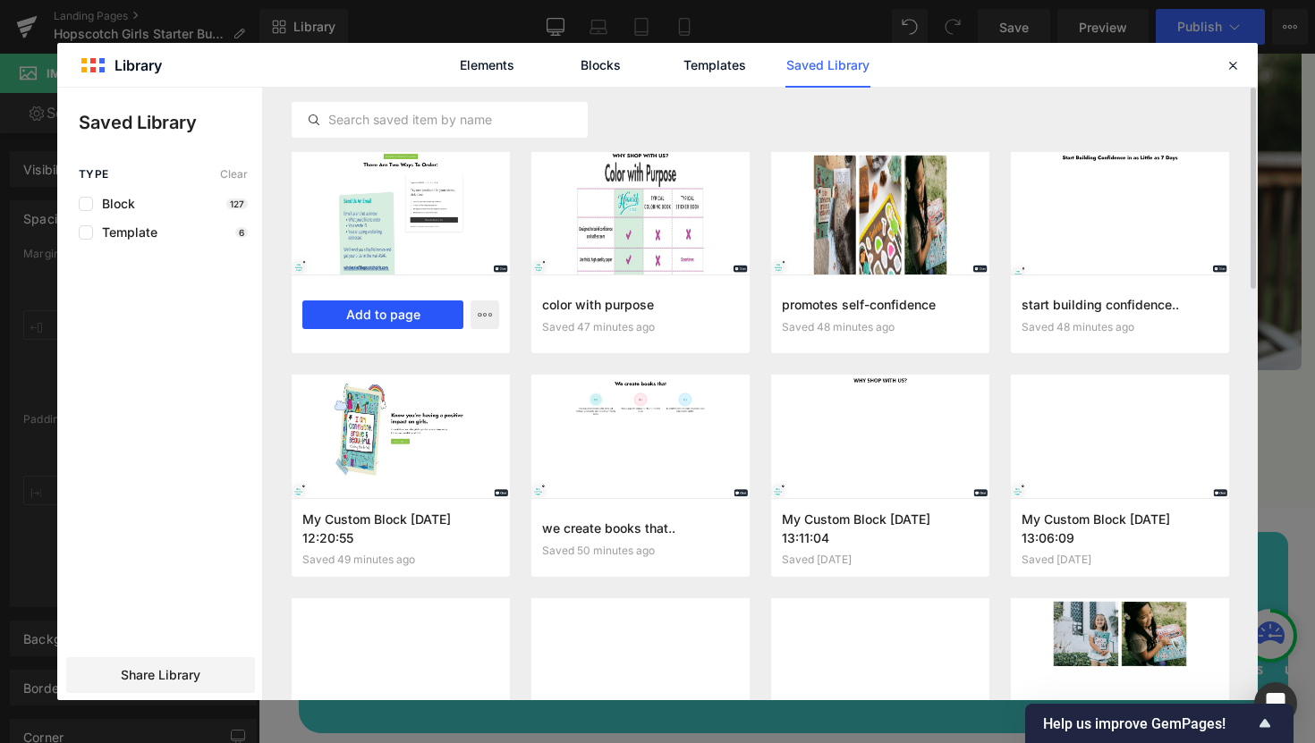
drag, startPoint x: 358, startPoint y: 320, endPoint x: 101, endPoint y: 267, distance: 262.2
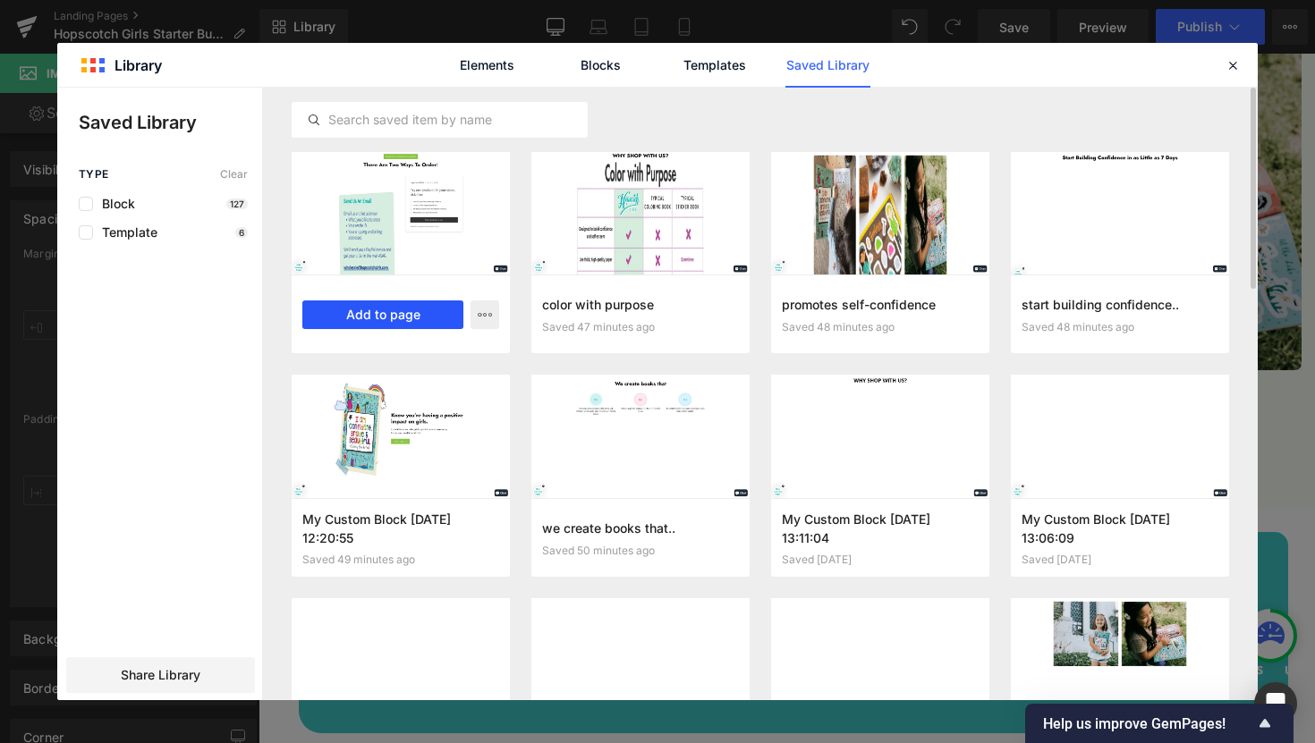
click at [358, 320] on button "Add to page" at bounding box center [382, 315] width 161 height 29
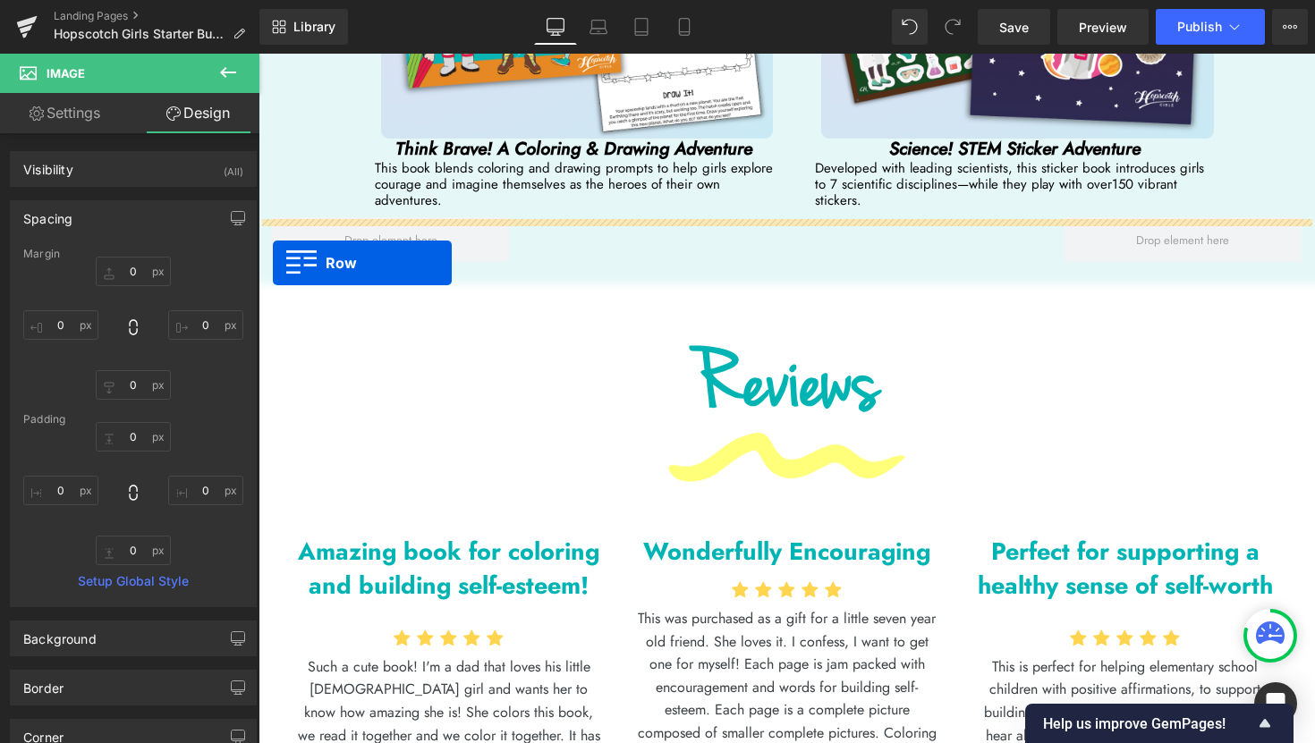
scroll to position [4136, 0]
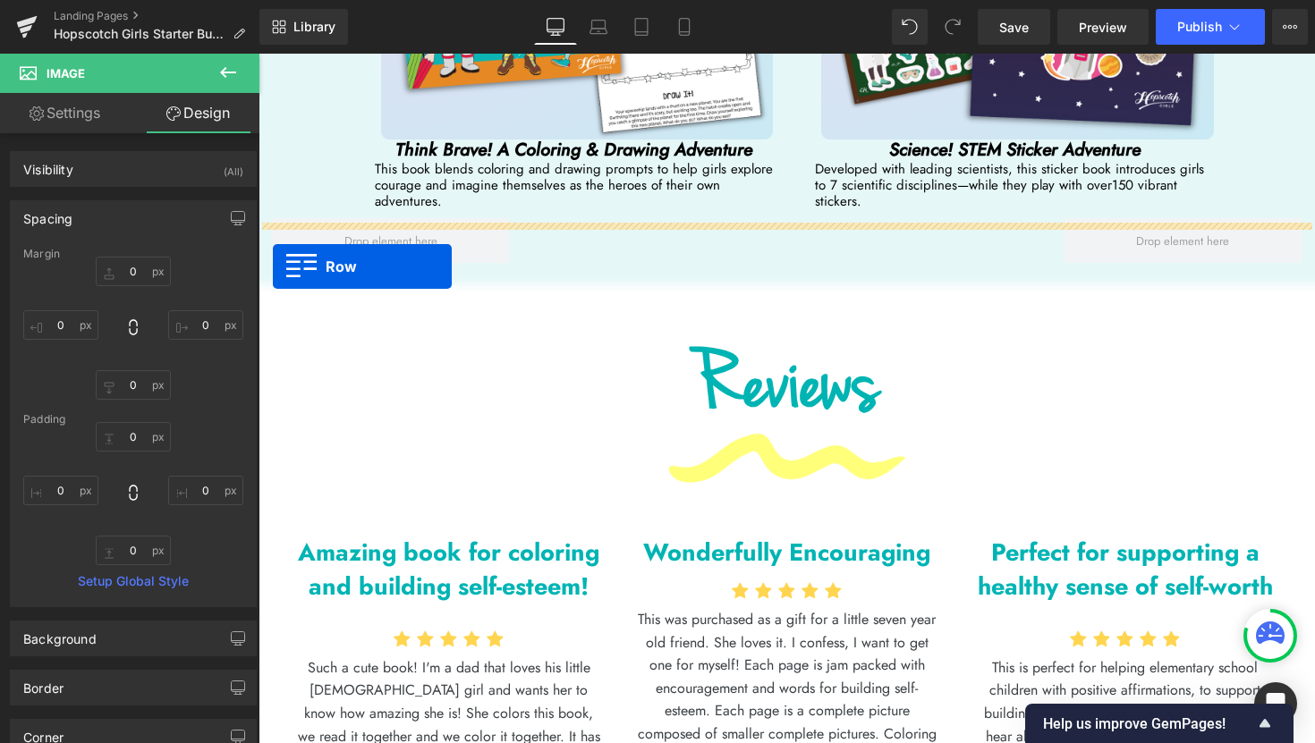
drag, startPoint x: 272, startPoint y: 310, endPoint x: 273, endPoint y: 263, distance: 47.4
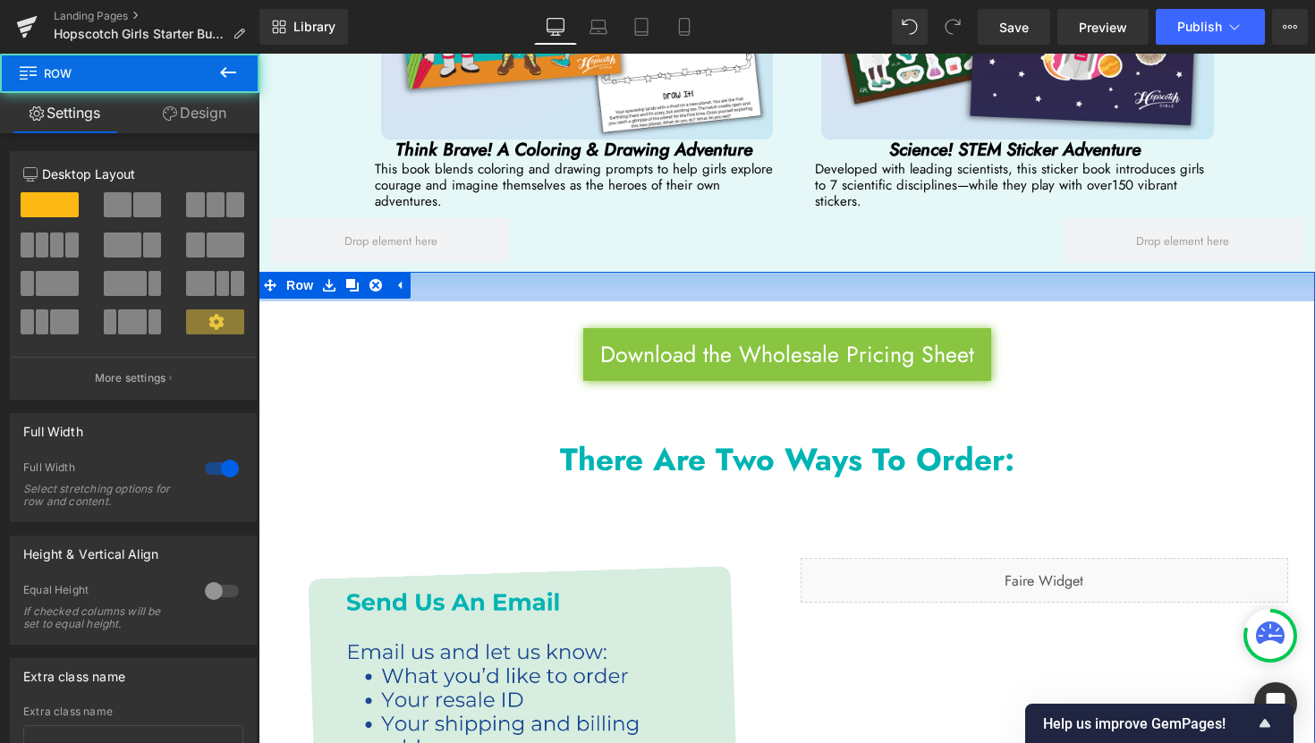
drag, startPoint x: 788, startPoint y: 224, endPoint x: 780, endPoint y: 254, distance: 30.6
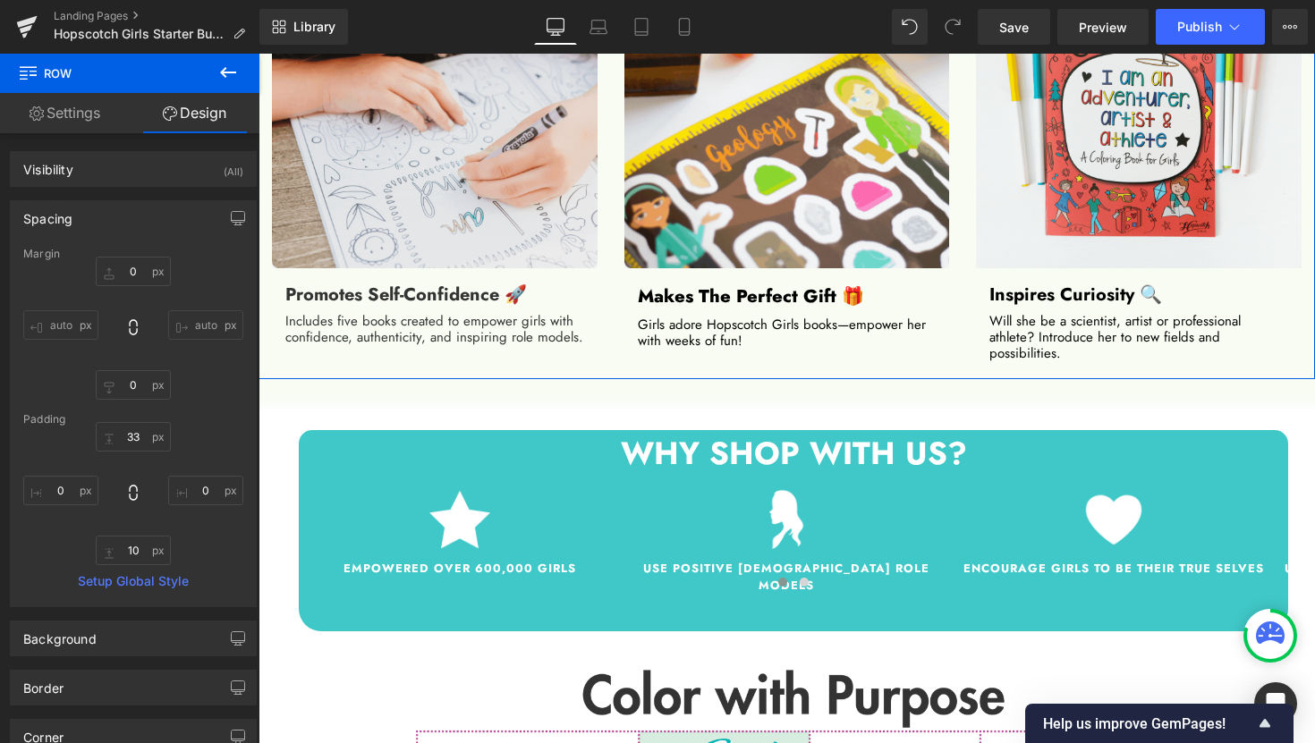
scroll to position [1681, 0]
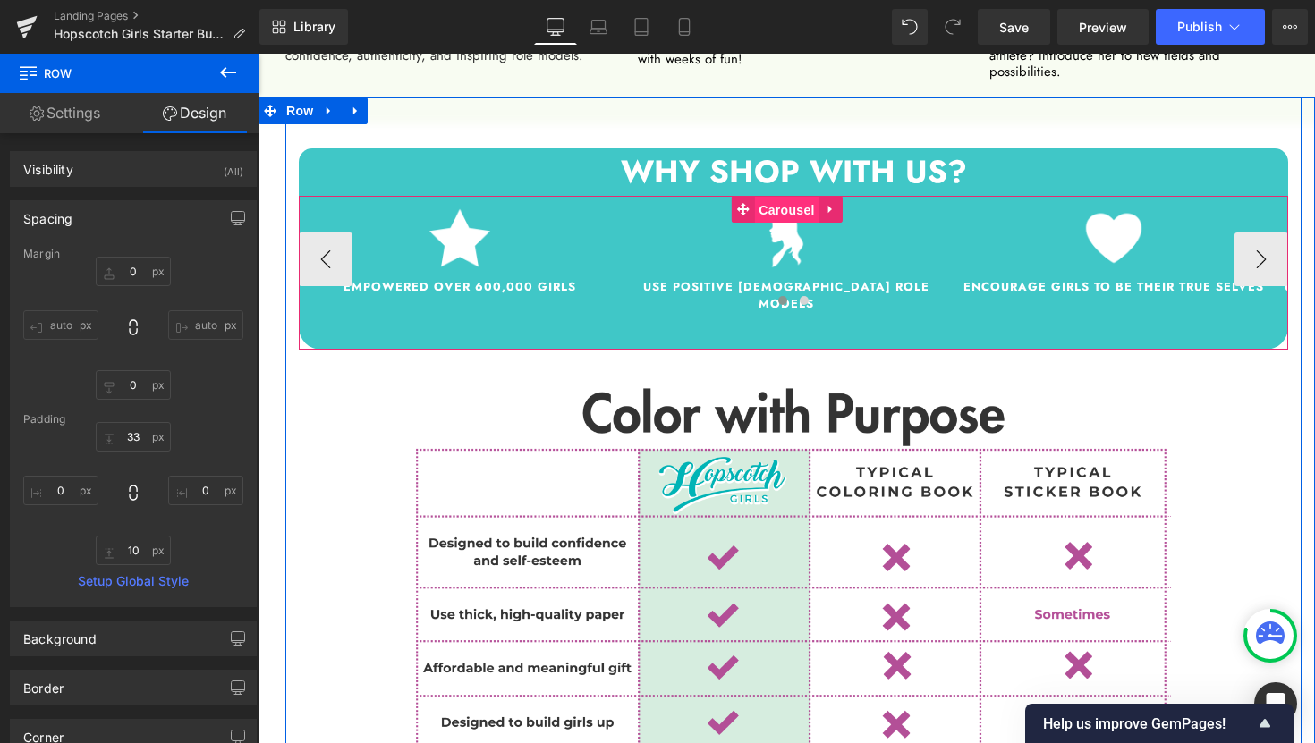
click at [787, 205] on span "Carousel" at bounding box center [786, 210] width 64 height 27
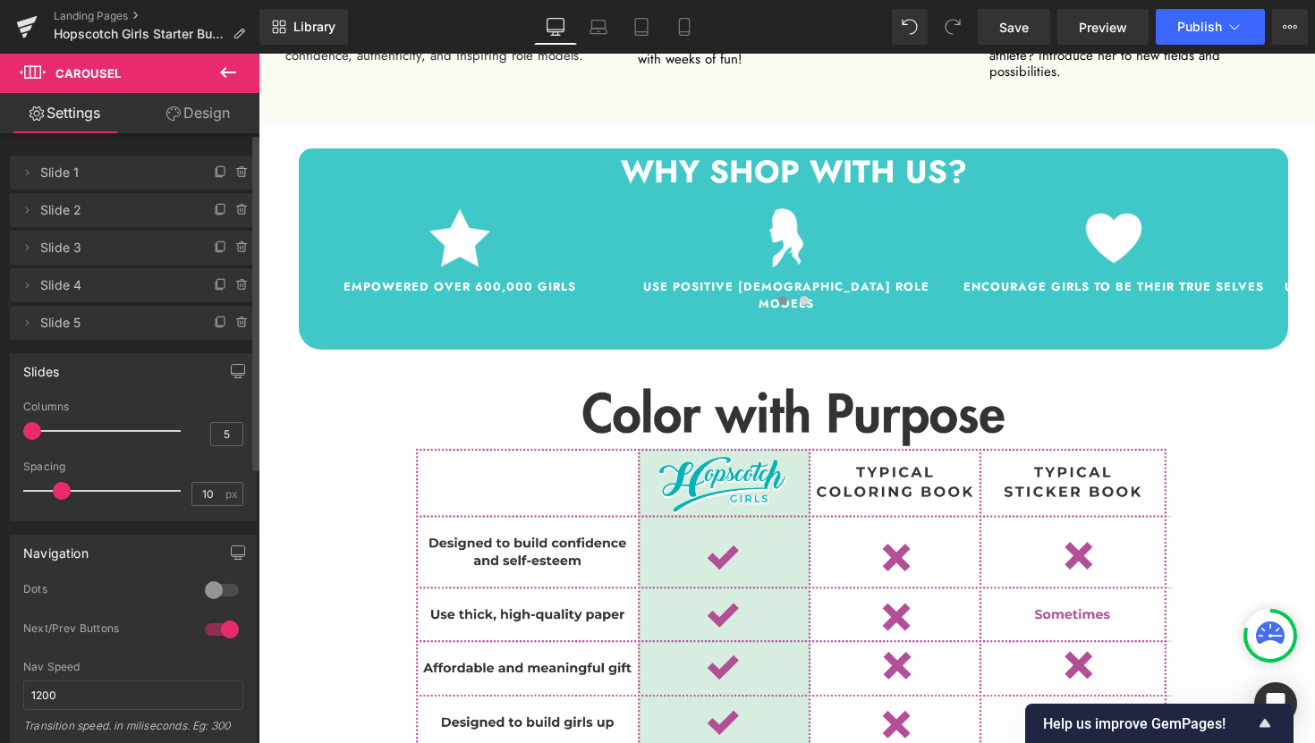
drag, startPoint x: 141, startPoint y: 432, endPoint x: 16, endPoint y: 432, distance: 125.2
click at [16, 432] on div "5 Columns 5 3 Columns 3 3 Columns 3 2 Columns 2 10px Spacing 10 px 5px Spacing …" at bounding box center [133, 461] width 245 height 120
drag, startPoint x: 28, startPoint y: 430, endPoint x: 171, endPoint y: 436, distance: 143.2
click at [172, 436] on span at bounding box center [181, 431] width 18 height 18
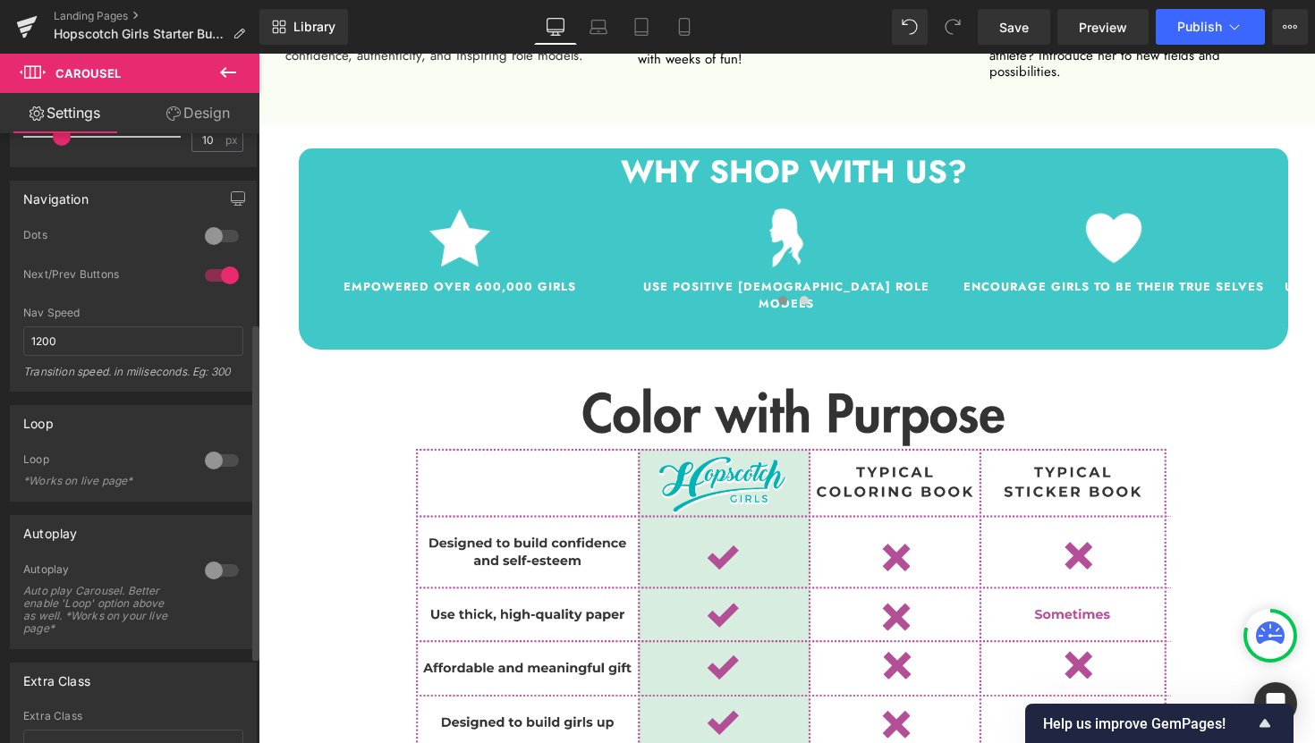
scroll to position [0, 0]
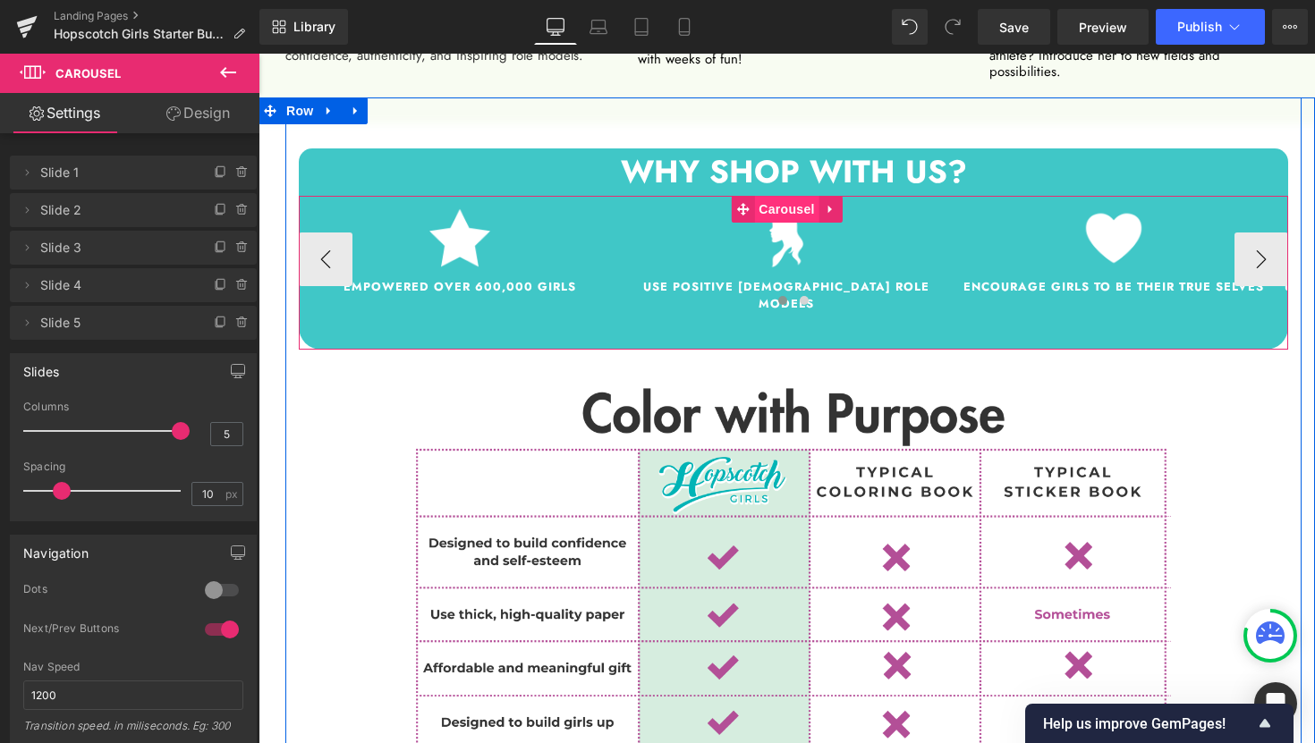
click at [795, 201] on span "Carousel" at bounding box center [786, 209] width 64 height 27
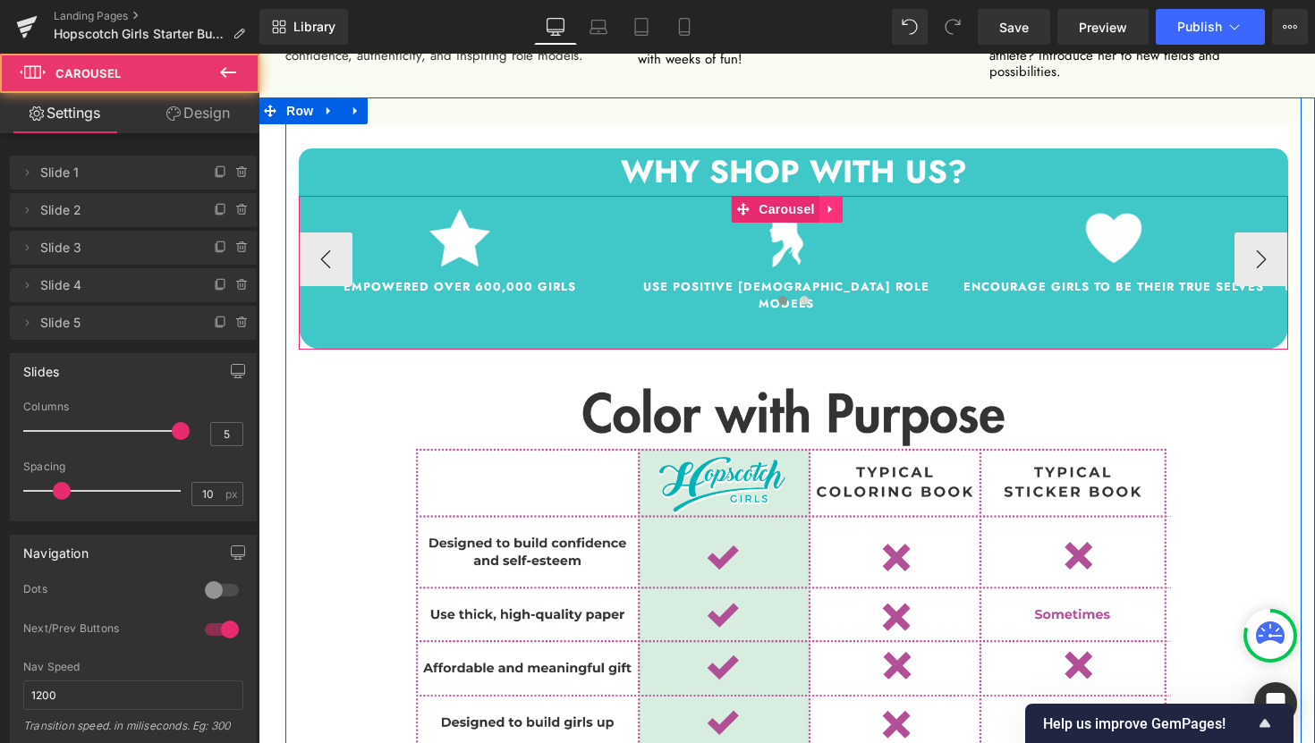
click at [824, 203] on link at bounding box center [830, 209] width 23 height 27
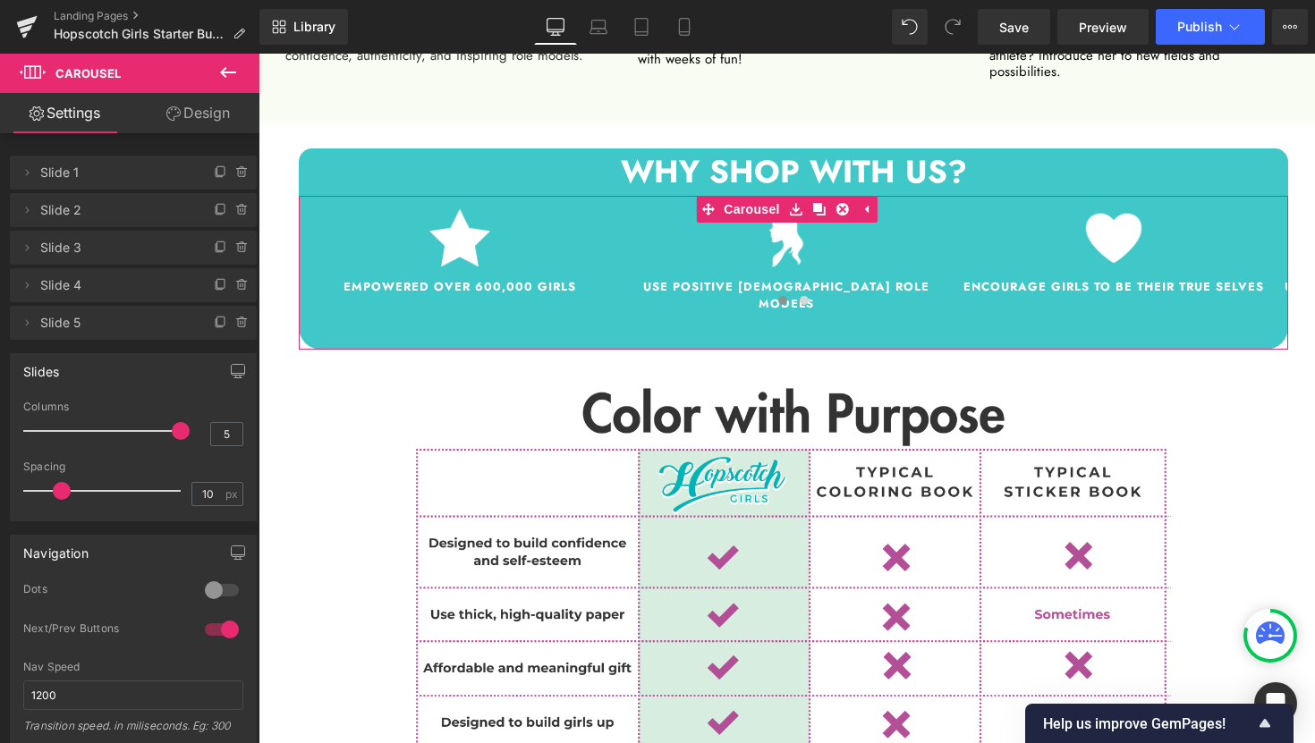
click at [224, 123] on link "Design" at bounding box center [198, 113] width 130 height 40
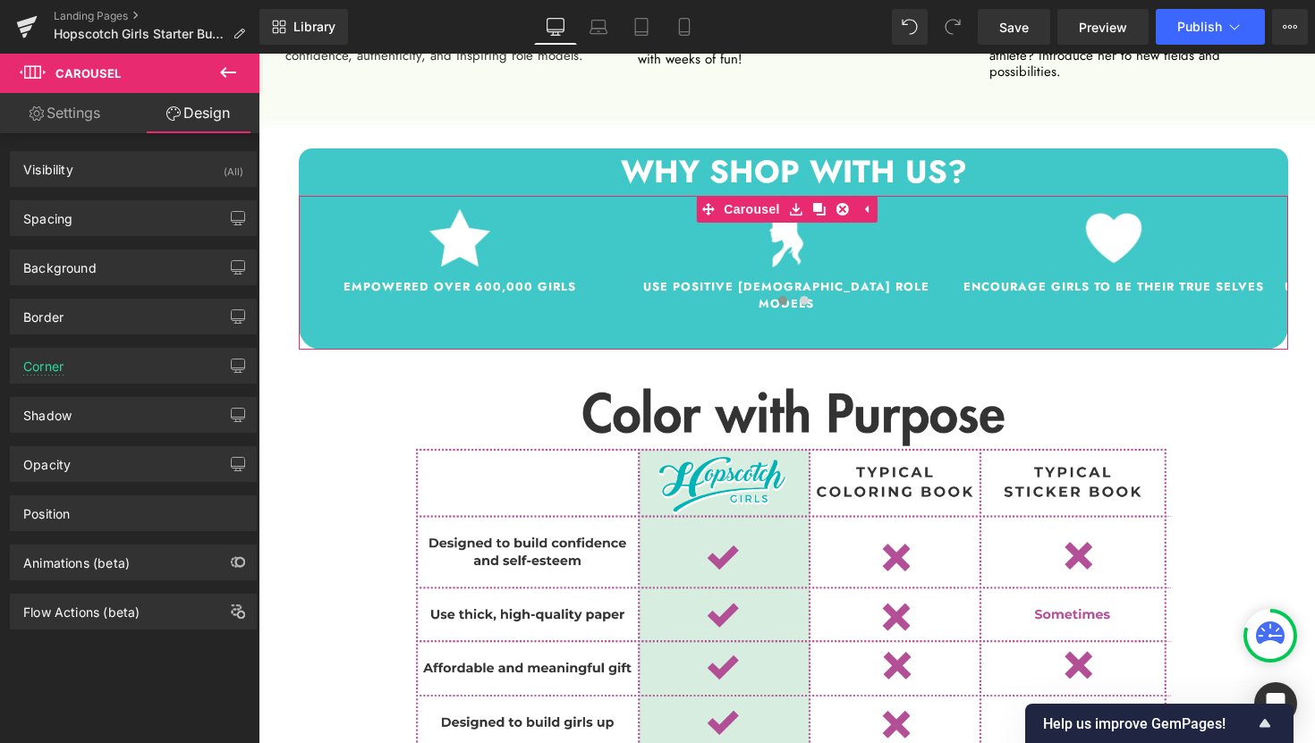
click at [49, 121] on link "Settings" at bounding box center [65, 113] width 130 height 40
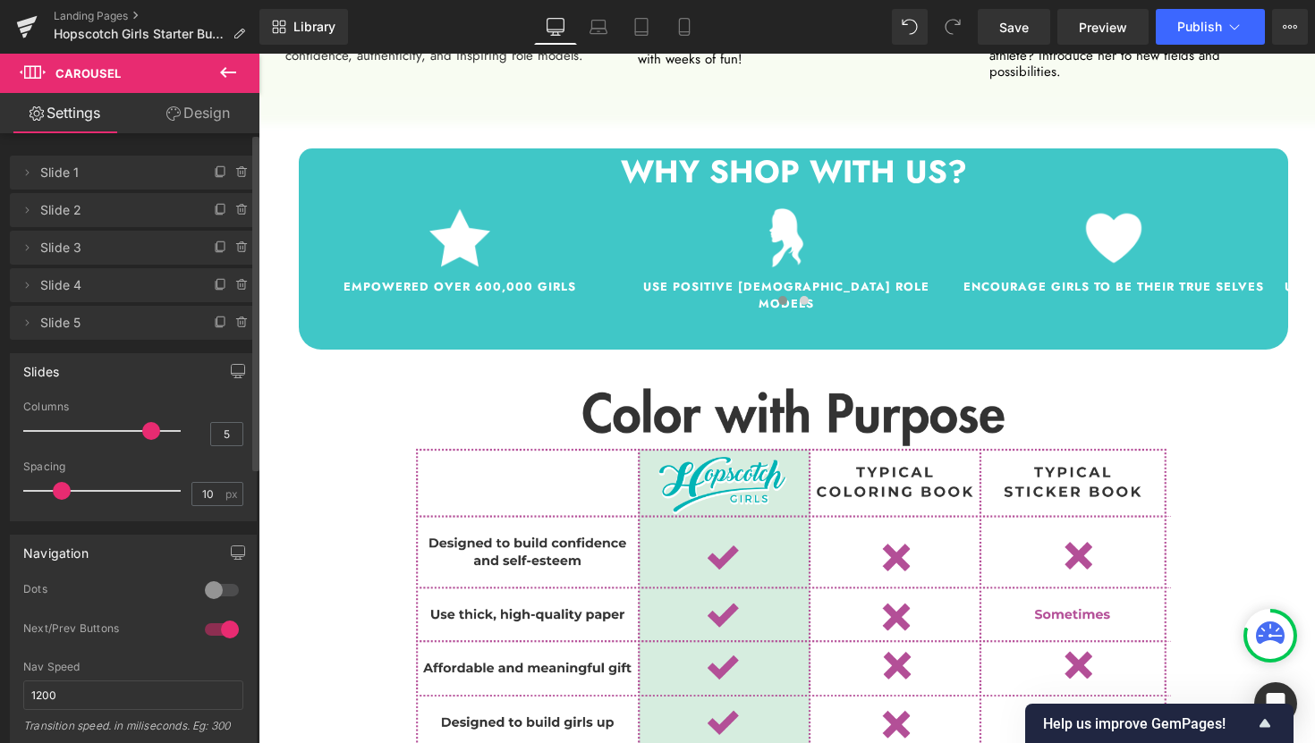
drag, startPoint x: 165, startPoint y: 435, endPoint x: 148, endPoint y: 434, distance: 17.9
click at [148, 434] on span at bounding box center [151, 431] width 18 height 18
drag, startPoint x: 62, startPoint y: 495, endPoint x: 160, endPoint y: 497, distance: 98.4
click at [160, 497] on span at bounding box center [166, 491] width 18 height 18
drag, startPoint x: 161, startPoint y: 497, endPoint x: 51, endPoint y: 500, distance: 110.0
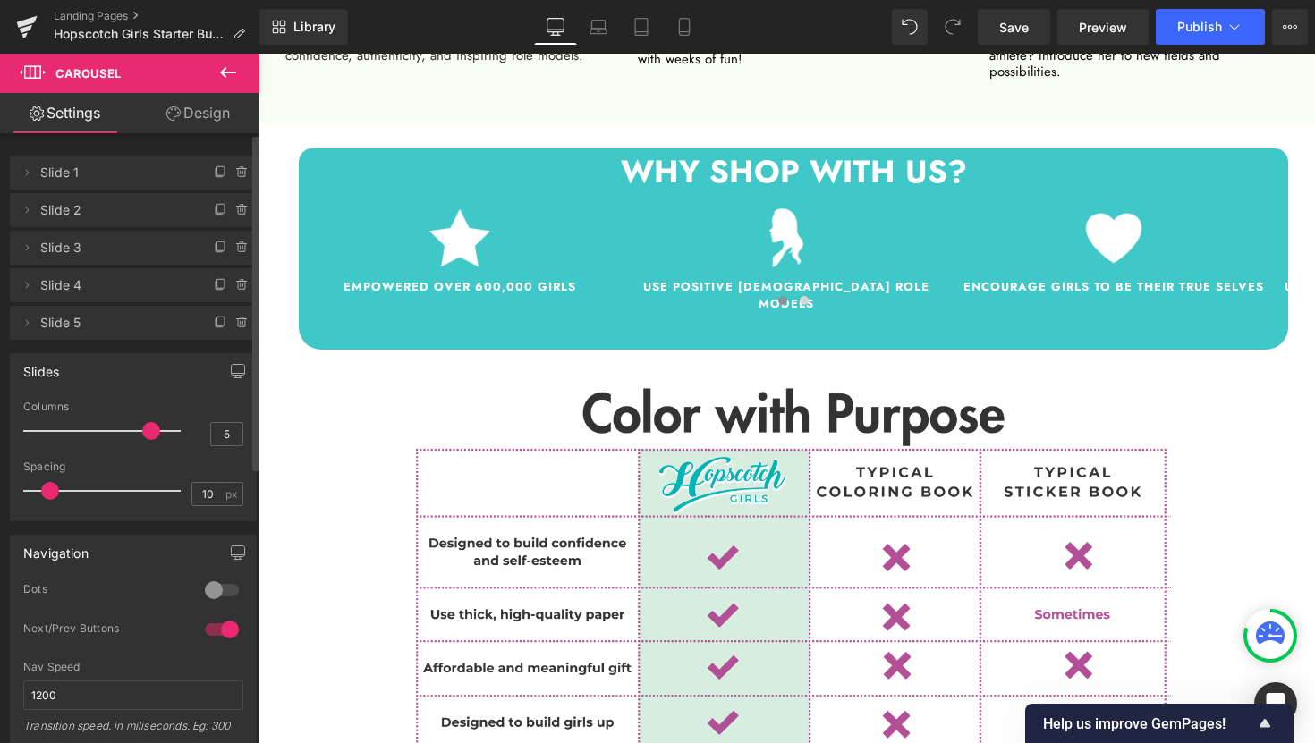
click at [51, 500] on div at bounding box center [106, 491] width 148 height 36
click at [998, 30] on link "Save" at bounding box center [1014, 27] width 72 height 36
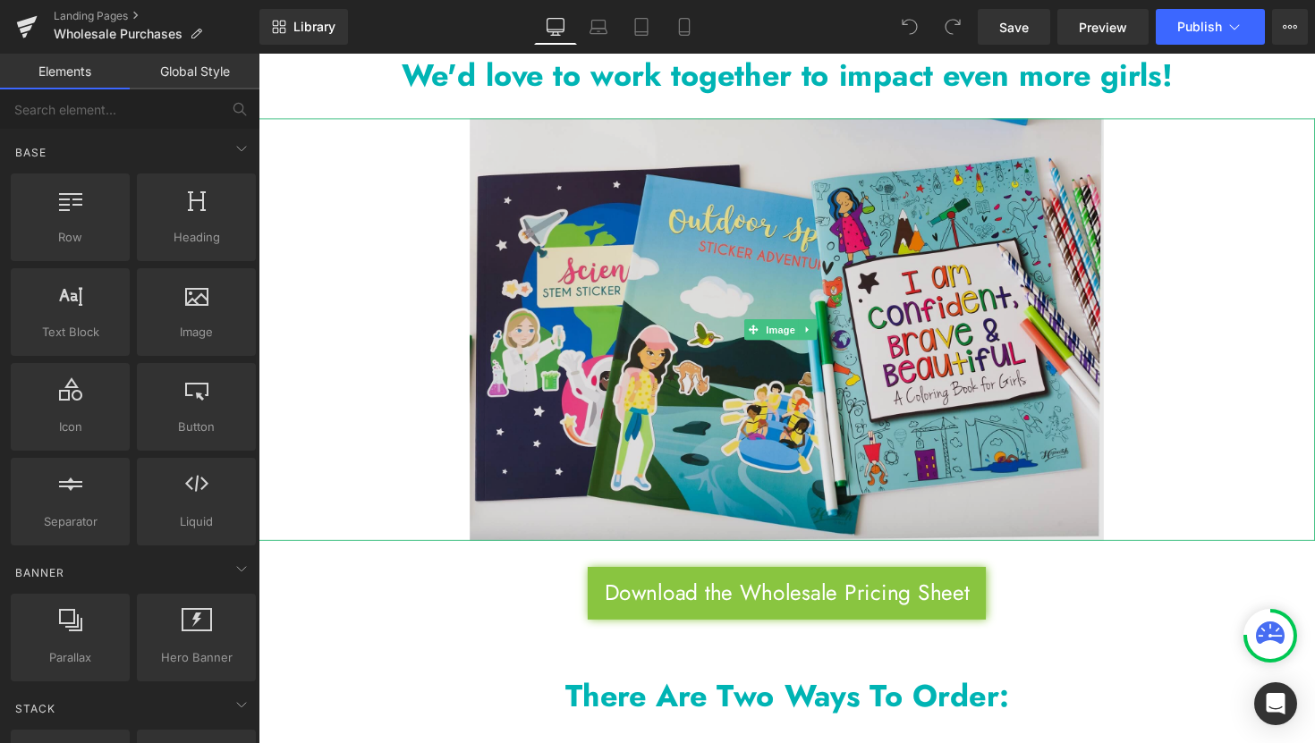
scroll to position [411, 0]
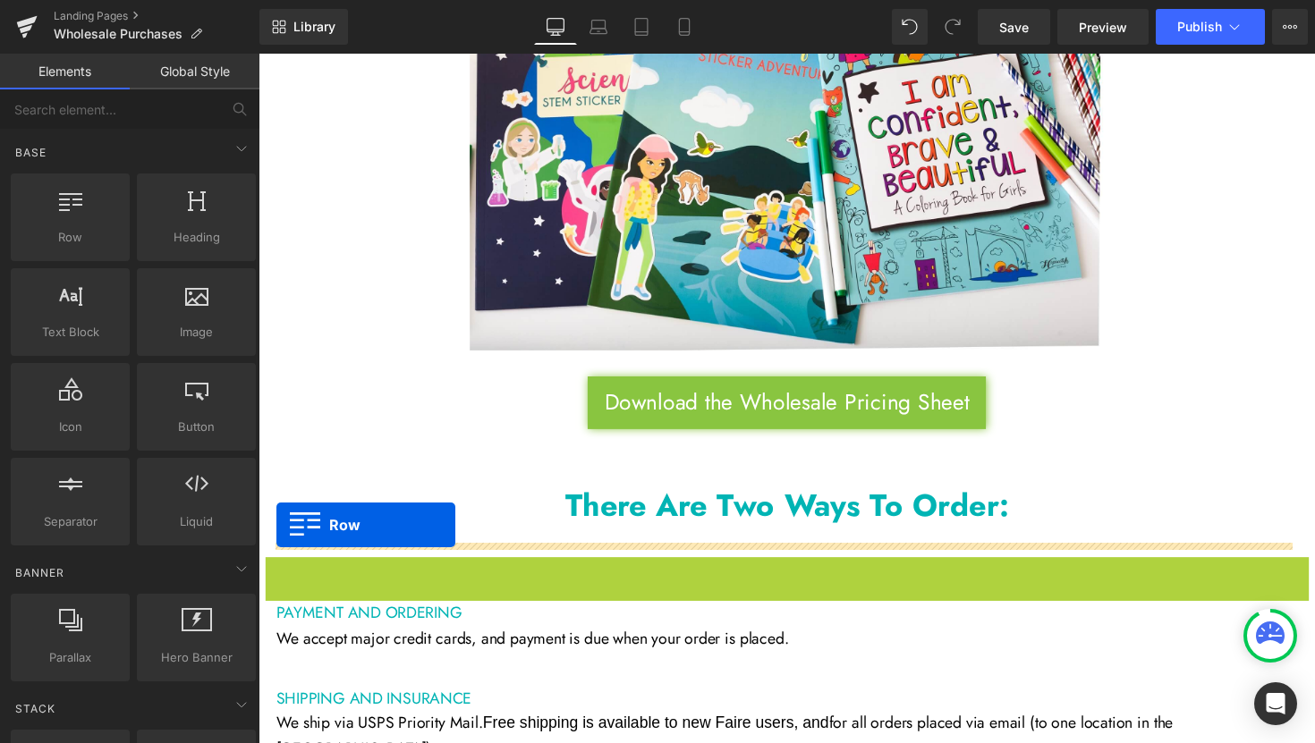
drag, startPoint x: 270, startPoint y: 578, endPoint x: 277, endPoint y: 536, distance: 42.6
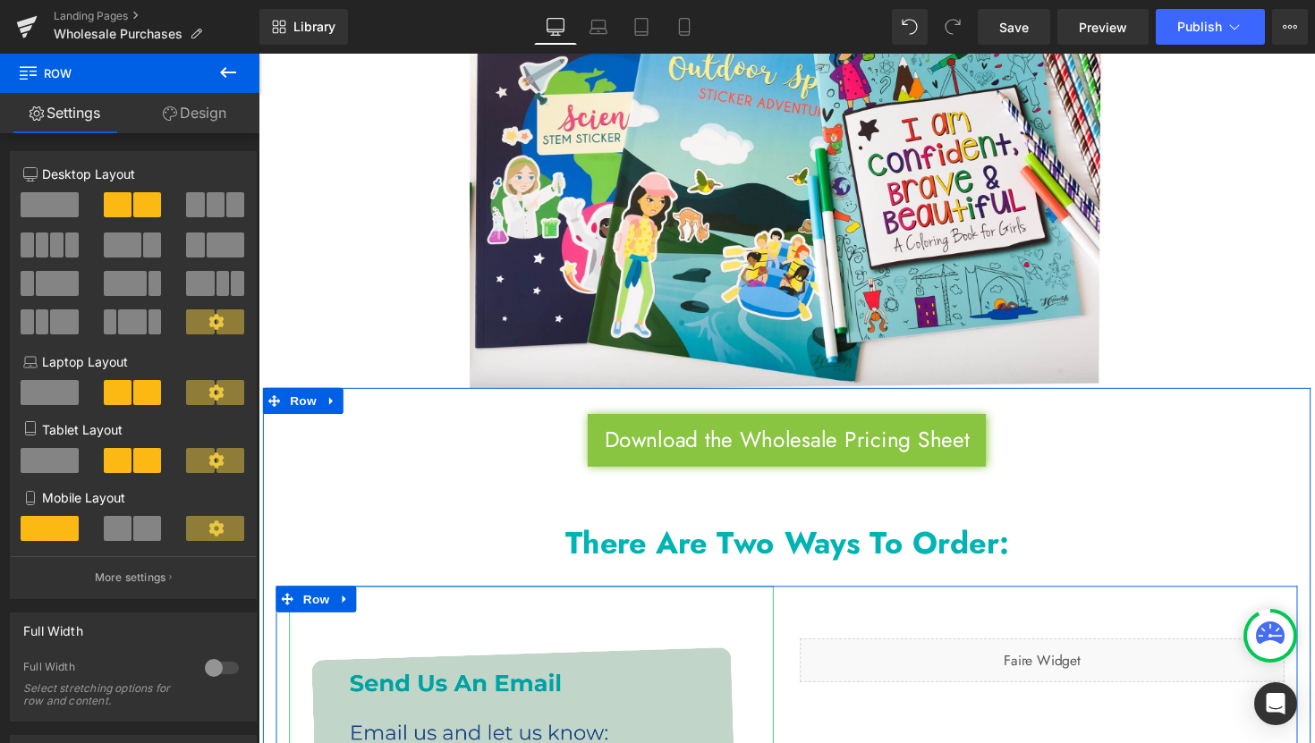
scroll to position [359, 0]
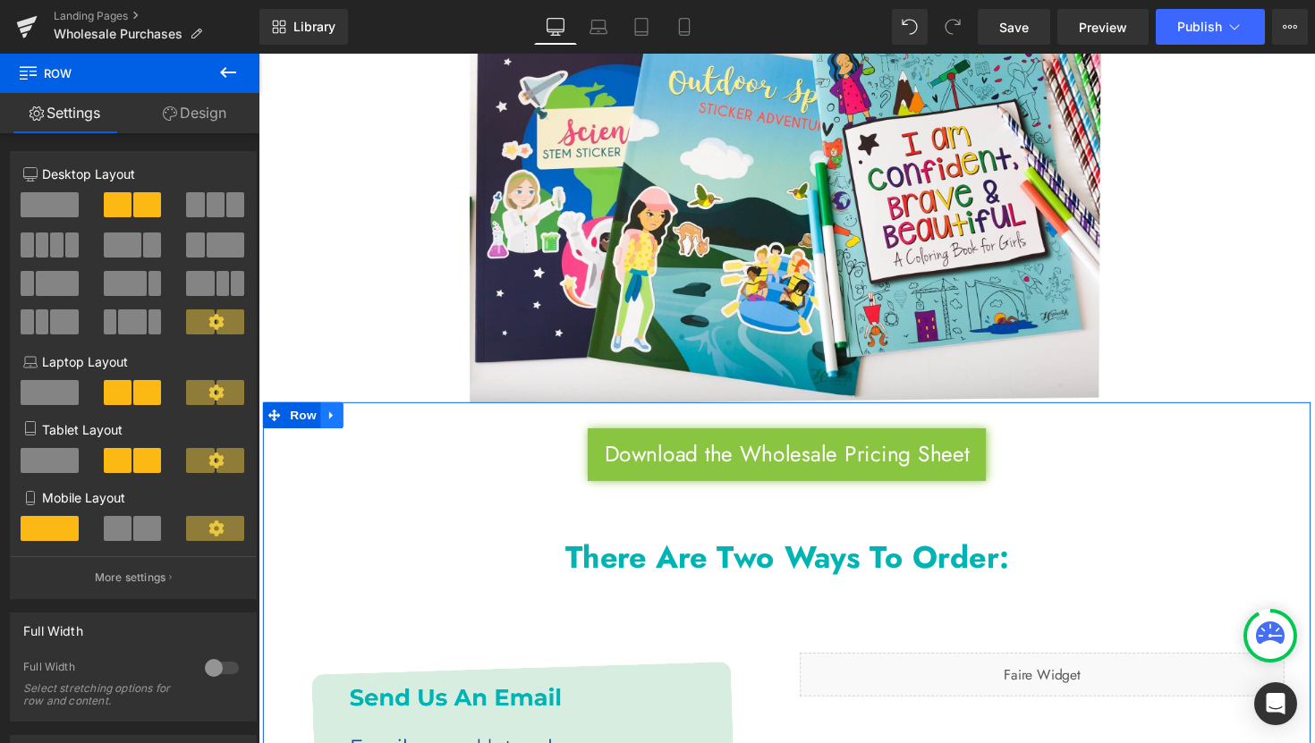
click at [335, 424] on link at bounding box center [333, 424] width 23 height 27
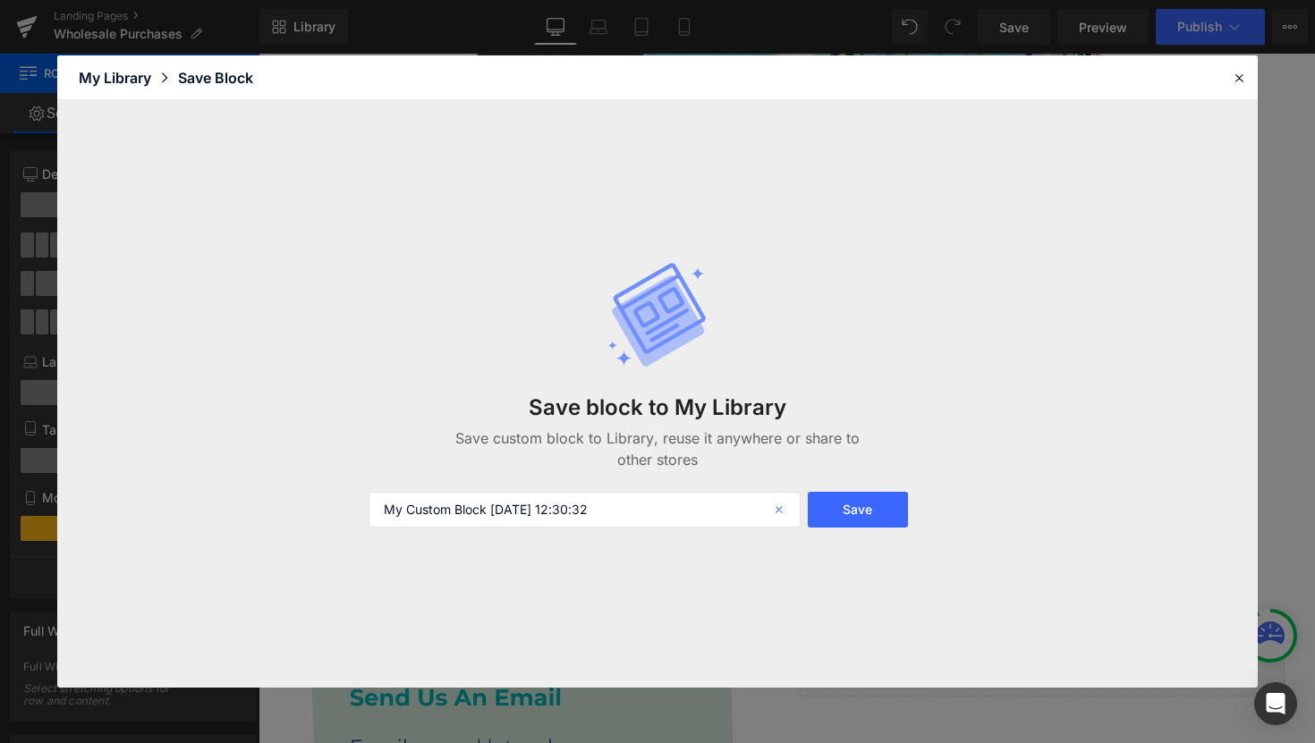
click at [785, 509] on icon at bounding box center [780, 510] width 39 height 36
type input "download the wholesale pricing sheet"
click at [852, 515] on button "Save" at bounding box center [858, 510] width 100 height 36
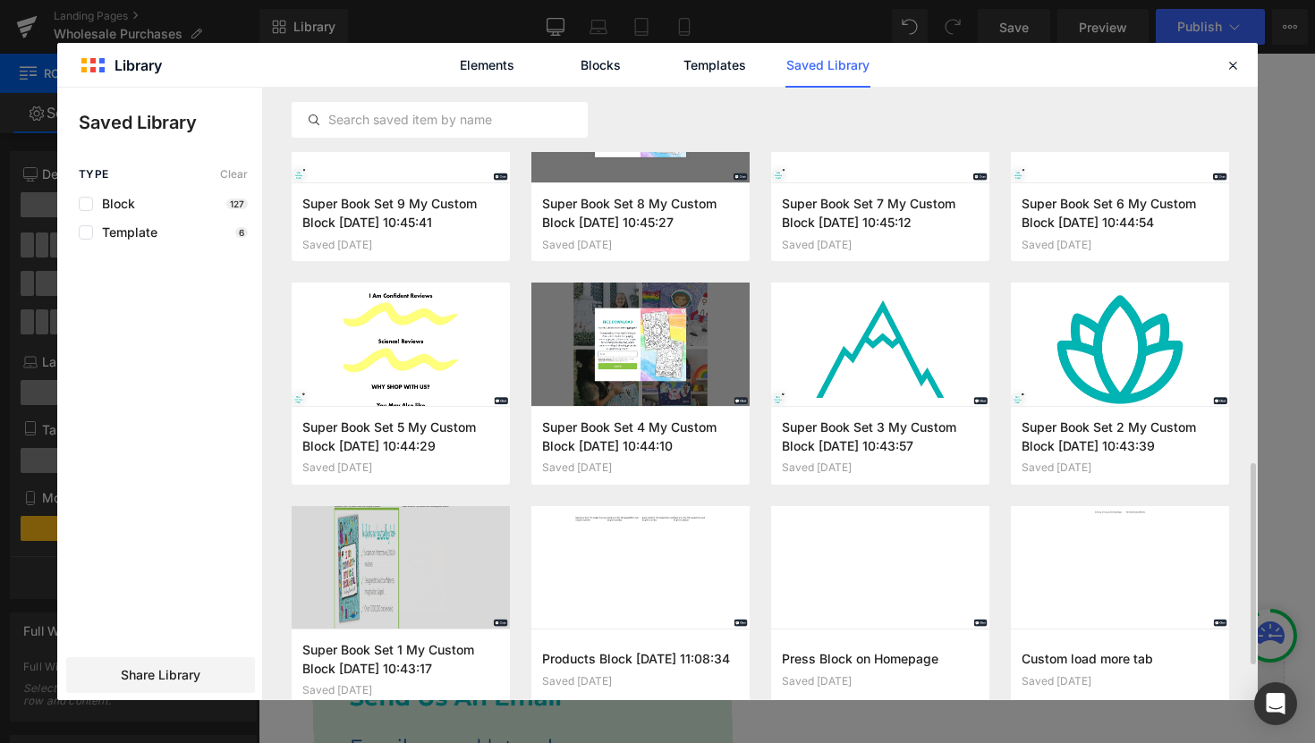
scroll to position [1022, 0]
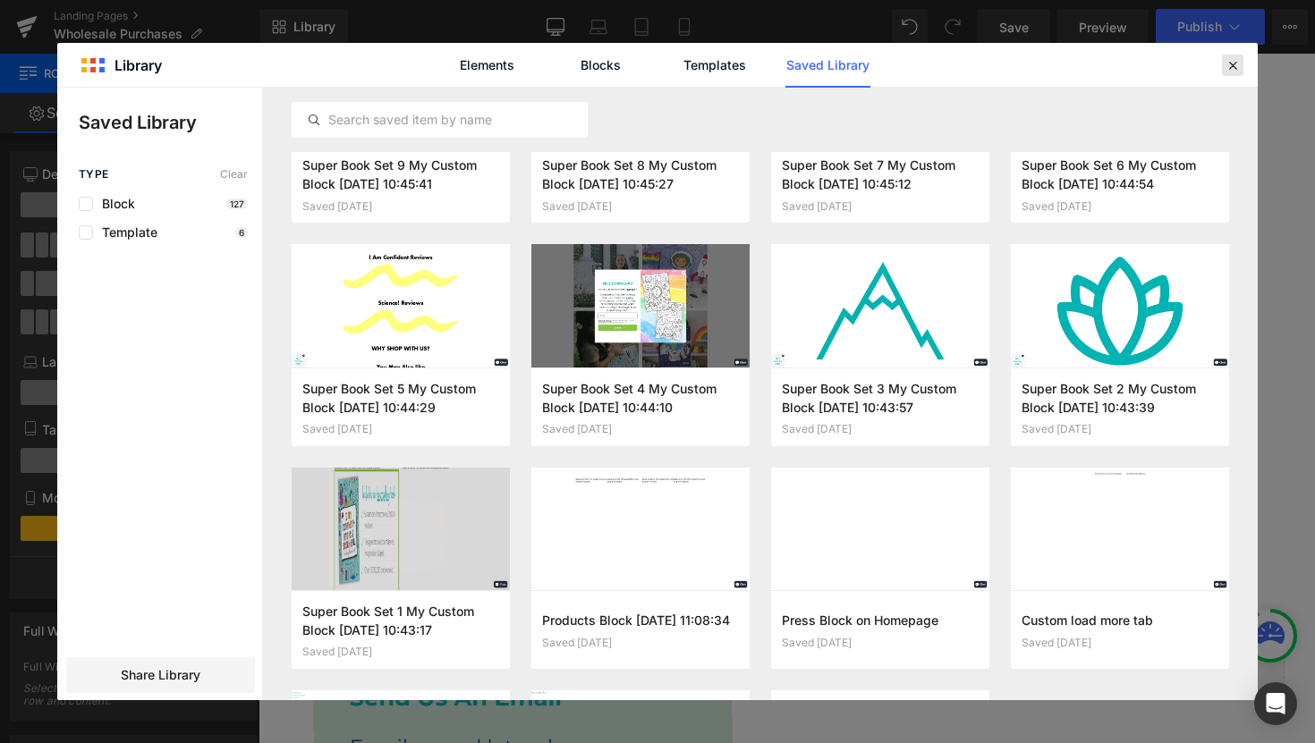
click at [1237, 65] on icon at bounding box center [1232, 65] width 16 height 16
